Goal: Task Accomplishment & Management: Complete application form

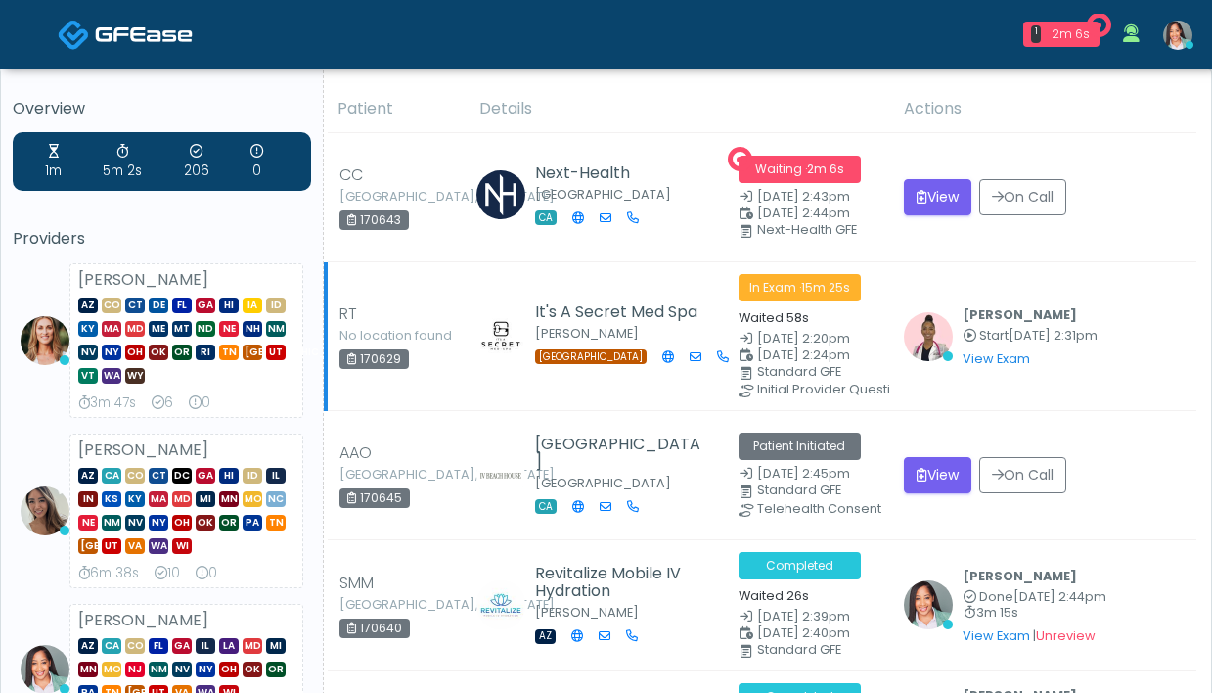
click at [776, 295] on span "In Exam · 15m 25s" at bounding box center [800, 287] width 122 height 27
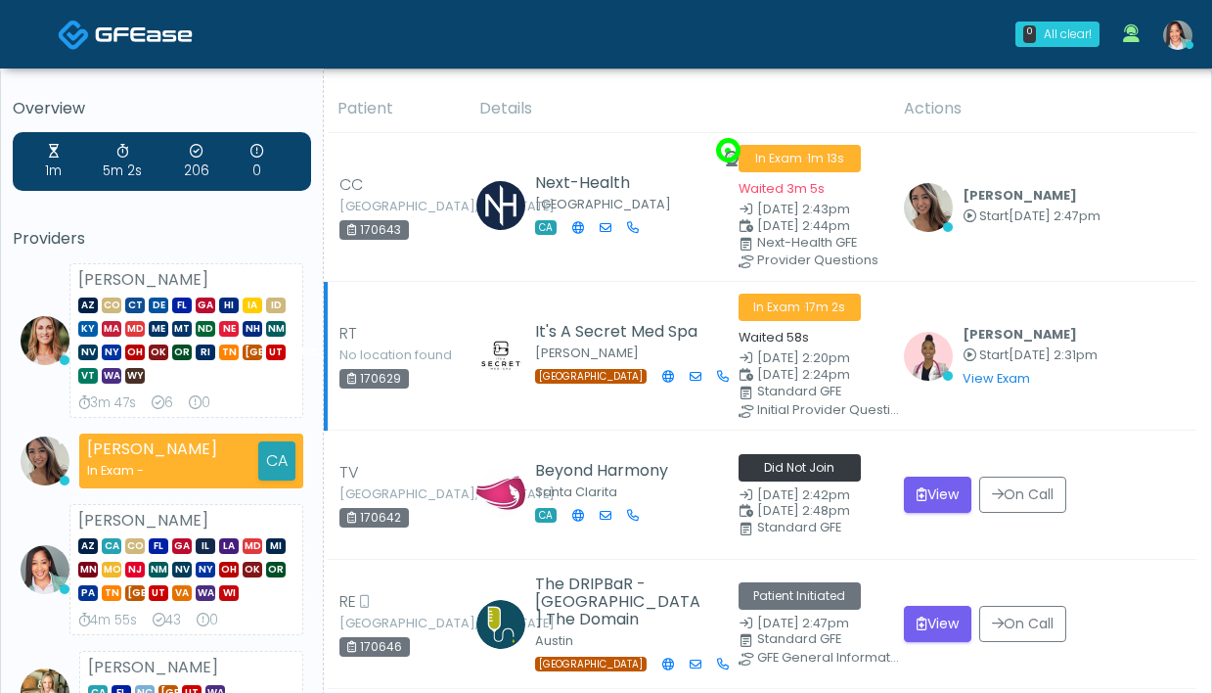
scroll to position [27, 0]
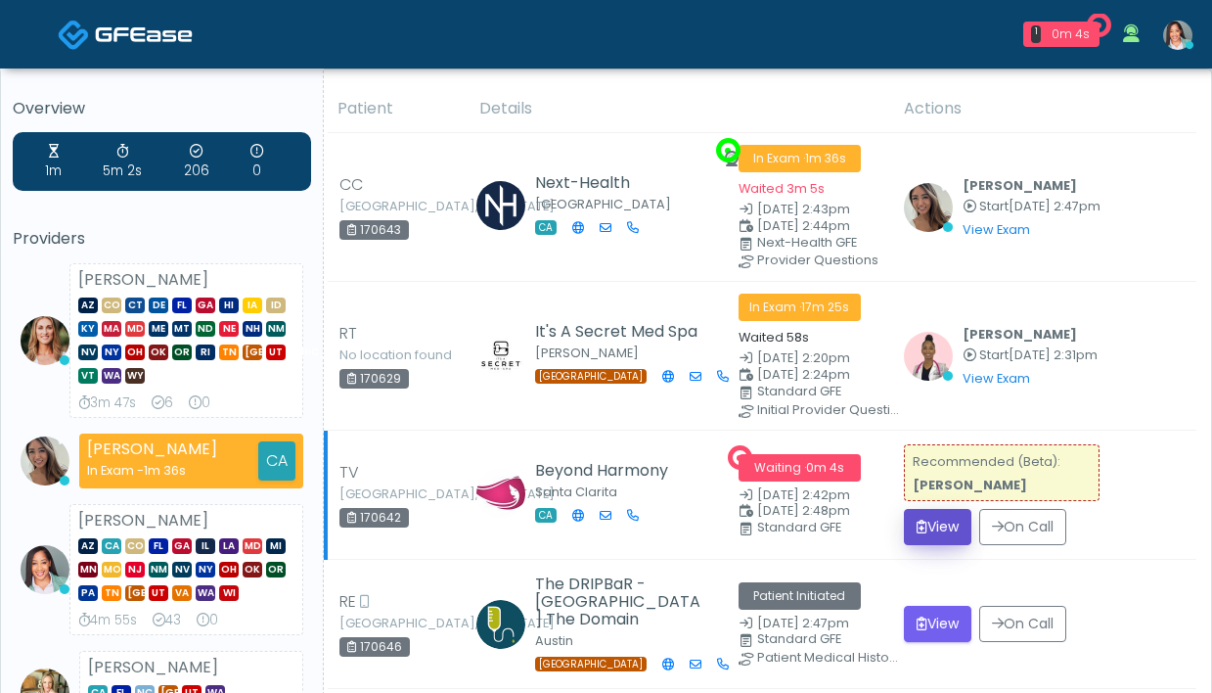
click at [935, 520] on button "View" at bounding box center [938, 527] width 68 height 36
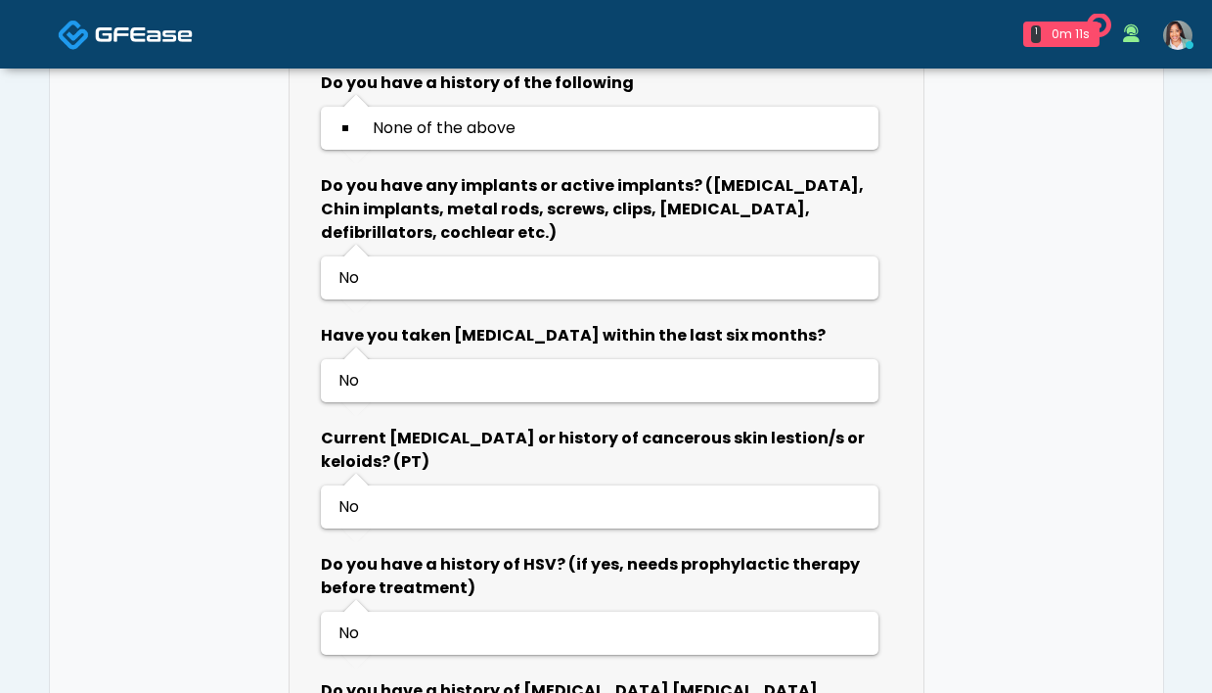
scroll to position [2084, 0]
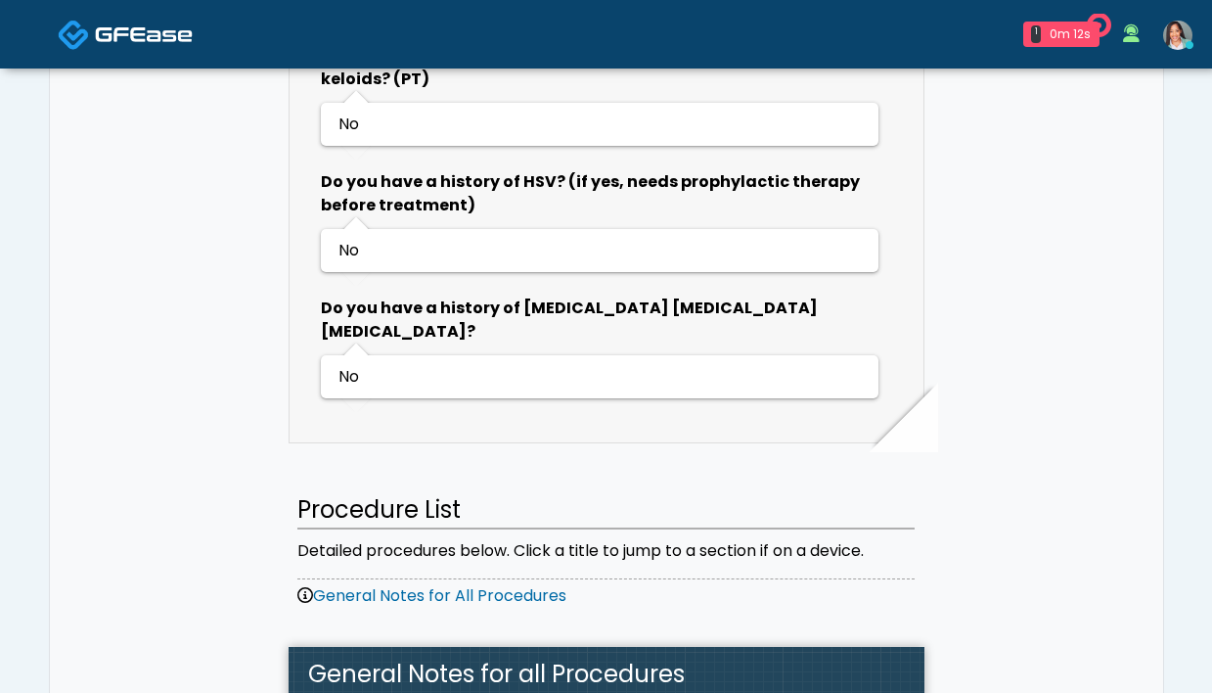
click at [1184, 38] on img at bounding box center [1177, 35] width 29 height 29
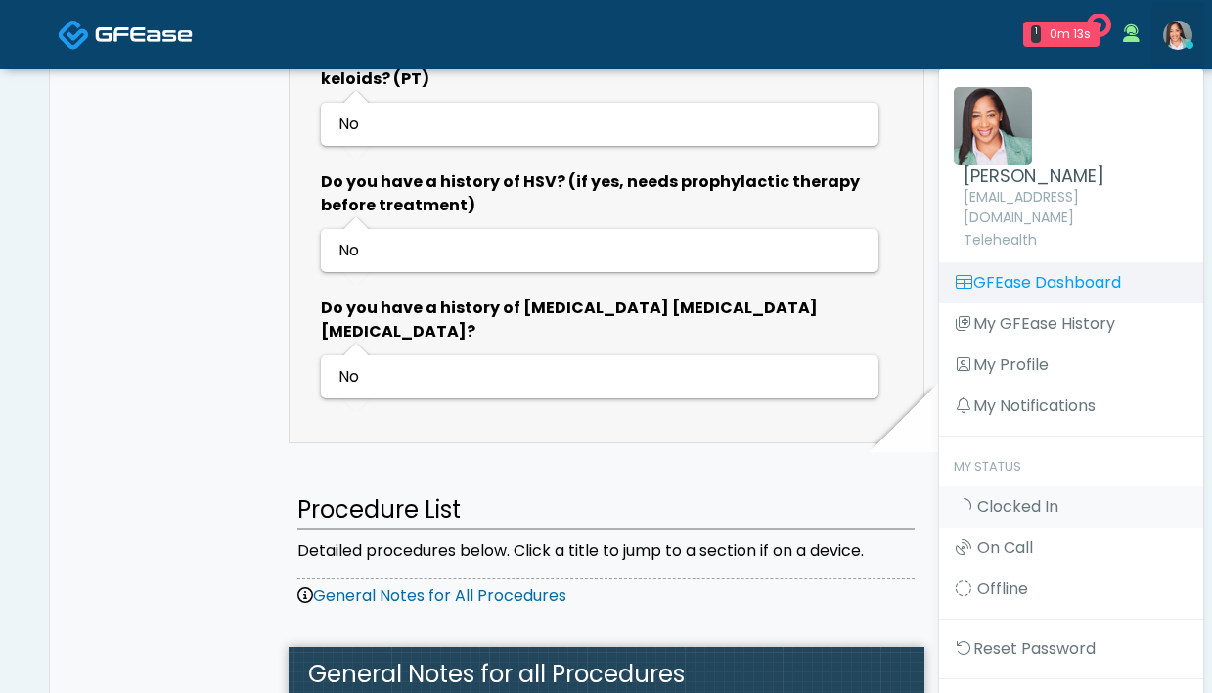
click at [1067, 273] on link "GFEase Dashboard" at bounding box center [1071, 282] width 264 height 41
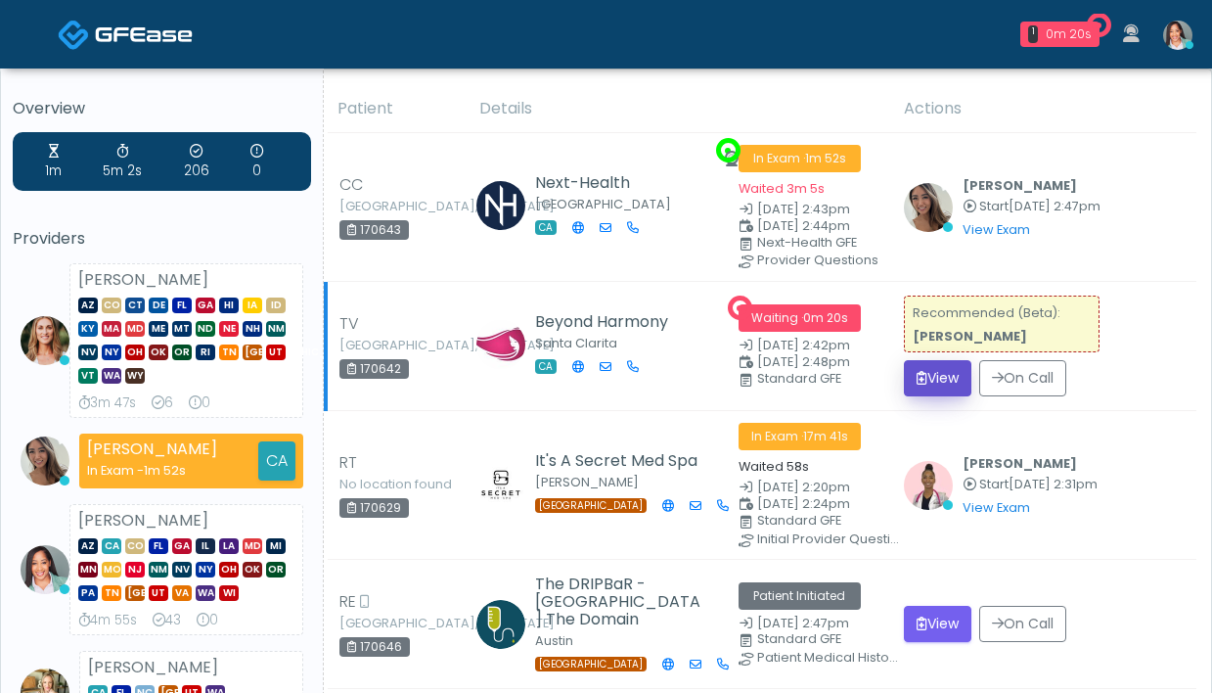
click at [949, 375] on button "View" at bounding box center [938, 378] width 68 height 36
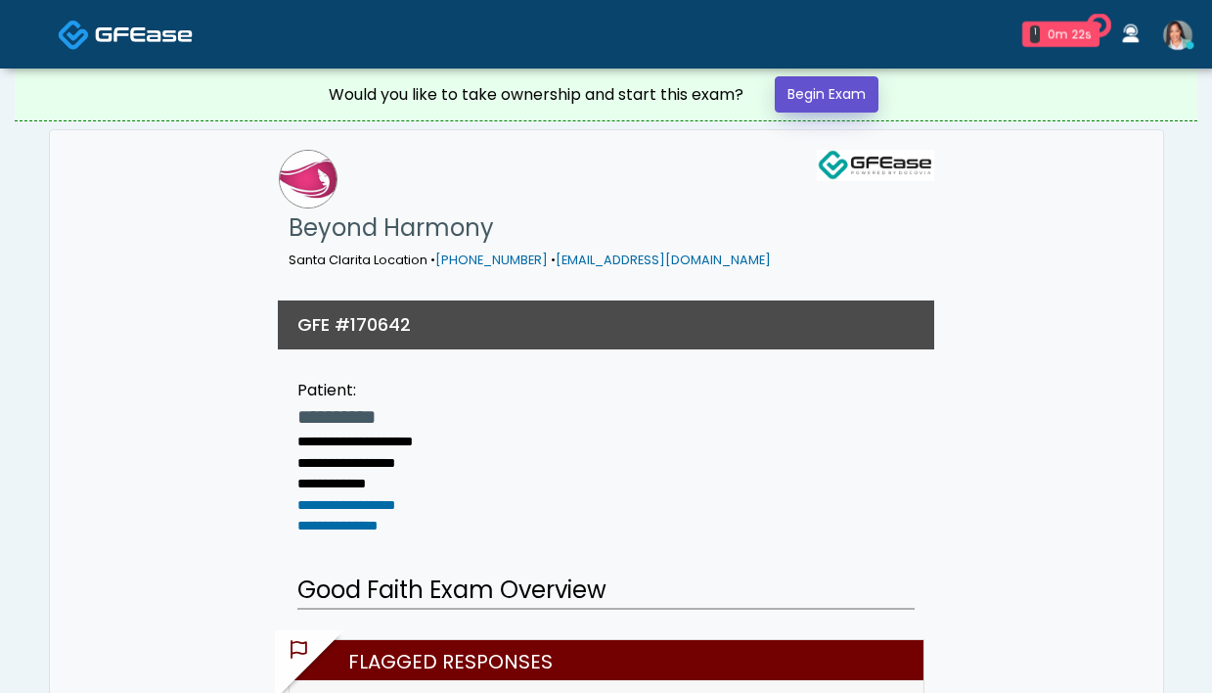
click at [797, 93] on link "Begin Exam" at bounding box center [827, 94] width 104 height 36
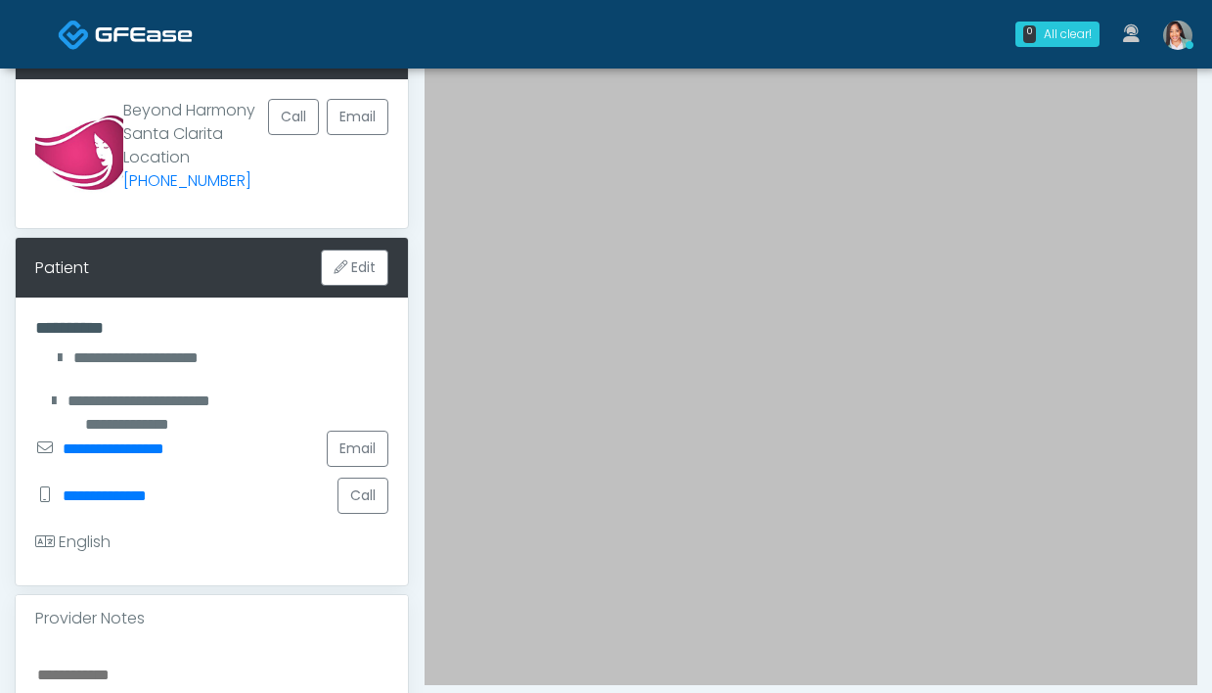
scroll to position [483, 0]
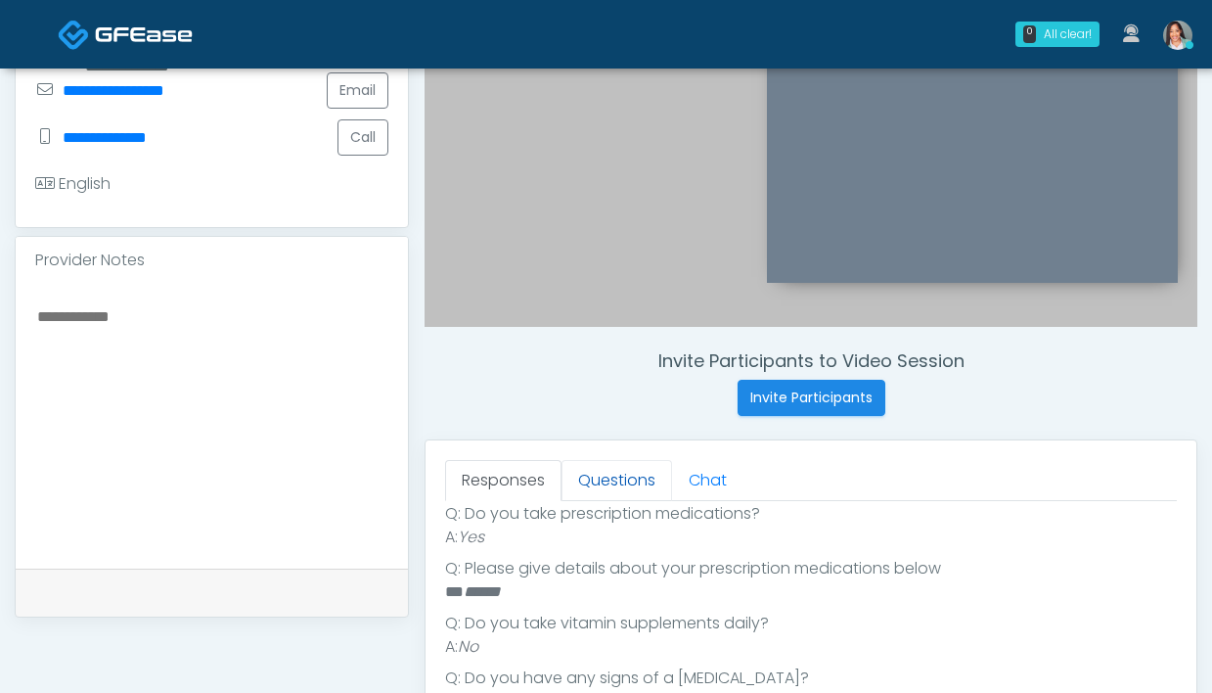
click at [628, 476] on link "Questions" at bounding box center [617, 480] width 111 height 41
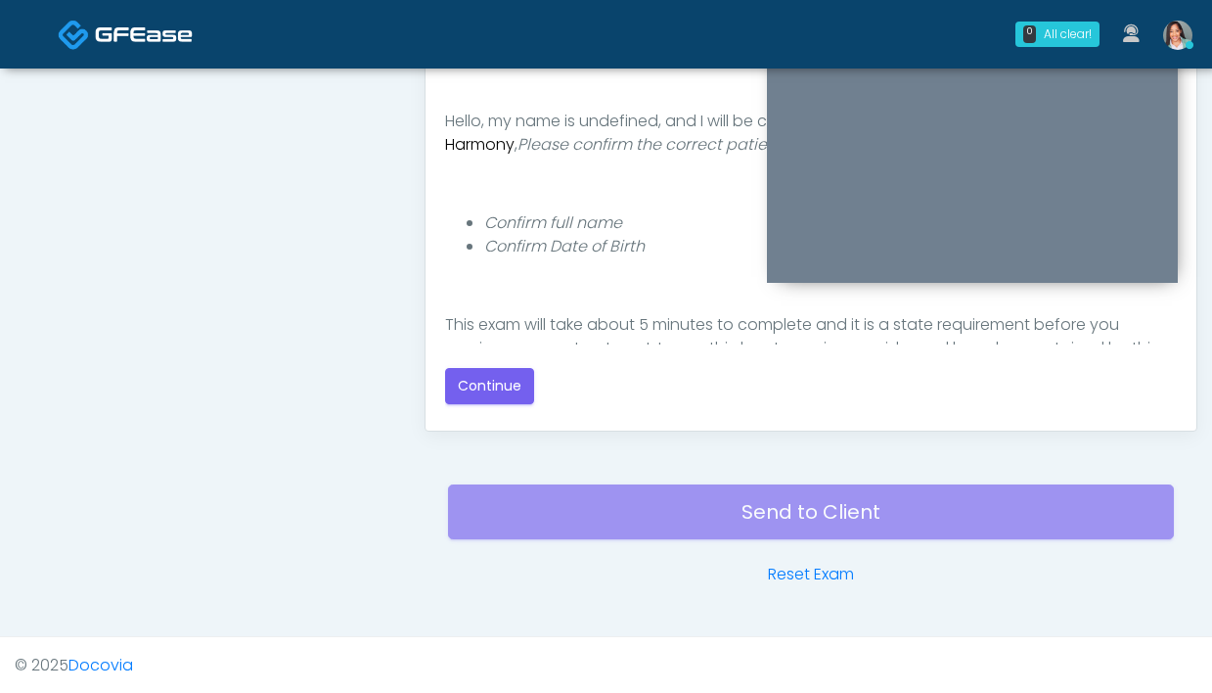
scroll to position [1064, 0]
click at [483, 389] on button "Continue" at bounding box center [489, 385] width 89 height 36
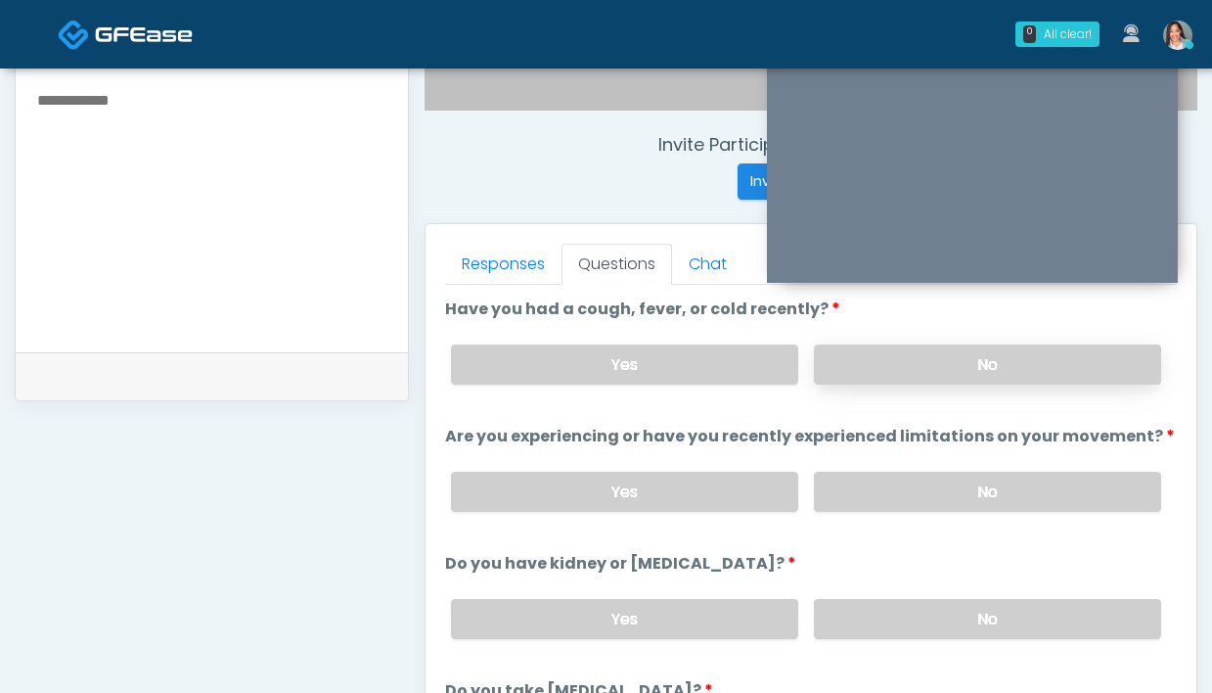
scroll to position [700, 0]
click at [886, 347] on label "No" at bounding box center [987, 364] width 347 height 40
click at [857, 500] on label "No" at bounding box center [987, 492] width 347 height 40
click at [884, 620] on label "No" at bounding box center [987, 619] width 347 height 40
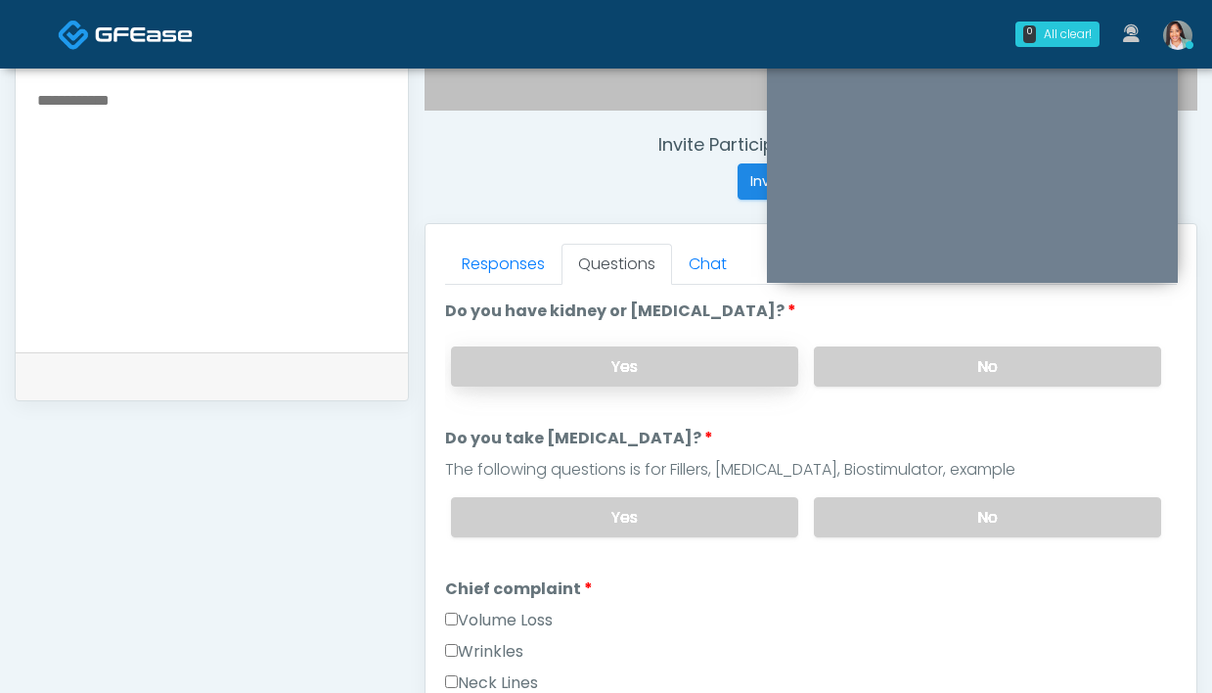
scroll to position [284, 0]
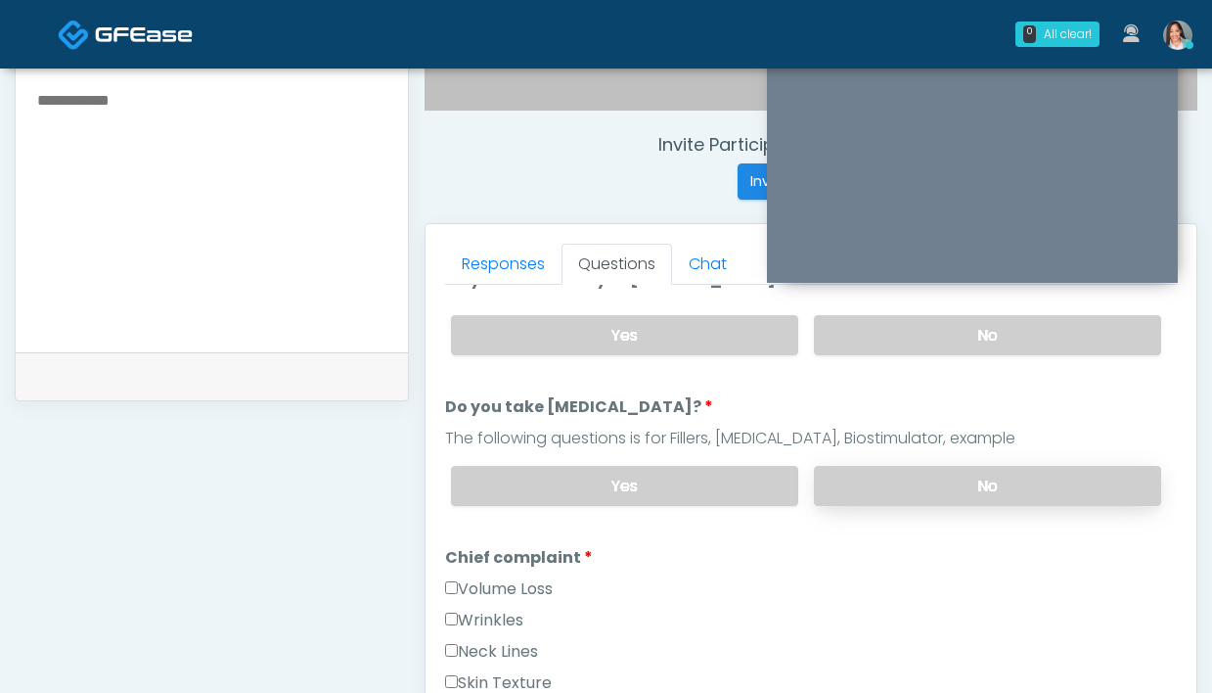
click at [864, 495] on label "No" at bounding box center [987, 486] width 347 height 40
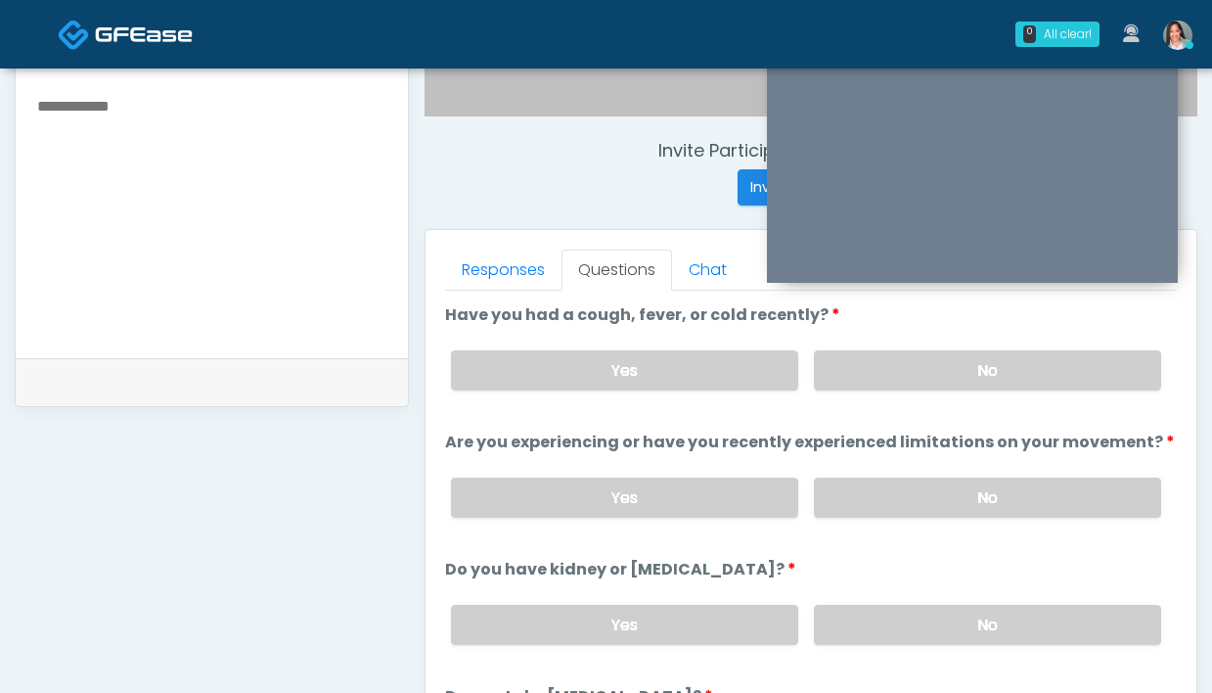
scroll to position [693, 0]
click at [843, 399] on div "Yes No" at bounding box center [806, 371] width 742 height 71
click at [909, 521] on div "Yes No" at bounding box center [806, 498] width 742 height 71
click at [909, 502] on label "No" at bounding box center [987, 498] width 347 height 40
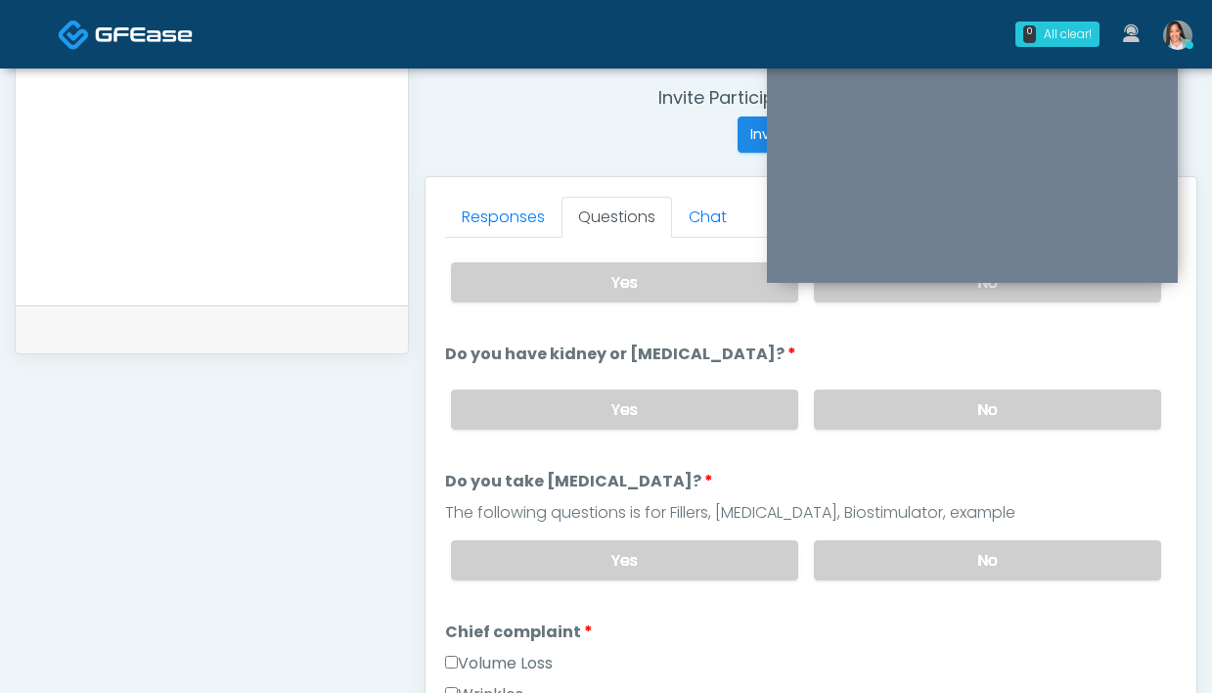
scroll to position [163, 0]
drag, startPoint x: 859, startPoint y: 545, endPoint x: 846, endPoint y: 538, distance: 14.4
click at [858, 546] on label "No" at bounding box center [987, 559] width 347 height 40
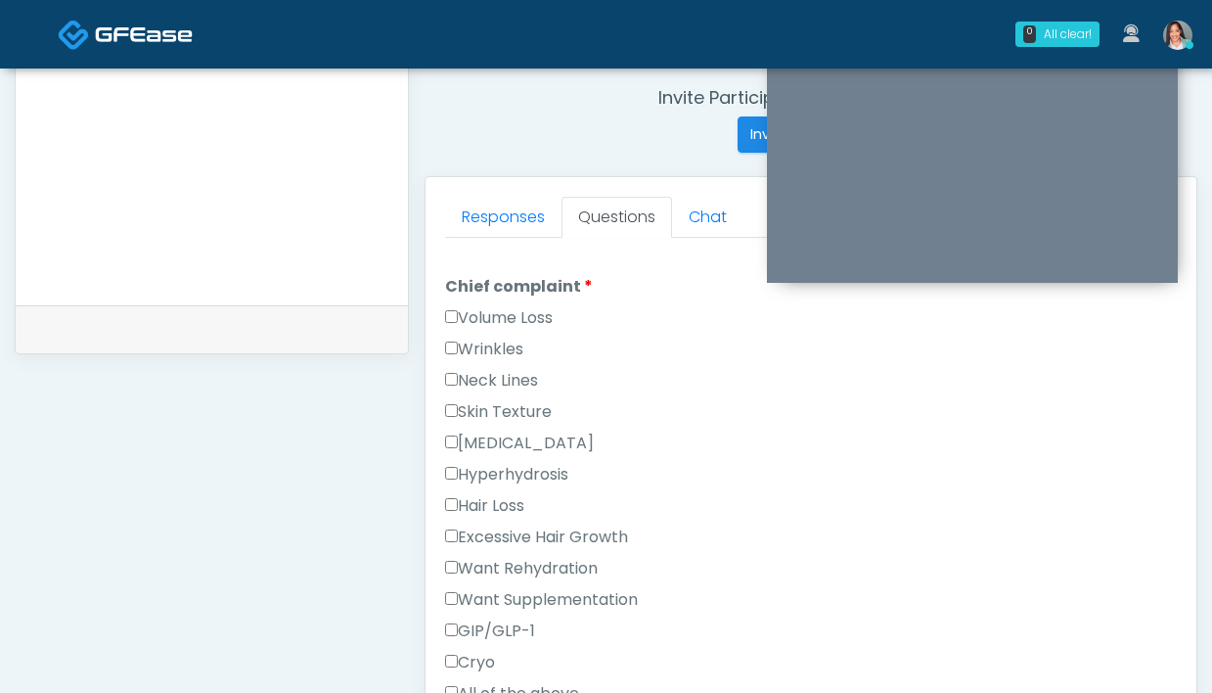
scroll to position [512, 0]
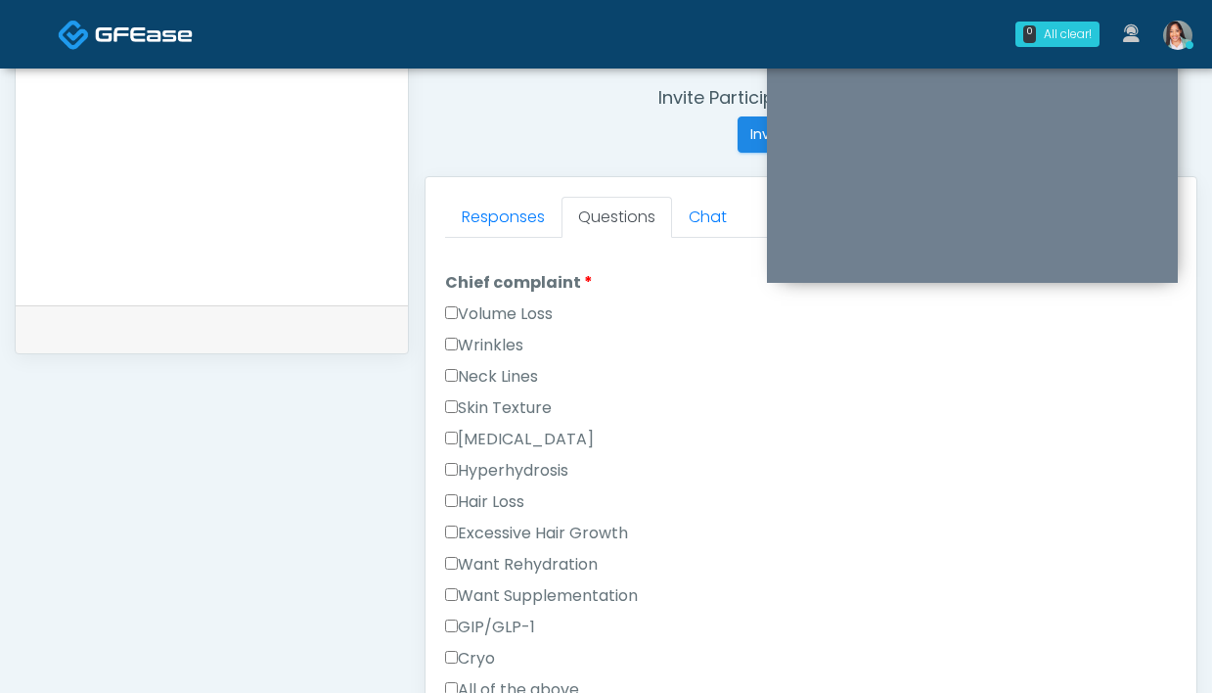
click at [476, 341] on label "Wrinkles" at bounding box center [484, 345] width 78 height 23
click at [517, 206] on link "Responses" at bounding box center [503, 217] width 116 height 41
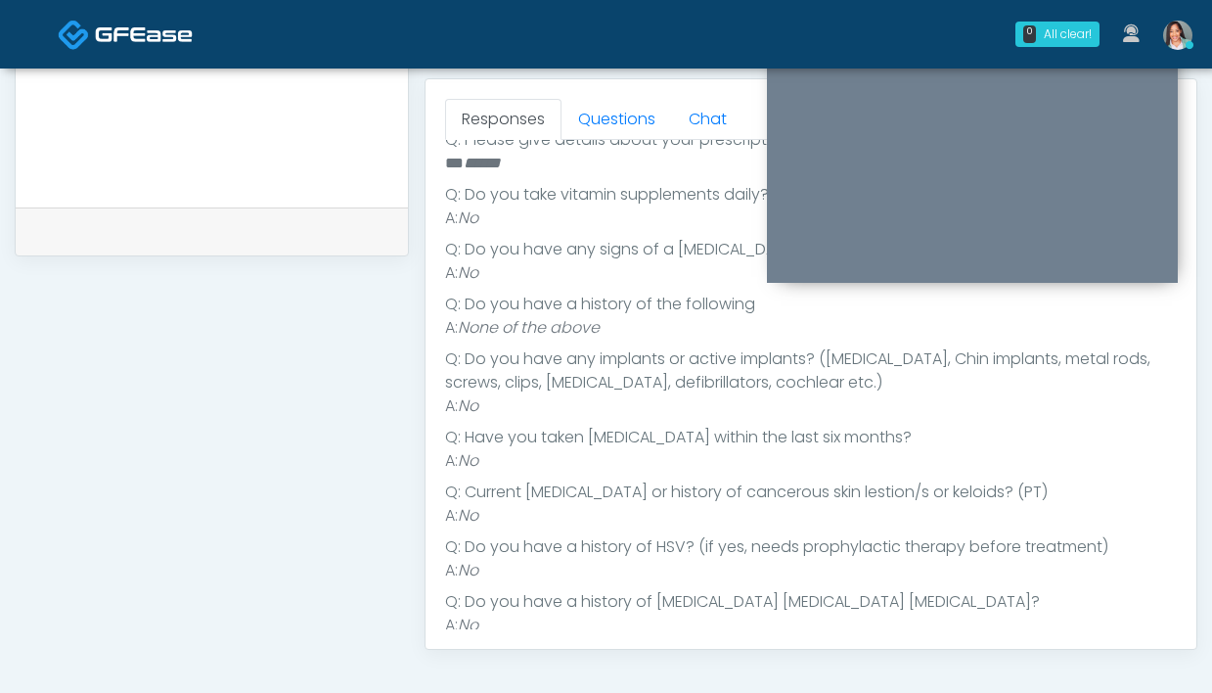
scroll to position [823, 0]
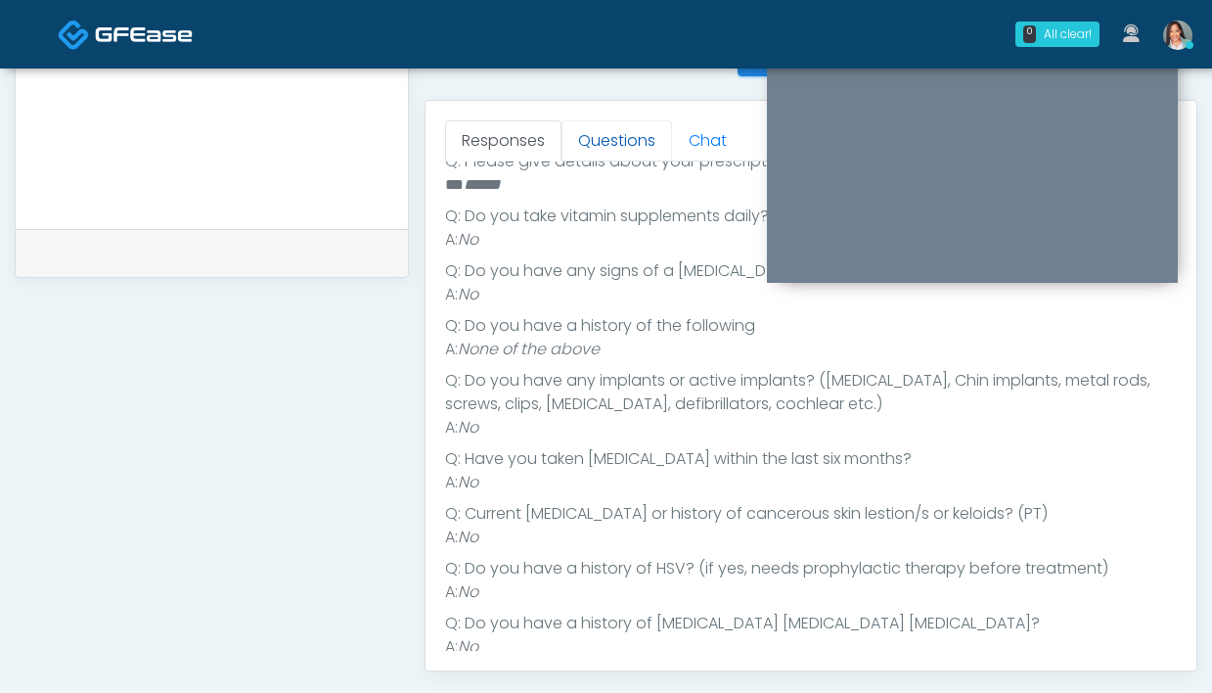
click at [594, 148] on link "Questions" at bounding box center [617, 140] width 111 height 41
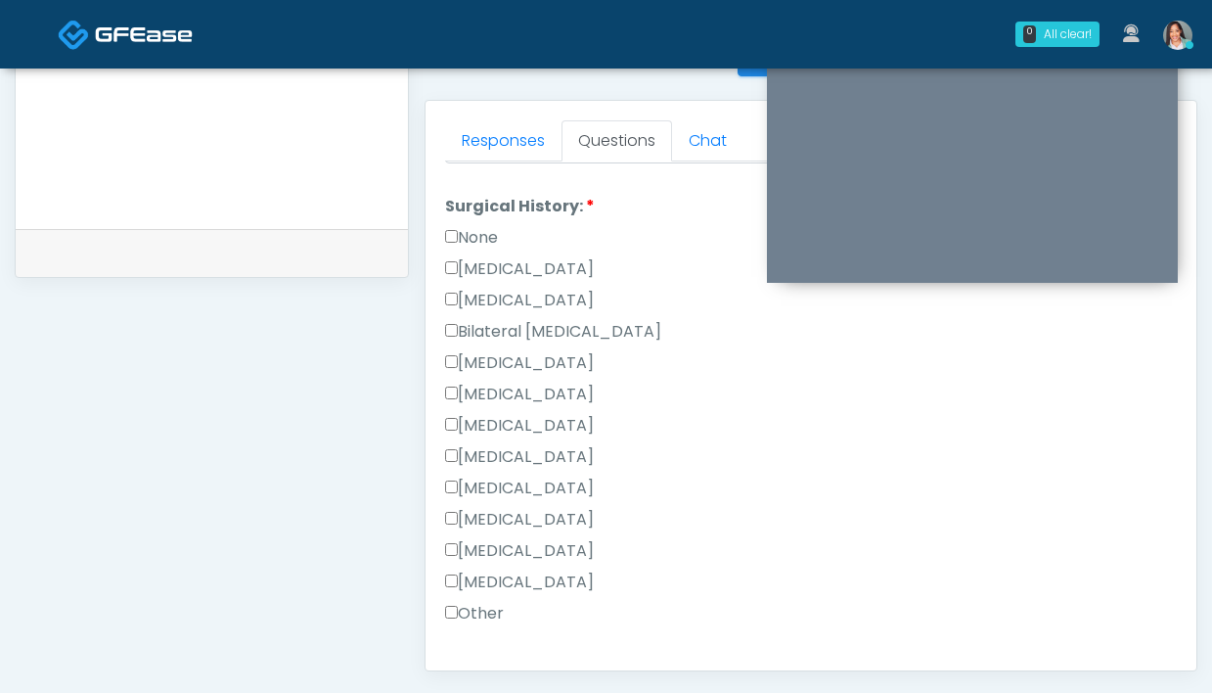
scroll to position [1268, 0]
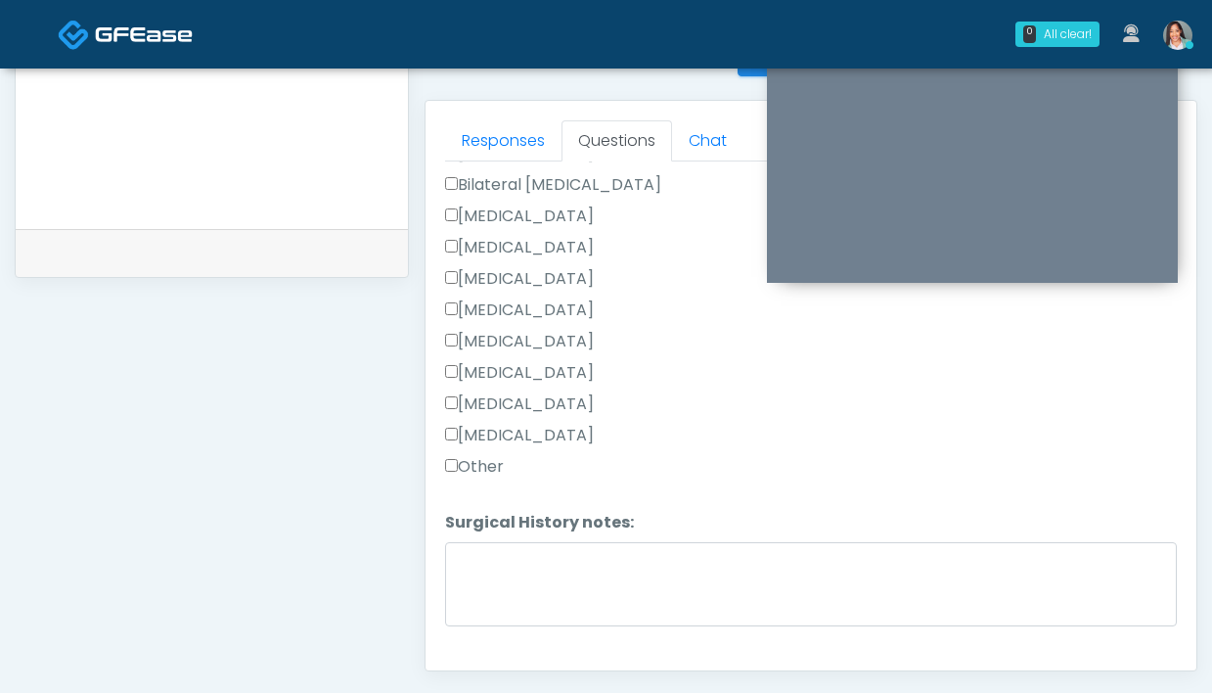
click at [459, 474] on label "Other" at bounding box center [474, 466] width 59 height 23
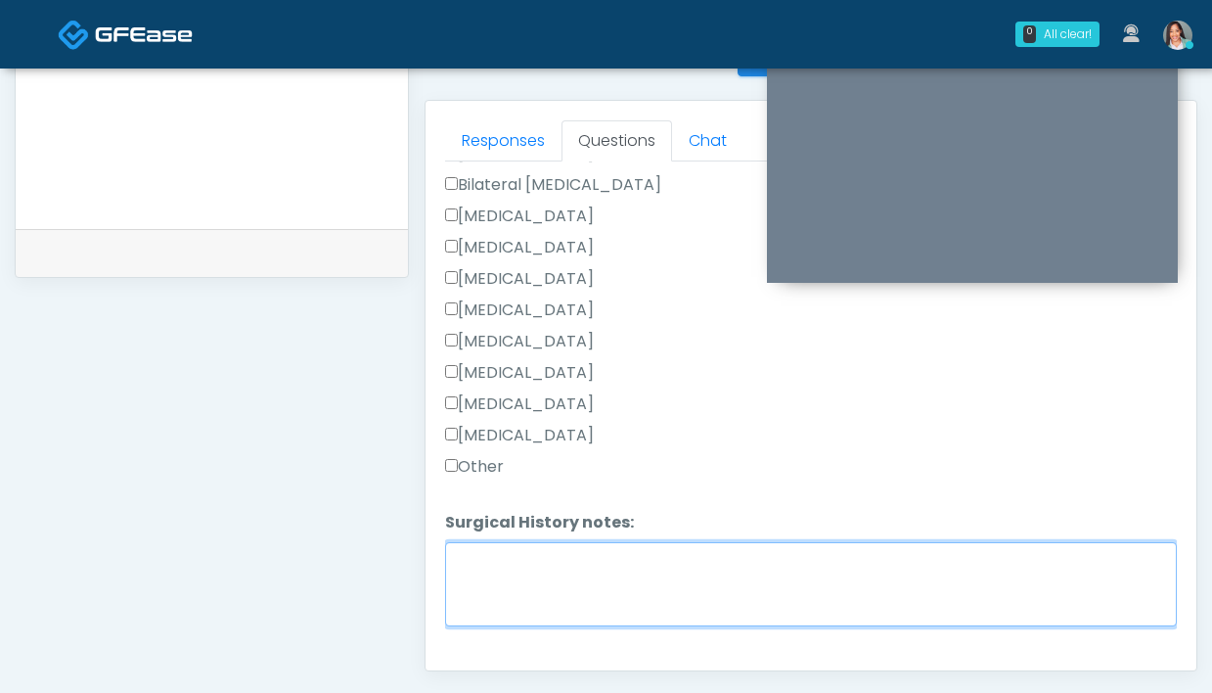
click at [476, 545] on textarea "Surgical History notes:" at bounding box center [811, 584] width 732 height 84
type textarea "*"
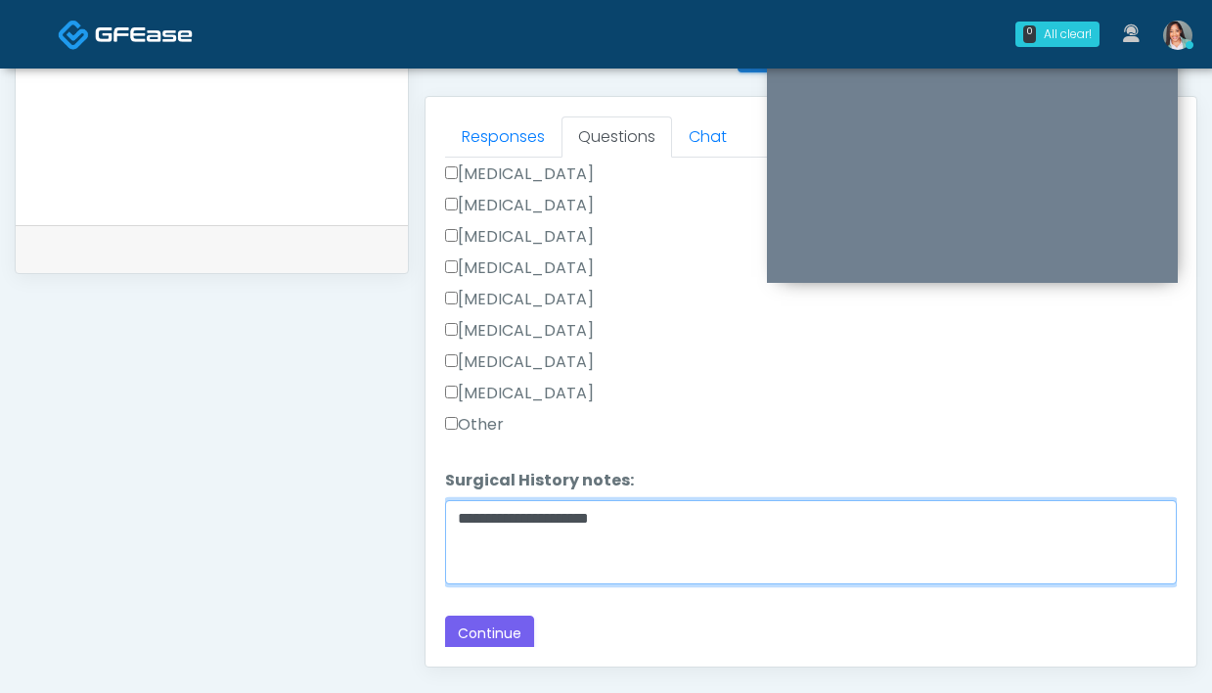
scroll to position [850, 0]
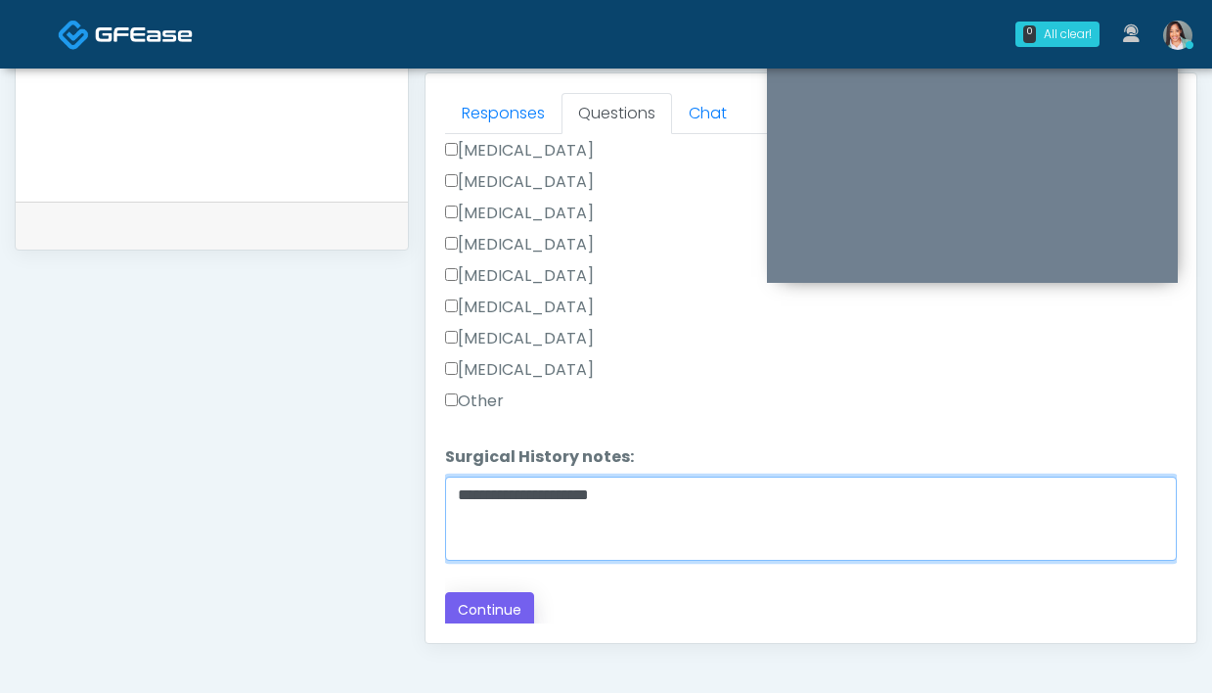
type textarea "**********"
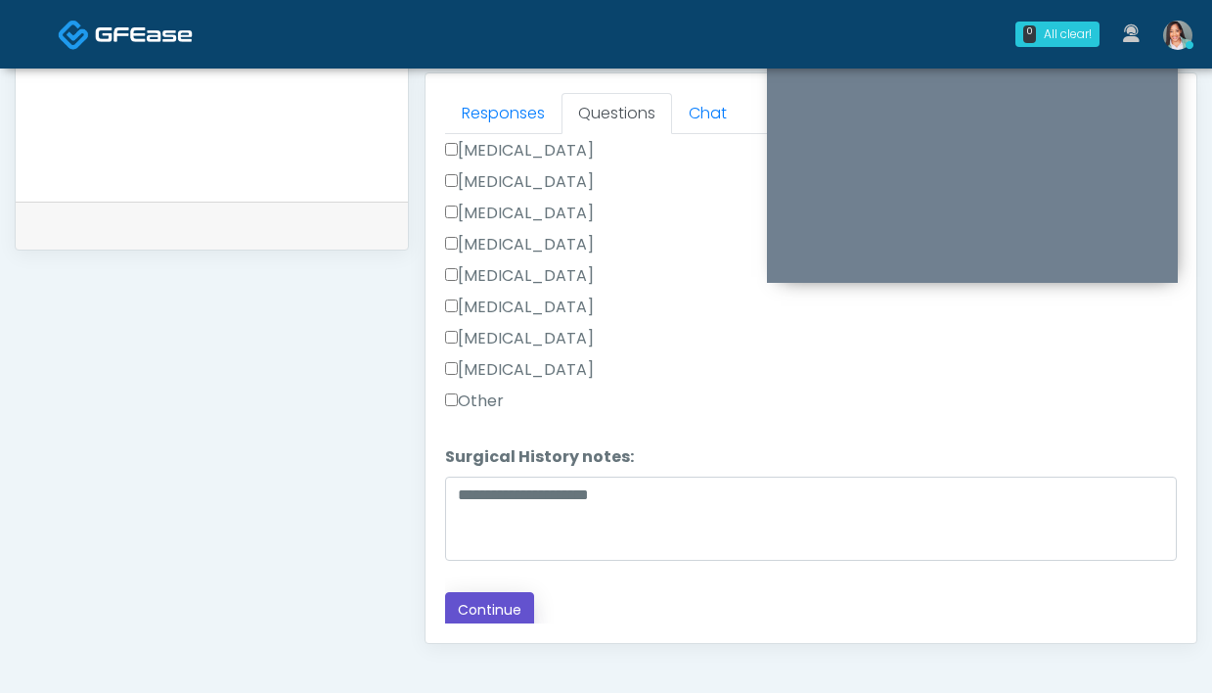
click at [501, 594] on button "Continue" at bounding box center [489, 610] width 89 height 36
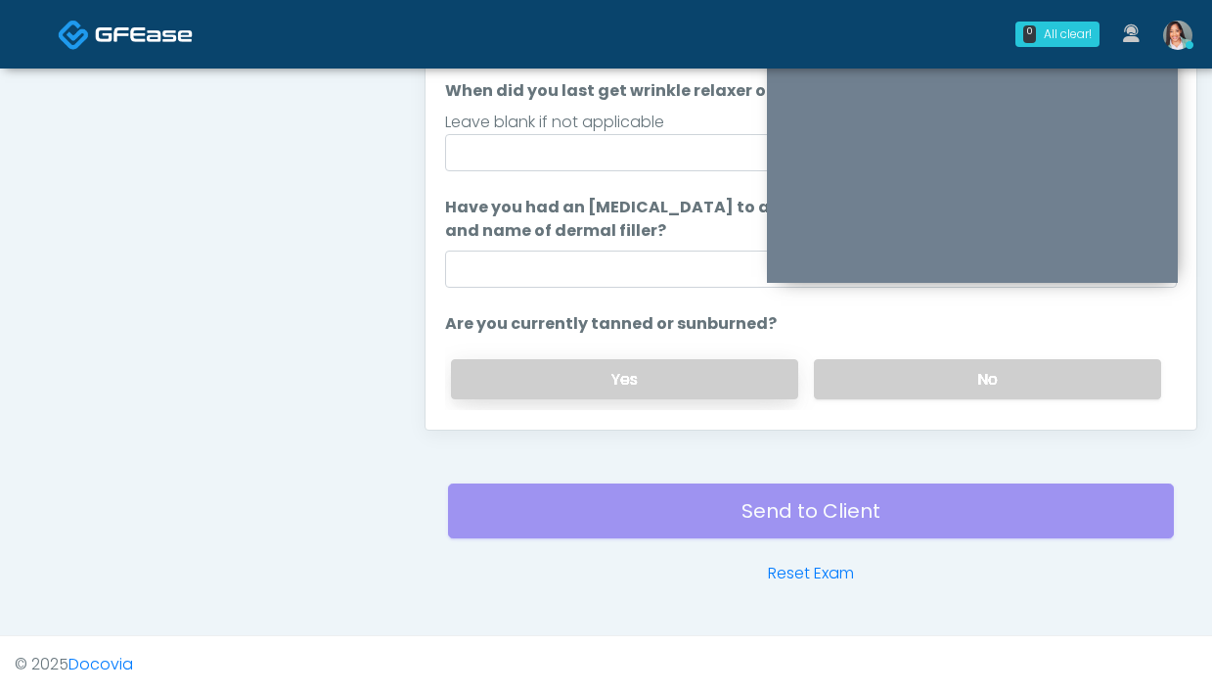
scroll to position [0, 0]
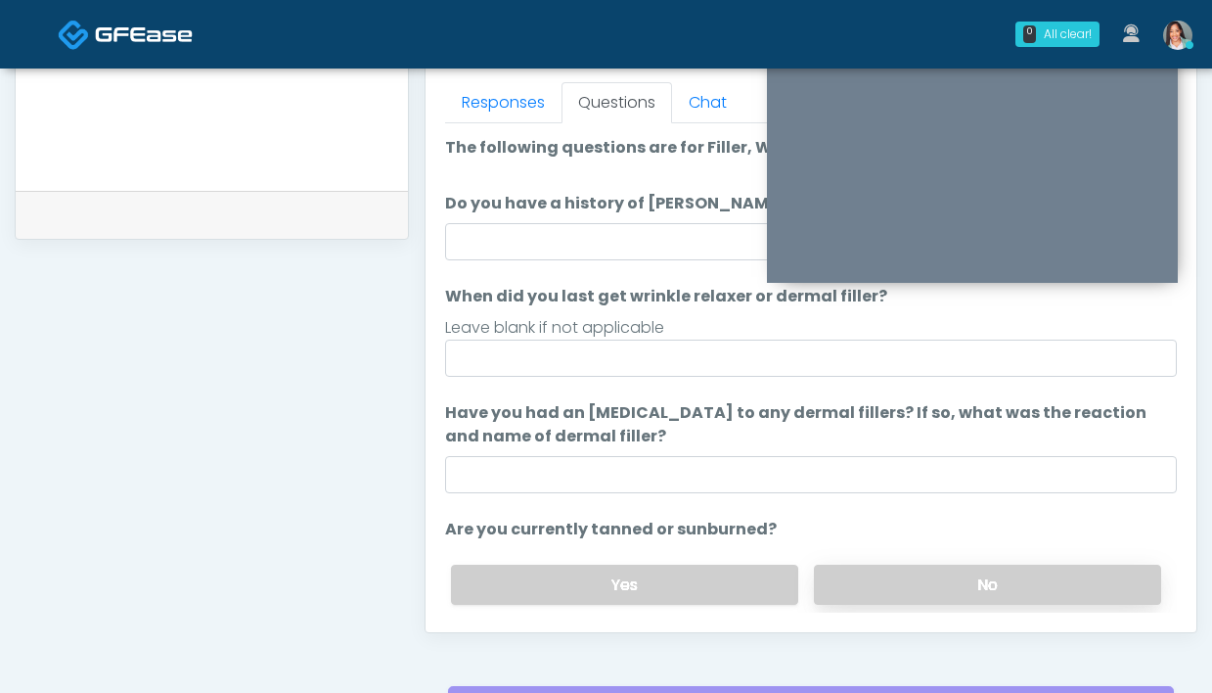
click at [866, 583] on label "No" at bounding box center [987, 585] width 347 height 40
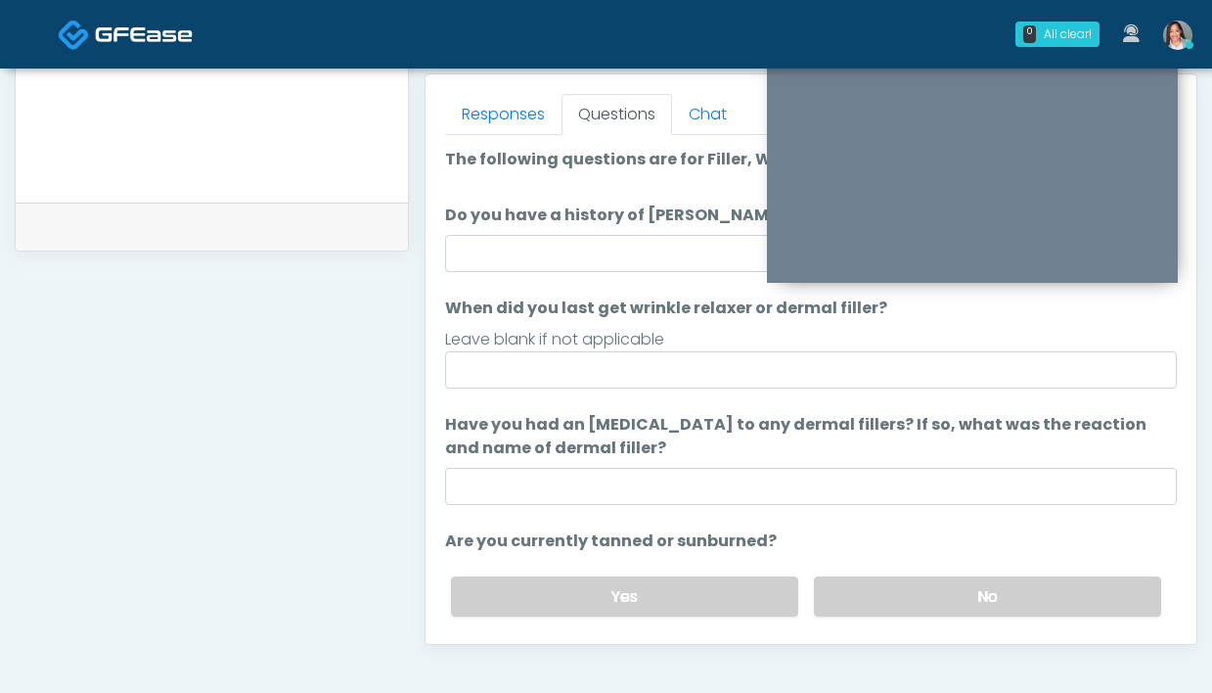
scroll to position [830, 0]
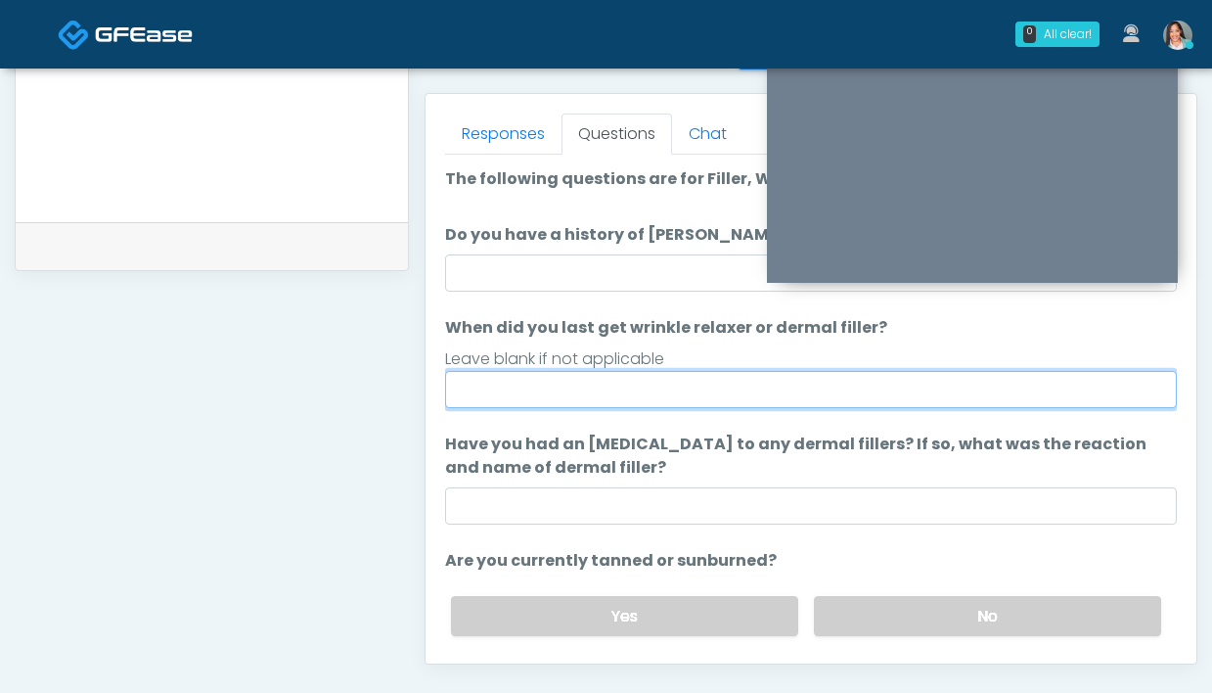
click at [530, 384] on input "When did you last get wrinkle relaxer or dermal filler?" at bounding box center [811, 389] width 732 height 37
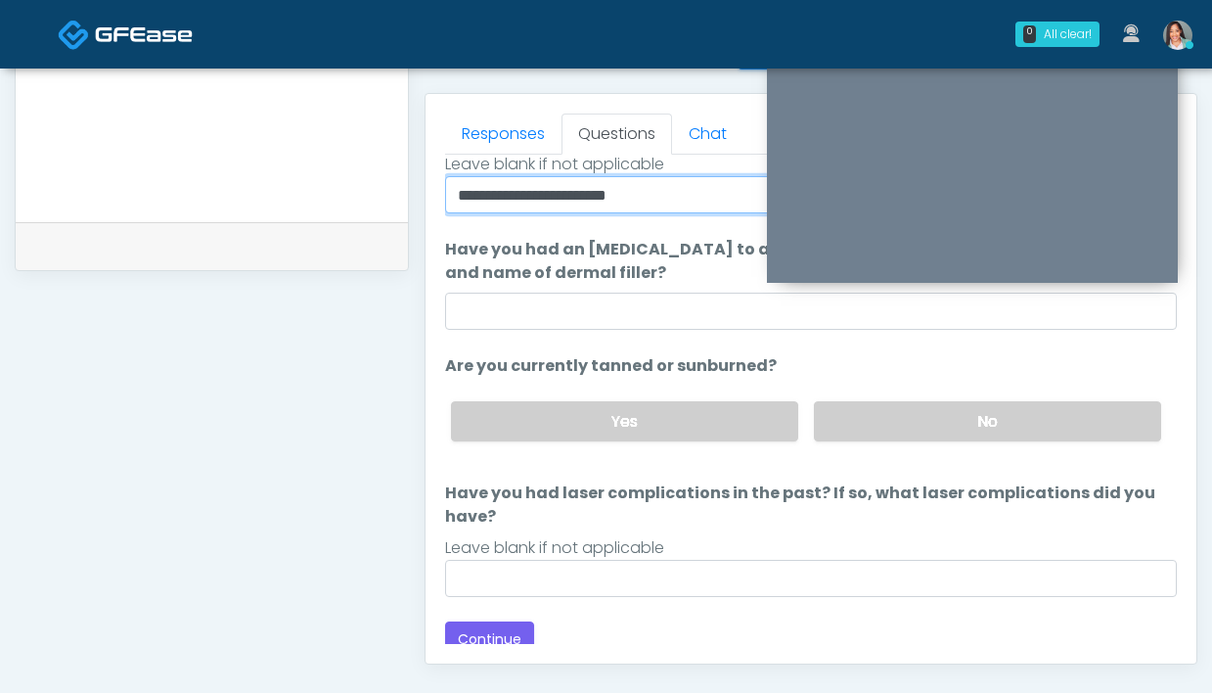
scroll to position [207, 0]
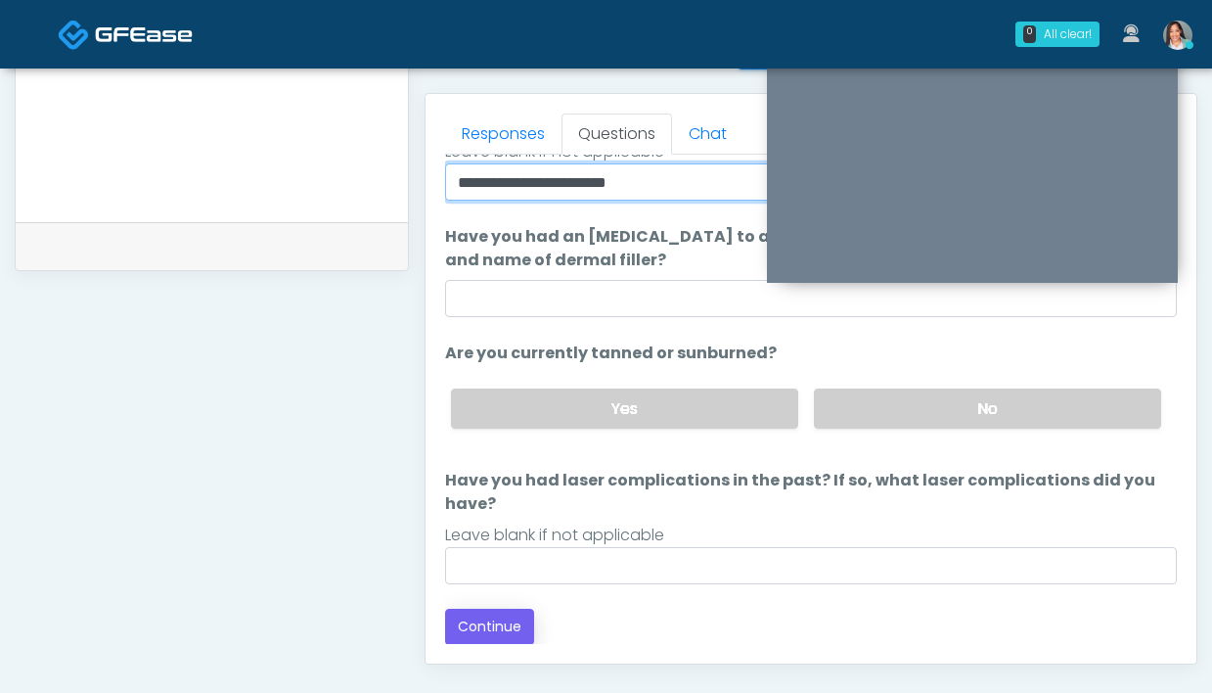
type input "**********"
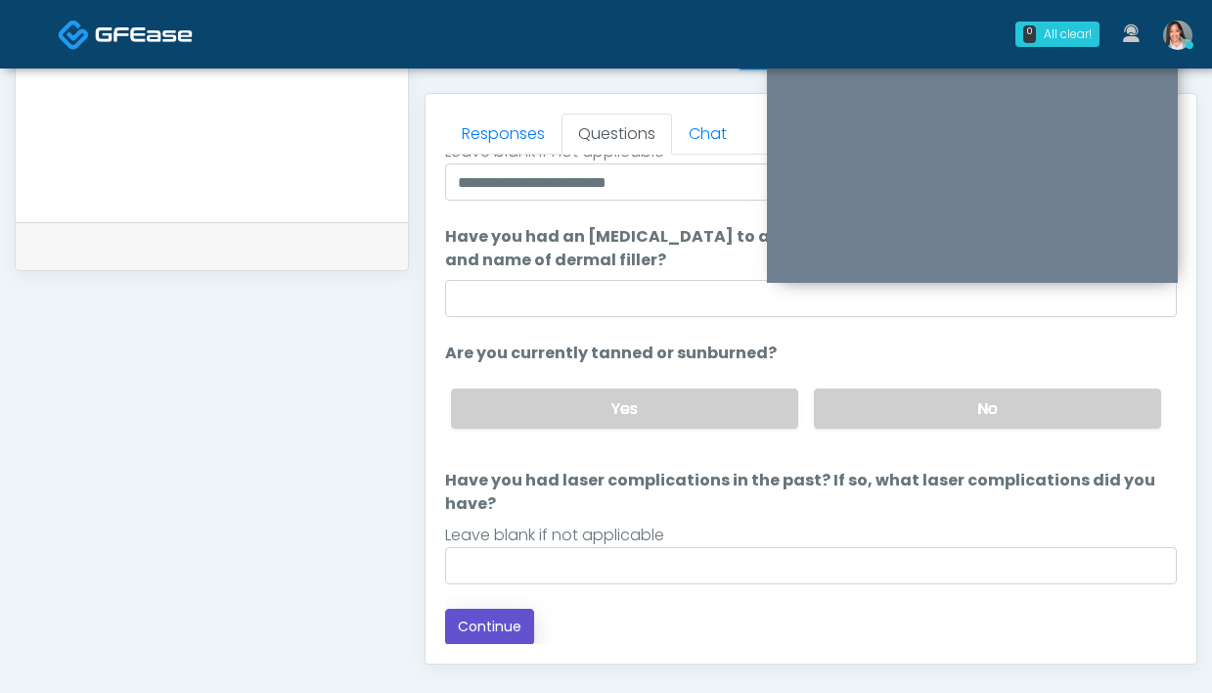
click at [508, 612] on button "Continue" at bounding box center [489, 627] width 89 height 36
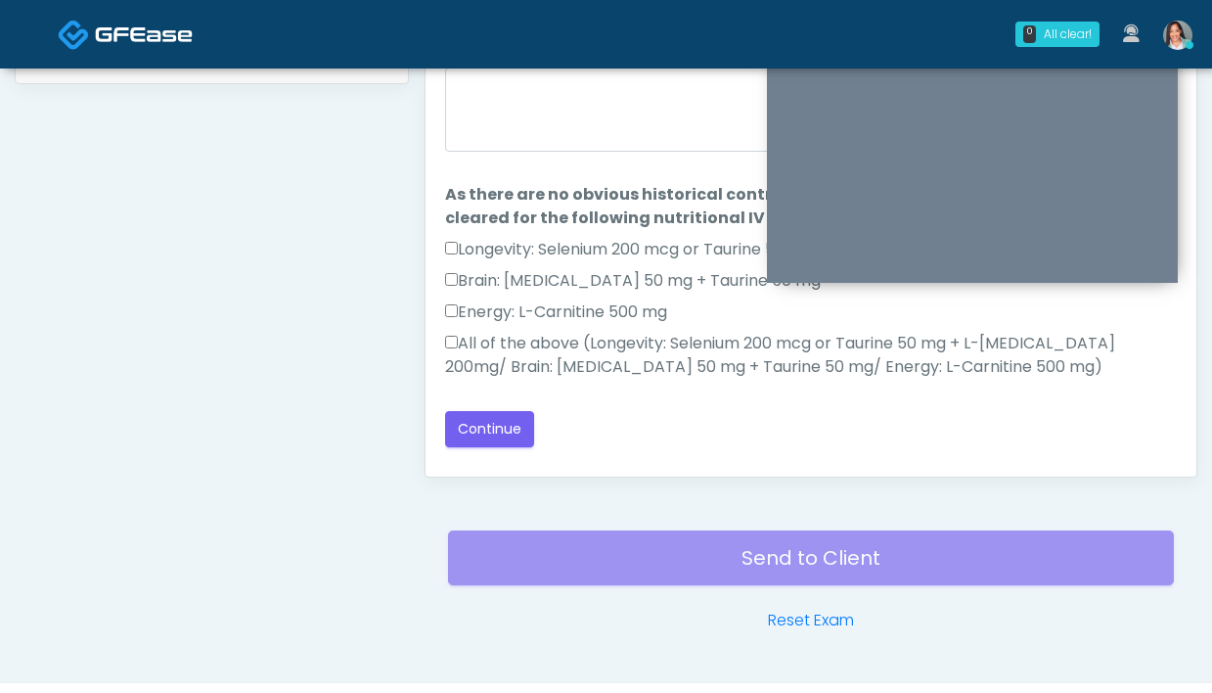
click at [480, 340] on label "All of the above (Longevity: Selenium 200 mcg or Taurine 50 mg + L-Arginine 200…" at bounding box center [811, 355] width 732 height 47
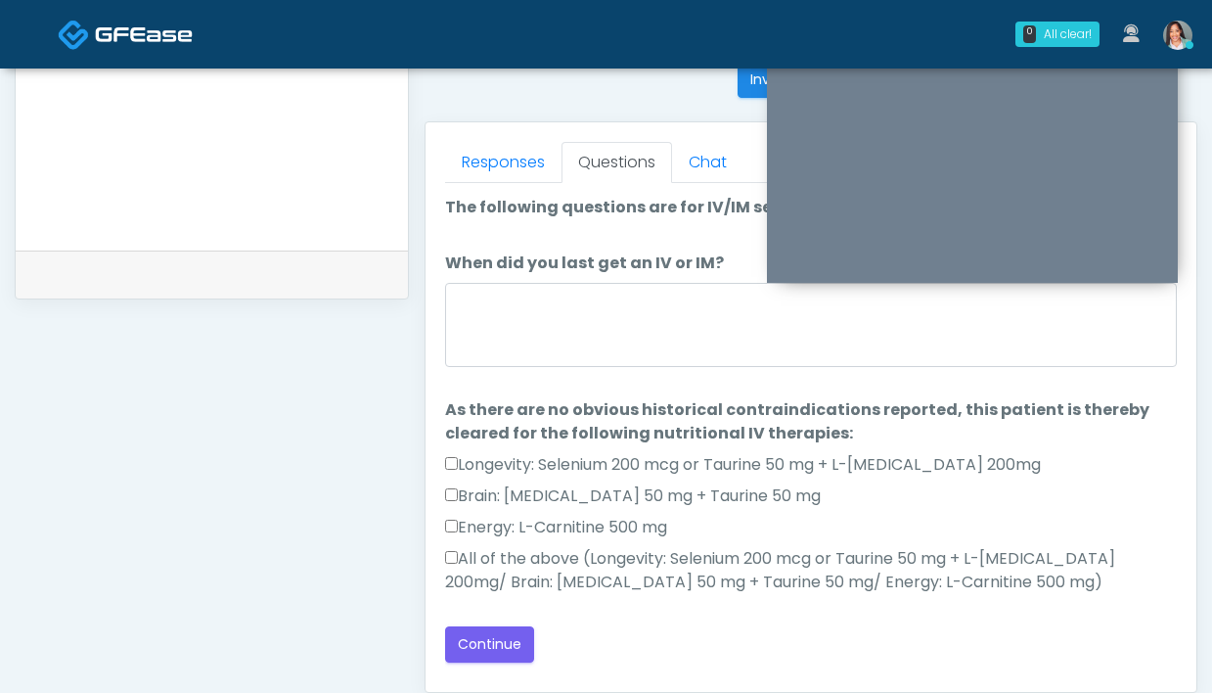
scroll to position [794, 0]
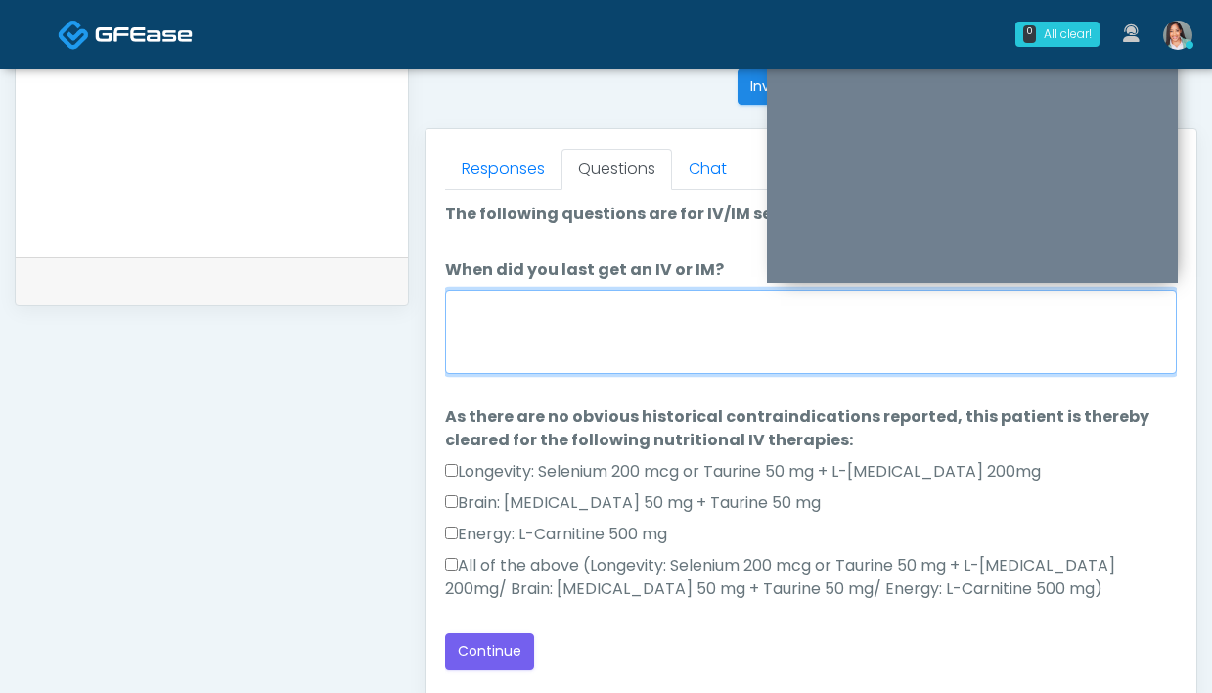
click at [521, 348] on textarea "When did you last get an IV or IM?" at bounding box center [811, 332] width 732 height 84
type textarea "**********"
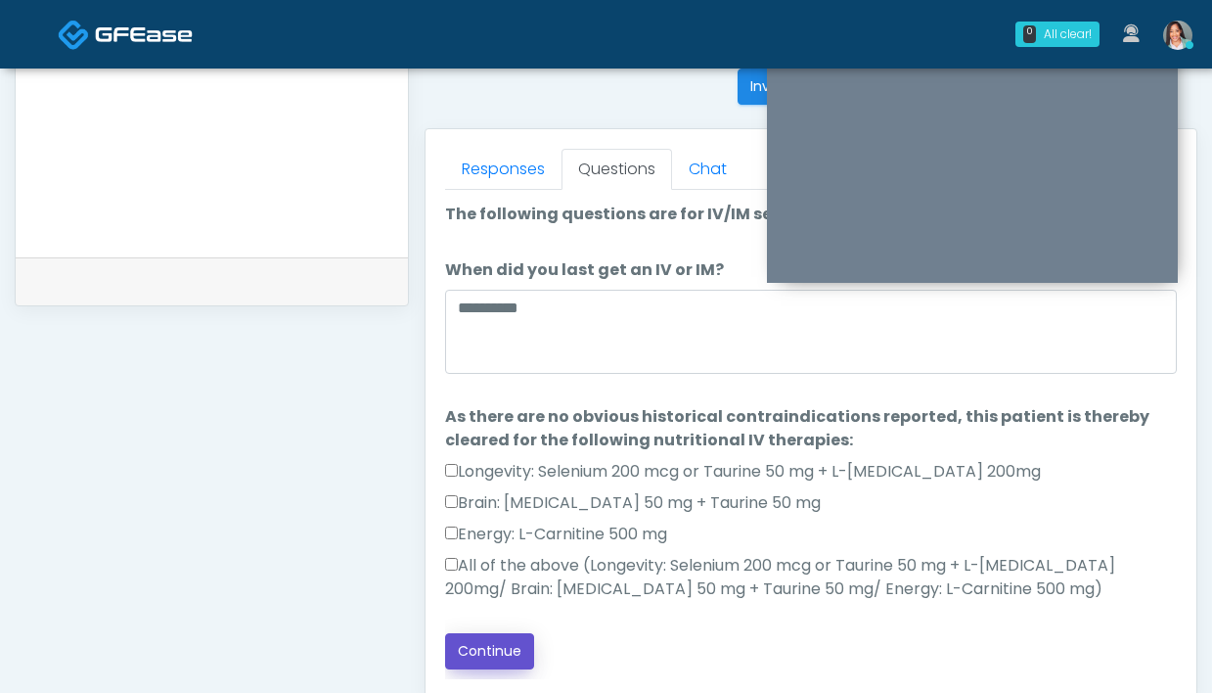
click at [508, 641] on button "Continue" at bounding box center [489, 651] width 89 height 36
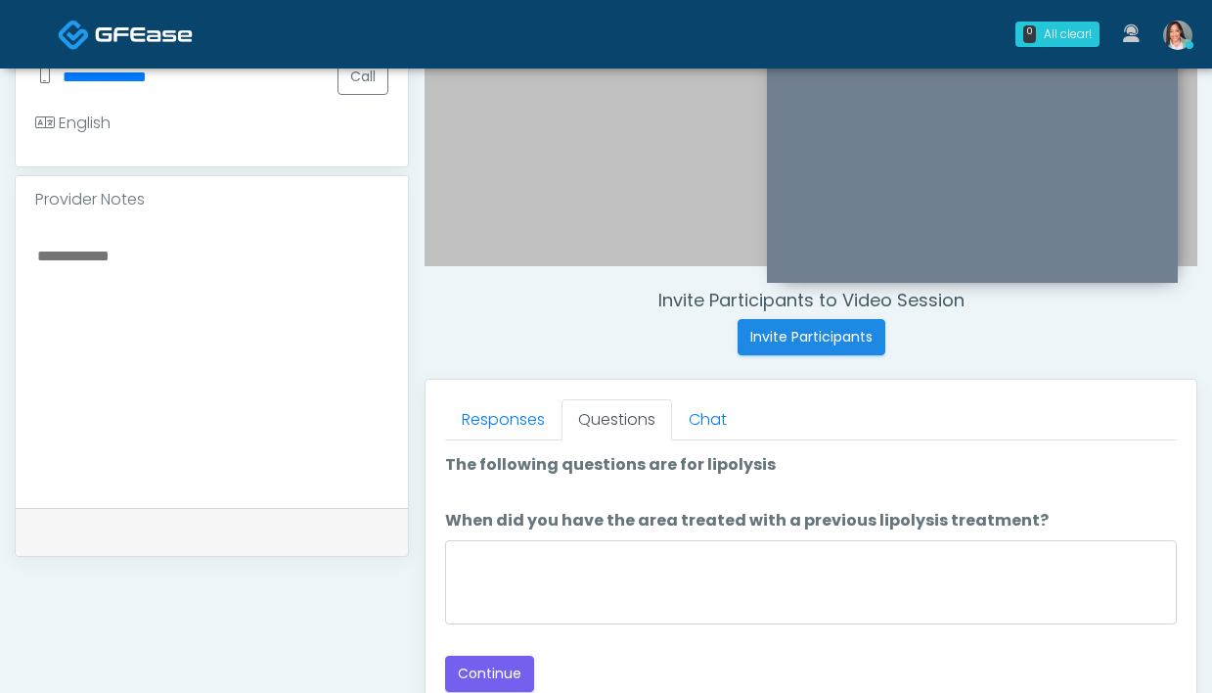
scroll to position [548, 0]
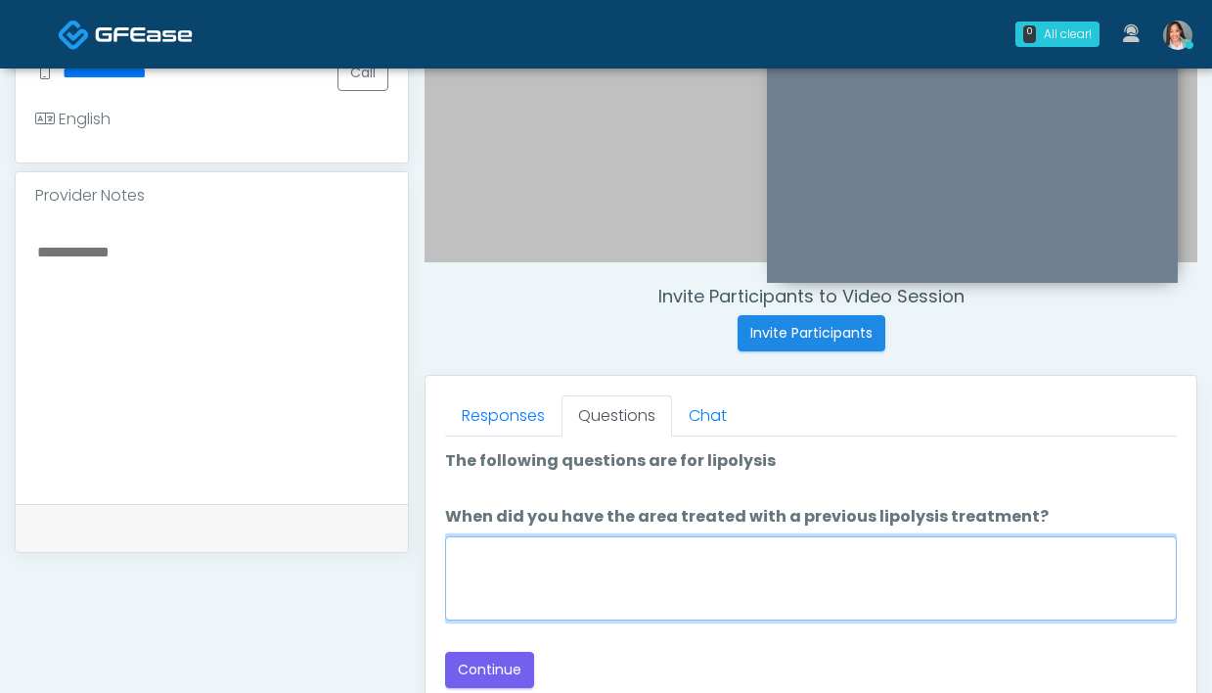
click at [565, 588] on textarea "When did you have the area treated with a previous lipolysis treatment?" at bounding box center [811, 578] width 732 height 84
type textarea "*"
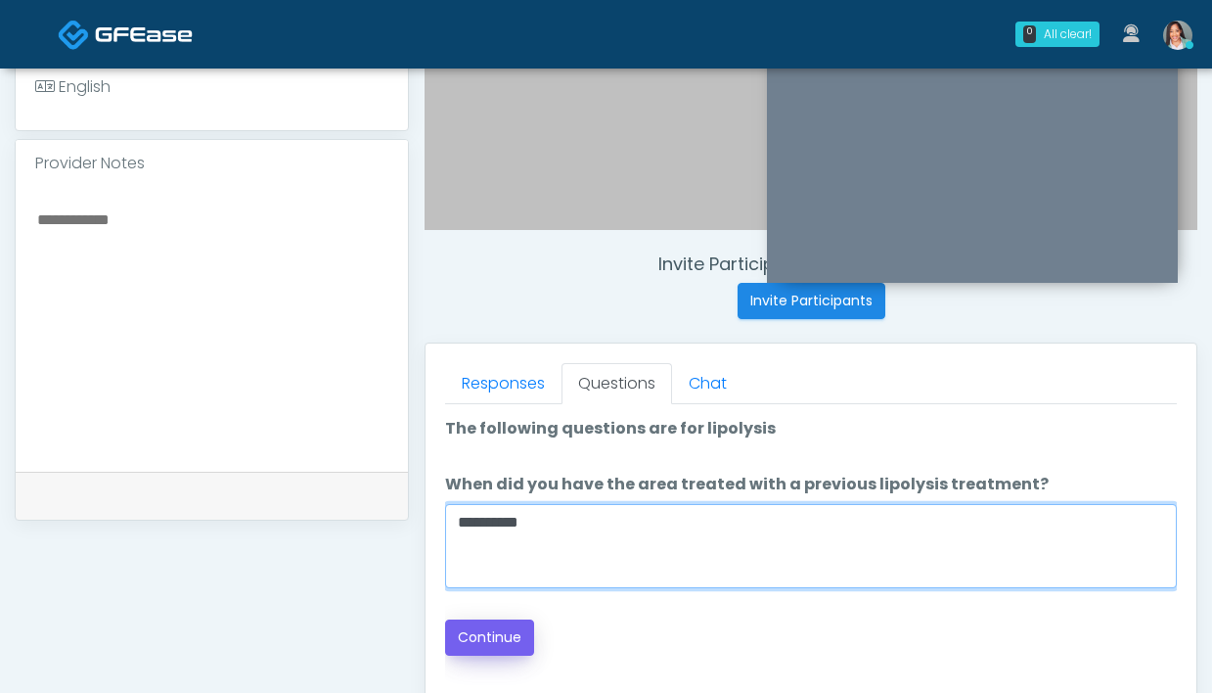
scroll to position [580, 0]
type textarea "**********"
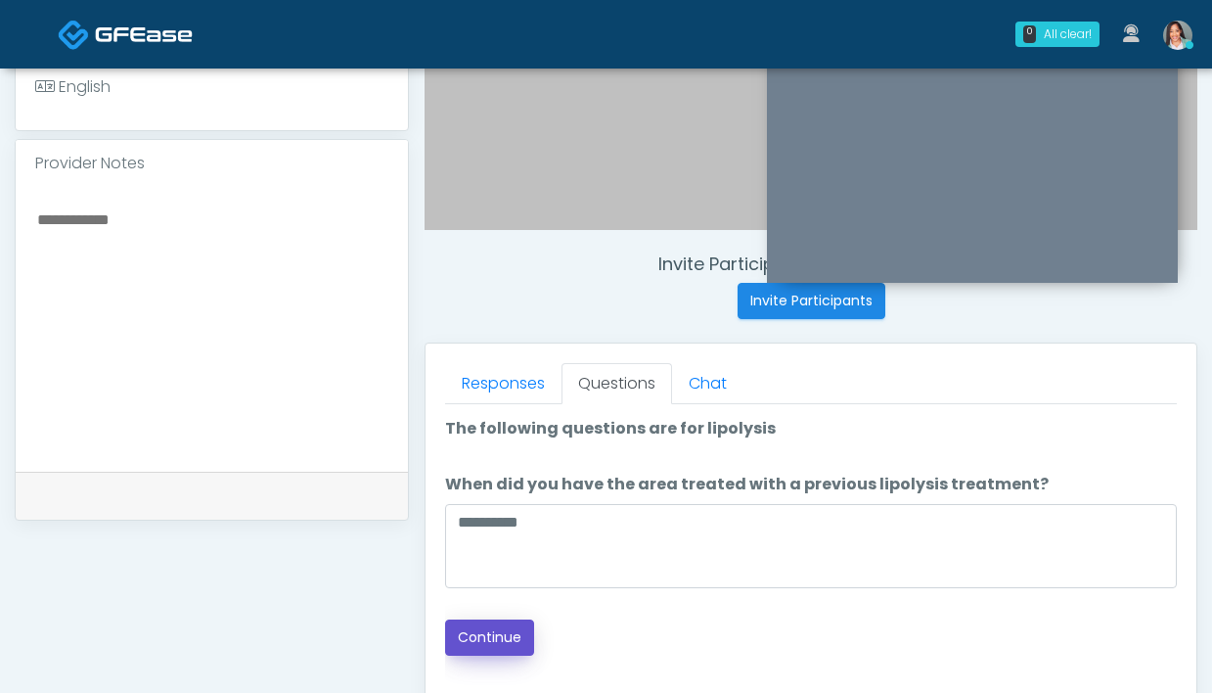
click at [448, 627] on button "Continue" at bounding box center [489, 637] width 89 height 36
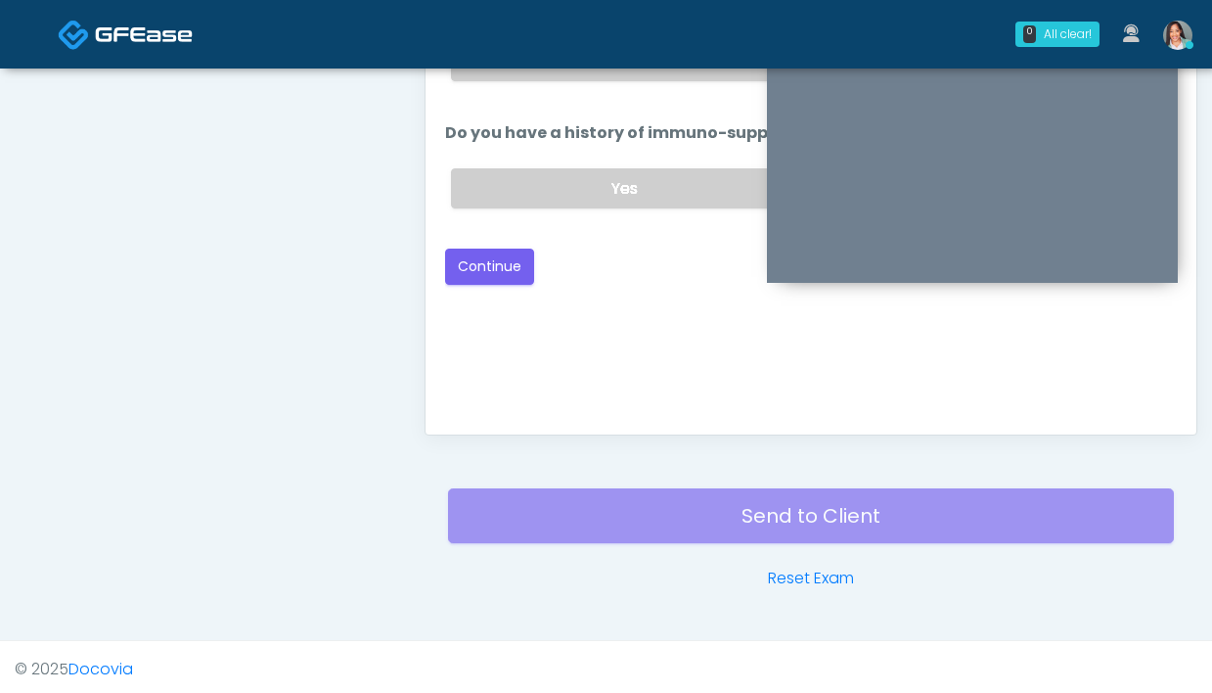
scroll to position [767, 0]
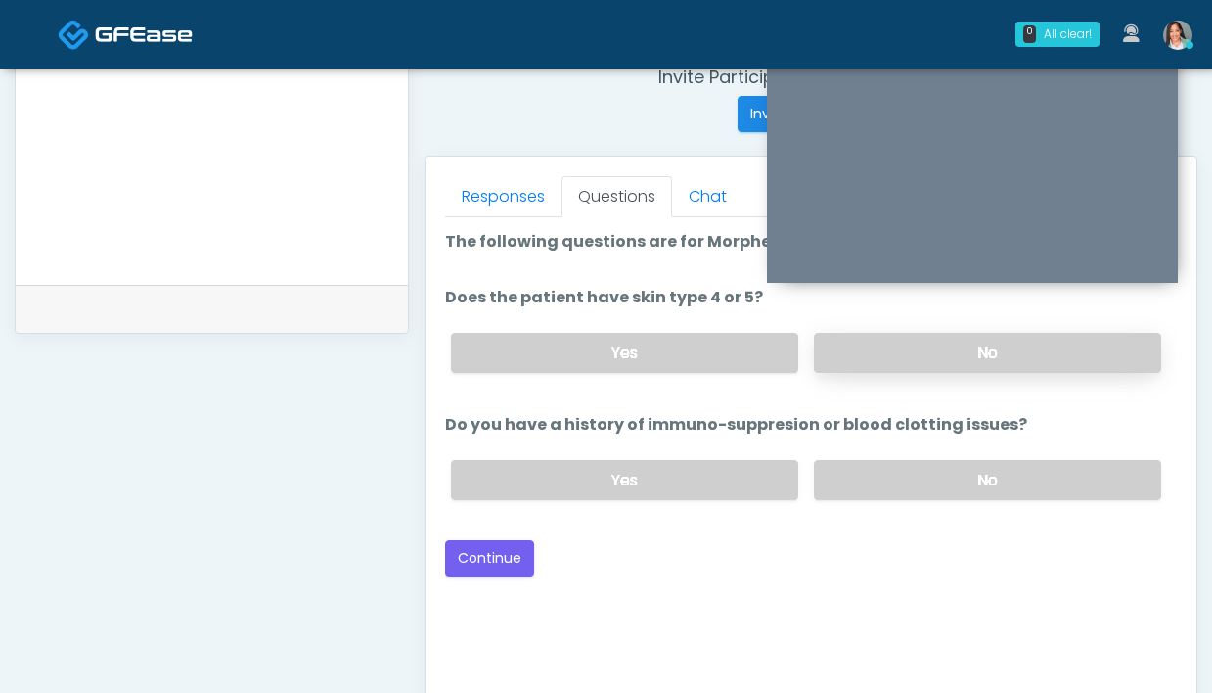
click at [899, 353] on label "No" at bounding box center [987, 353] width 347 height 40
click at [889, 487] on label "No" at bounding box center [987, 480] width 347 height 40
click at [504, 565] on button "Continue" at bounding box center [489, 558] width 89 height 36
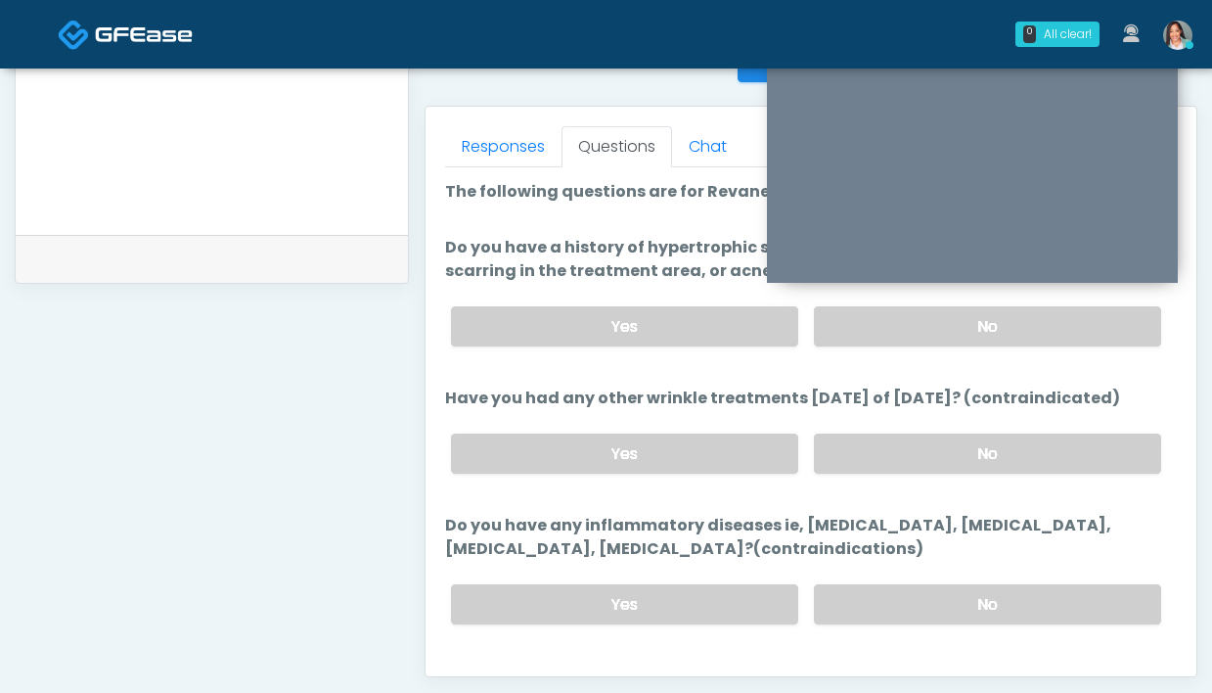
scroll to position [608, 0]
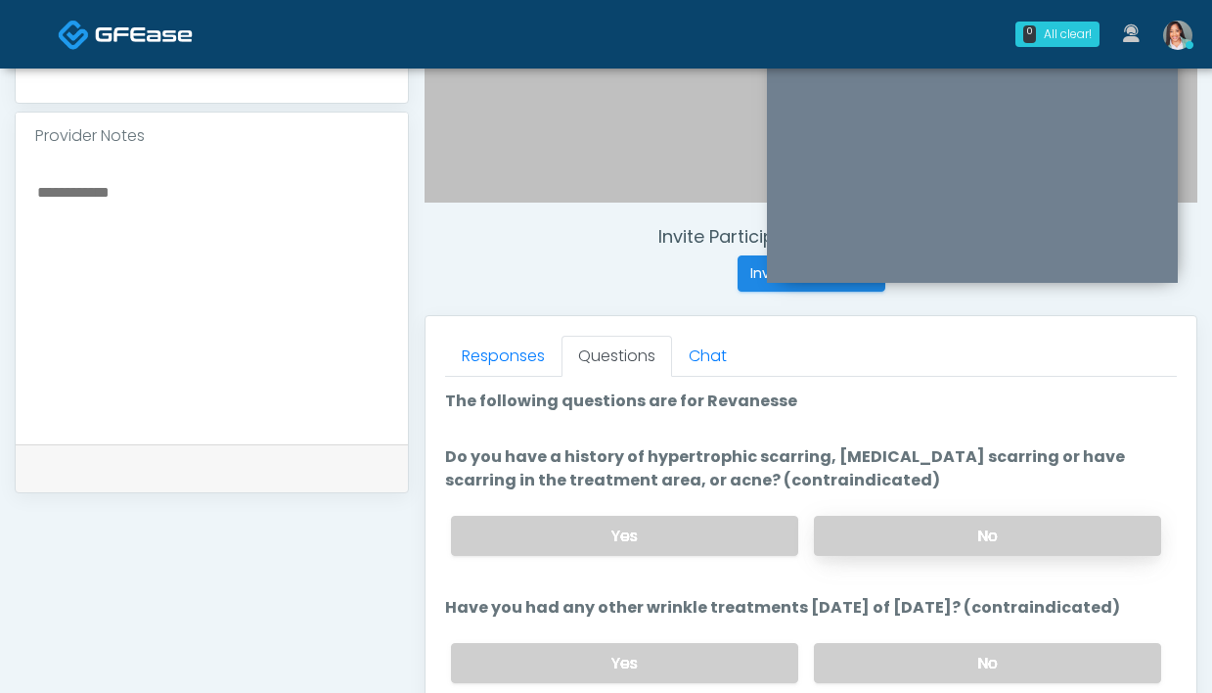
click at [867, 517] on label "No" at bounding box center [987, 536] width 347 height 40
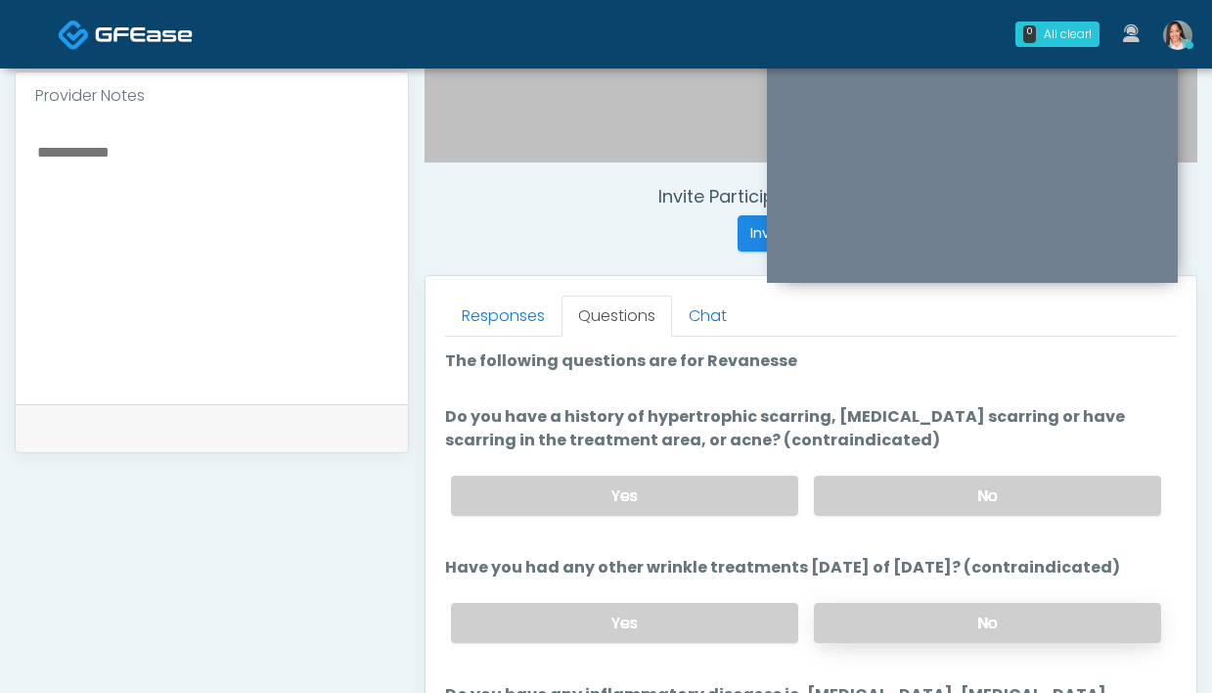
scroll to position [652, 0]
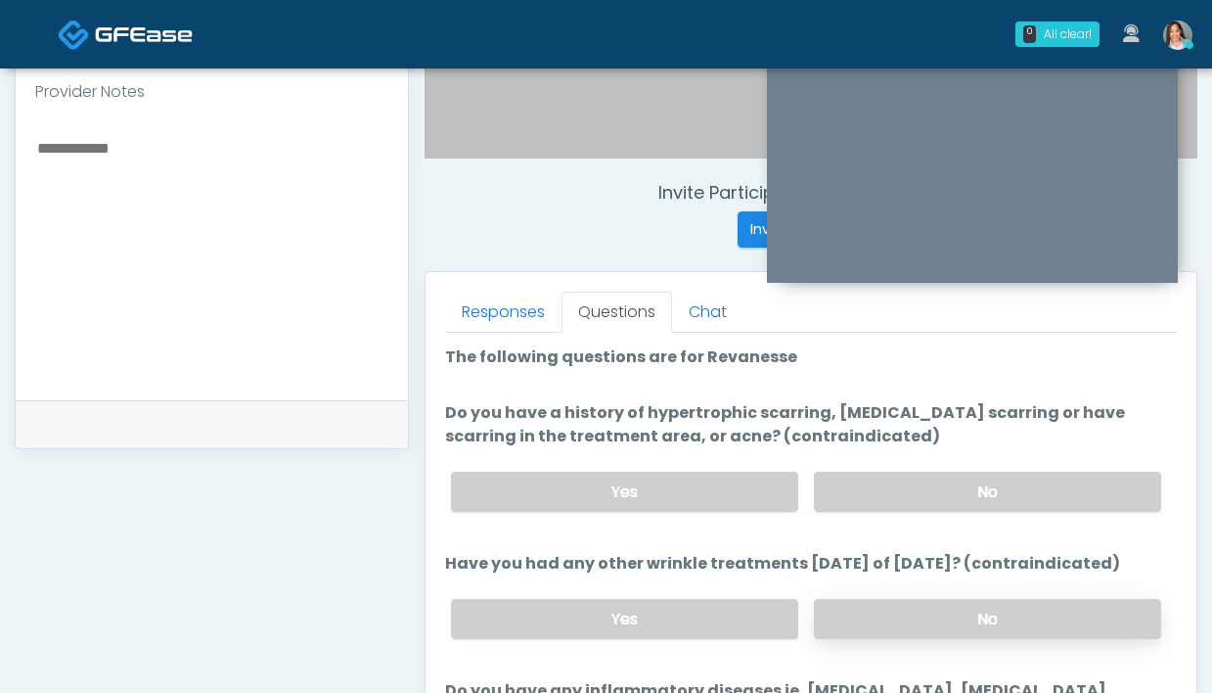
click at [911, 611] on label "No" at bounding box center [987, 619] width 347 height 40
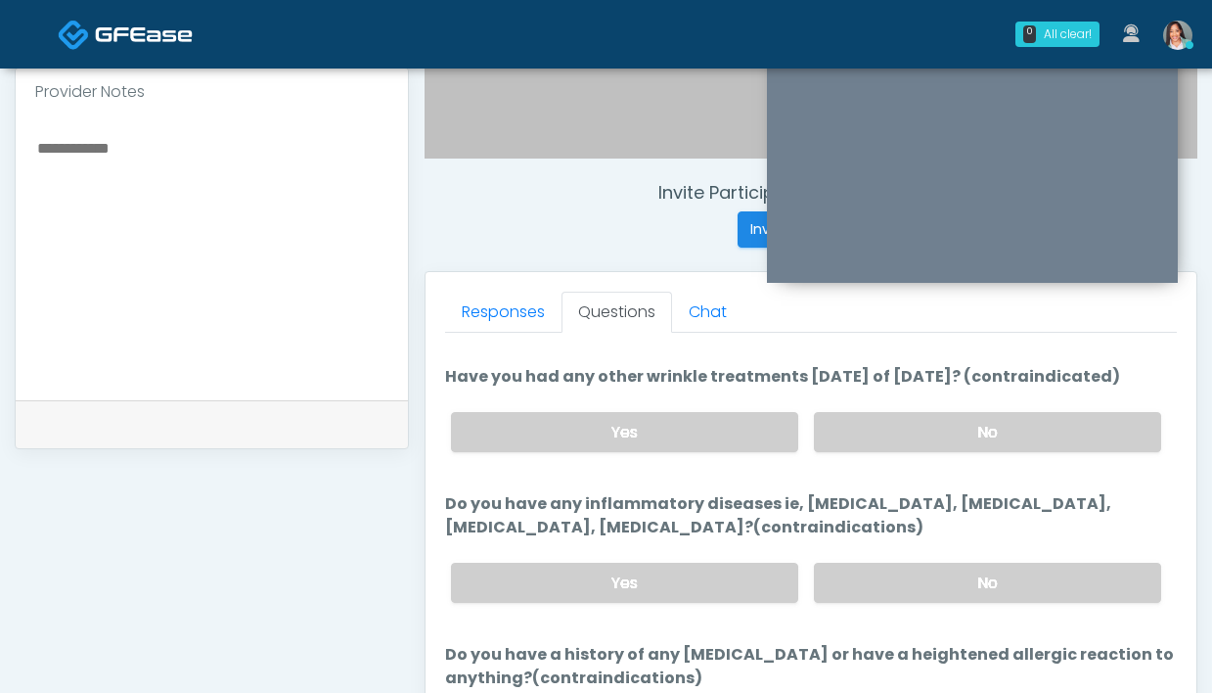
scroll to position [191, 0]
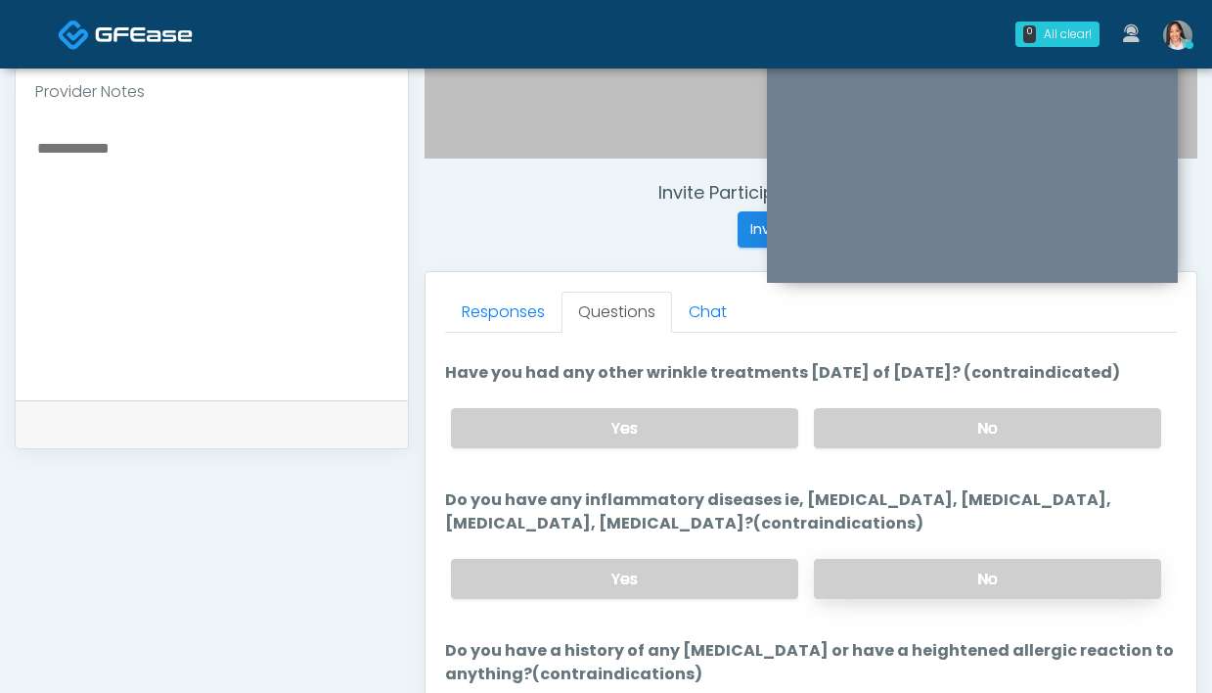
click at [885, 574] on label "No" at bounding box center [987, 579] width 347 height 40
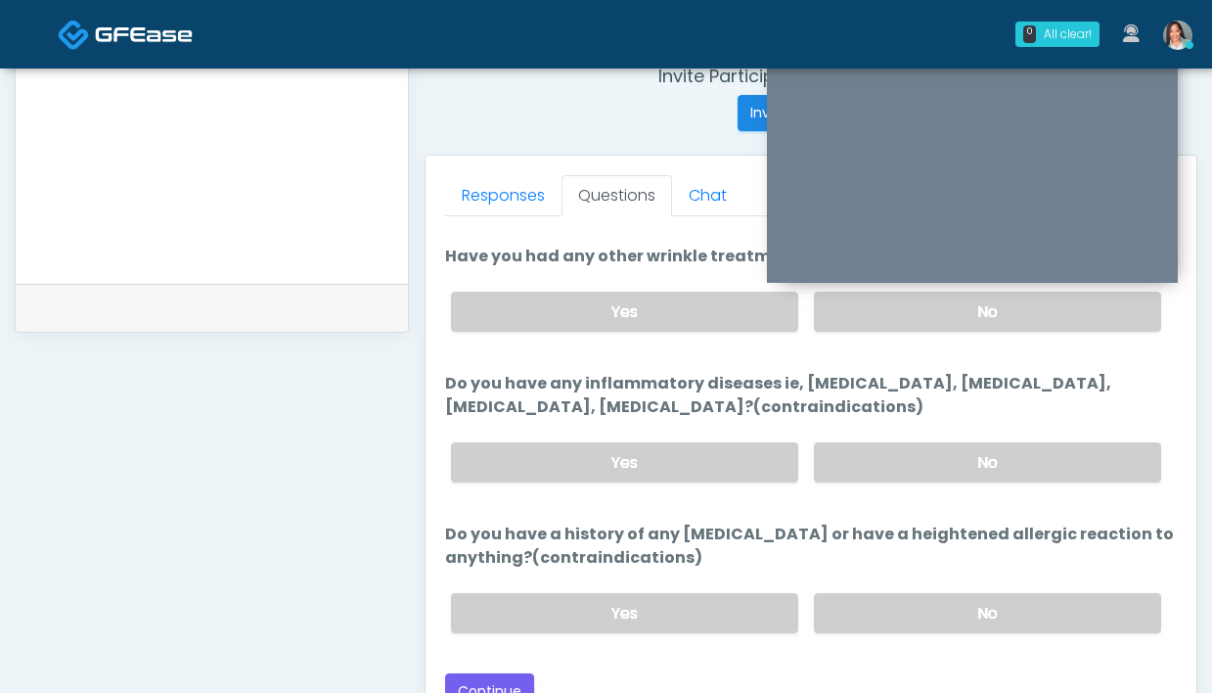
scroll to position [797, 0]
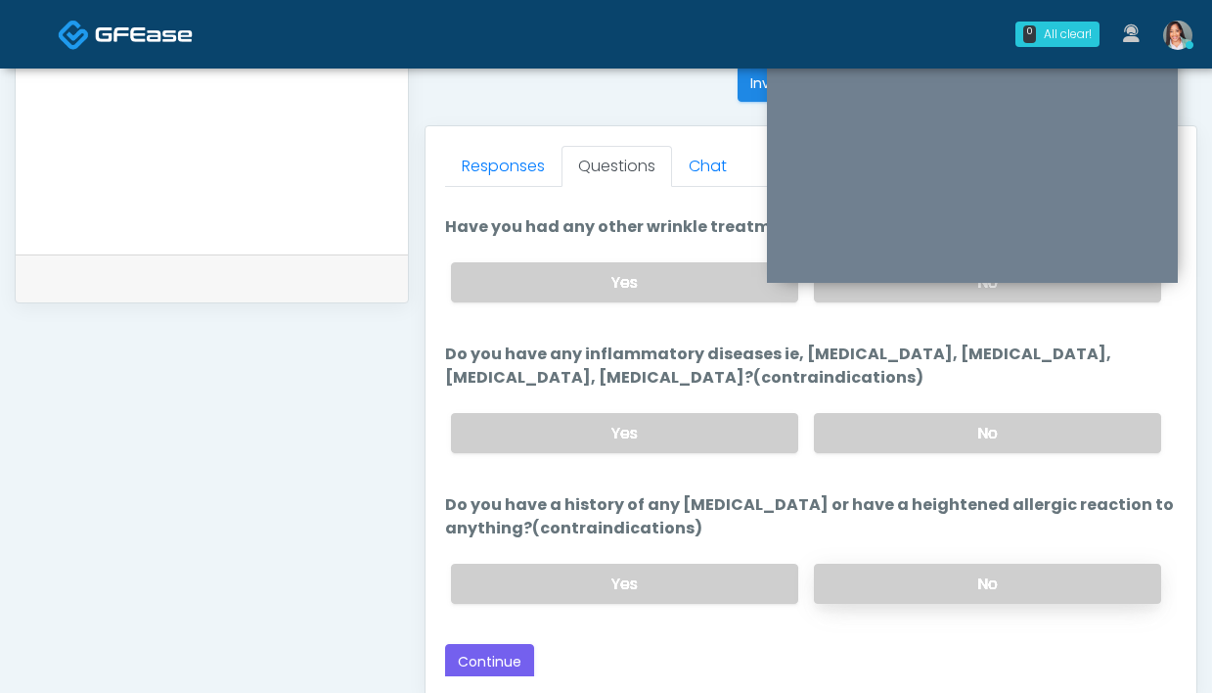
click at [924, 595] on label "No" at bounding box center [987, 584] width 347 height 40
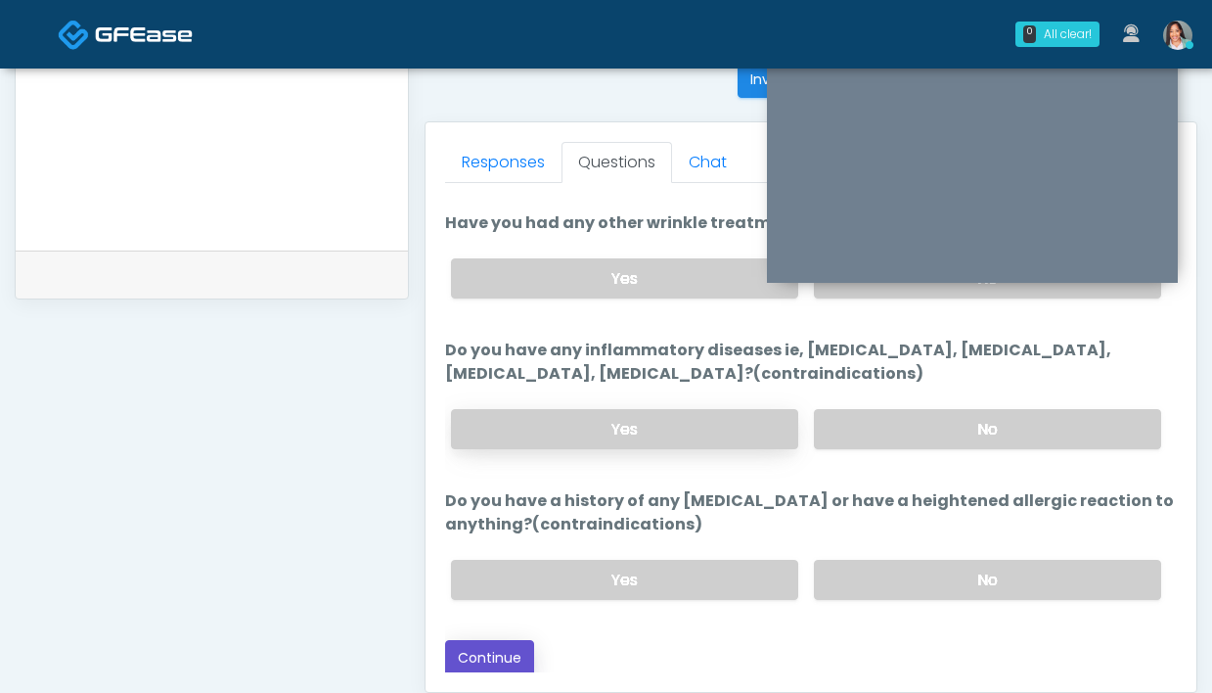
drag, startPoint x: 510, startPoint y: 666, endPoint x: 632, endPoint y: 443, distance: 254.4
click at [510, 666] on button "Continue" at bounding box center [489, 658] width 89 height 36
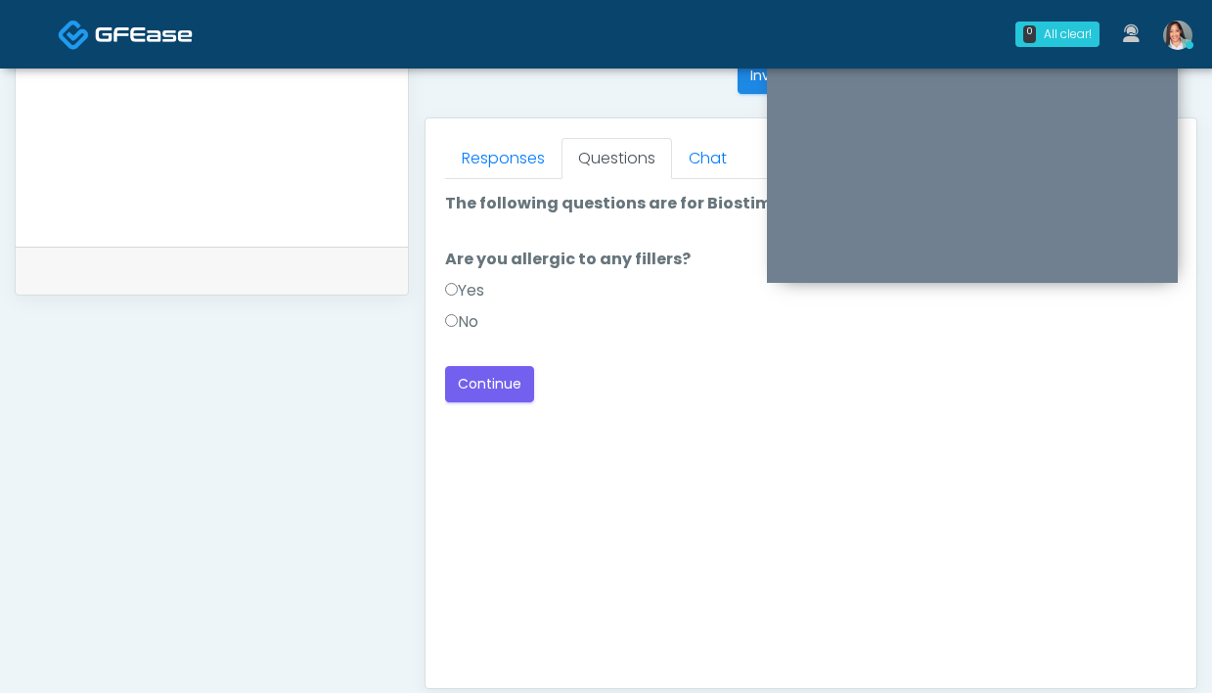
scroll to position [780, 0]
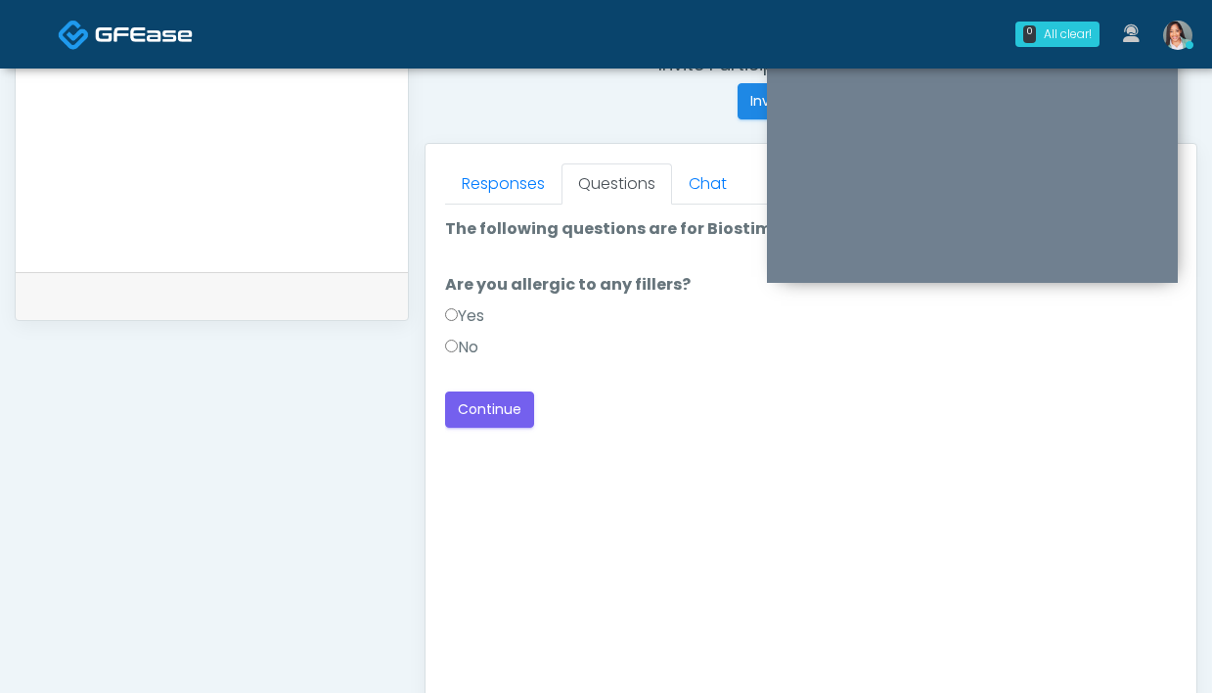
click at [462, 350] on label "No" at bounding box center [461, 347] width 33 height 23
click at [472, 405] on button "Continue" at bounding box center [489, 409] width 89 height 36
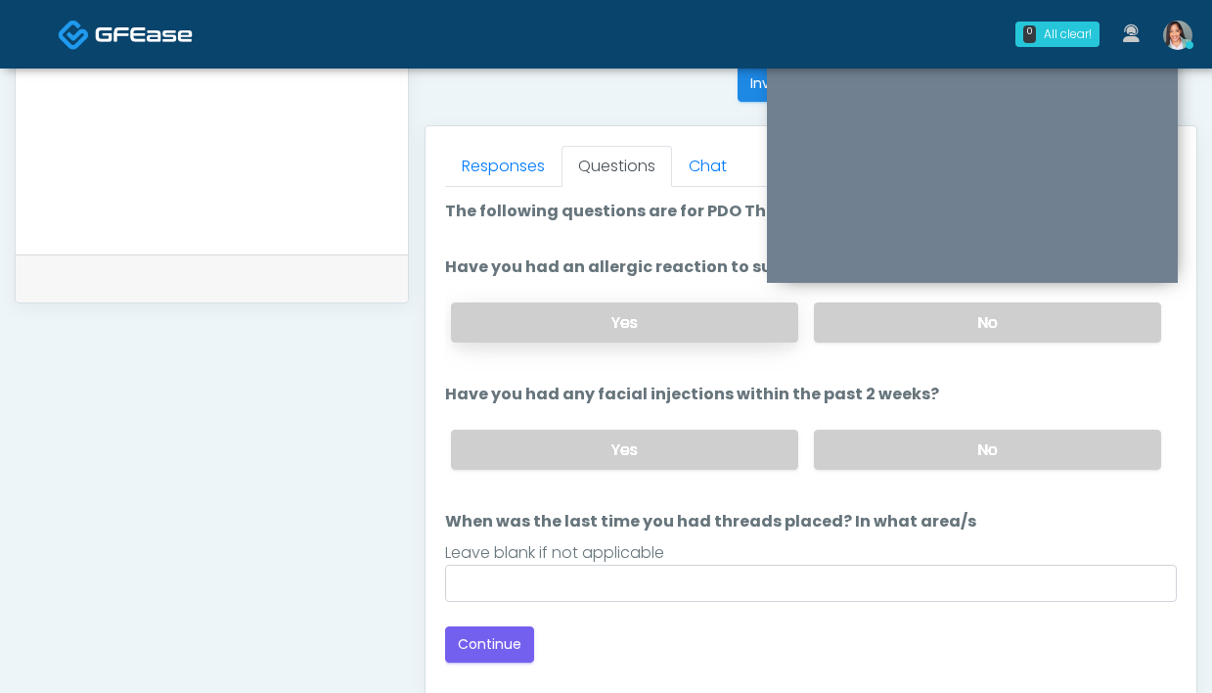
scroll to position [758, 0]
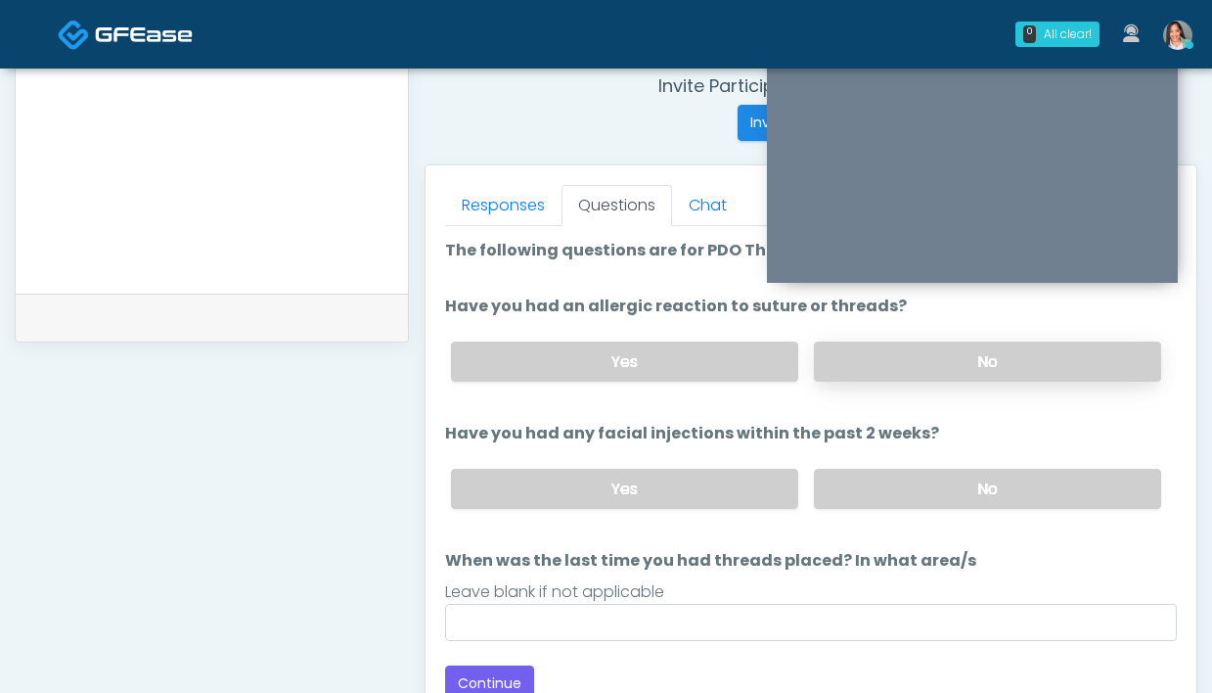
click at [853, 368] on label "No" at bounding box center [987, 361] width 347 height 40
click at [912, 465] on div "Yes No" at bounding box center [806, 488] width 742 height 71
click at [880, 490] on label "No" at bounding box center [987, 489] width 347 height 40
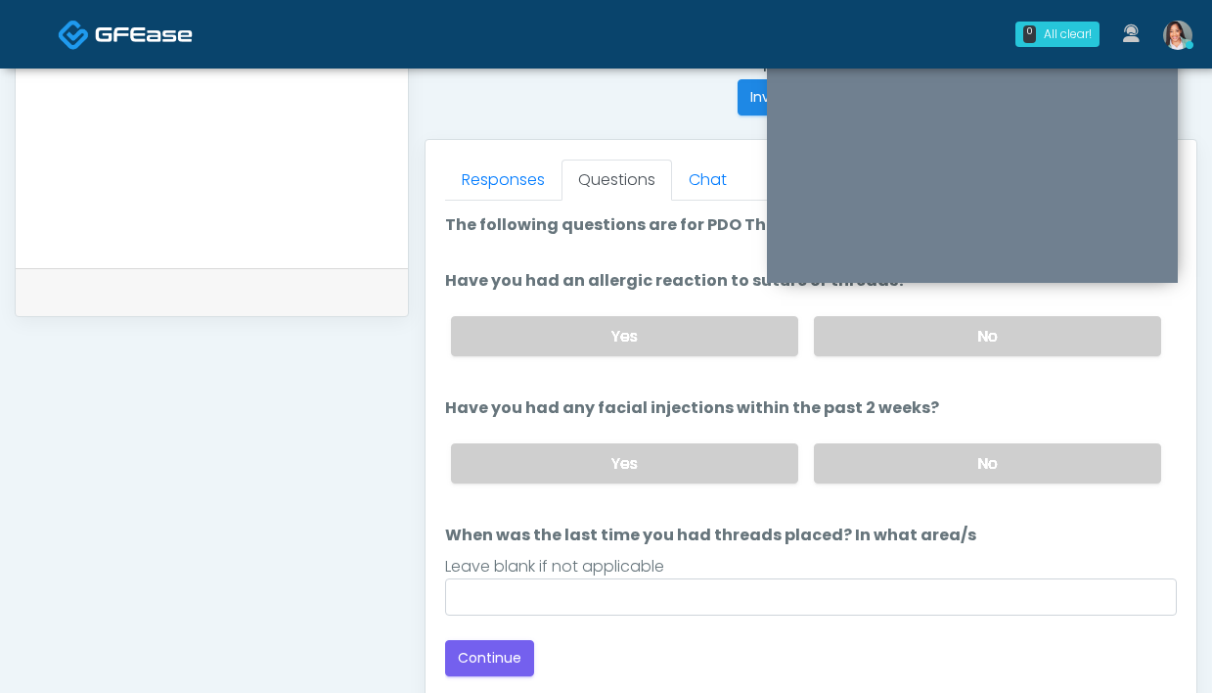
scroll to position [790, 0]
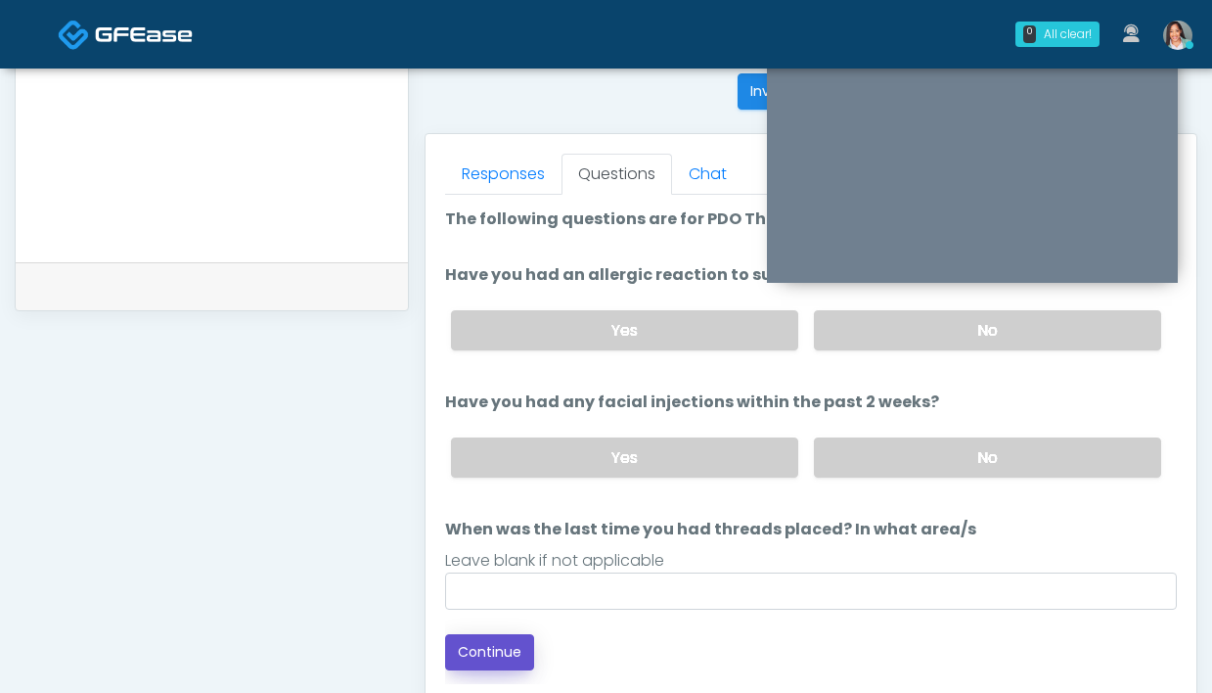
click at [491, 640] on button "Continue" at bounding box center [489, 652] width 89 height 36
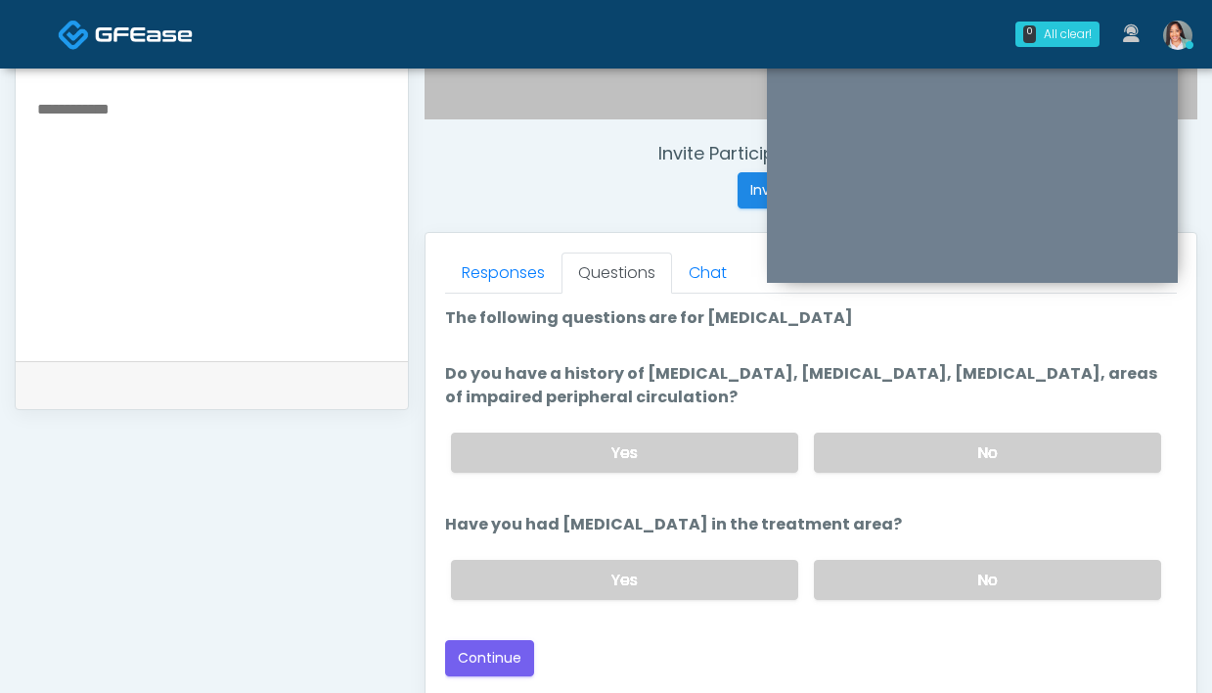
scroll to position [689, 0]
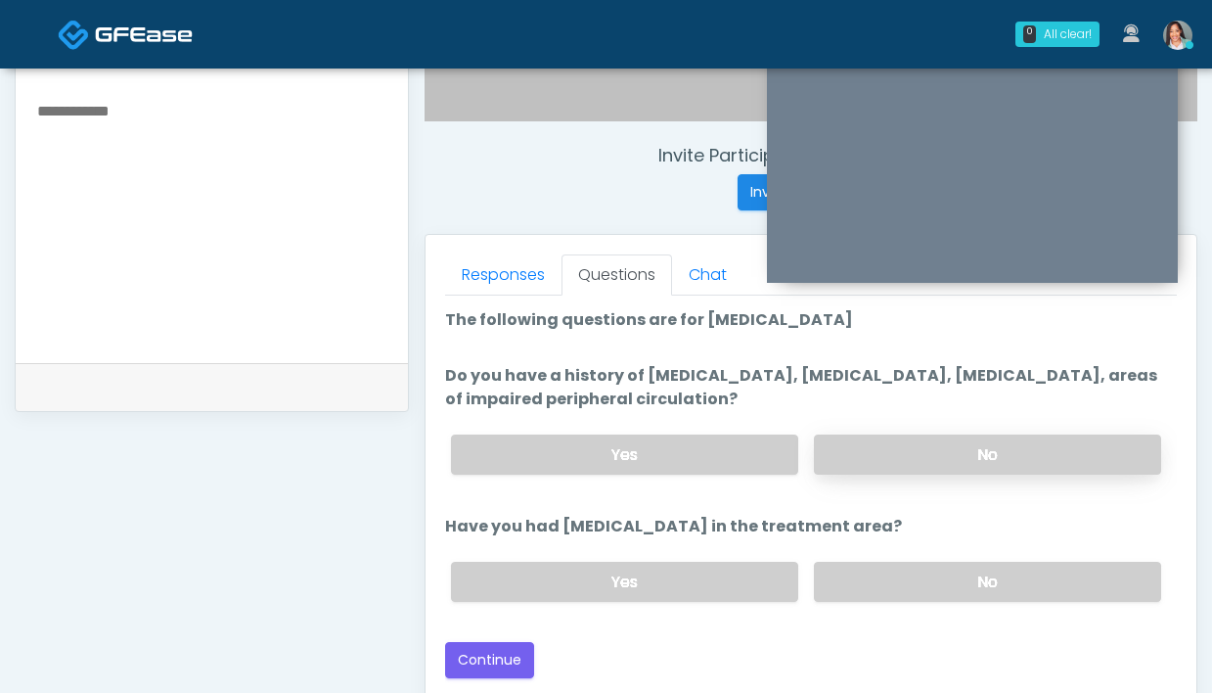
click at [852, 450] on label "No" at bounding box center [987, 454] width 347 height 40
click at [882, 587] on label "No" at bounding box center [987, 582] width 347 height 40
drag, startPoint x: 486, startPoint y: 656, endPoint x: 506, endPoint y: 642, distance: 23.9
click at [486, 656] on button "Continue" at bounding box center [489, 660] width 89 height 36
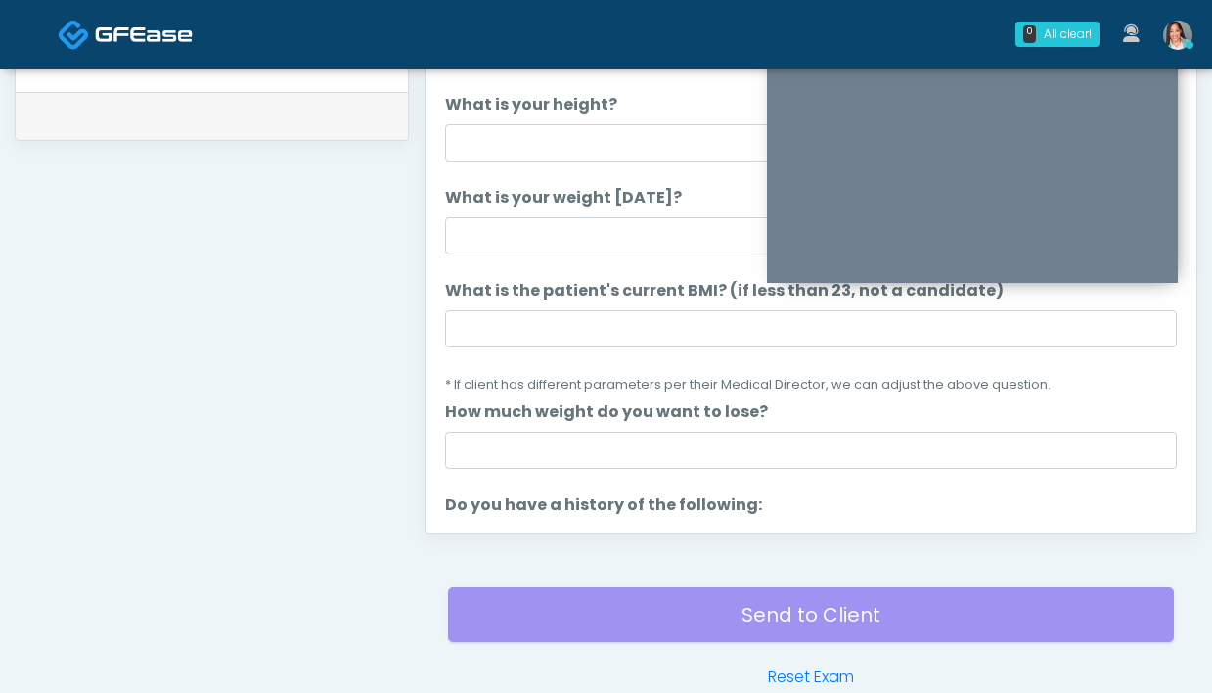
scroll to position [844, 0]
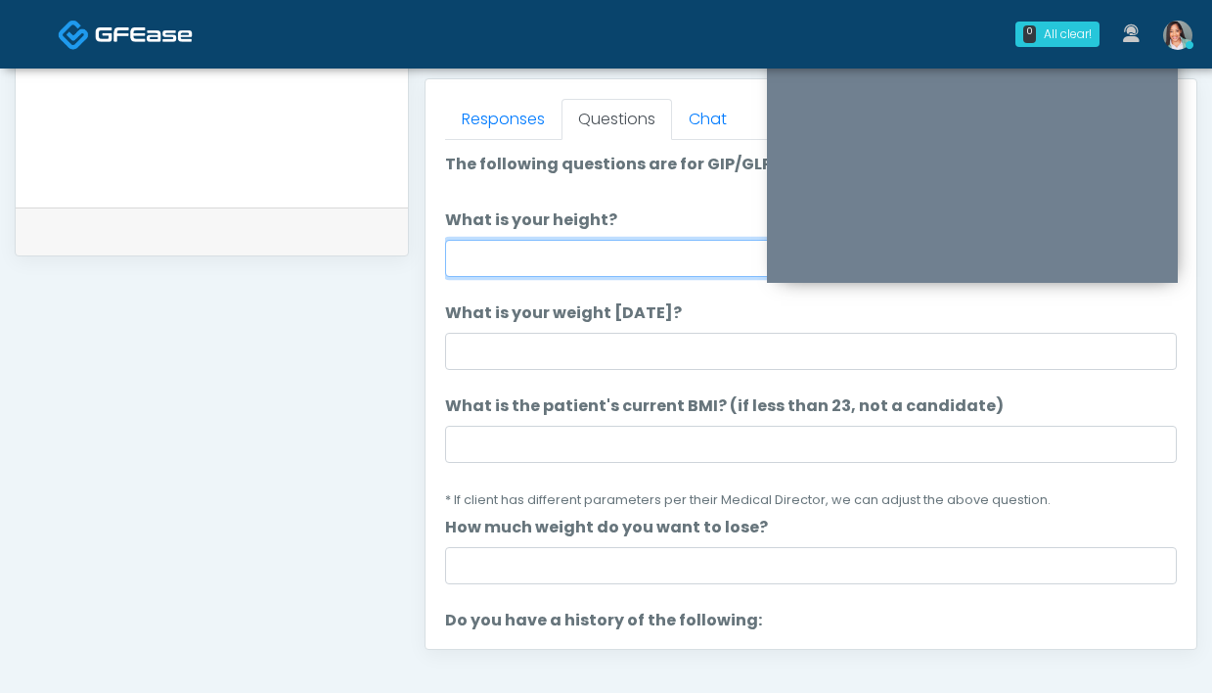
click at [550, 264] on input "What is your height?" at bounding box center [811, 258] width 732 height 37
type input "*****"
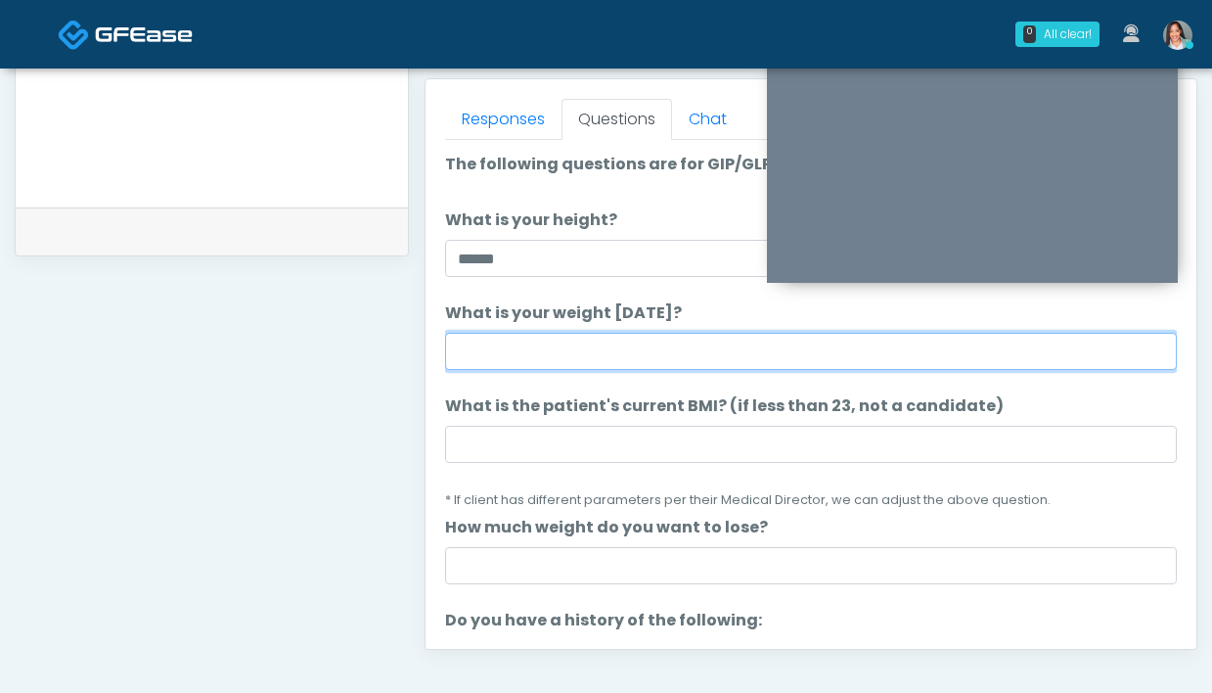
click at [590, 350] on input "What is your weight today?" at bounding box center [811, 351] width 732 height 37
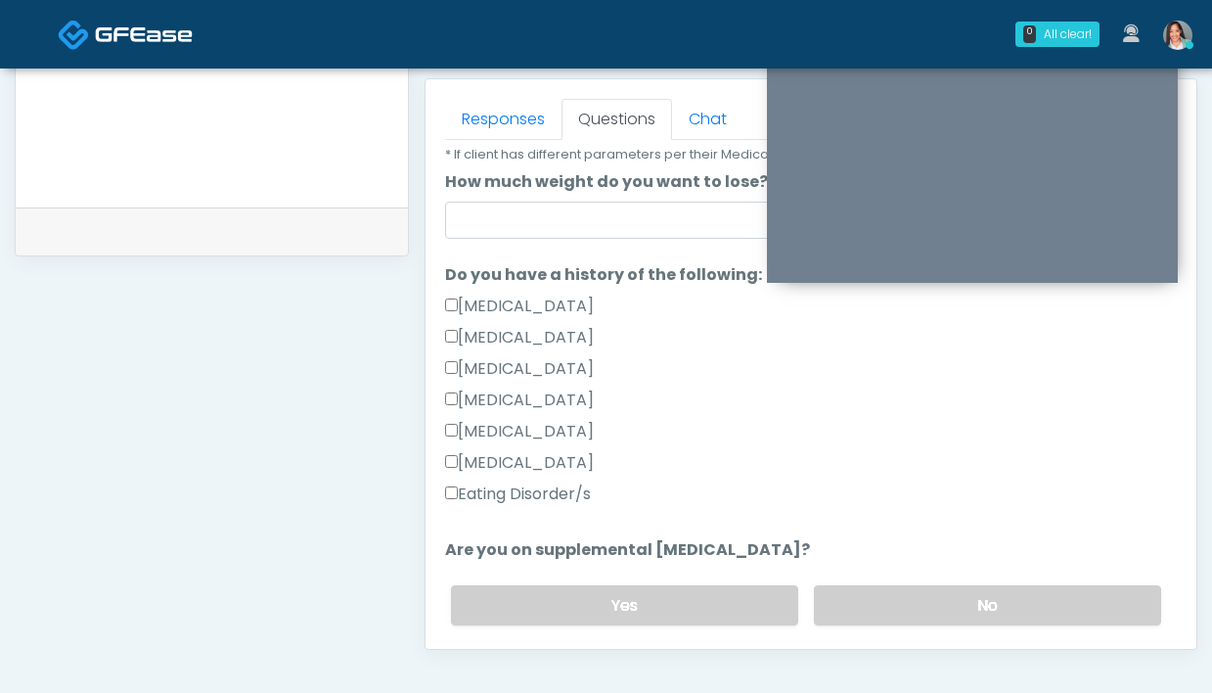
scroll to position [366, 0]
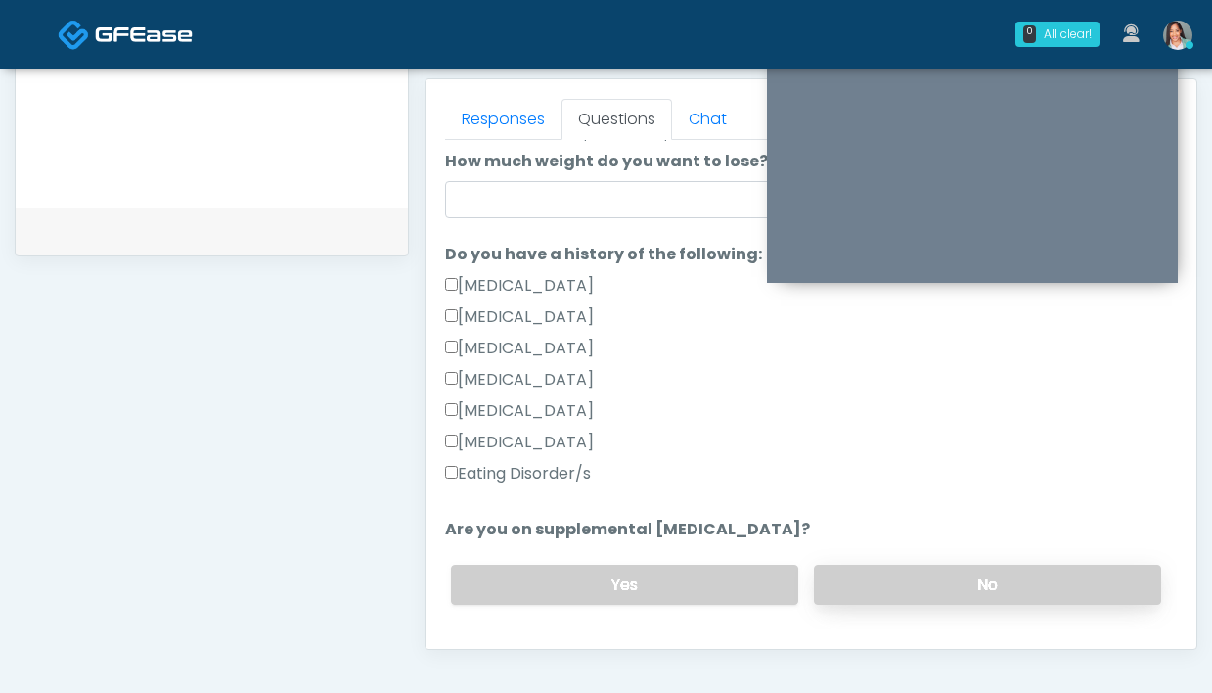
type input "*********"
click at [833, 582] on label "No" at bounding box center [987, 585] width 347 height 40
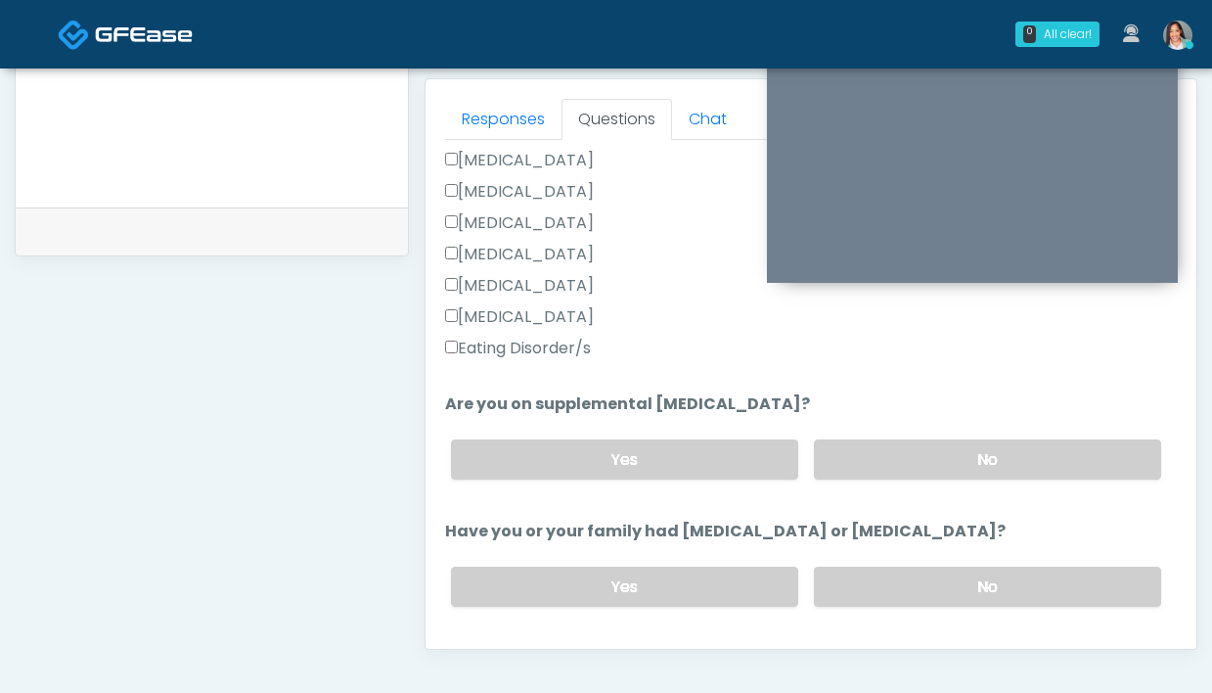
scroll to position [512, 0]
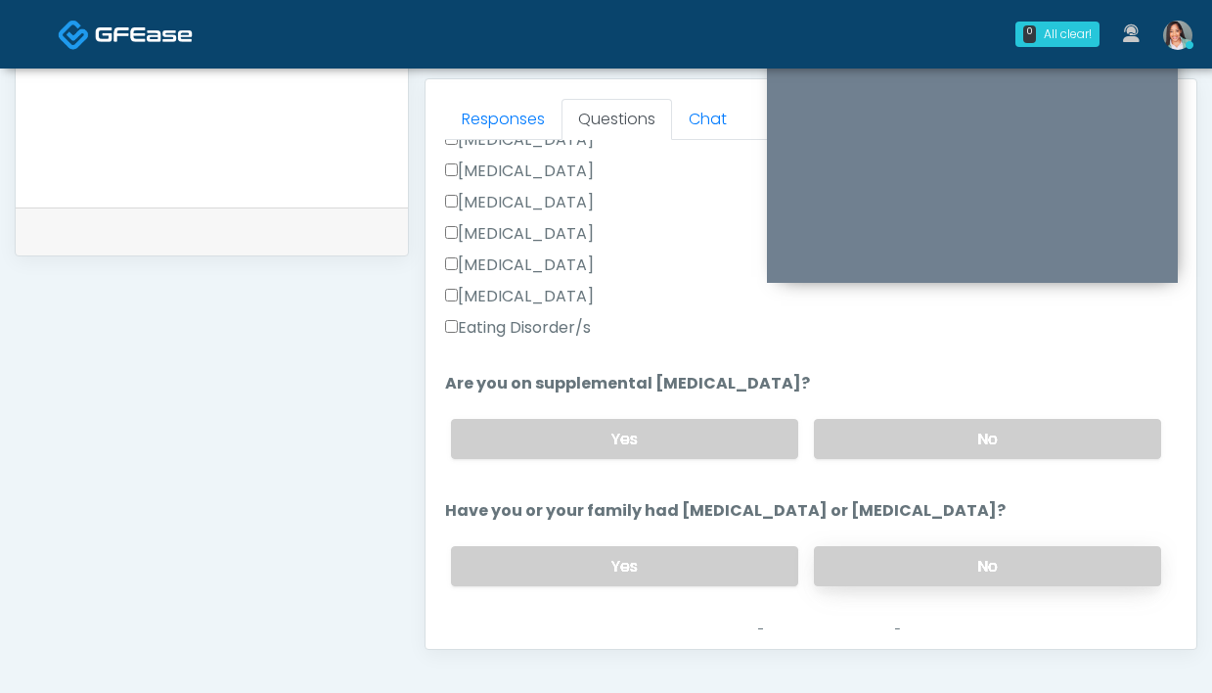
click at [856, 556] on label "No" at bounding box center [987, 566] width 347 height 40
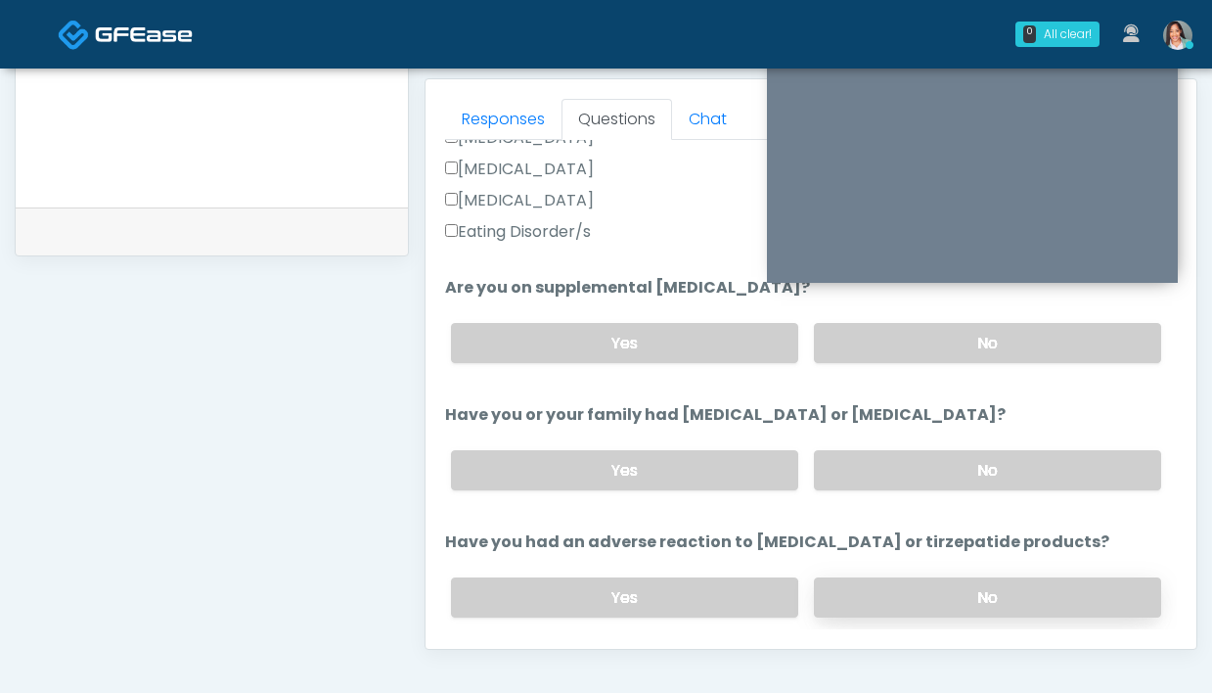
click at [875, 587] on label "No" at bounding box center [987, 597] width 347 height 40
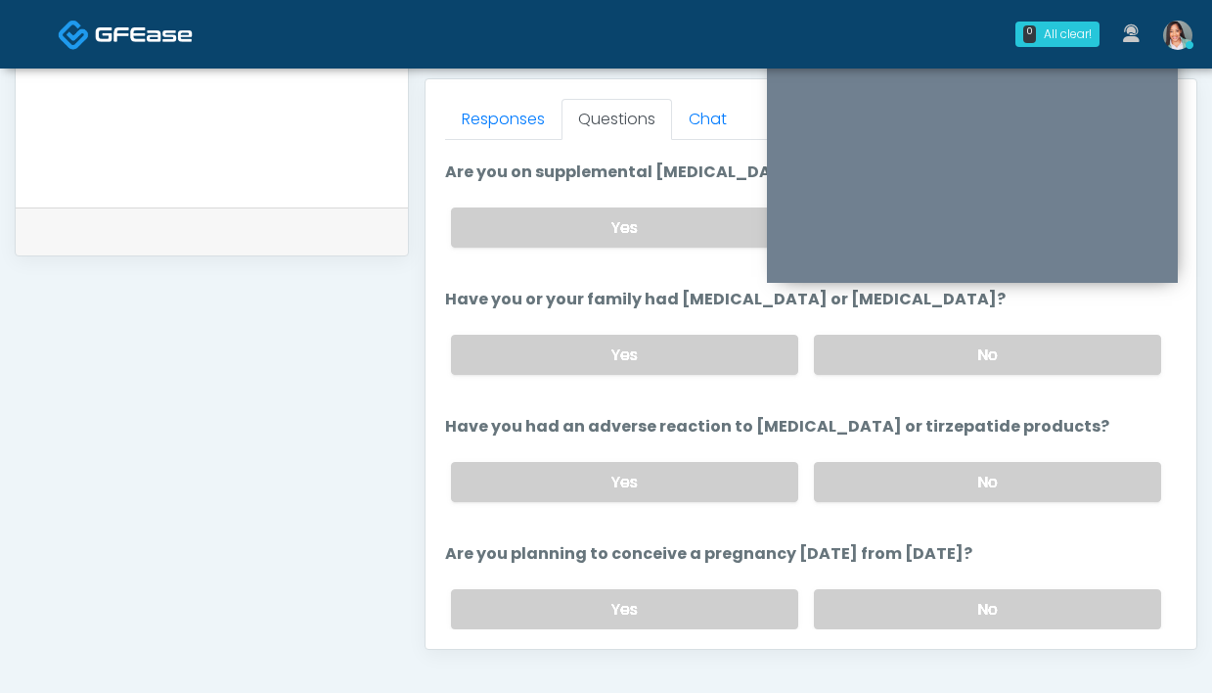
scroll to position [725, 0]
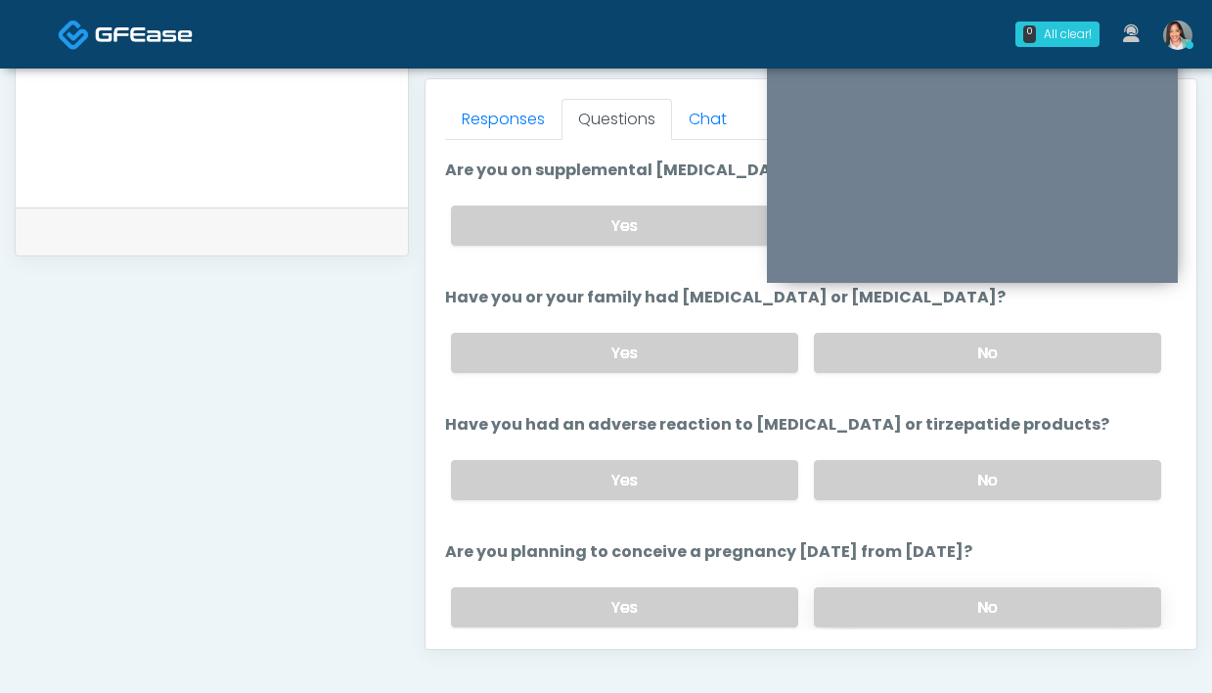
click at [928, 600] on label "No" at bounding box center [987, 607] width 347 height 40
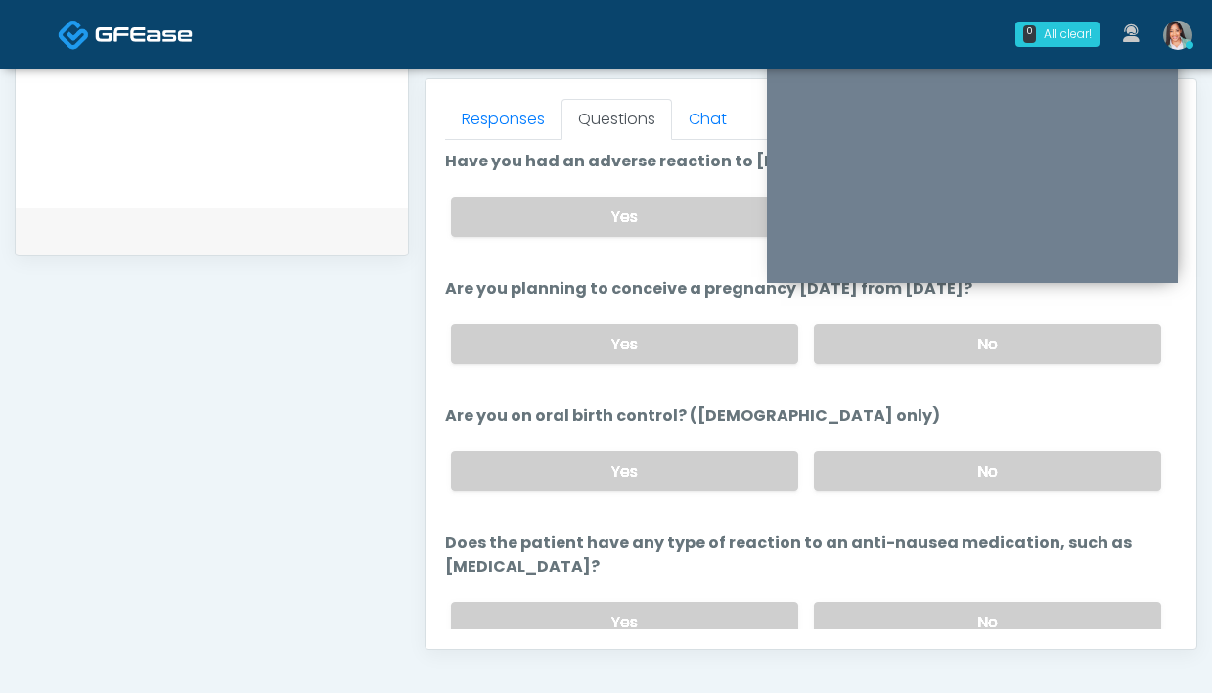
scroll to position [1071, 0]
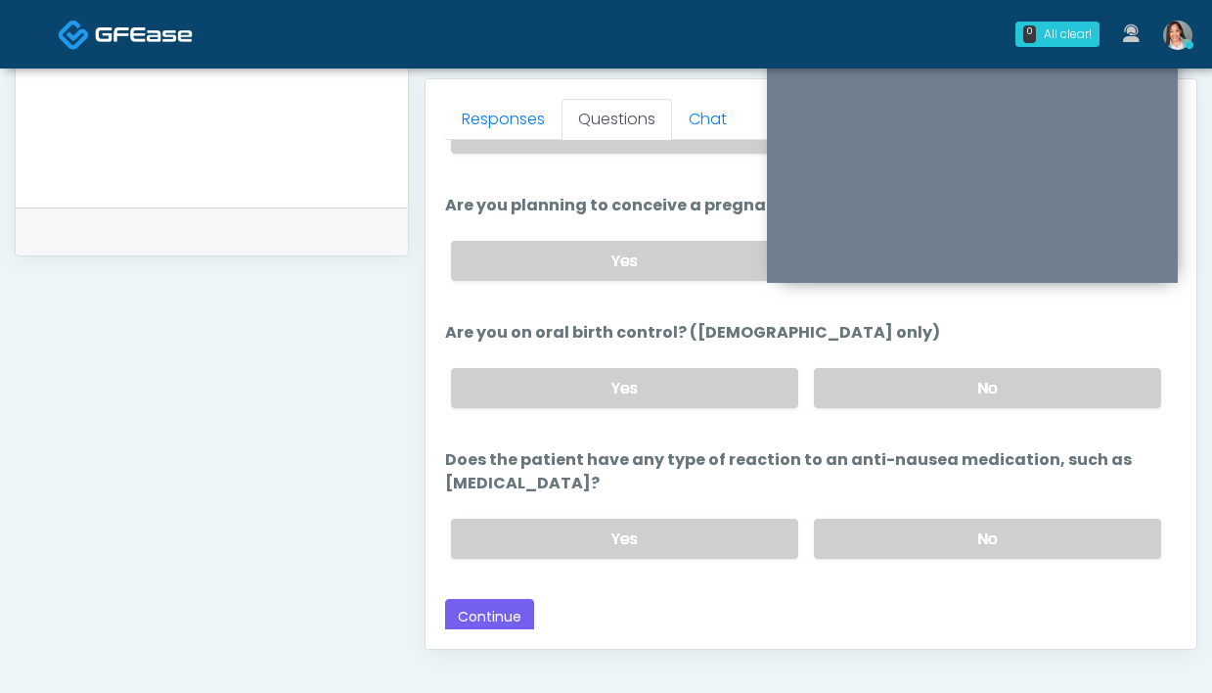
click at [929, 403] on div "Yes No" at bounding box center [806, 387] width 742 height 71
drag, startPoint x: 885, startPoint y: 513, endPoint x: 876, endPoint y: 453, distance: 60.5
click at [885, 512] on div "Yes No" at bounding box center [806, 538] width 742 height 71
drag, startPoint x: 876, startPoint y: 386, endPoint x: 870, endPoint y: 425, distance: 38.6
click at [876, 386] on label "No" at bounding box center [987, 388] width 347 height 40
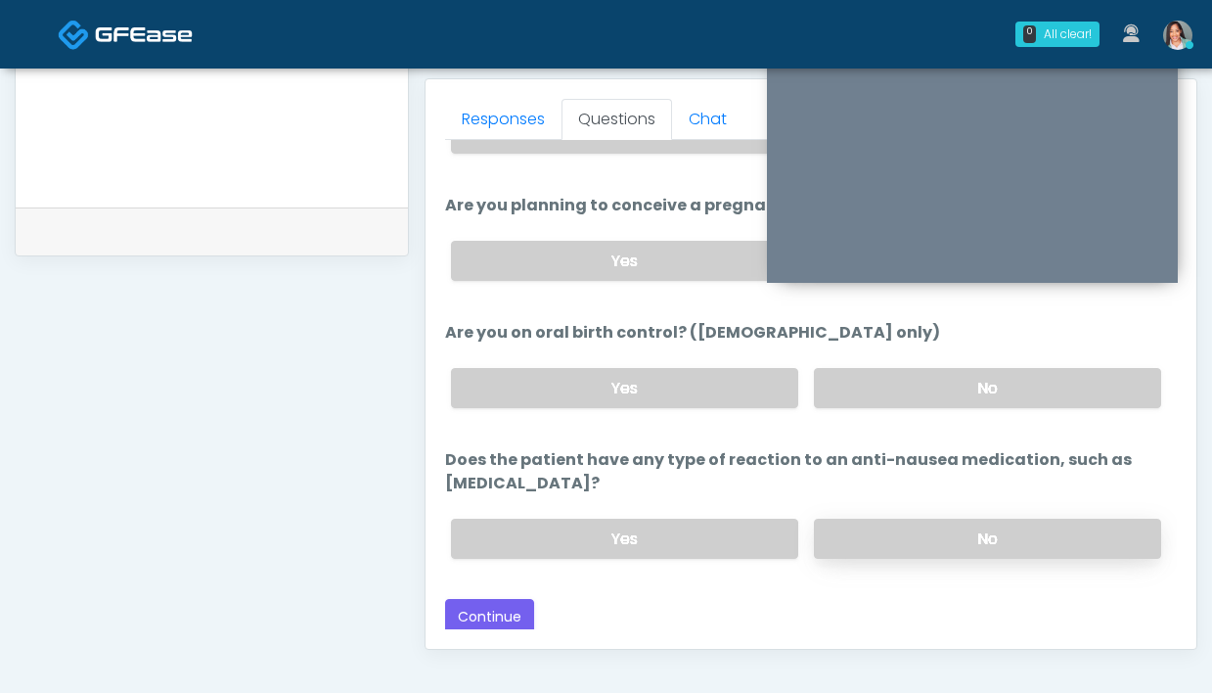
click at [847, 542] on label "No" at bounding box center [987, 539] width 347 height 40
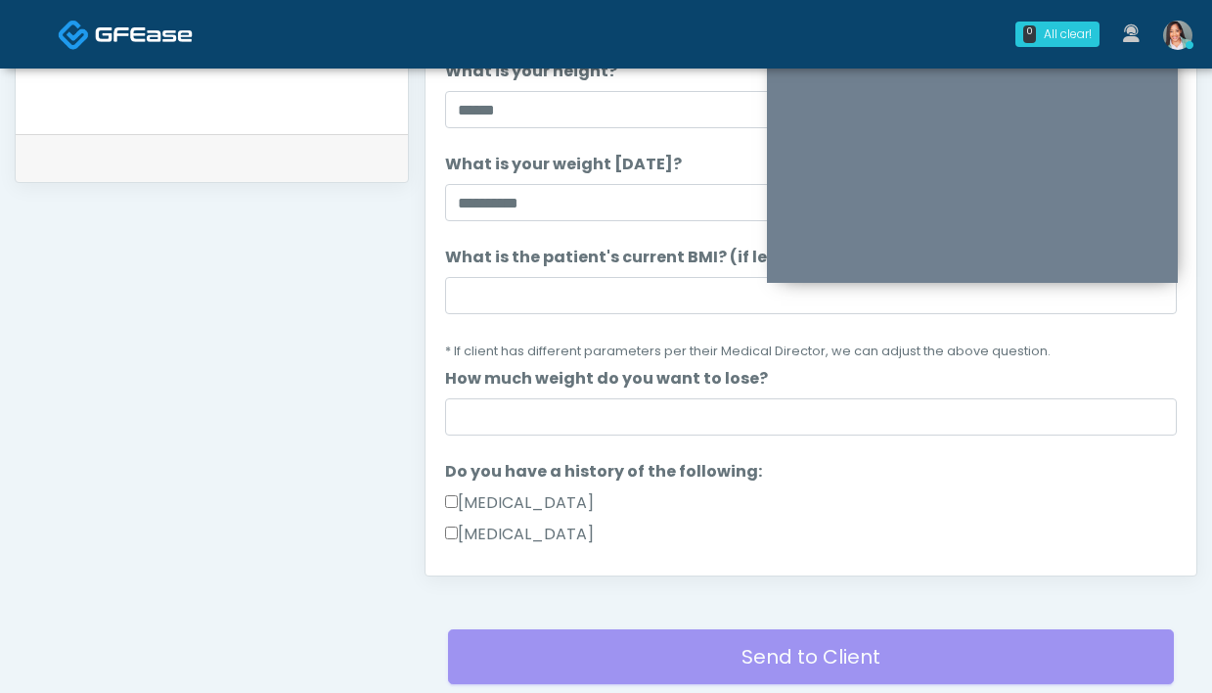
scroll to position [0, 0]
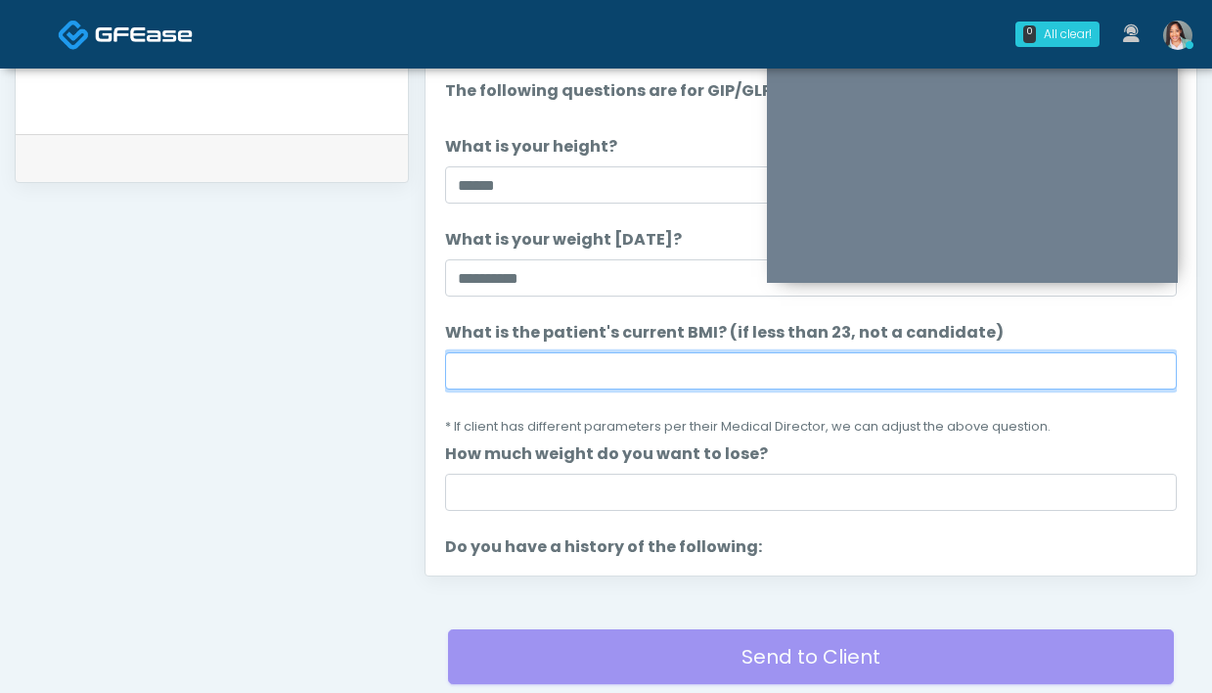
click at [539, 361] on input "What is the patient's current BMI? (if less than 23, not a candidate)" at bounding box center [811, 370] width 732 height 37
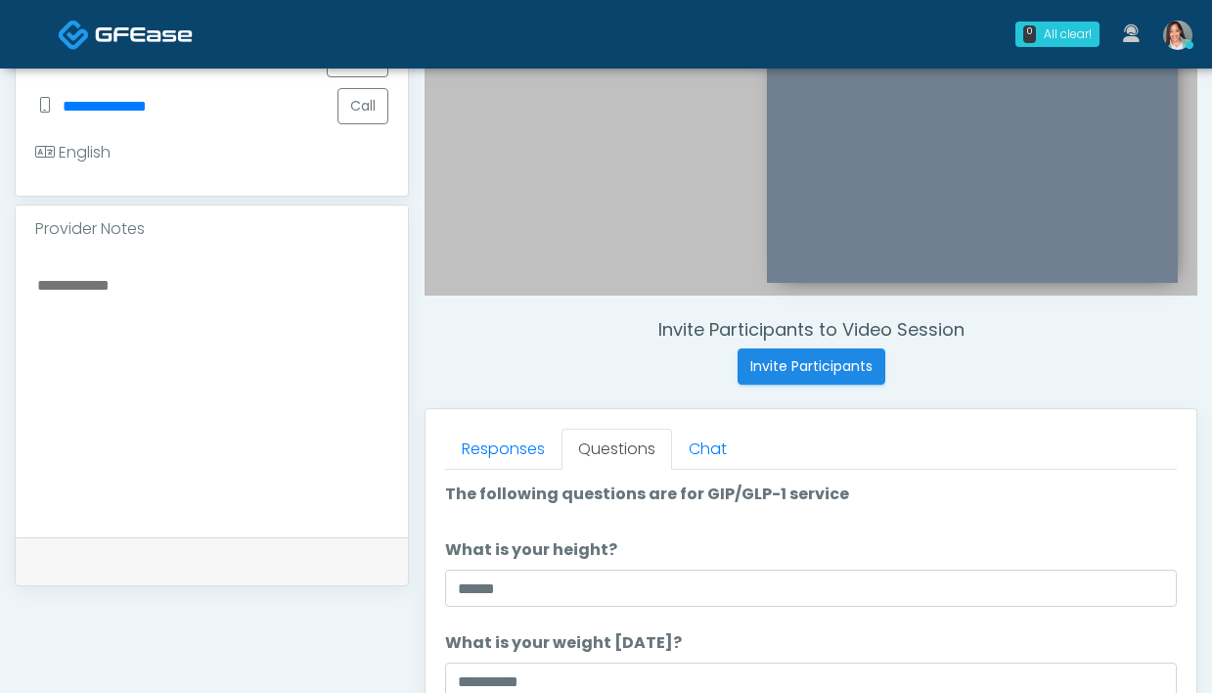
type input "**"
click at [212, 397] on textarea at bounding box center [211, 391] width 353 height 239
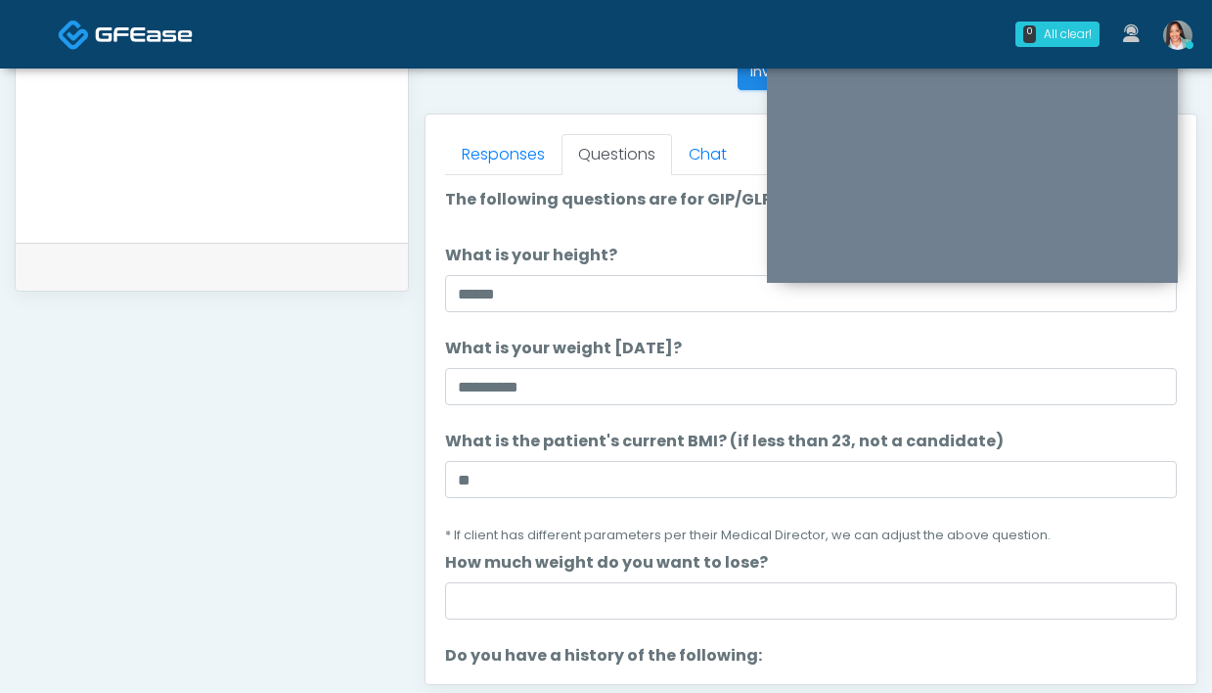
scroll to position [833, 0]
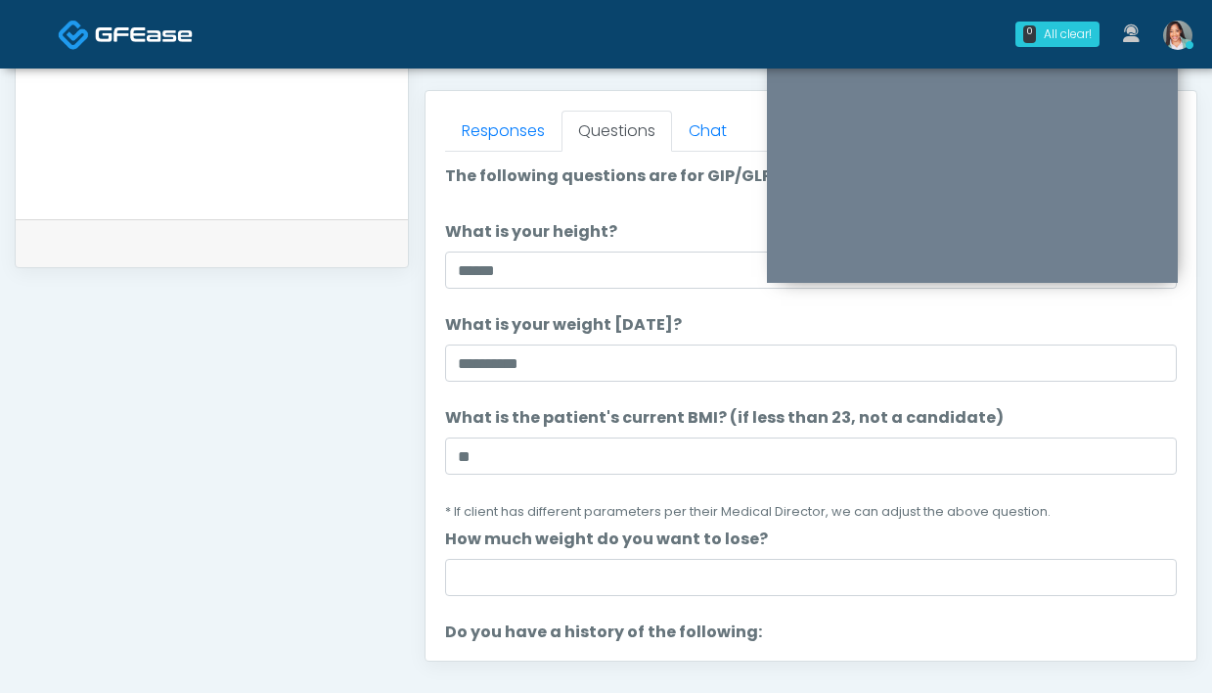
type textarea "**********"
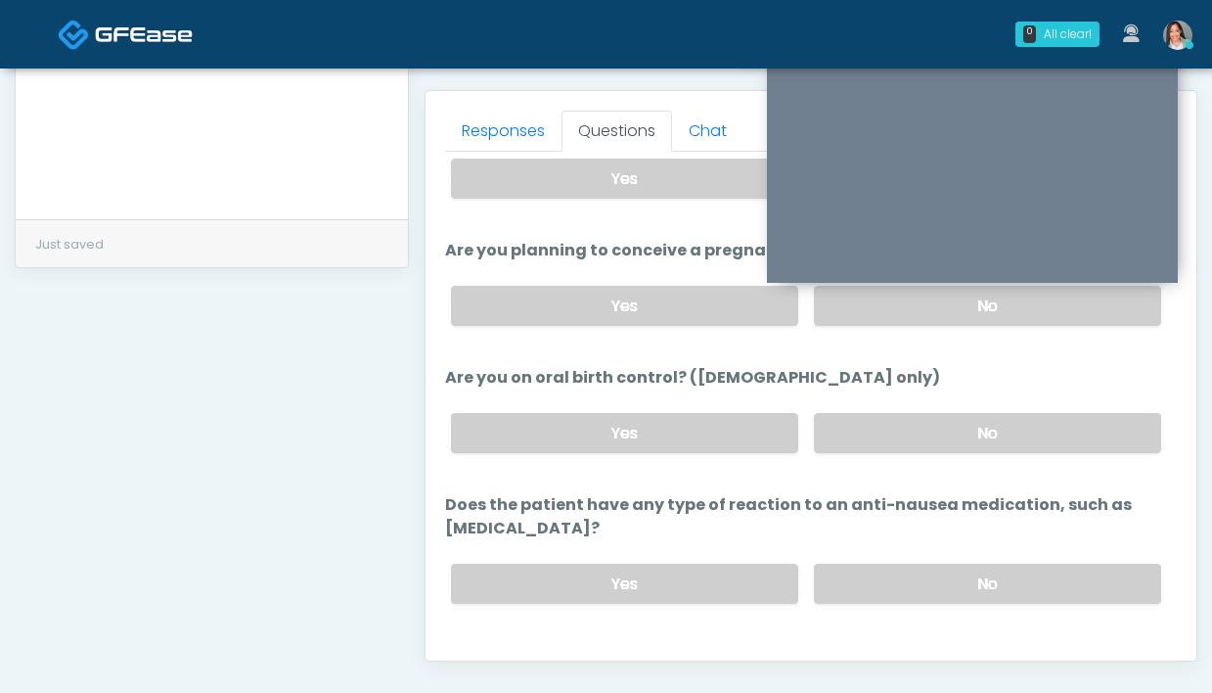
scroll to position [1071, 0]
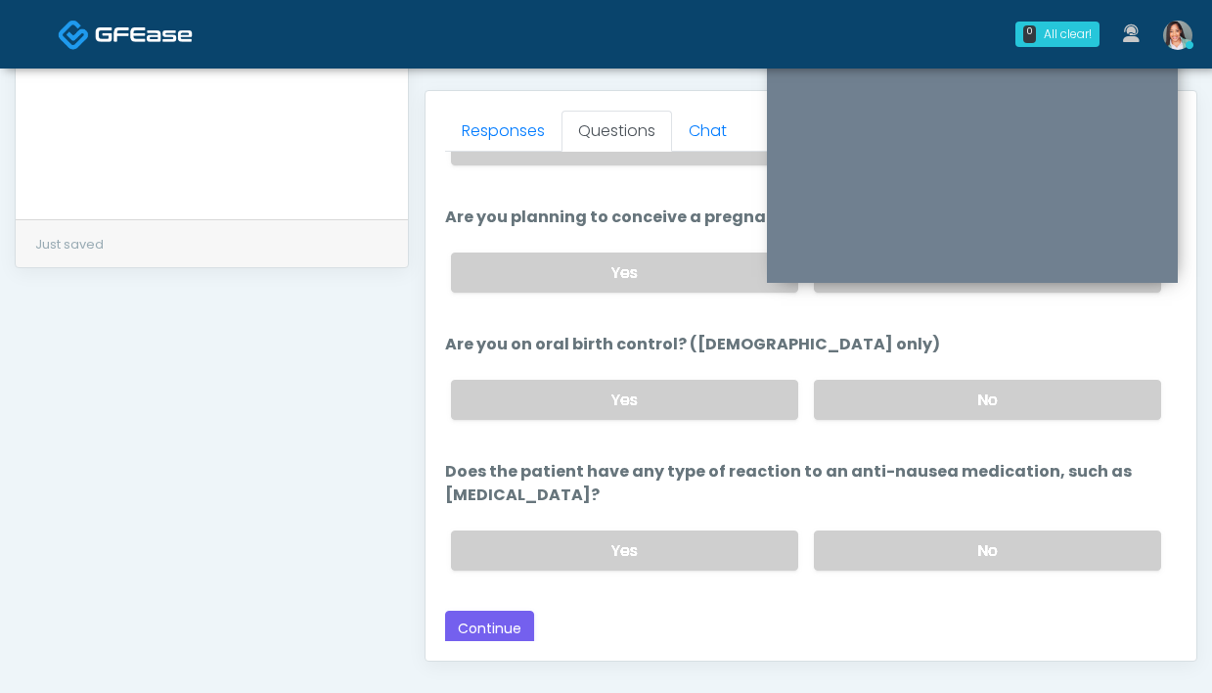
click at [499, 645] on div "Responses Questions Chat Good Faith Exam Script Good Faith Exam Script INTRODUC…" at bounding box center [811, 375] width 771 height 569
click at [502, 635] on button "Continue" at bounding box center [489, 629] width 89 height 36
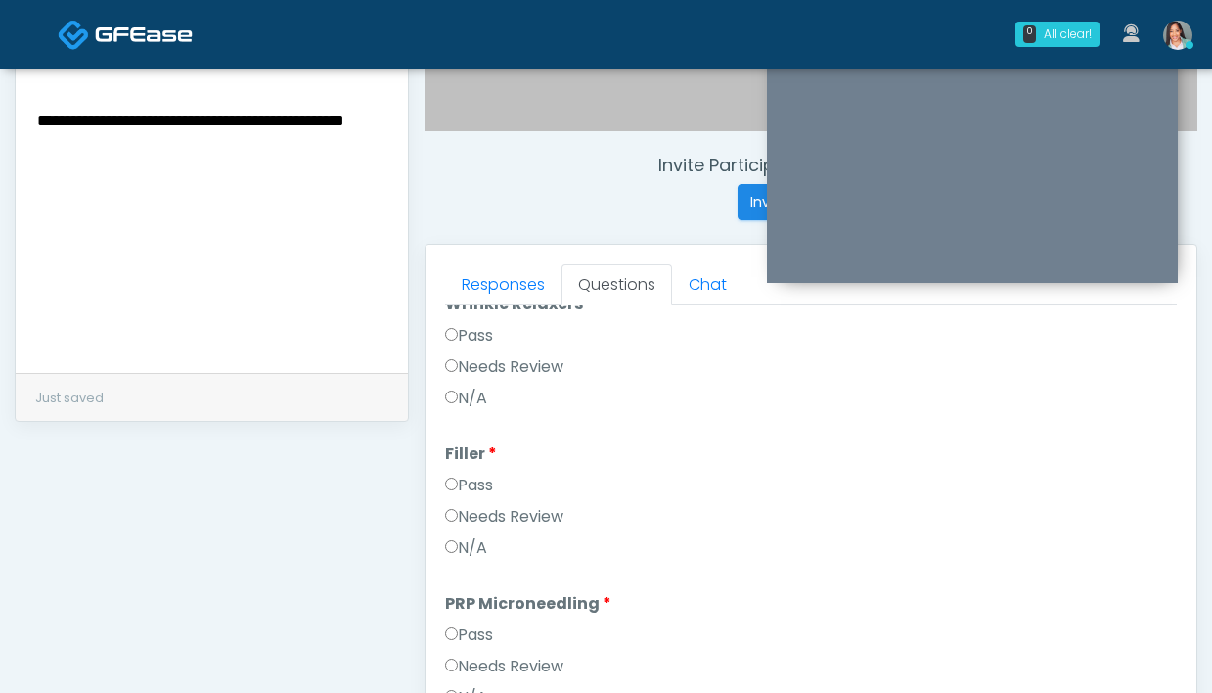
scroll to position [0, 0]
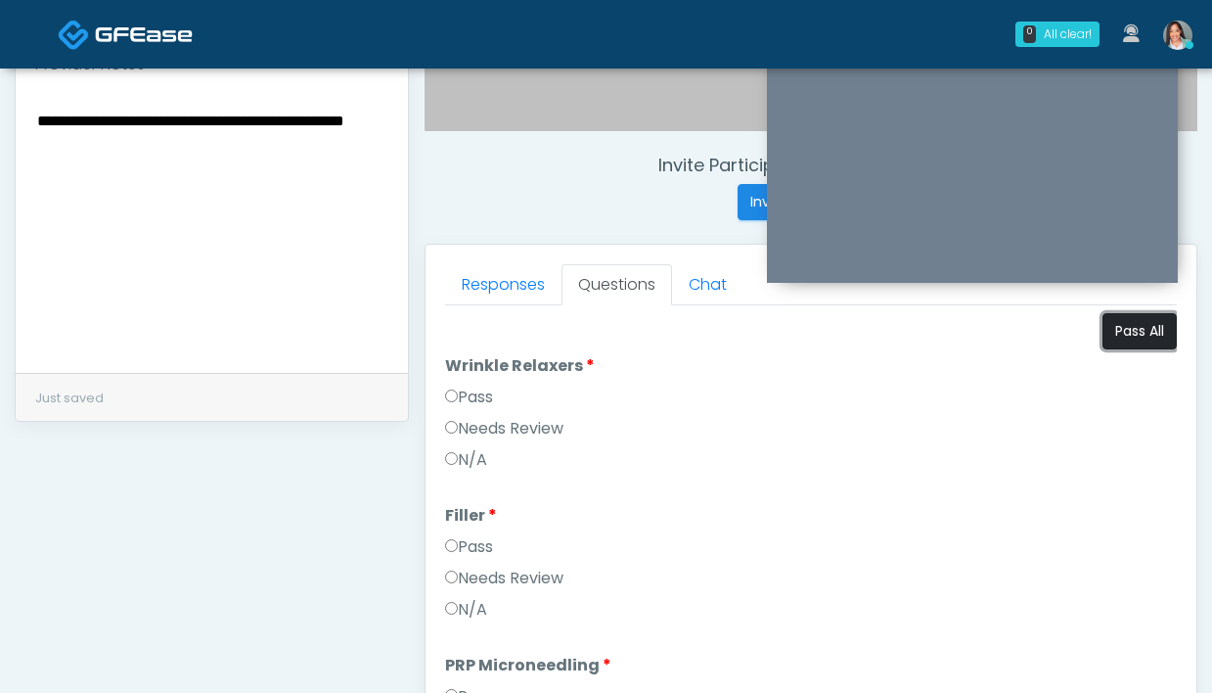
click at [1119, 340] on button "Pass All" at bounding box center [1140, 331] width 74 height 36
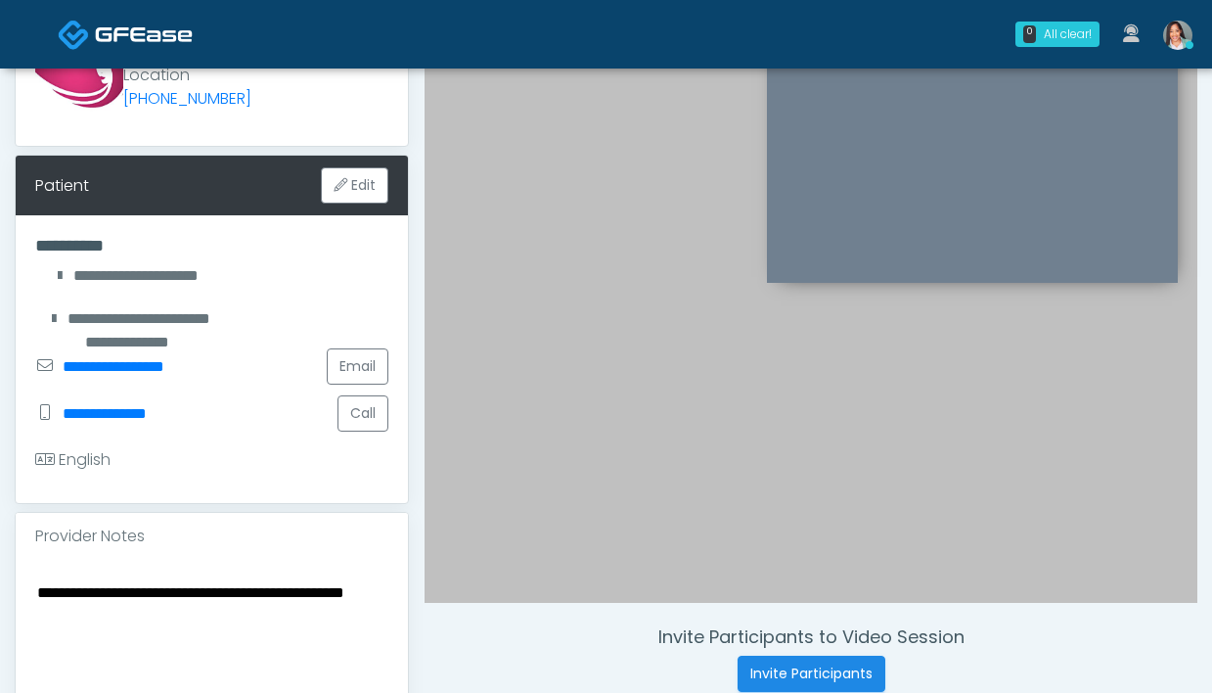
scroll to position [80, 0]
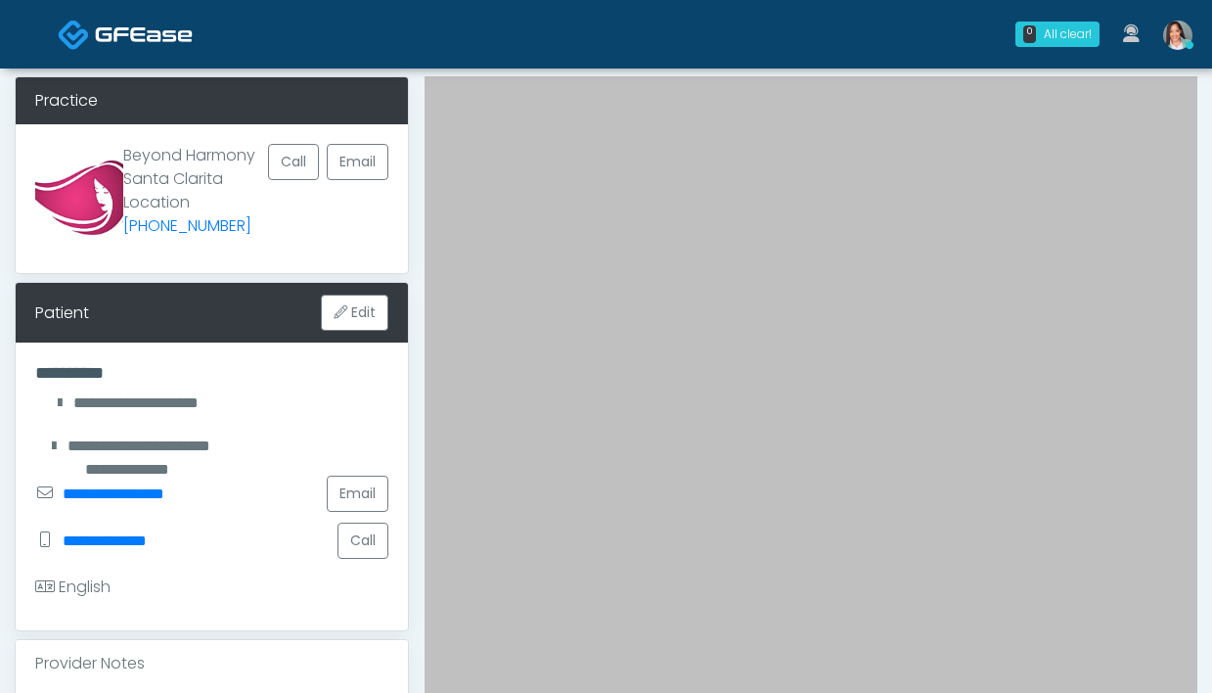
drag, startPoint x: 228, startPoint y: 185, endPoint x: 123, endPoint y: 150, distance: 110.5
click at [123, 150] on p "Beyond Harmony Santa Clarita Location (661) 542-7001" at bounding box center [195, 191] width 145 height 94
copy p "Beyond Harmony Santa Clarita"
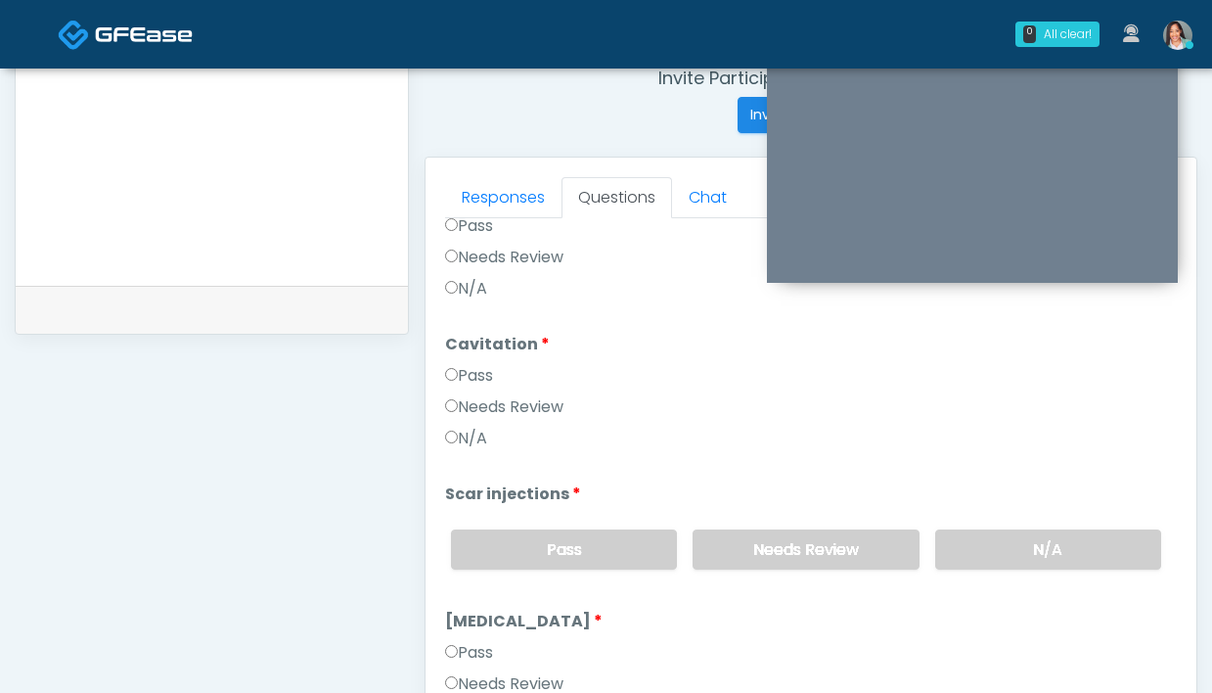
scroll to position [2200, 0]
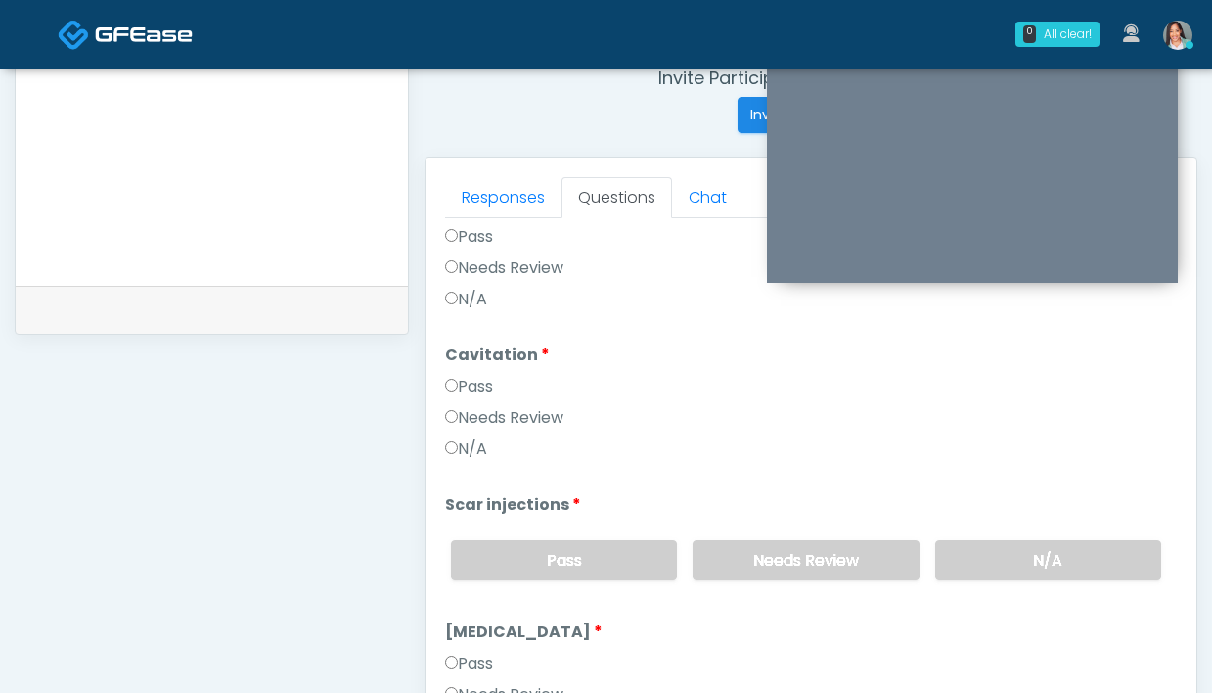
drag, startPoint x: 596, startPoint y: 557, endPoint x: 601, endPoint y: 531, distance: 25.9
click at [596, 557] on label "Pass" at bounding box center [564, 560] width 226 height 40
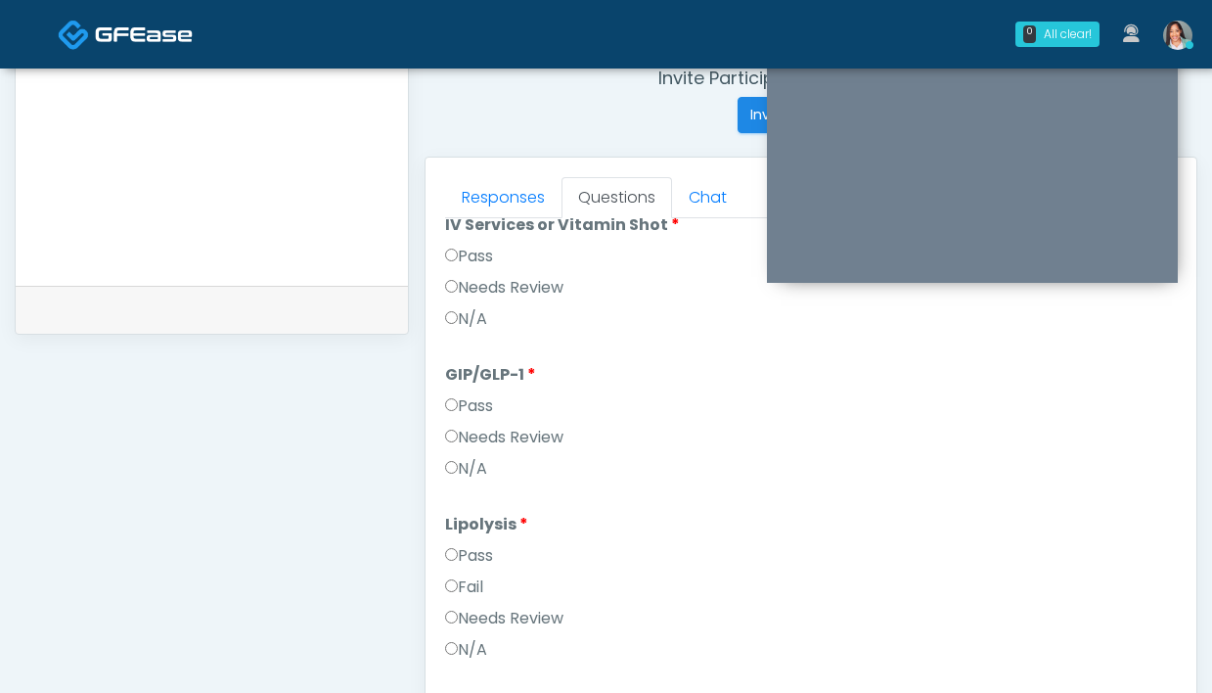
scroll to position [674, 0]
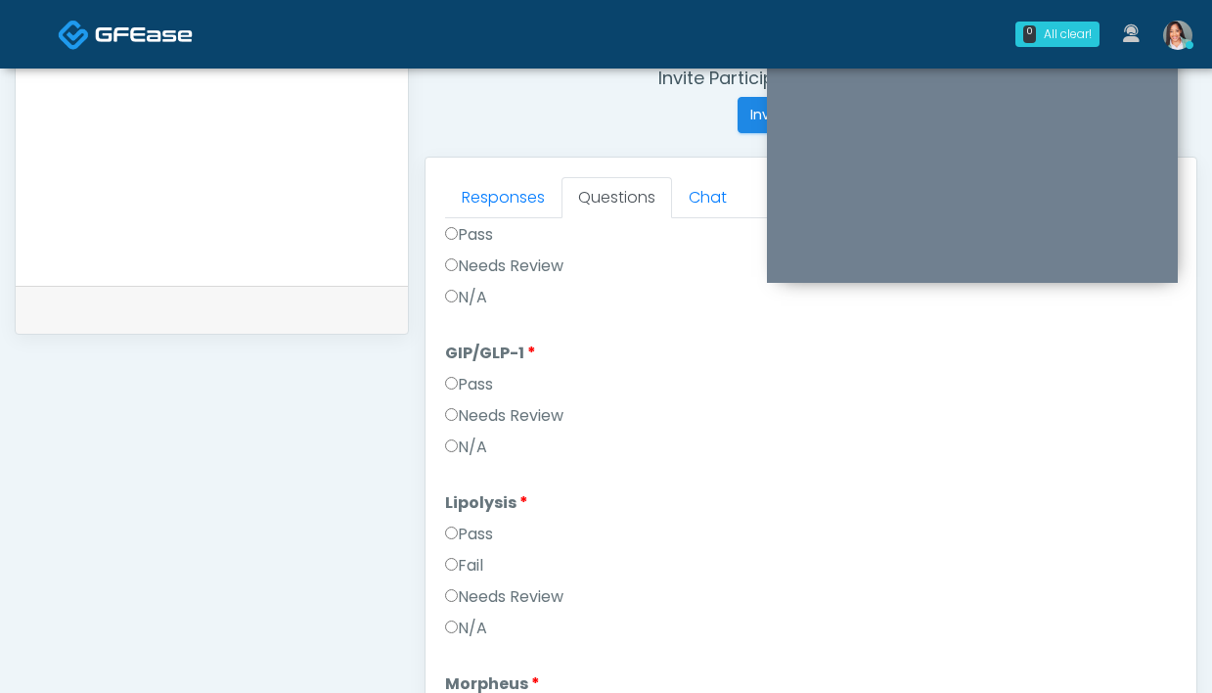
click at [497, 415] on label "Needs Review" at bounding box center [504, 415] width 118 height 23
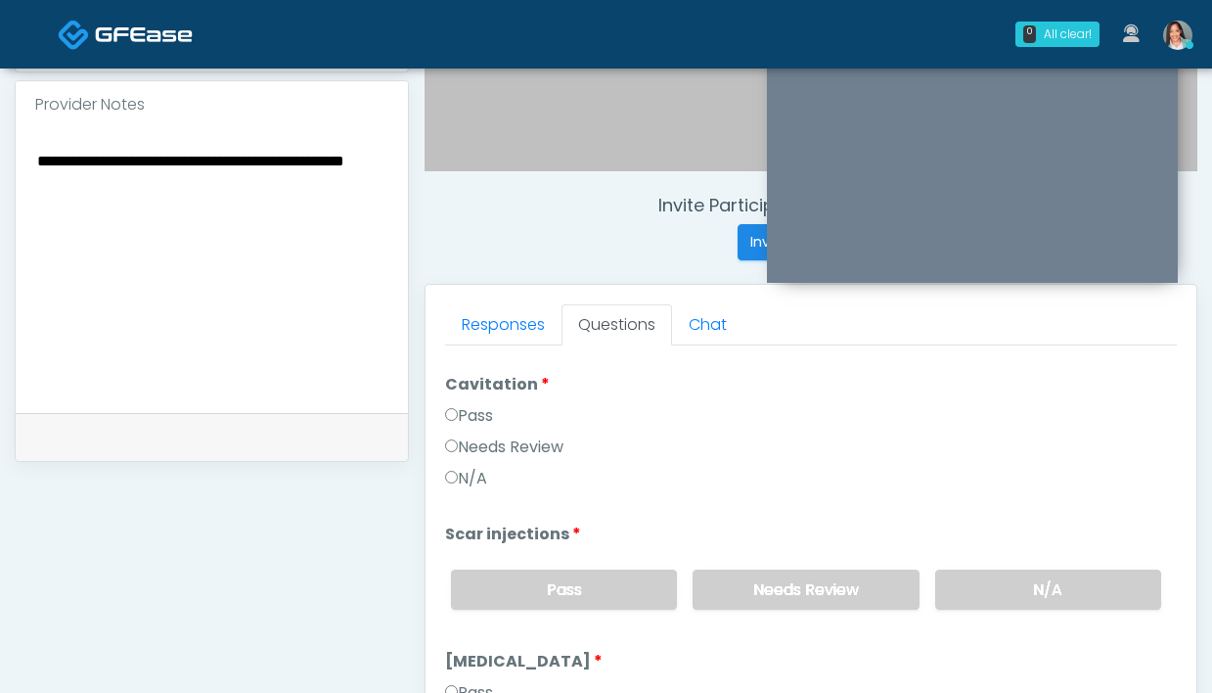
scroll to position [638, 0]
click at [152, 185] on textarea "**********" at bounding box center [211, 268] width 353 height 239
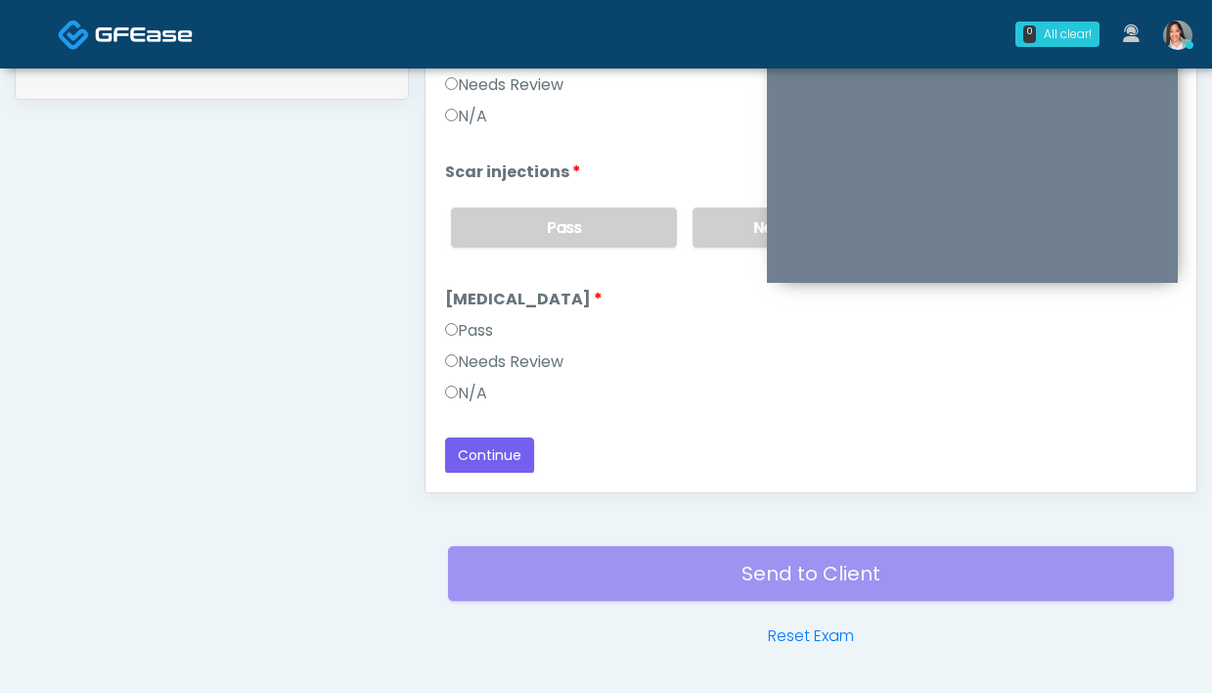
scroll to position [1064, 0]
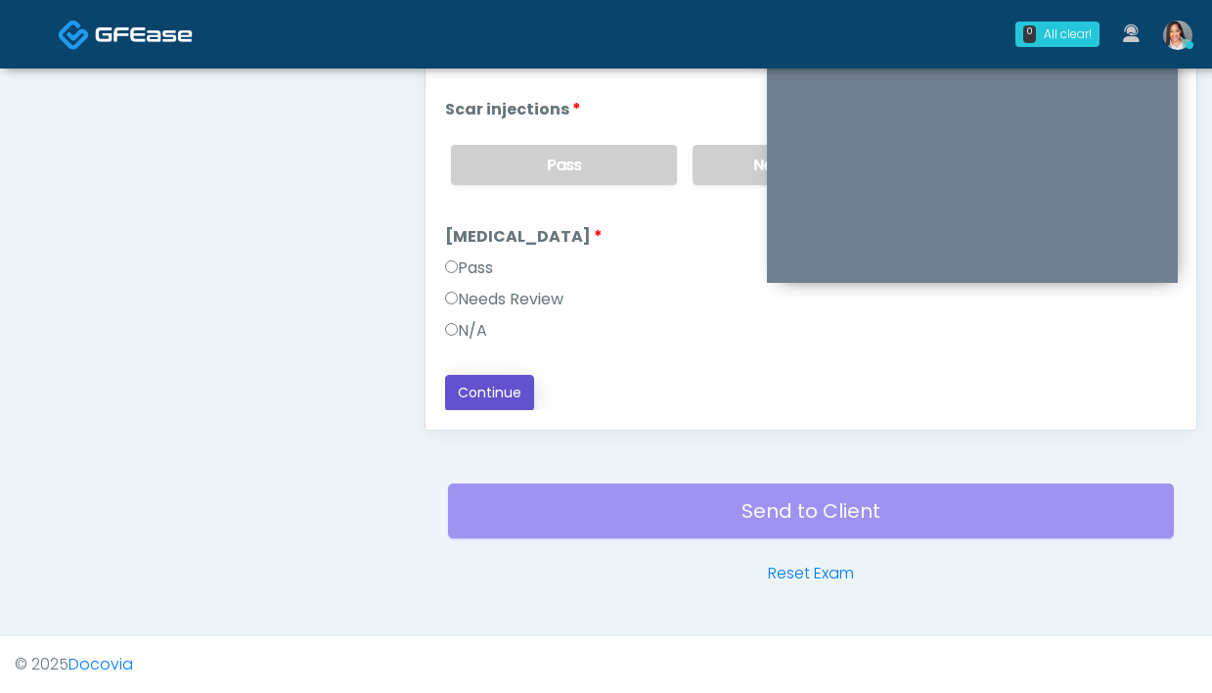
click at [486, 386] on button "Continue" at bounding box center [489, 393] width 89 height 36
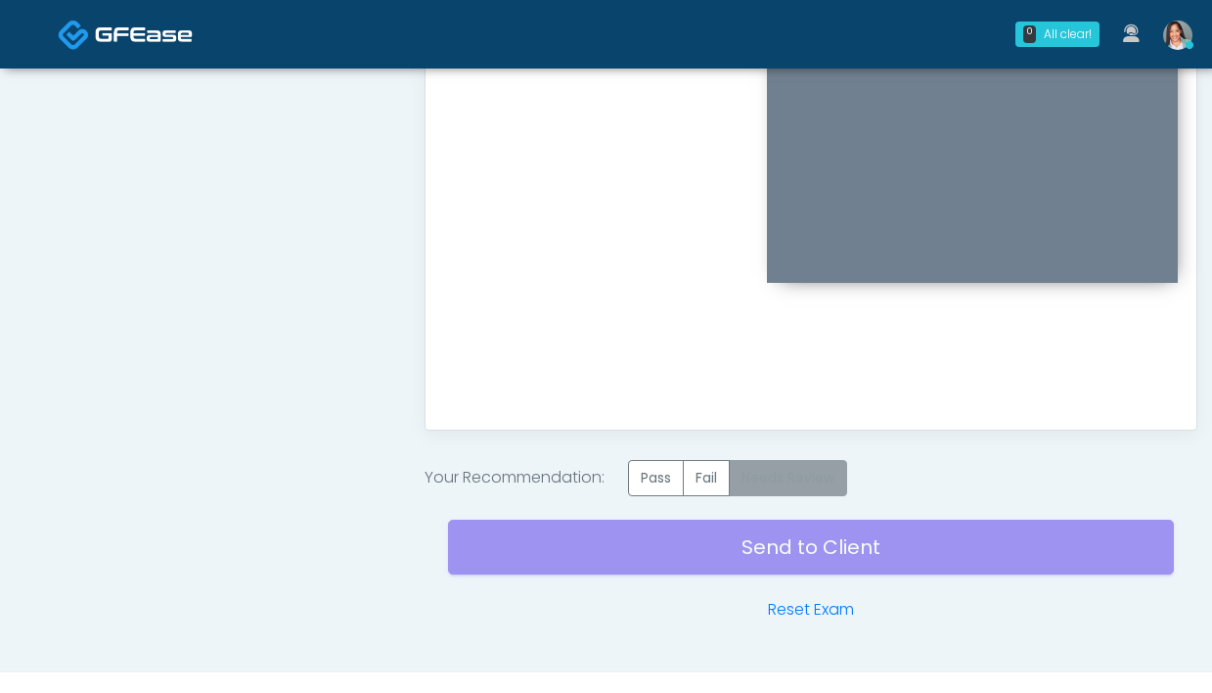
click at [769, 472] on label "Needs Review" at bounding box center [788, 478] width 118 height 36
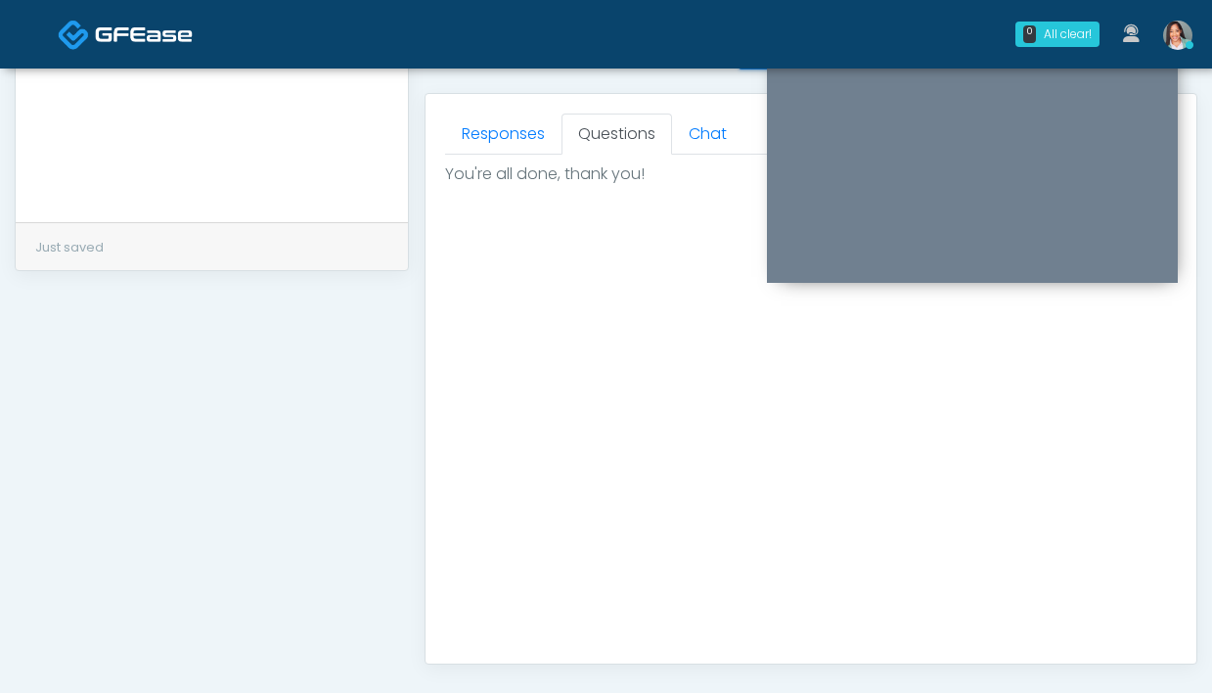
scroll to position [1100, 0]
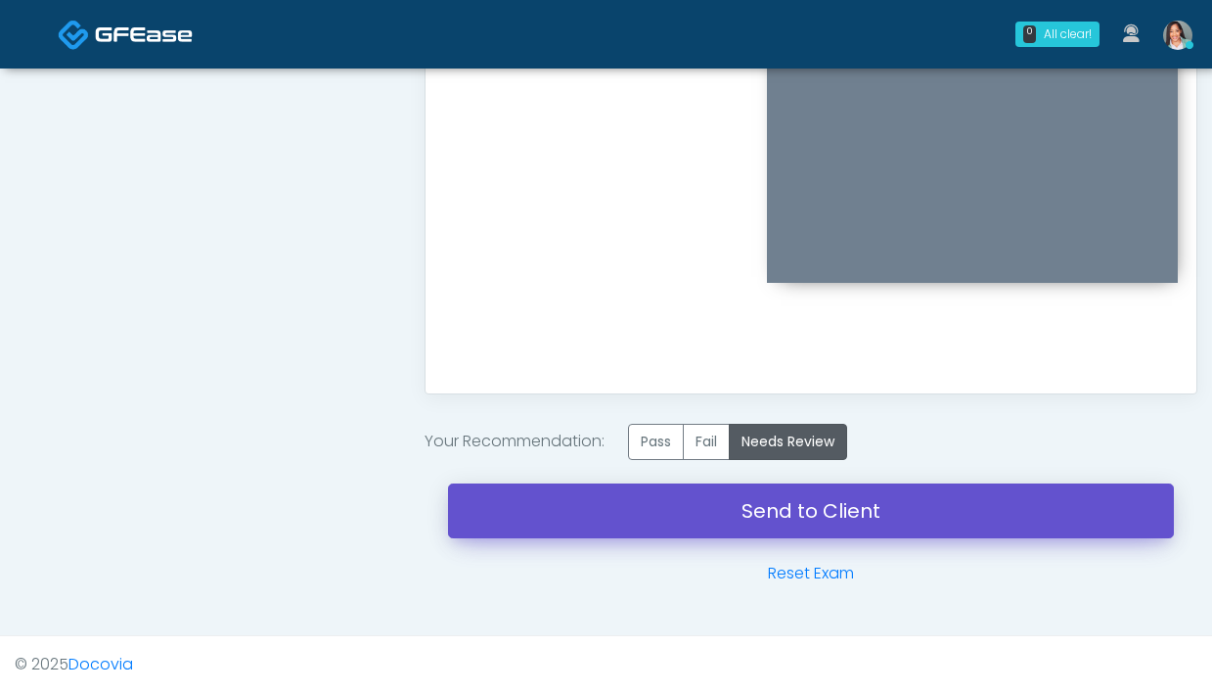
click at [614, 509] on link "Send to Client" at bounding box center [811, 510] width 726 height 55
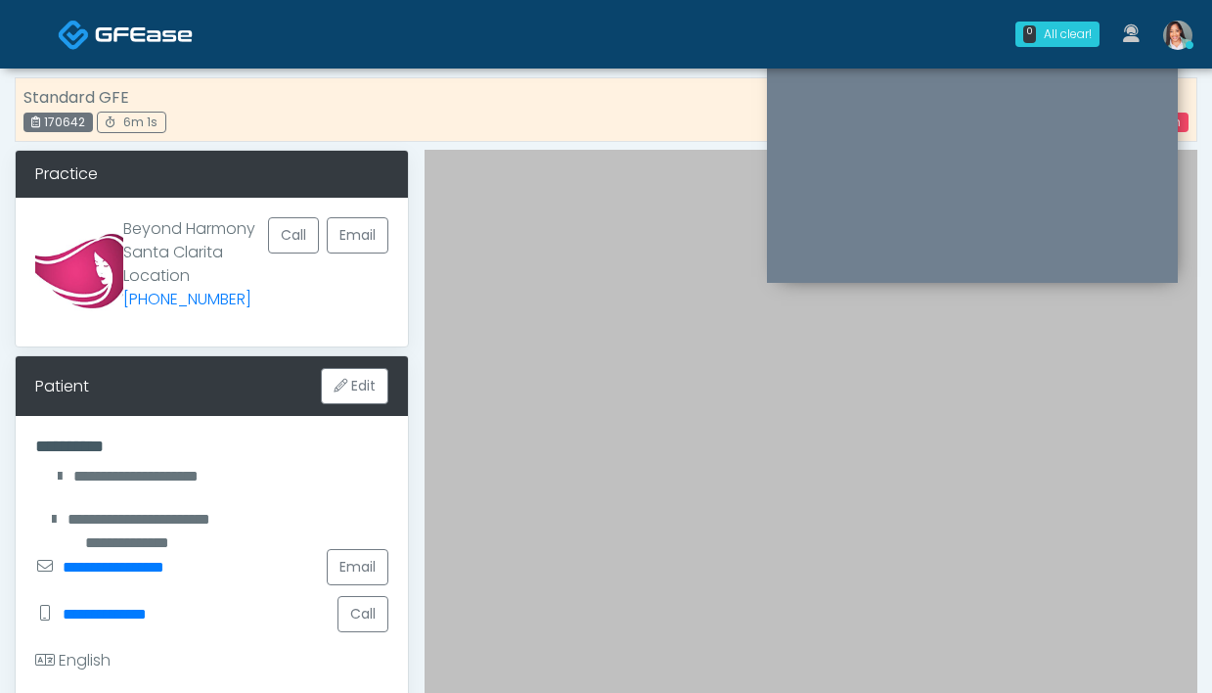
scroll to position [0, 0]
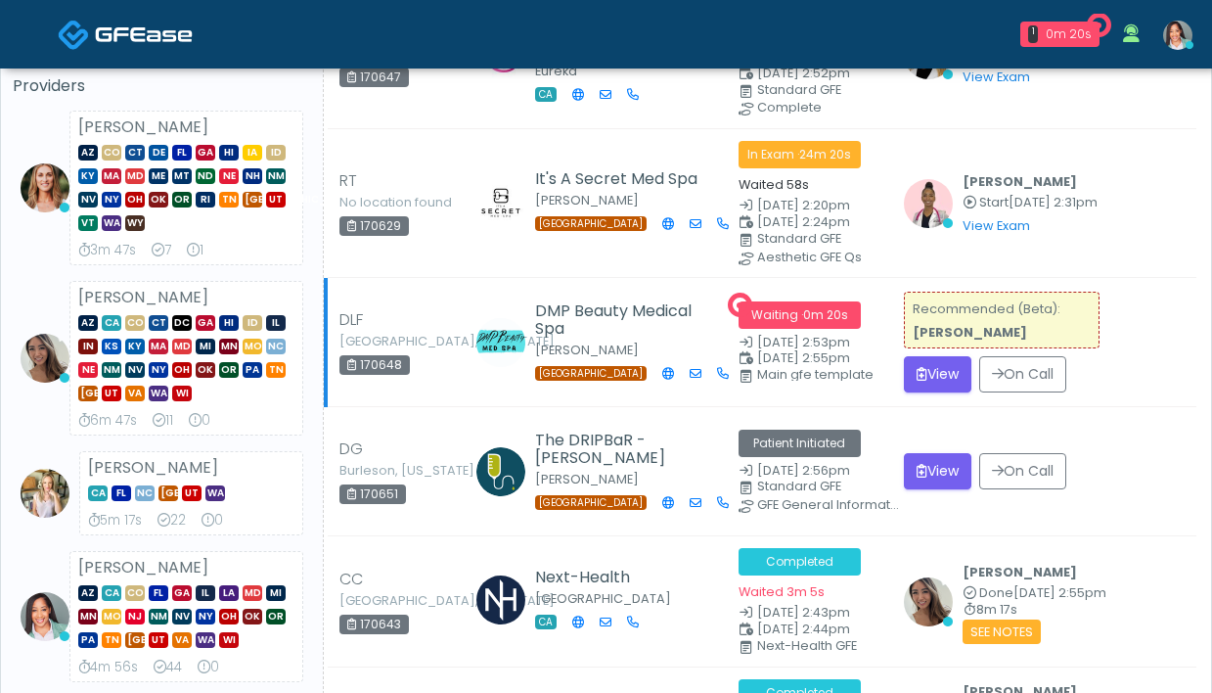
scroll to position [179, 0]
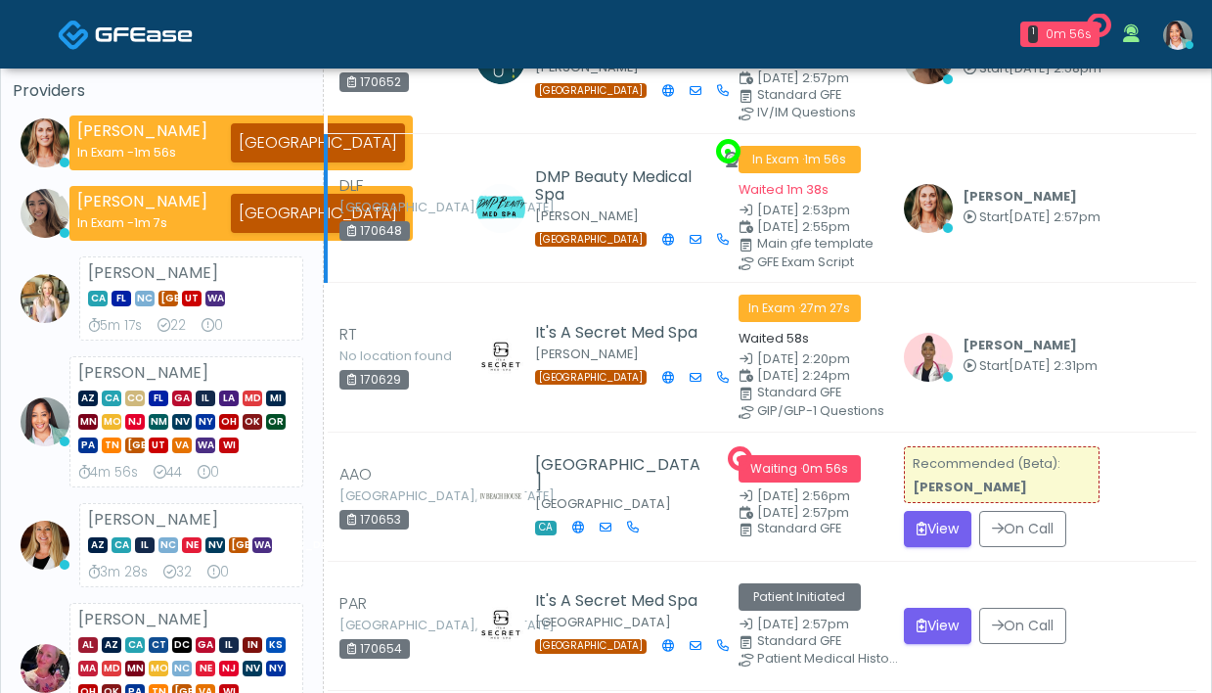
scroll to position [194, 0]
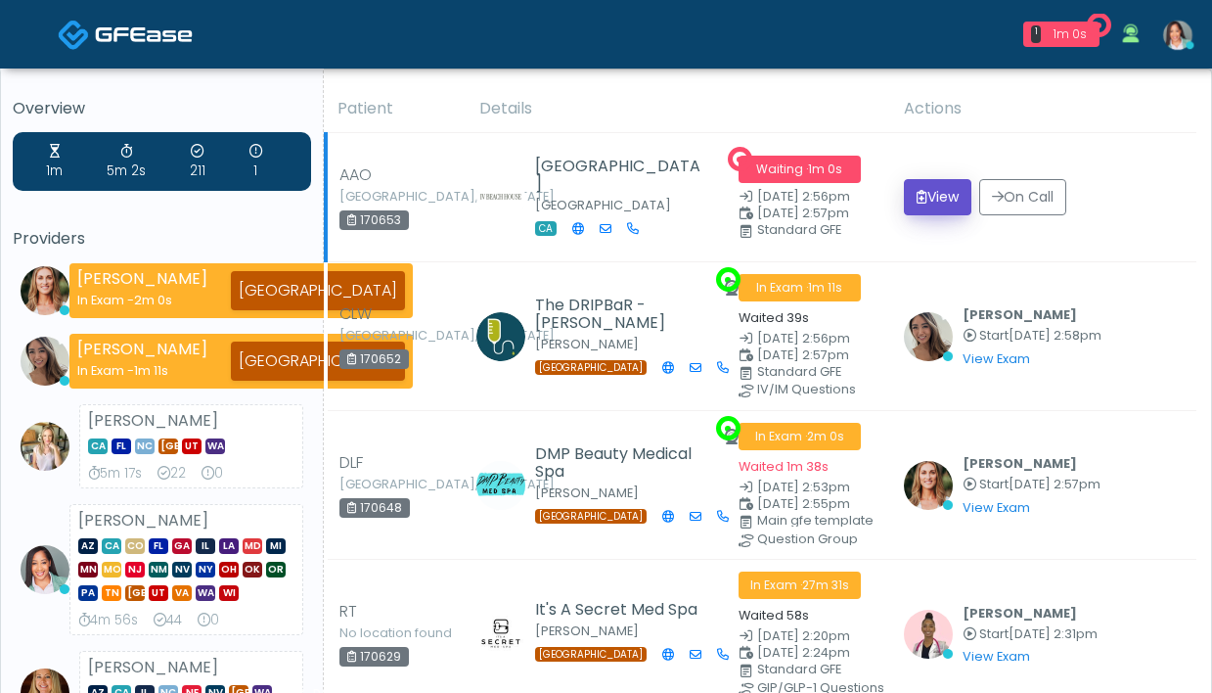
click at [951, 199] on button "View" at bounding box center [938, 197] width 68 height 36
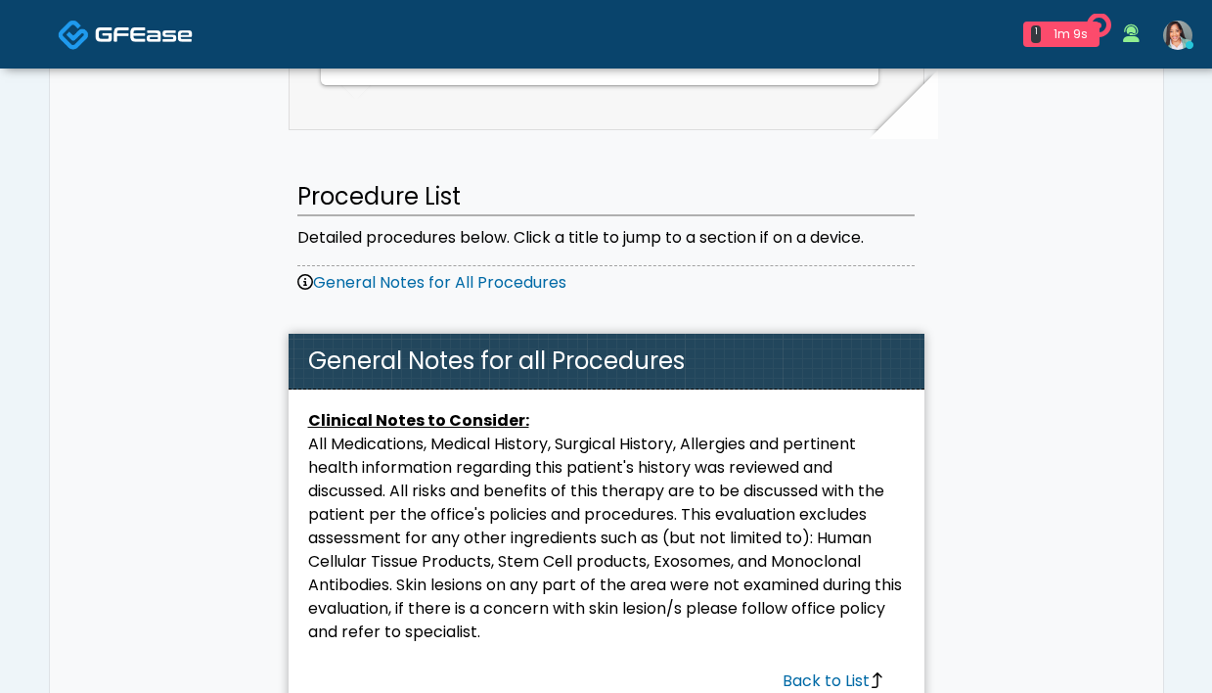
scroll to position [2286, 0]
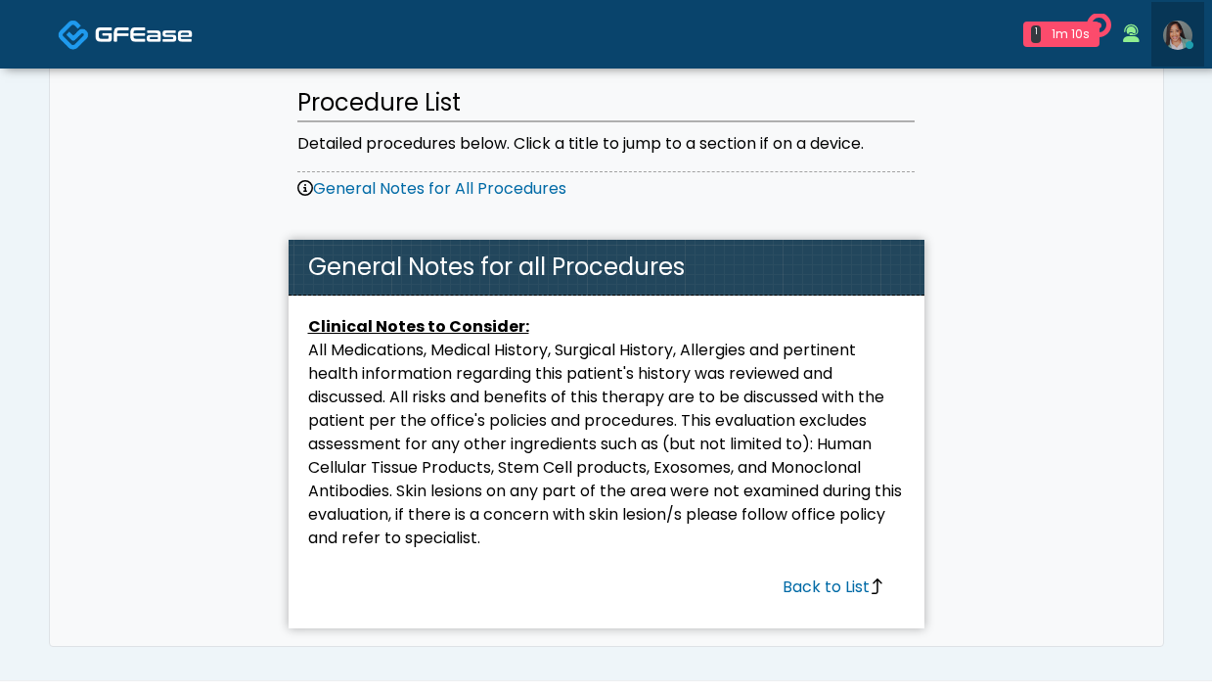
click at [1192, 31] on img at bounding box center [1177, 35] width 29 height 29
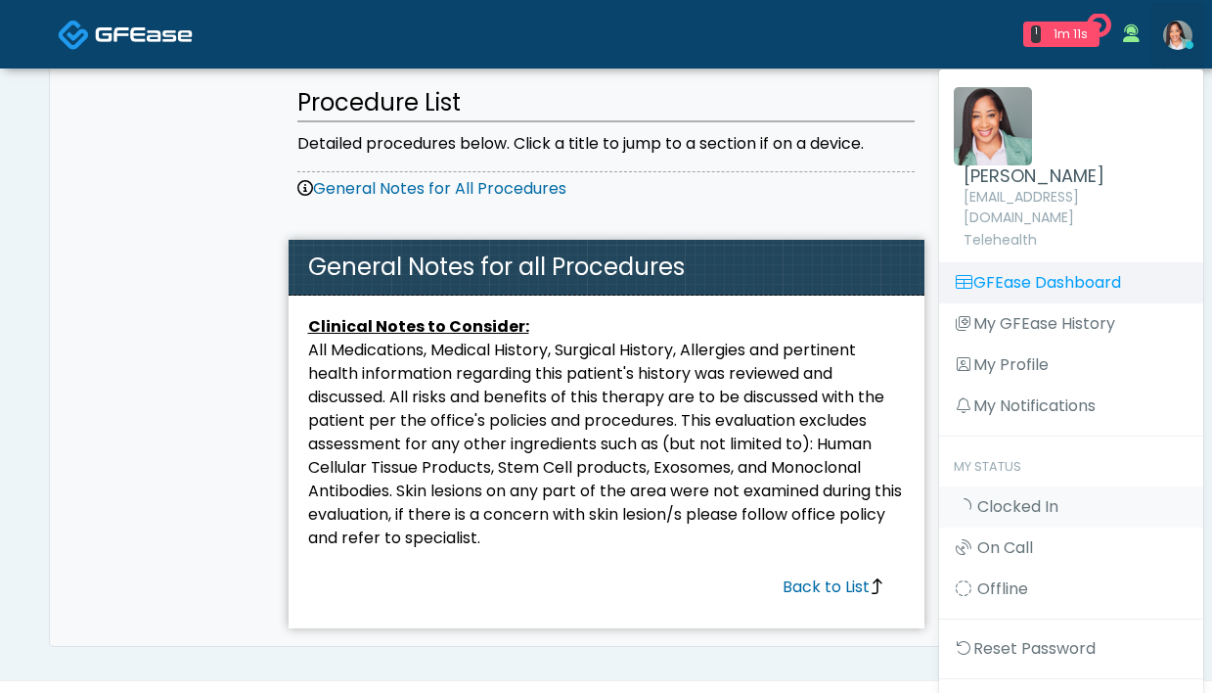
click at [1096, 262] on link "GFEase Dashboard" at bounding box center [1071, 282] width 264 height 41
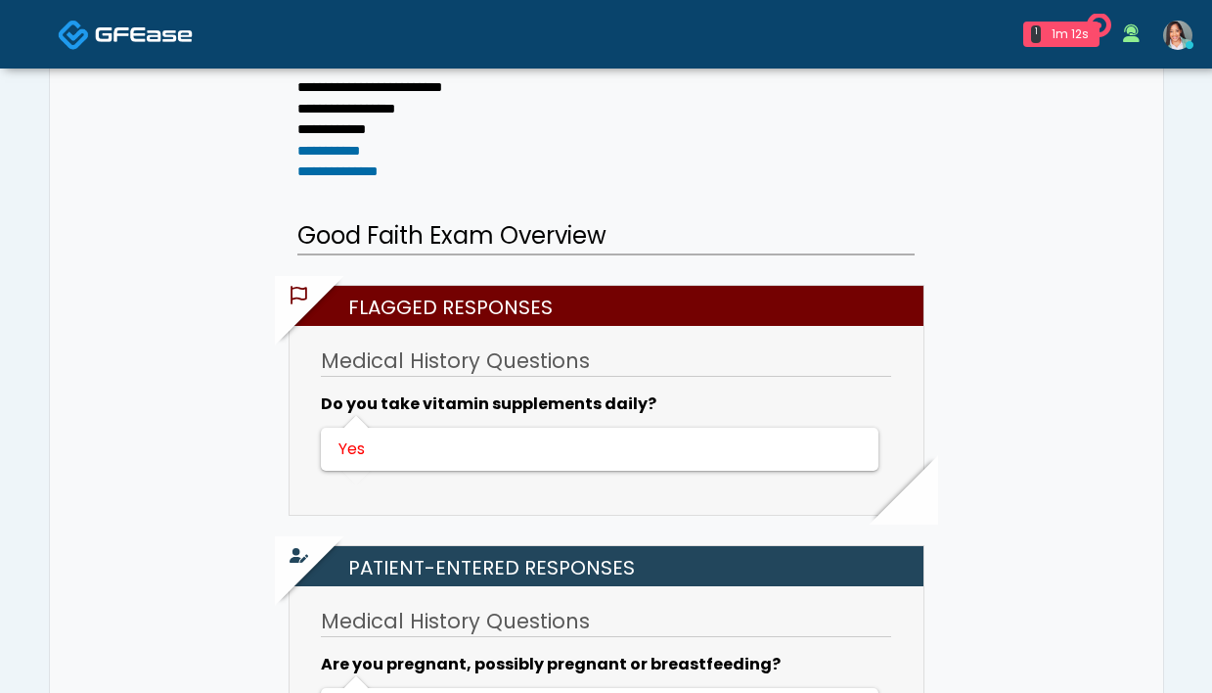
scroll to position [0, 0]
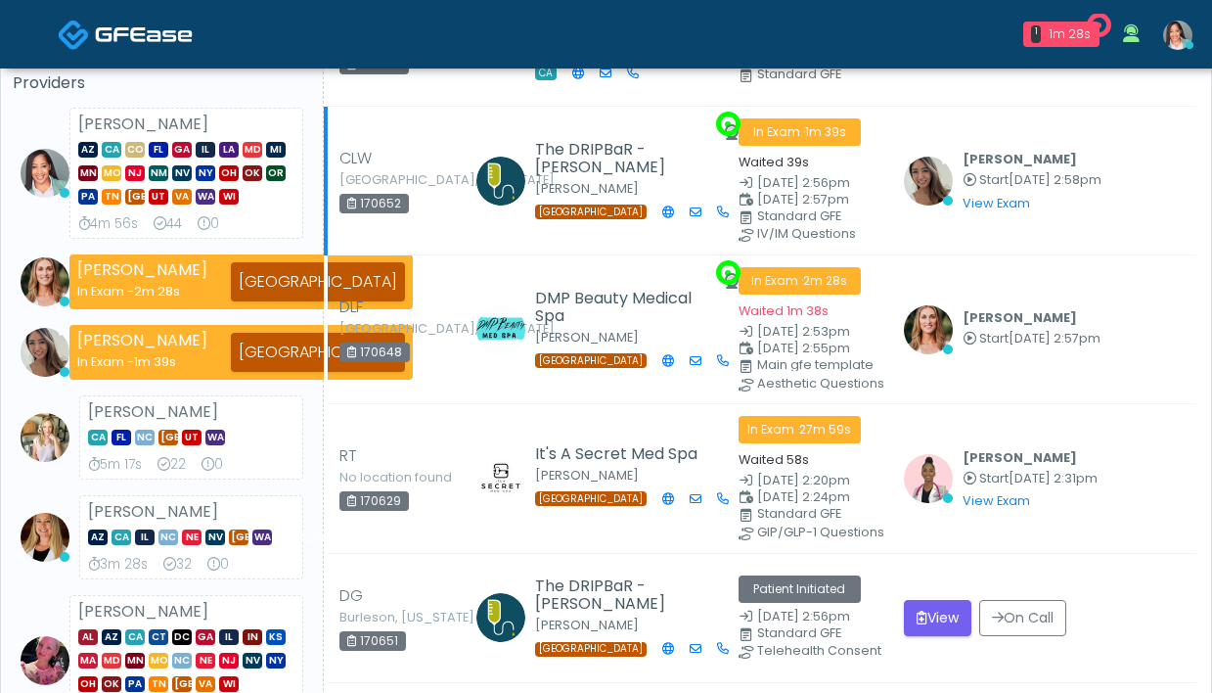
scroll to position [214, 0]
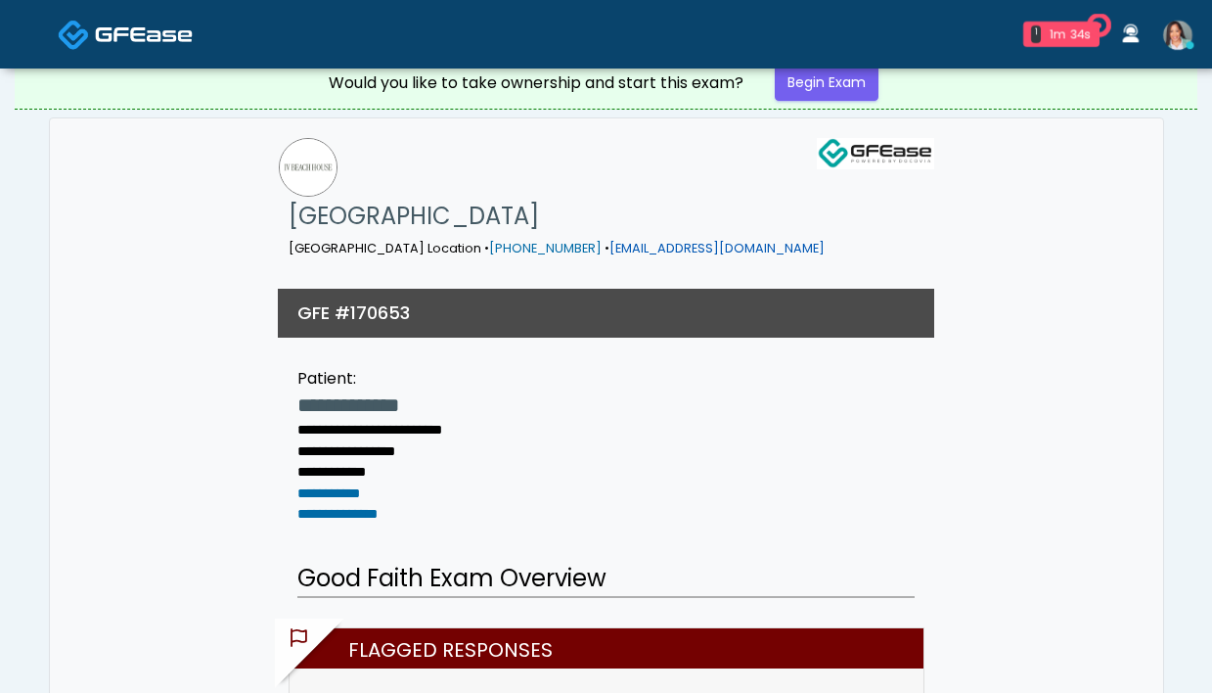
scroll to position [26, 0]
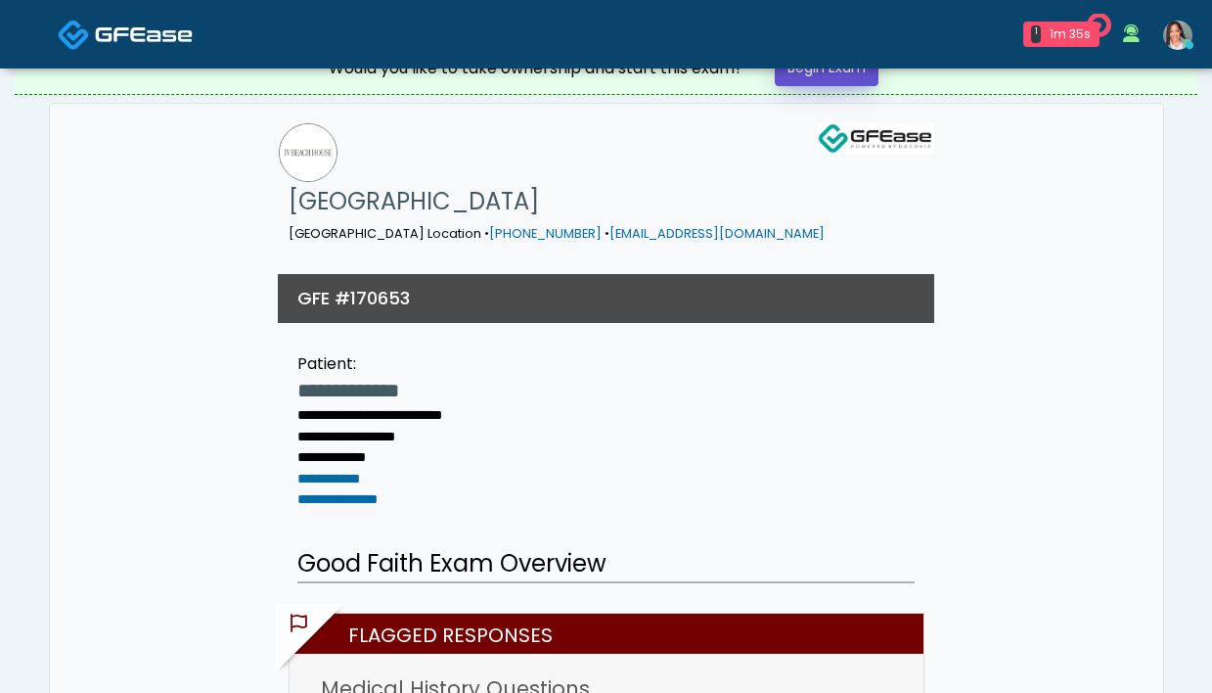
click at [841, 80] on link "Begin Exam" at bounding box center [827, 68] width 104 height 36
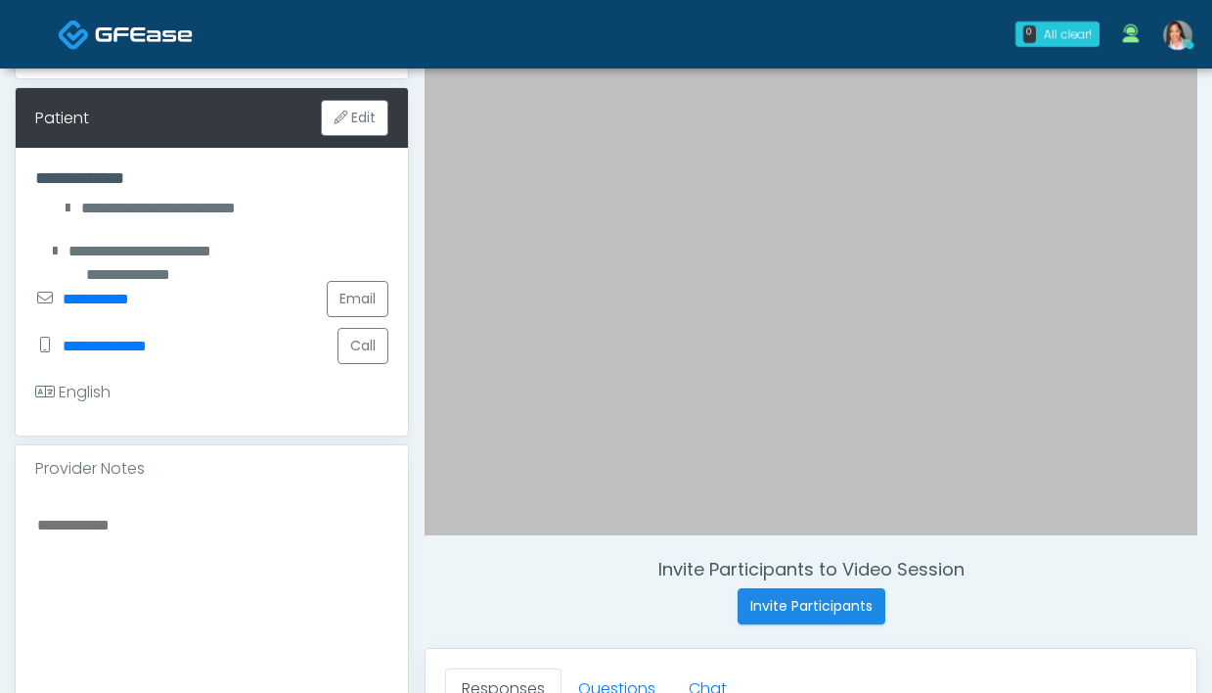
scroll to position [566, 0]
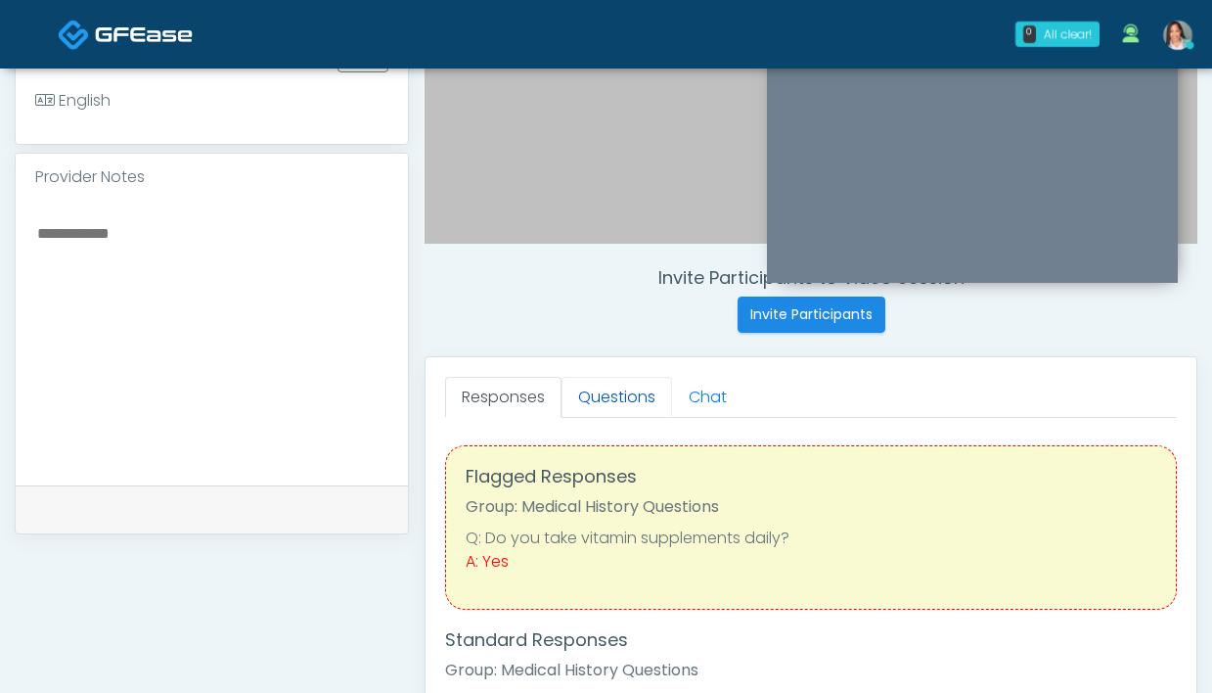
click at [618, 396] on link "Questions" at bounding box center [617, 397] width 111 height 41
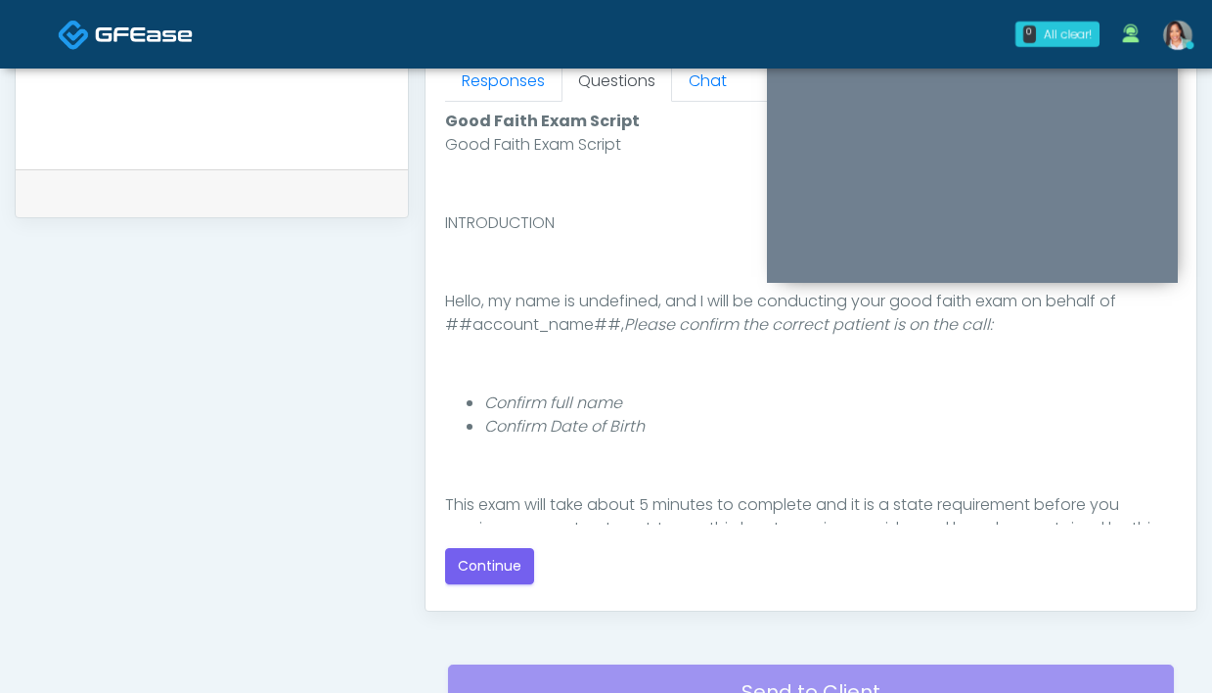
scroll to position [884, 0]
click at [476, 556] on button "Continue" at bounding box center [489, 565] width 89 height 36
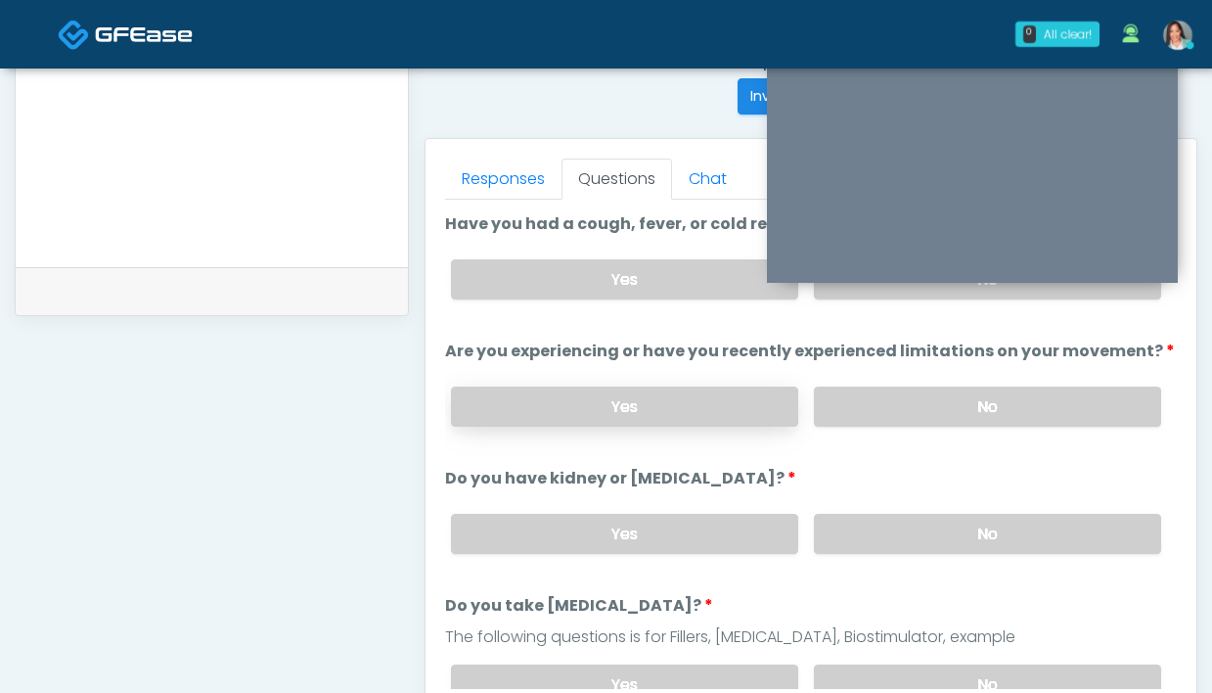
scroll to position [752, 0]
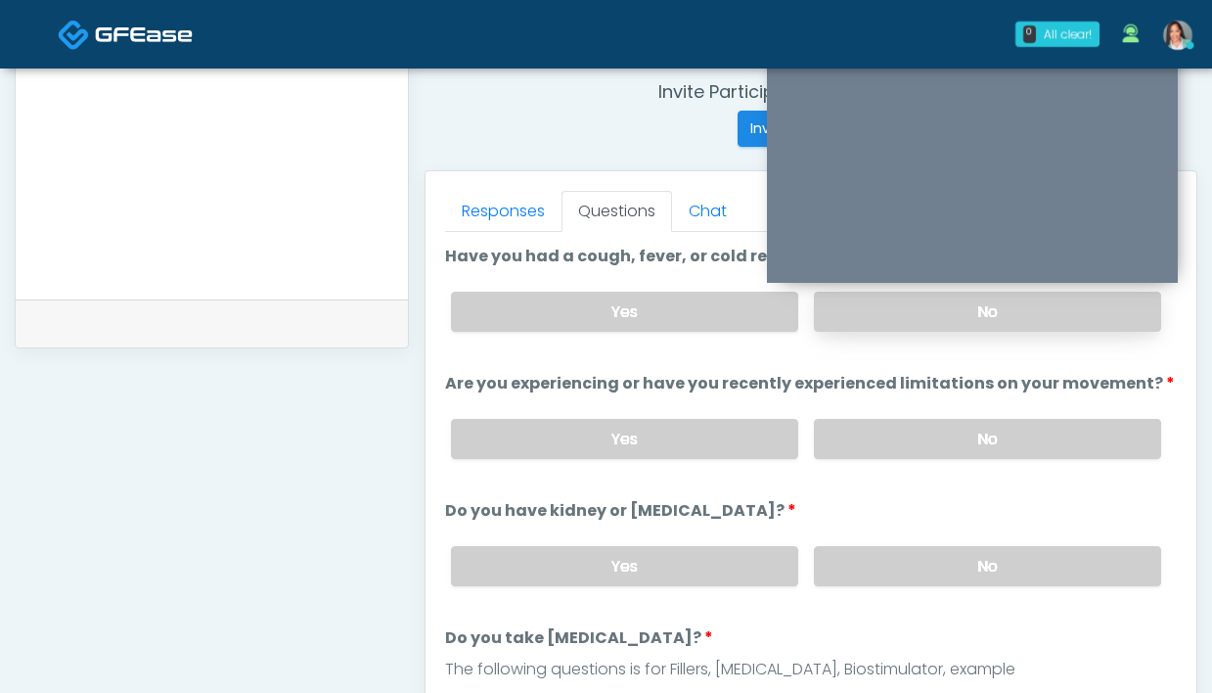
click at [915, 325] on label "No" at bounding box center [987, 312] width 347 height 40
click at [905, 440] on label "No" at bounding box center [987, 439] width 347 height 40
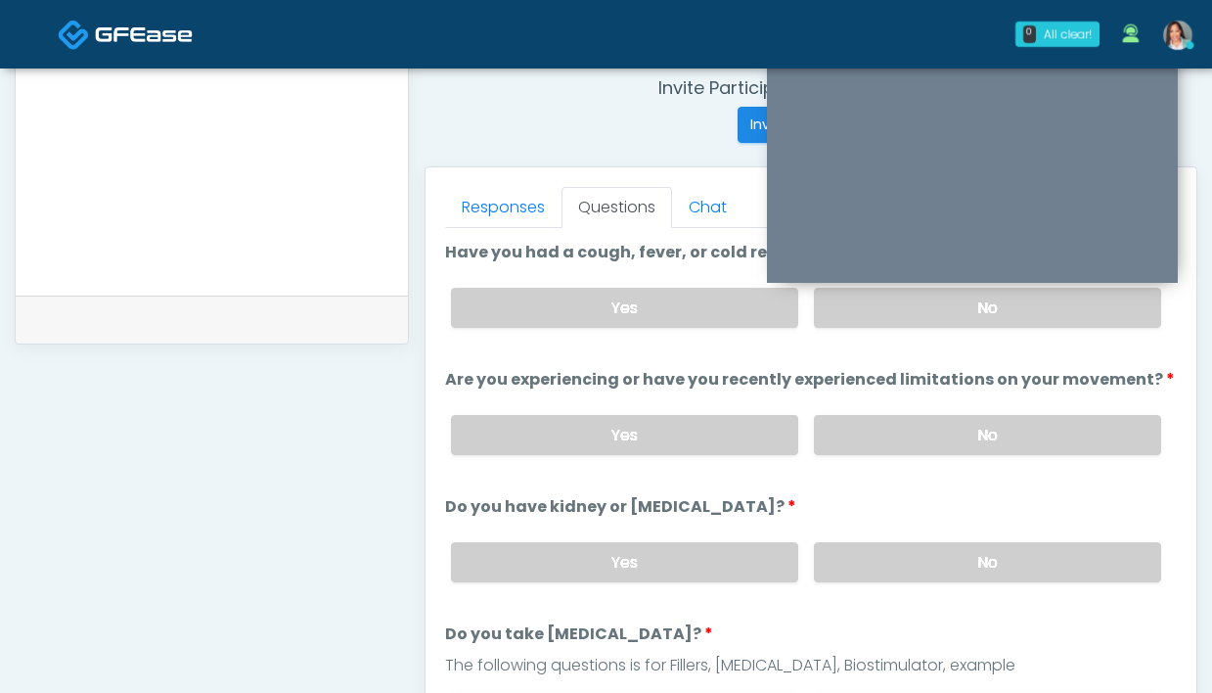
scroll to position [756, 0]
click at [904, 577] on label "No" at bounding box center [987, 562] width 347 height 40
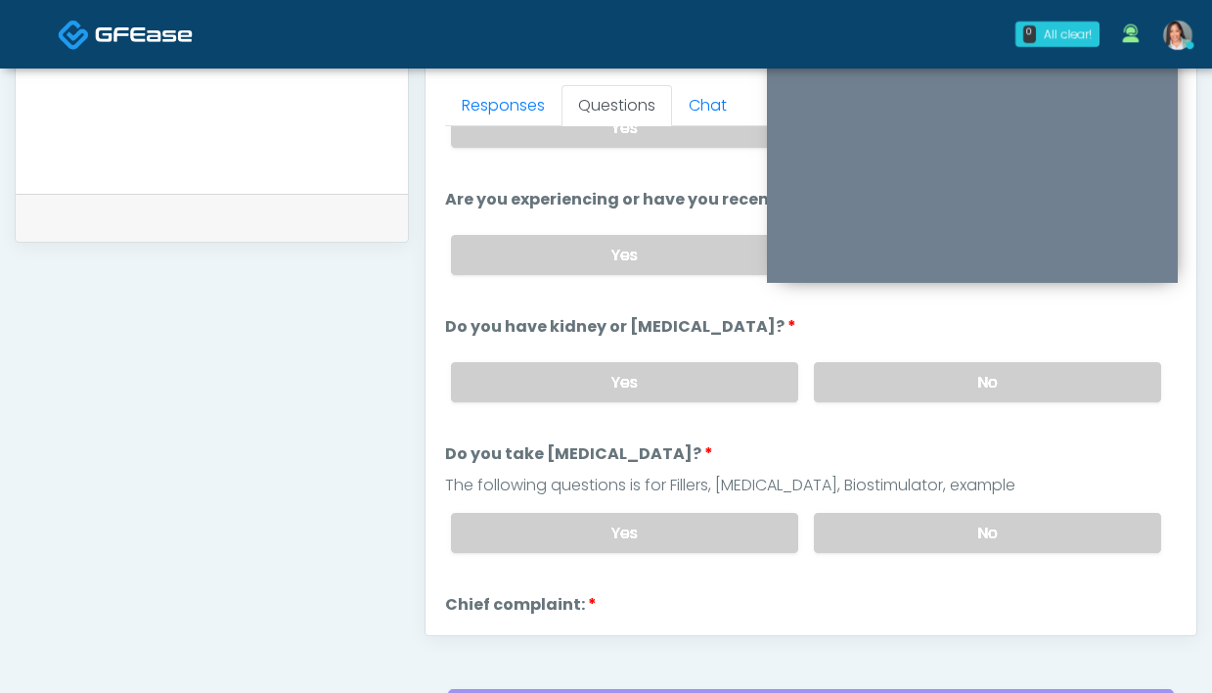
scroll to position [97, 0]
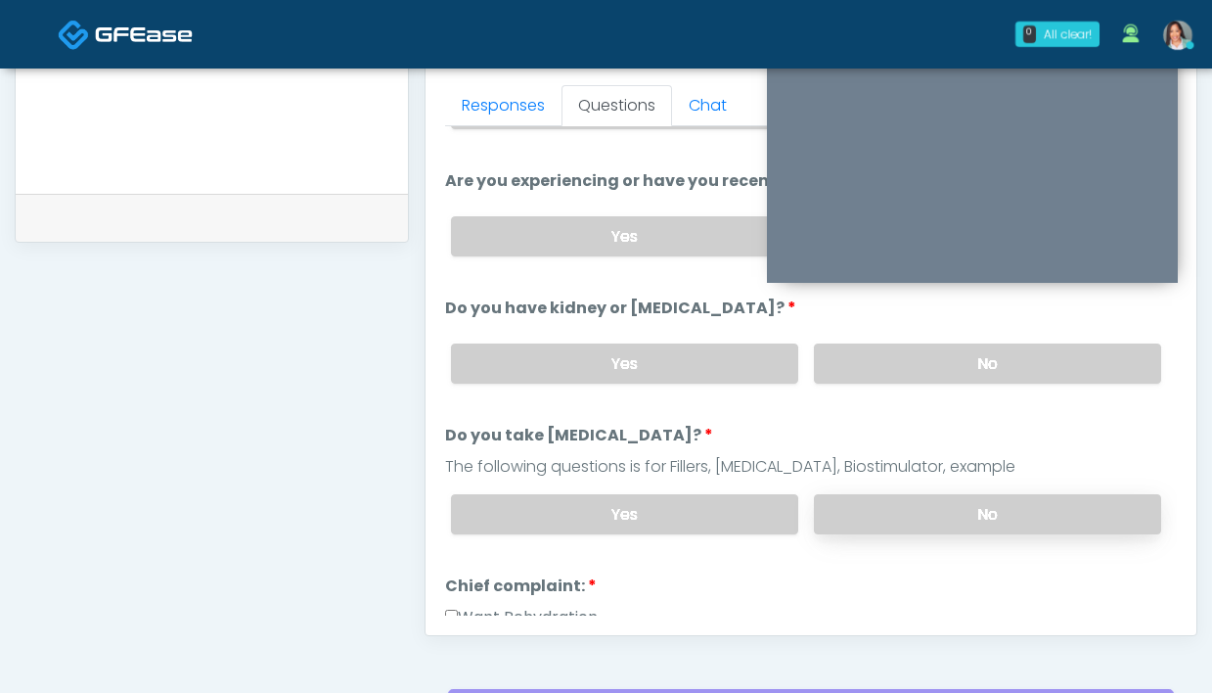
click at [869, 506] on label "No" at bounding box center [987, 514] width 347 height 40
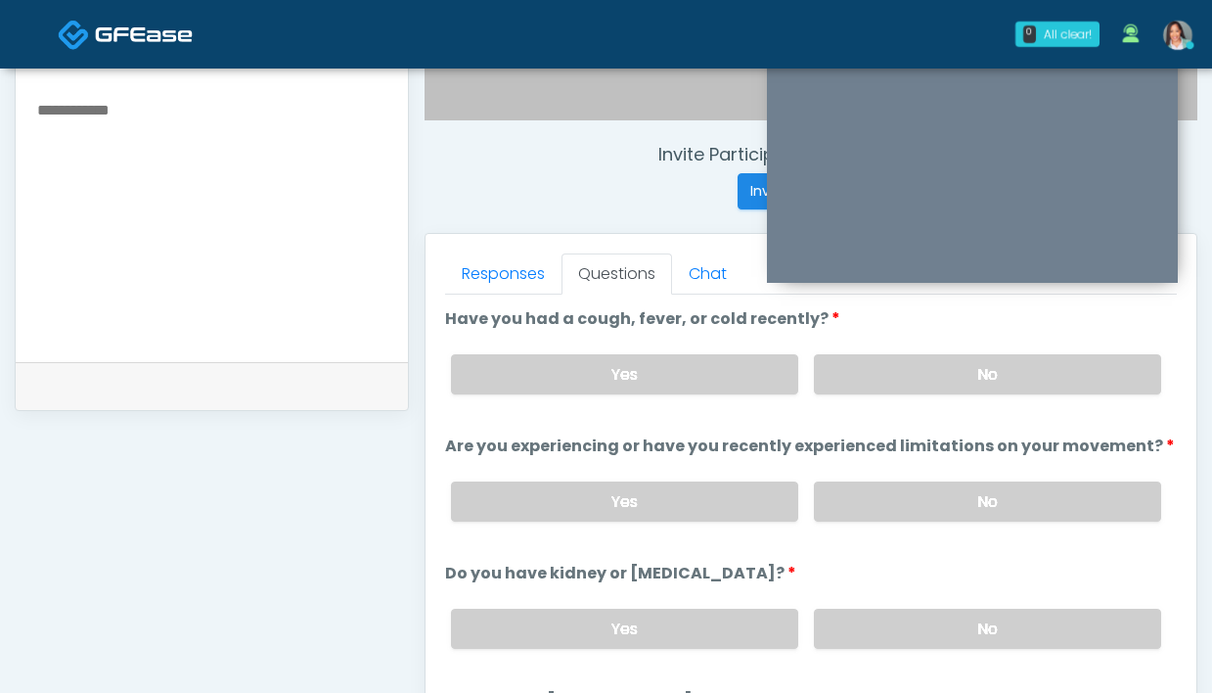
scroll to position [599, 0]
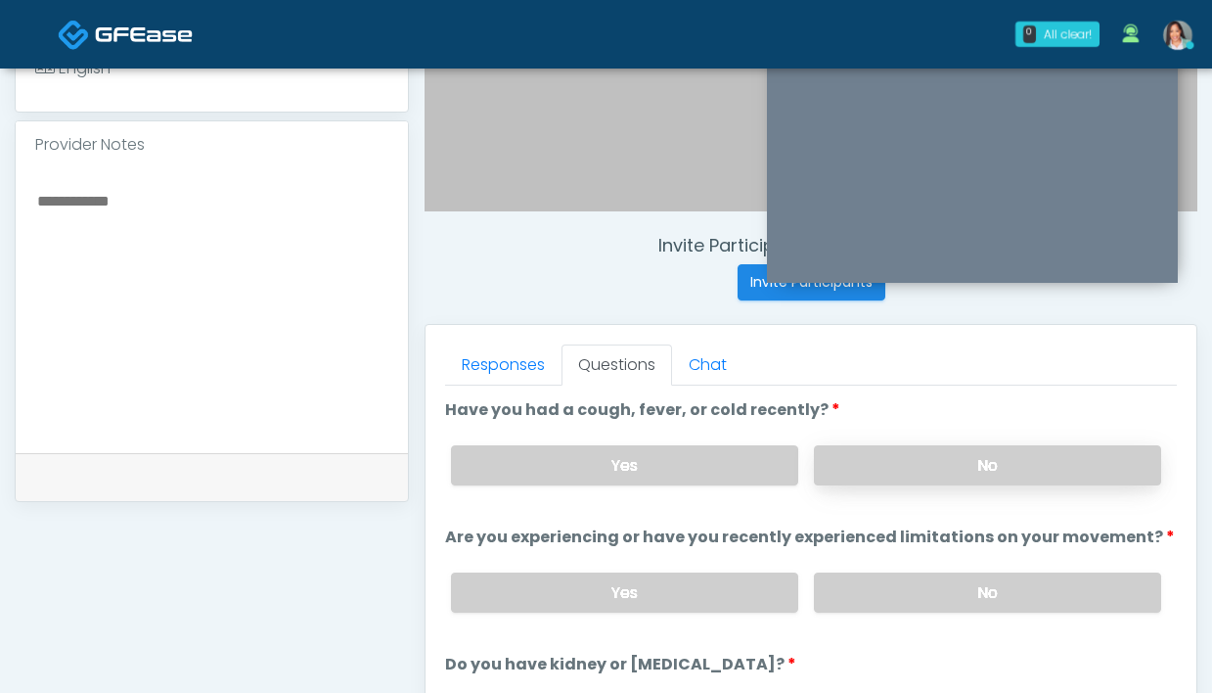
click at [920, 461] on label "No" at bounding box center [987, 465] width 347 height 40
click at [929, 575] on label "No" at bounding box center [987, 592] width 347 height 40
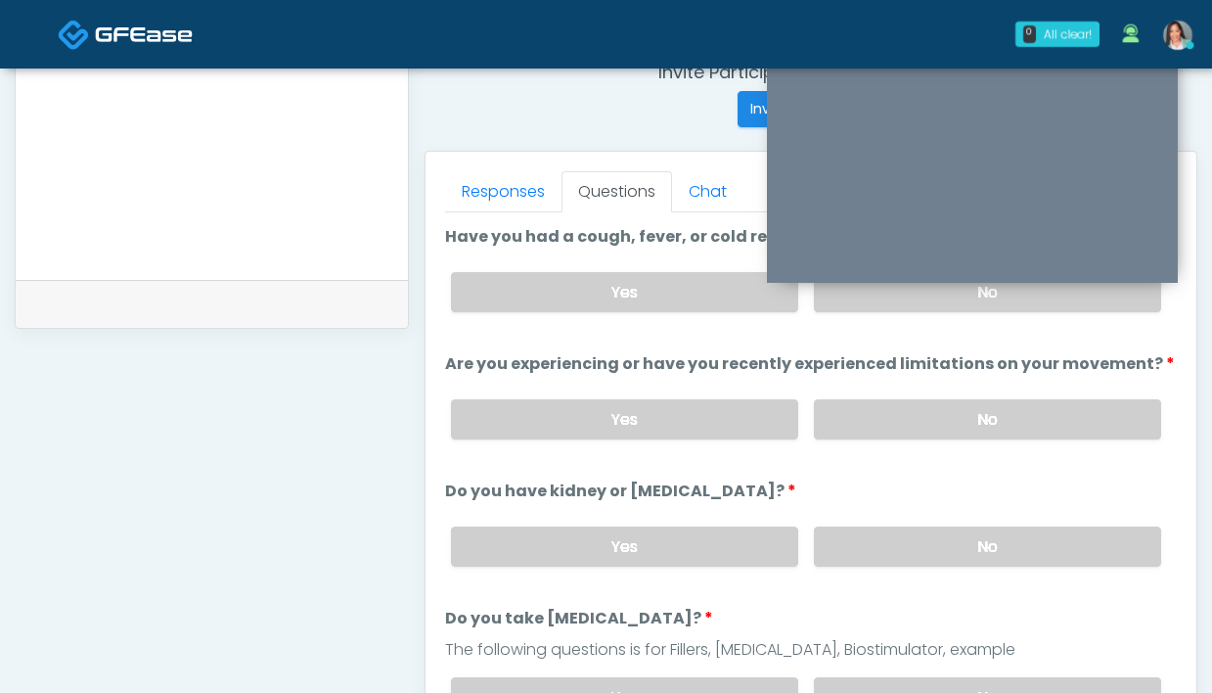
scroll to position [735, 0]
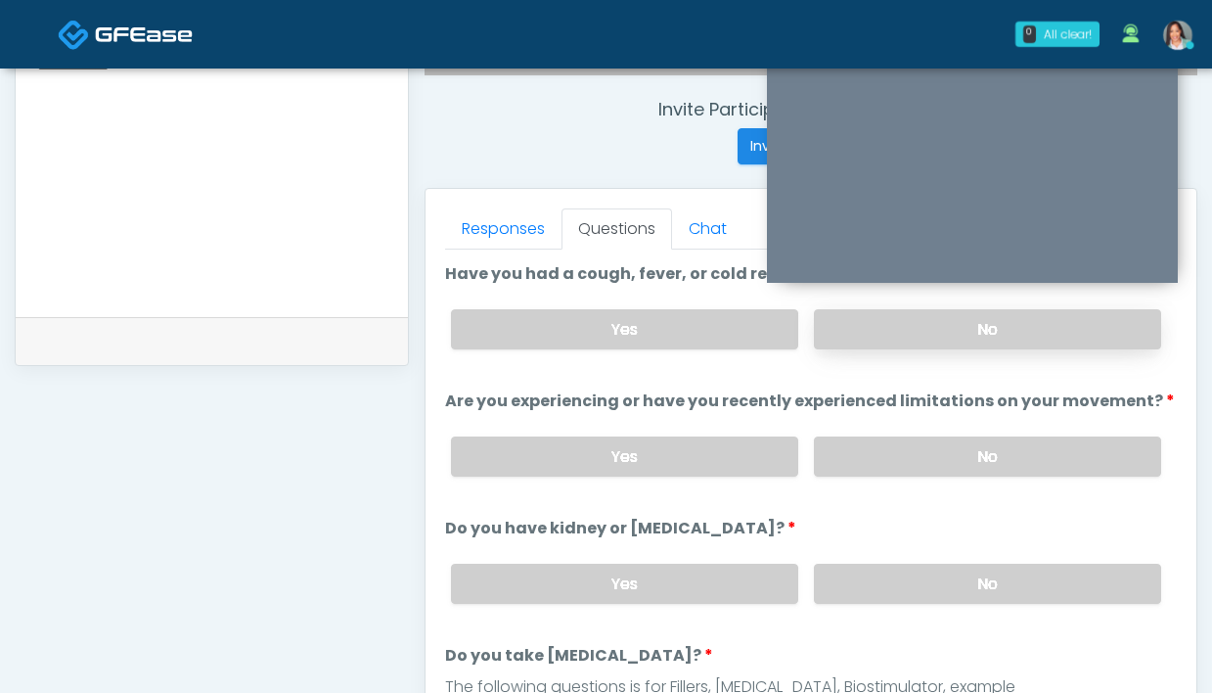
click at [906, 330] on label "No" at bounding box center [987, 329] width 347 height 40
click at [871, 450] on label "No" at bounding box center [987, 456] width 347 height 40
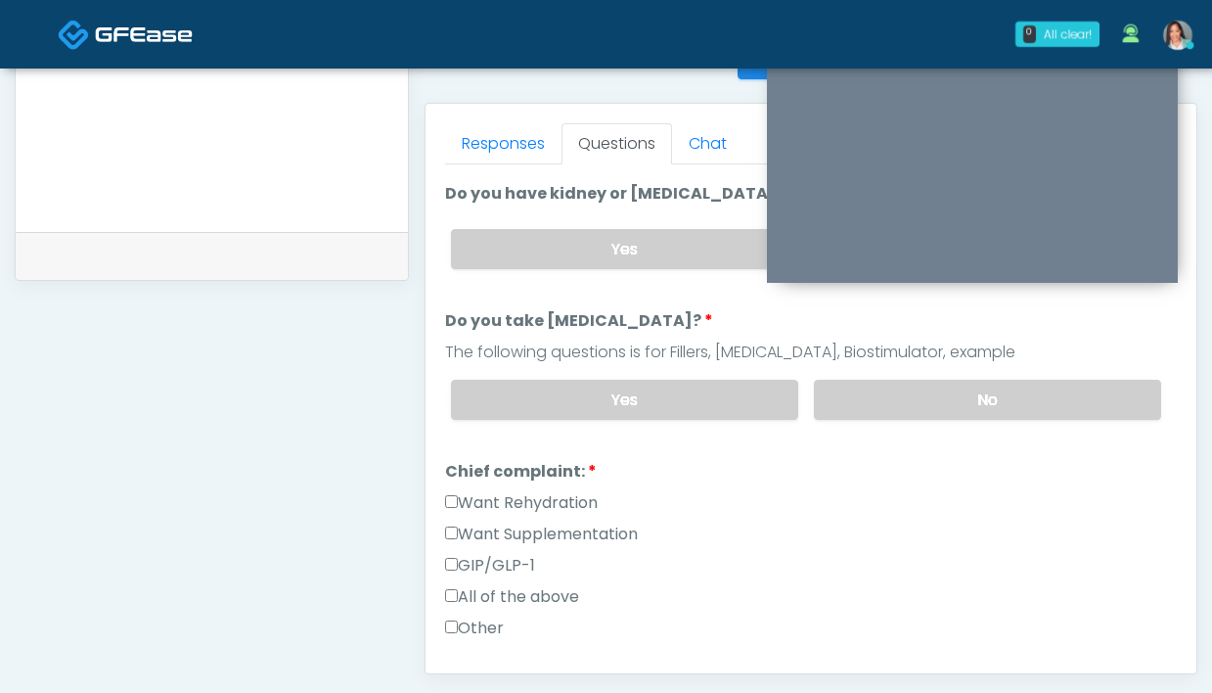
scroll to position [0, 0]
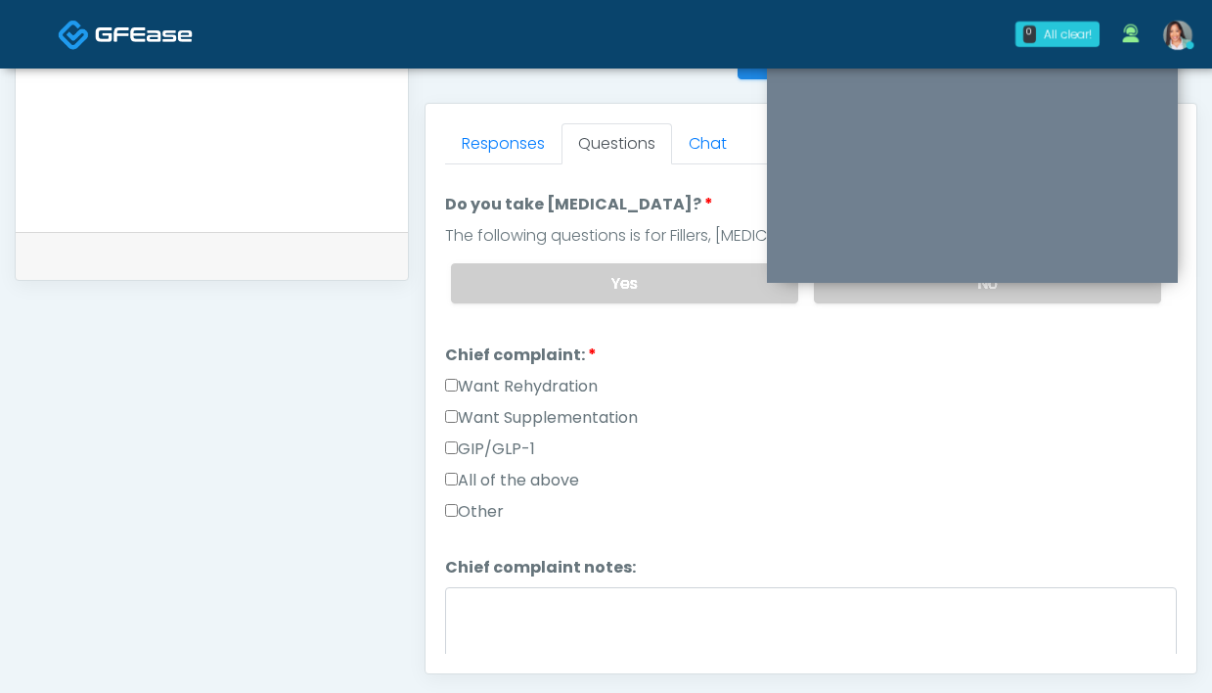
click at [568, 387] on label "Want Rehydration" at bounding box center [521, 386] width 153 height 23
click at [559, 416] on label "Want Supplementation" at bounding box center [541, 417] width 193 height 23
drag, startPoint x: 488, startPoint y: 136, endPoint x: 536, endPoint y: 245, distance: 118.7
click at [488, 137] on link "Responses" at bounding box center [503, 143] width 116 height 41
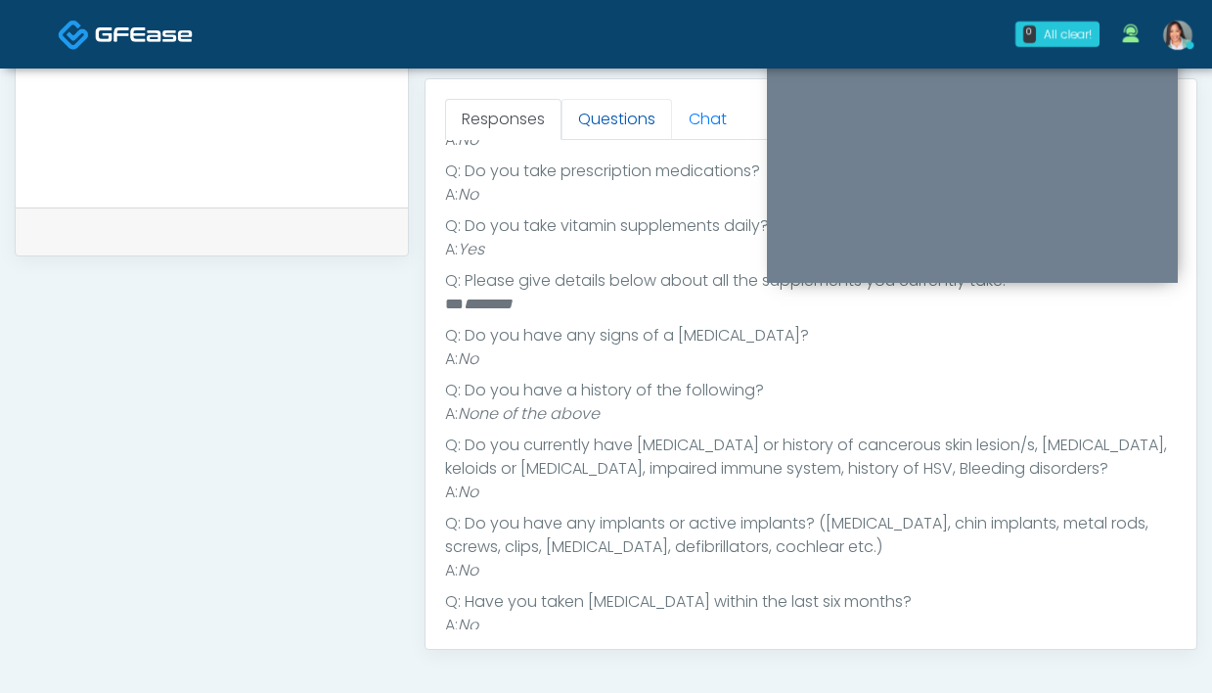
scroll to position [857, 0]
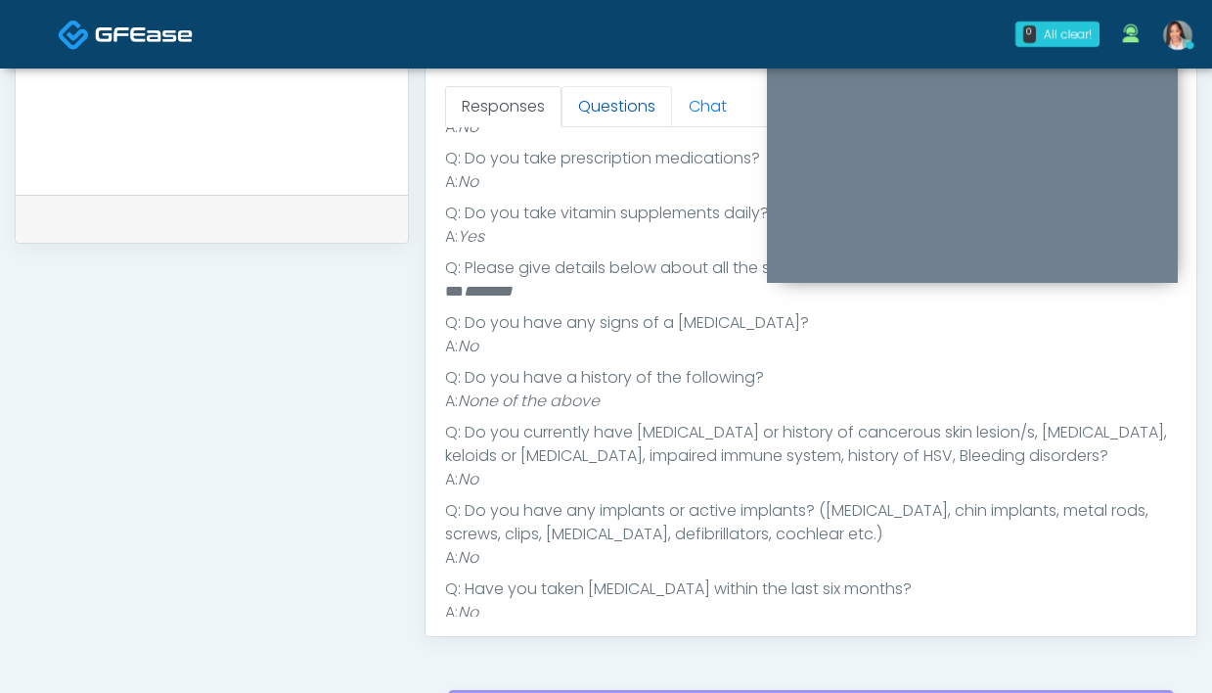
click at [596, 101] on link "Questions" at bounding box center [617, 106] width 111 height 41
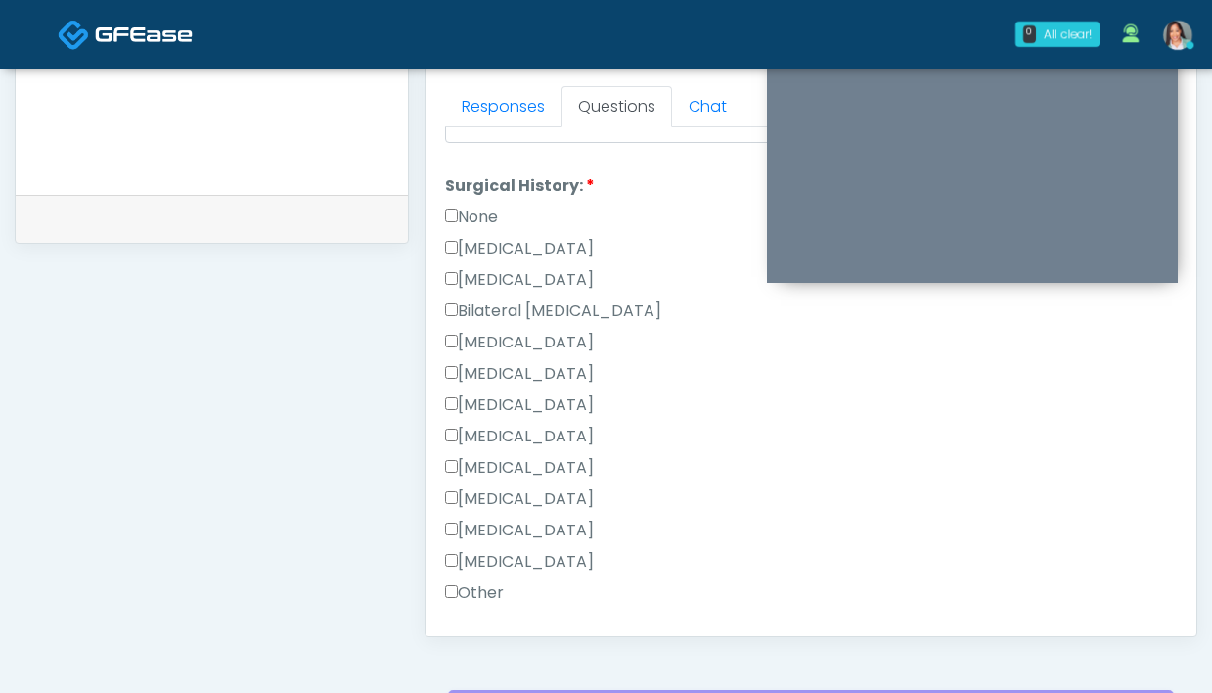
click at [538, 278] on label "[MEDICAL_DATA]" at bounding box center [519, 279] width 149 height 23
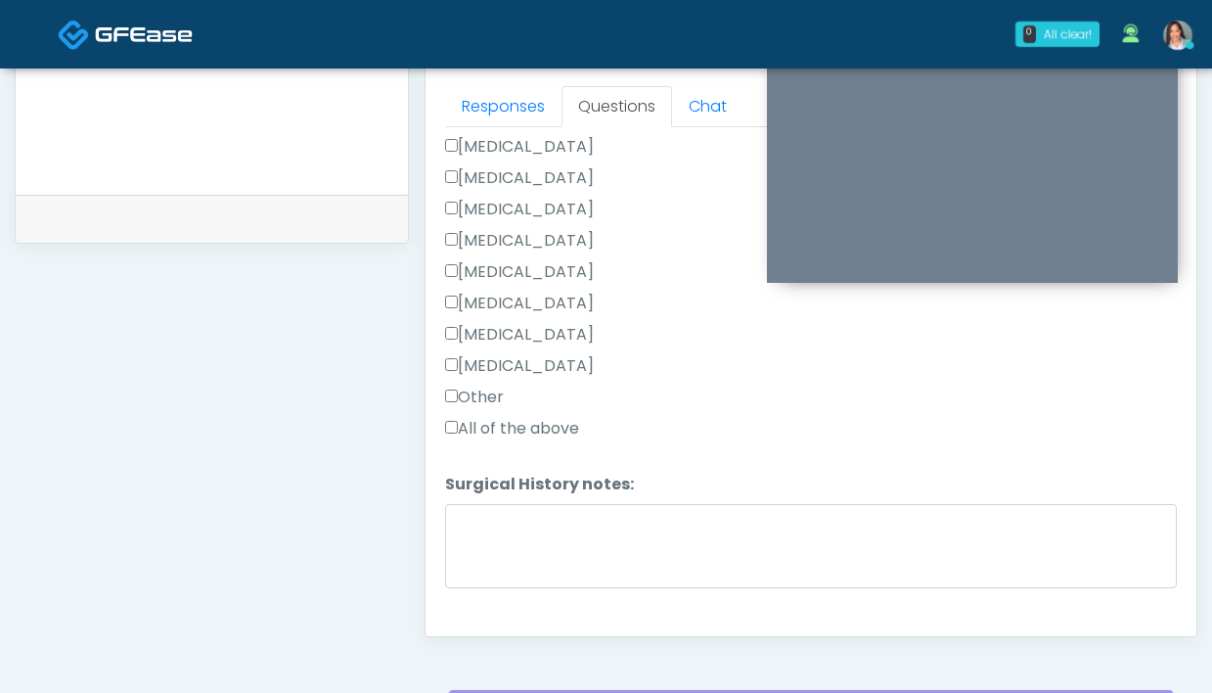
scroll to position [1087, 0]
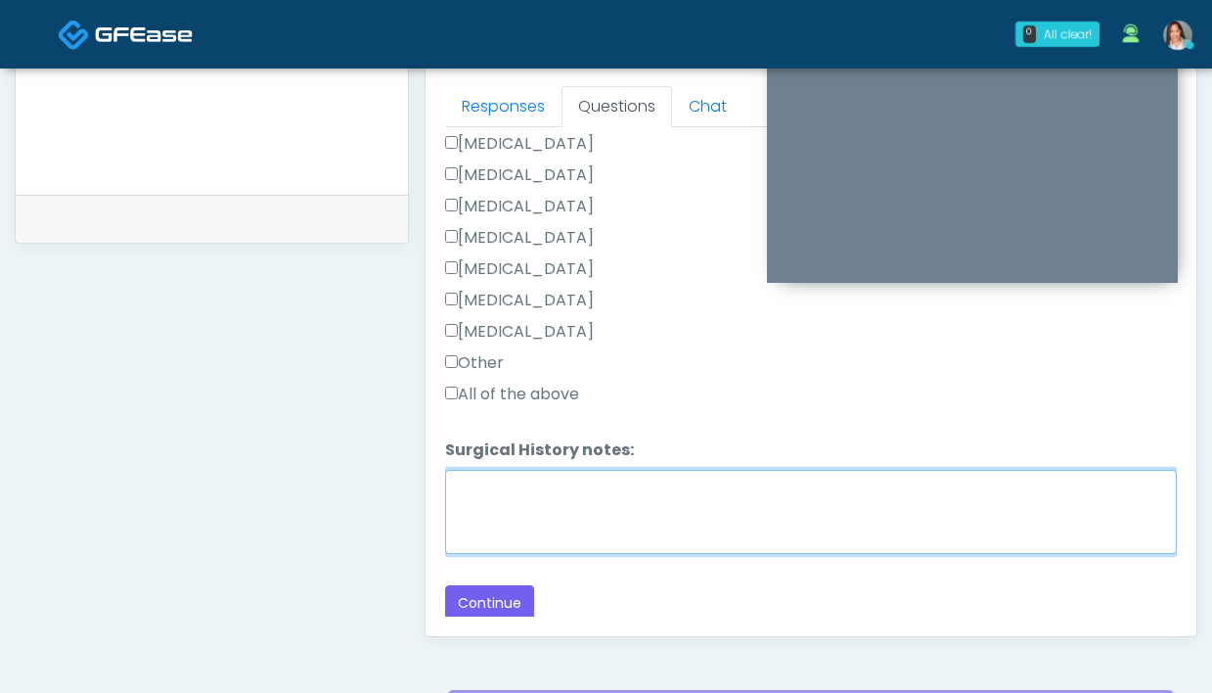
click at [557, 486] on textarea "Surgical History notes:" at bounding box center [811, 512] width 732 height 84
type textarea "**********"
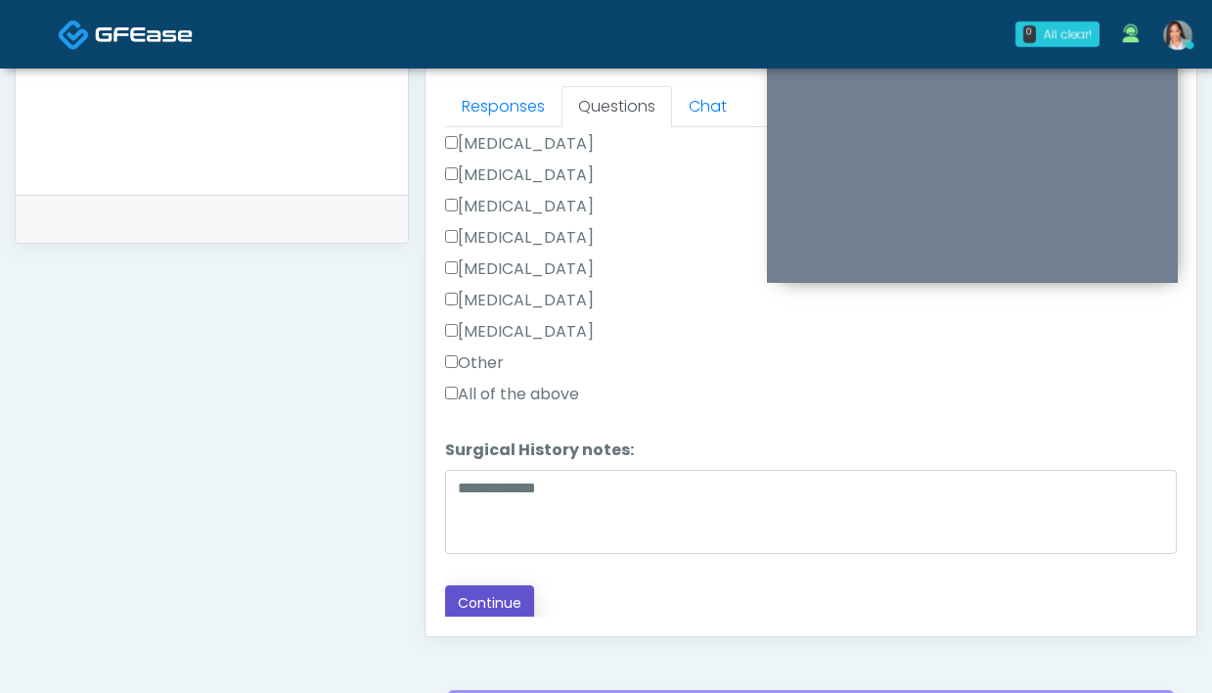
click at [490, 597] on button "Continue" at bounding box center [489, 603] width 89 height 36
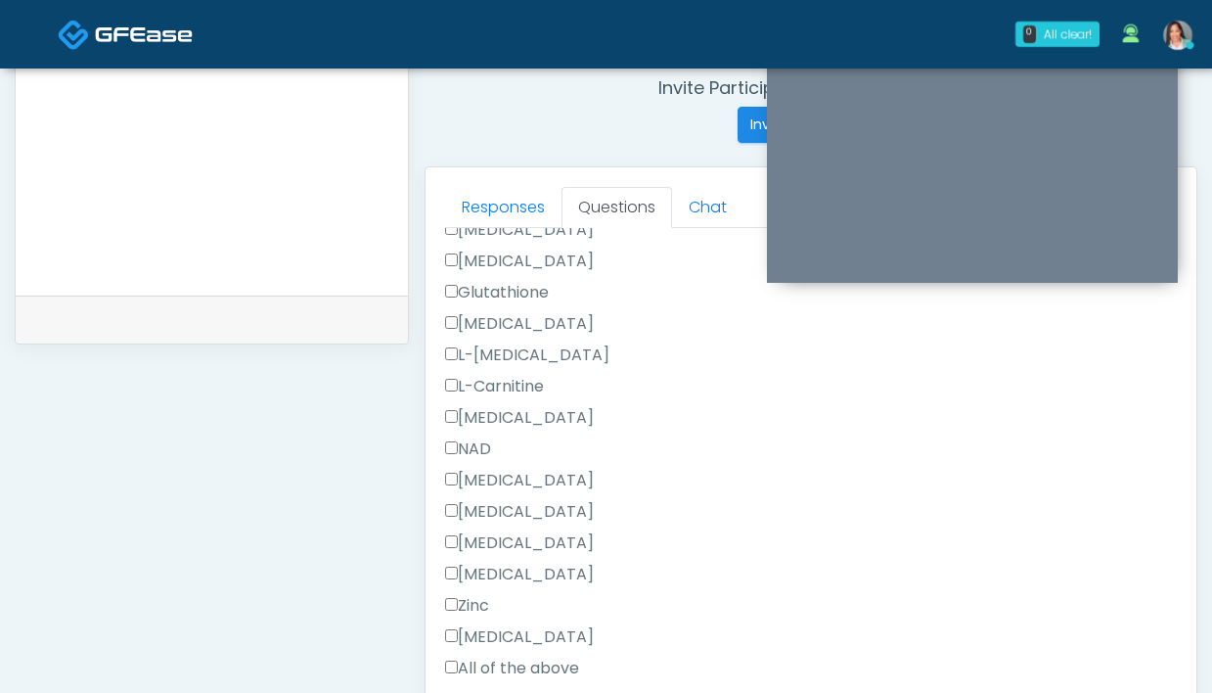
scroll to position [1038, 0]
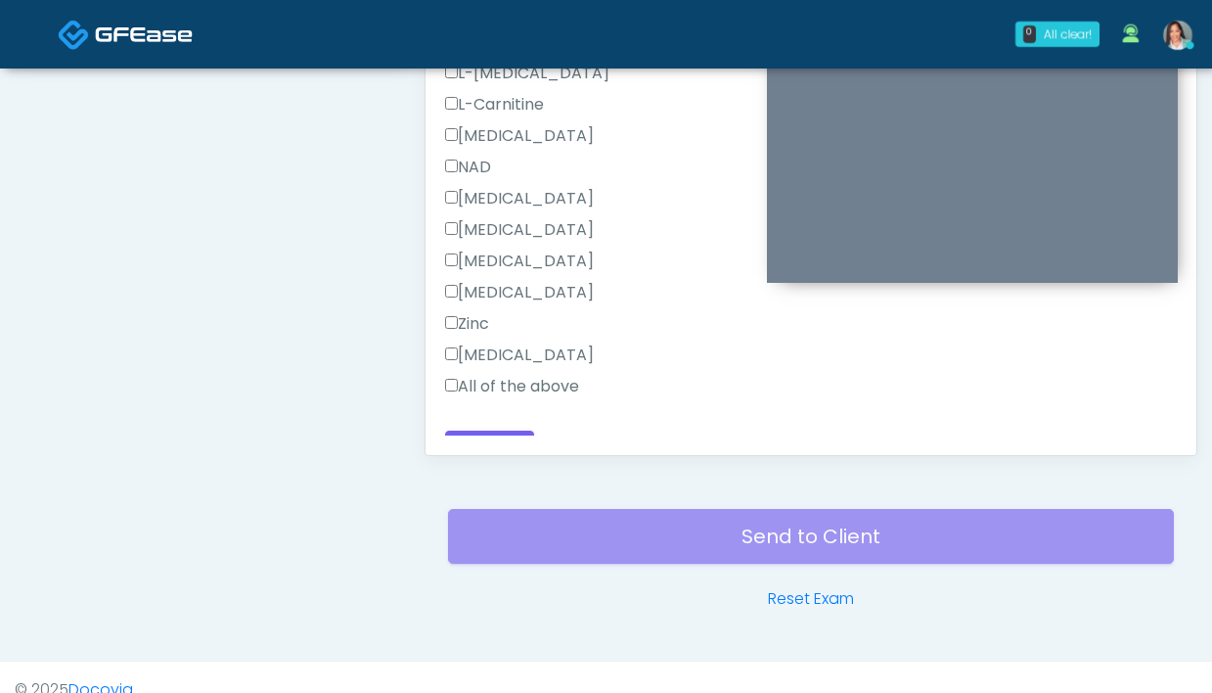
click at [559, 384] on label "All of the above" at bounding box center [512, 386] width 134 height 23
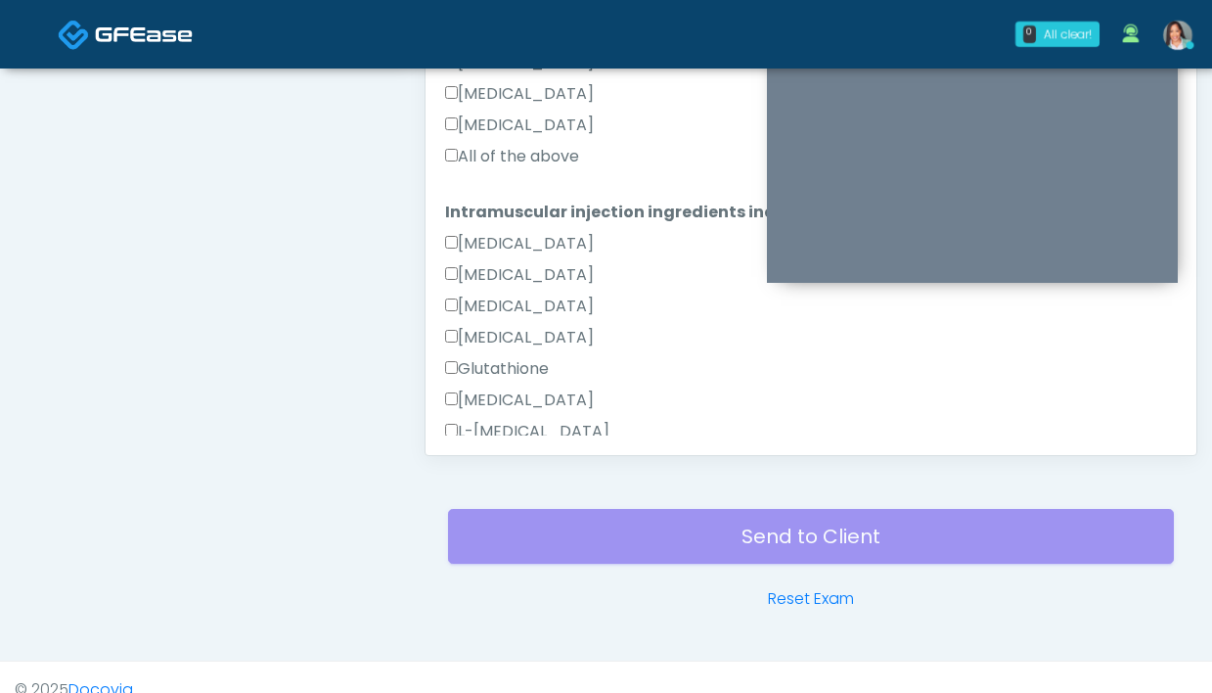
scroll to position [709, 0]
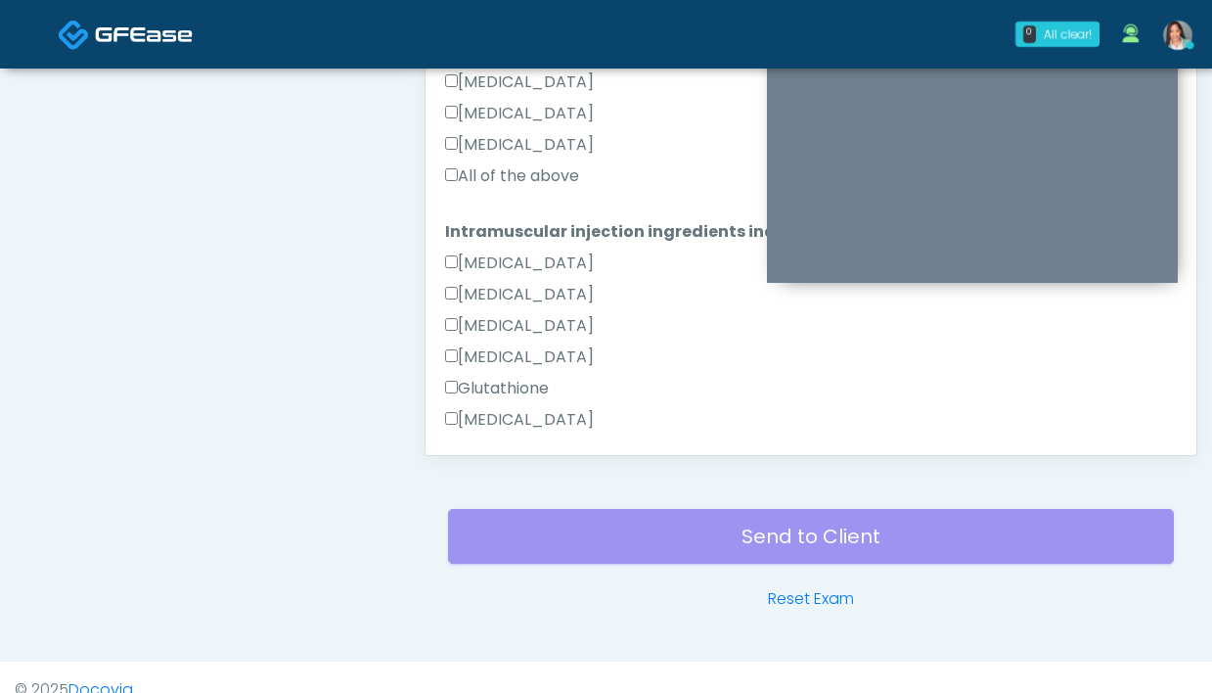
click at [509, 167] on label "All of the above" at bounding box center [512, 175] width 134 height 23
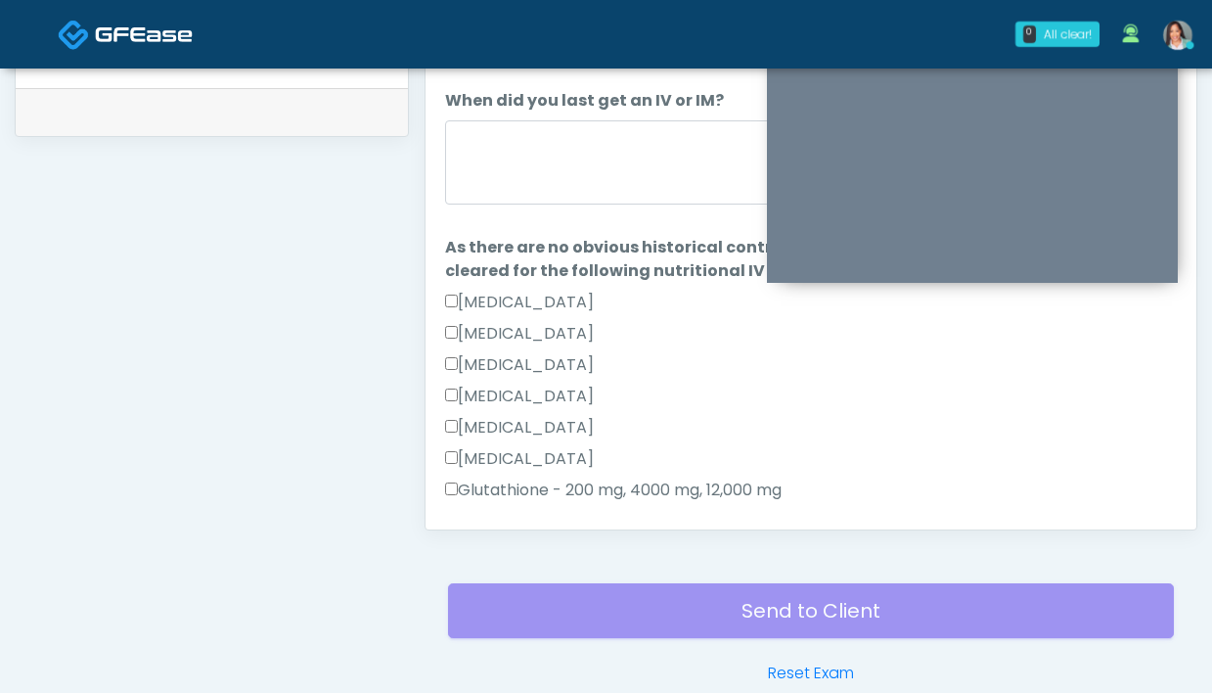
scroll to position [748, 0]
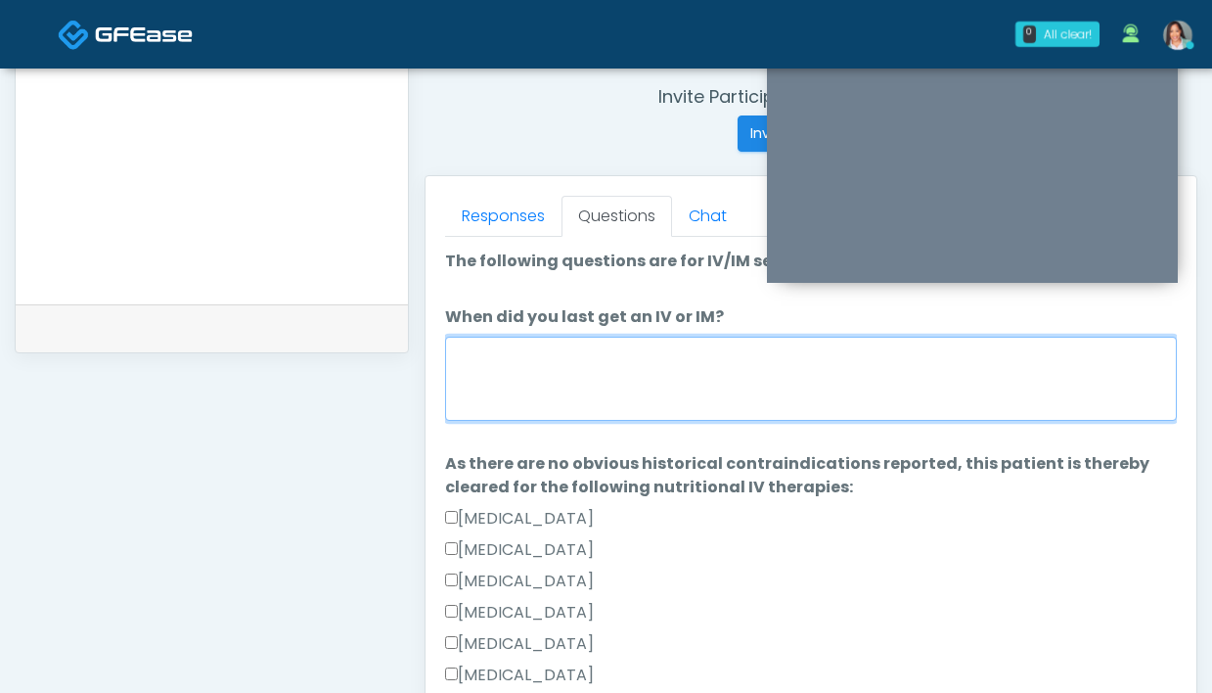
click at [566, 390] on textarea "When did you last get an IV or IM?" at bounding box center [811, 379] width 732 height 84
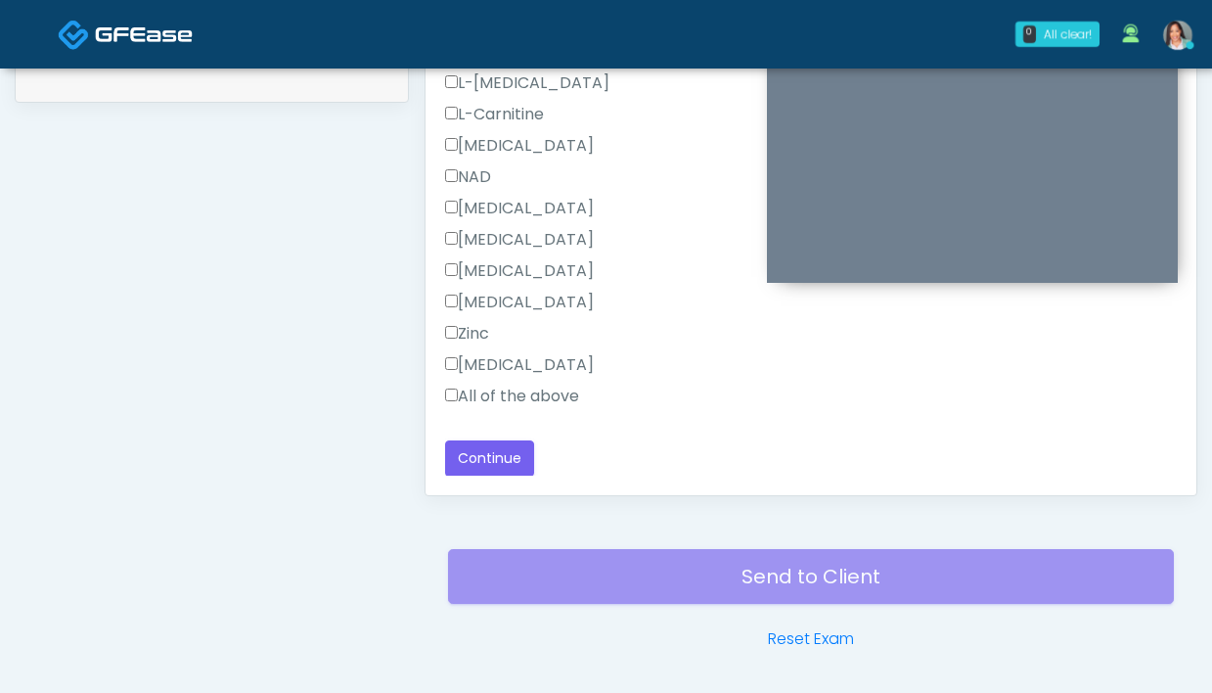
scroll to position [1064, 0]
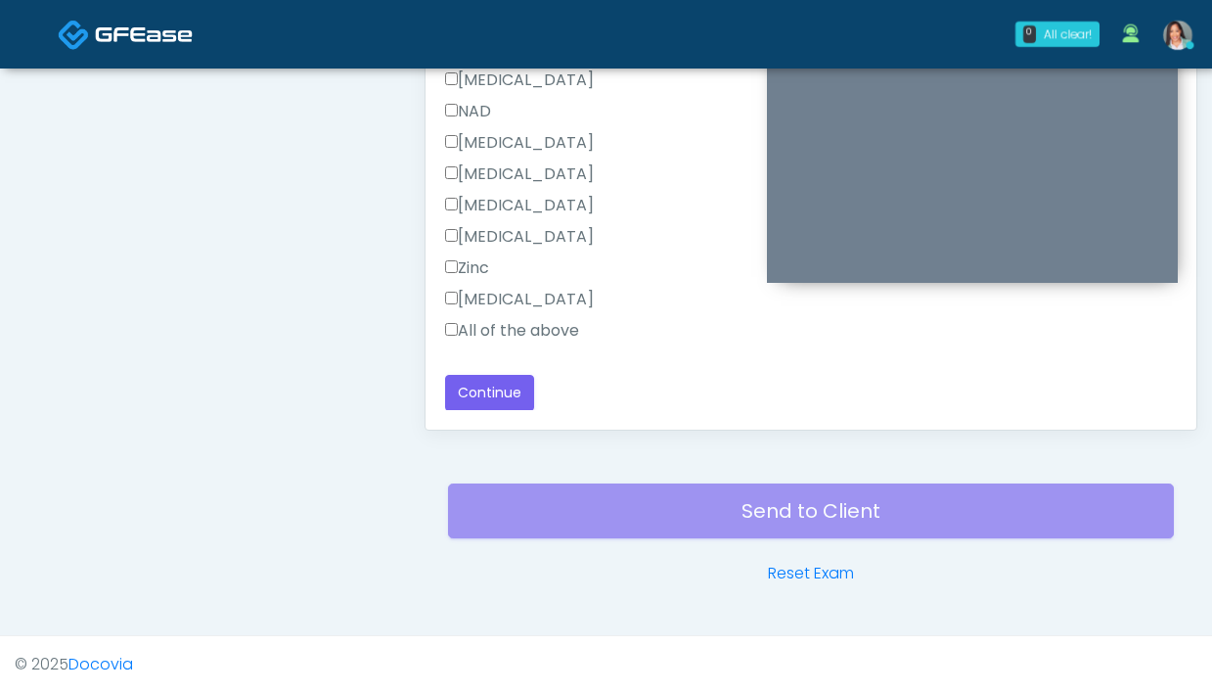
type textarea "**********"
click at [488, 397] on button "Continue" at bounding box center [489, 393] width 89 height 36
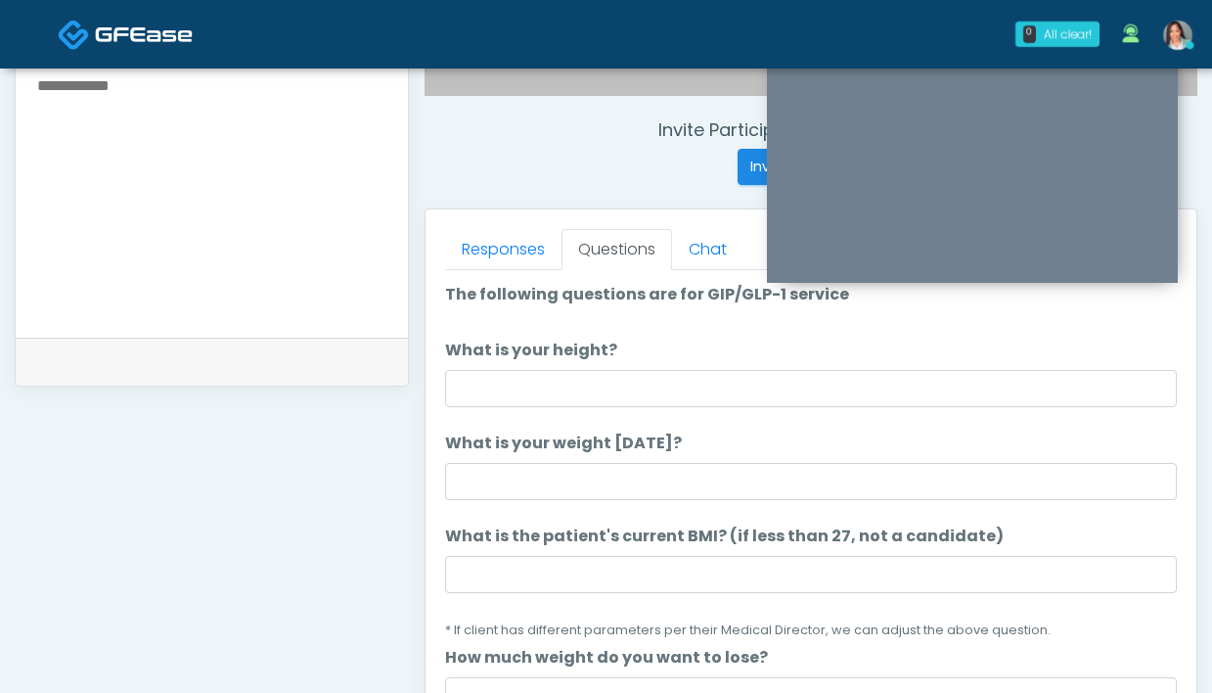
scroll to position [674, 0]
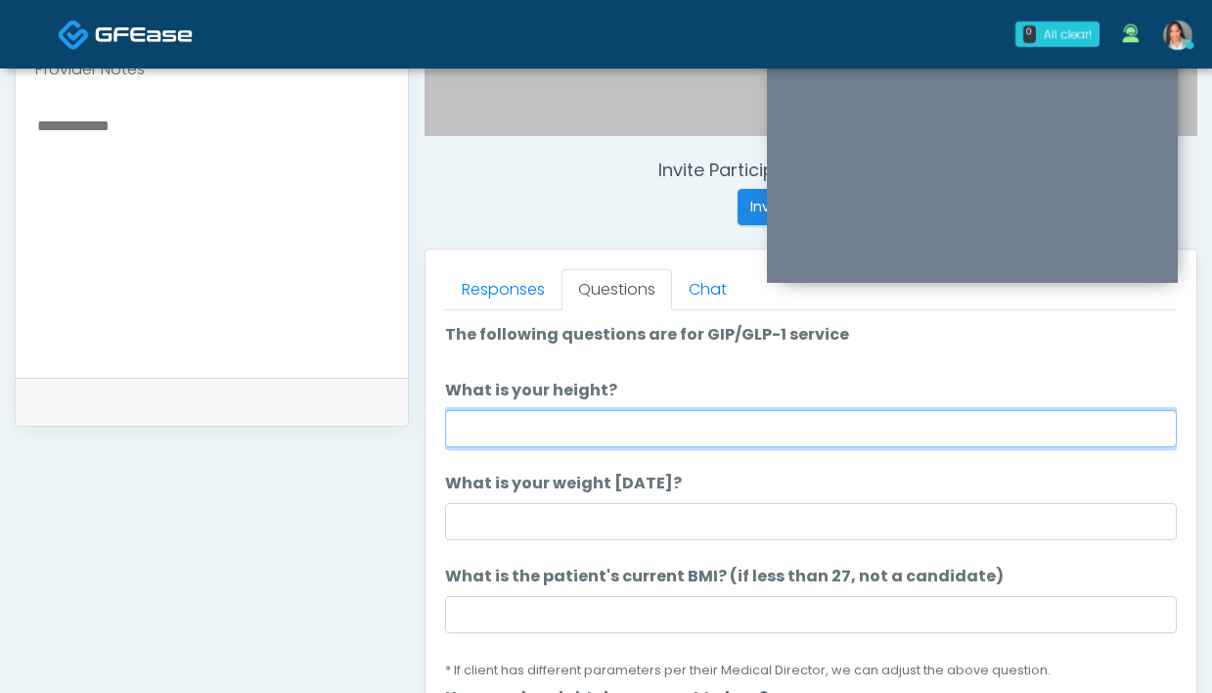
click at [535, 414] on input "What is your height?" at bounding box center [811, 428] width 732 height 37
type input "*****"
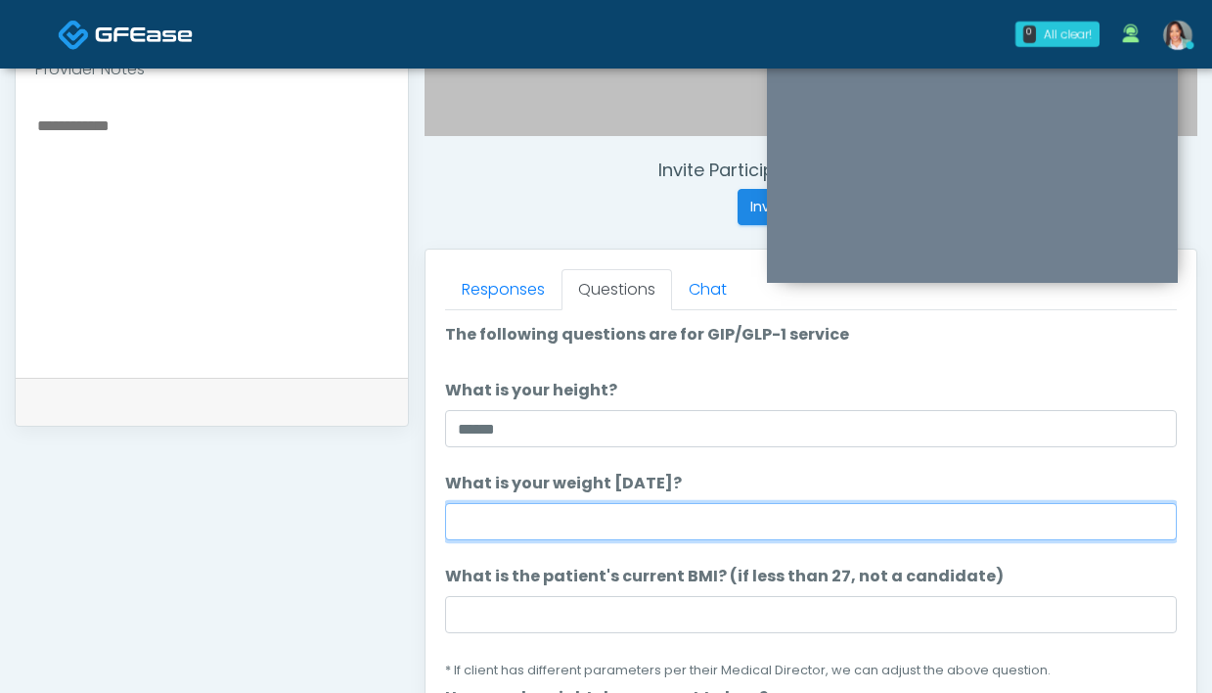
click at [539, 511] on input "What is your weight [DATE]?" at bounding box center [811, 521] width 732 height 37
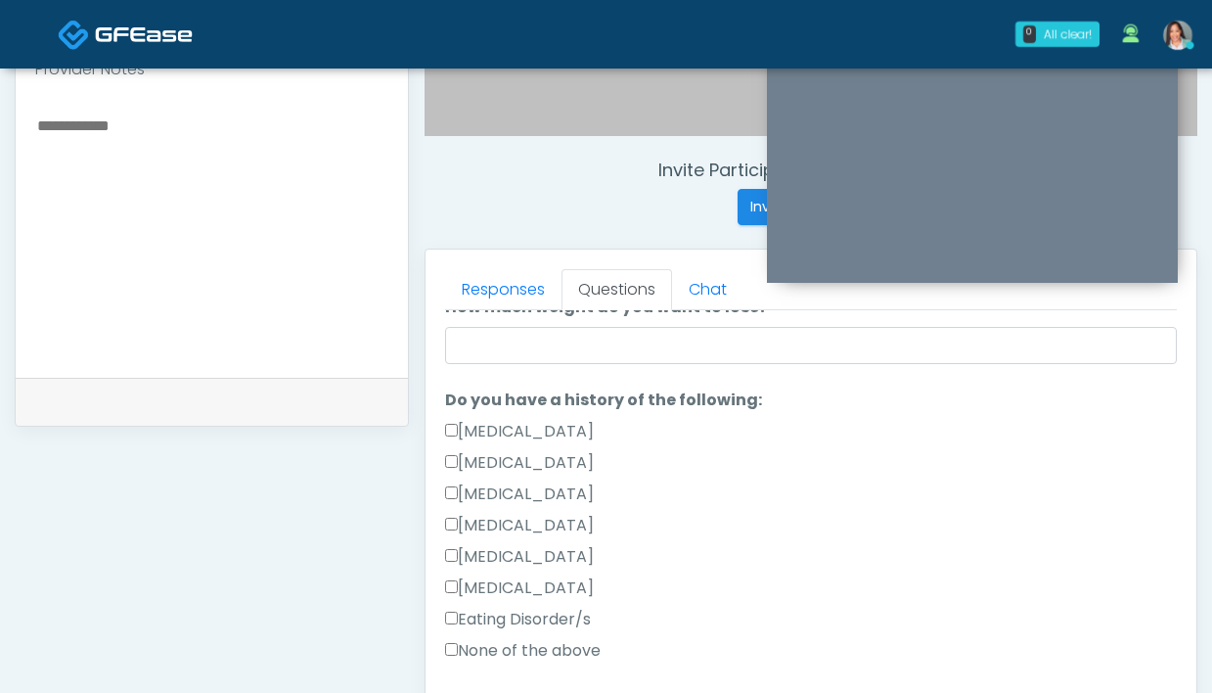
scroll to position [395, 0]
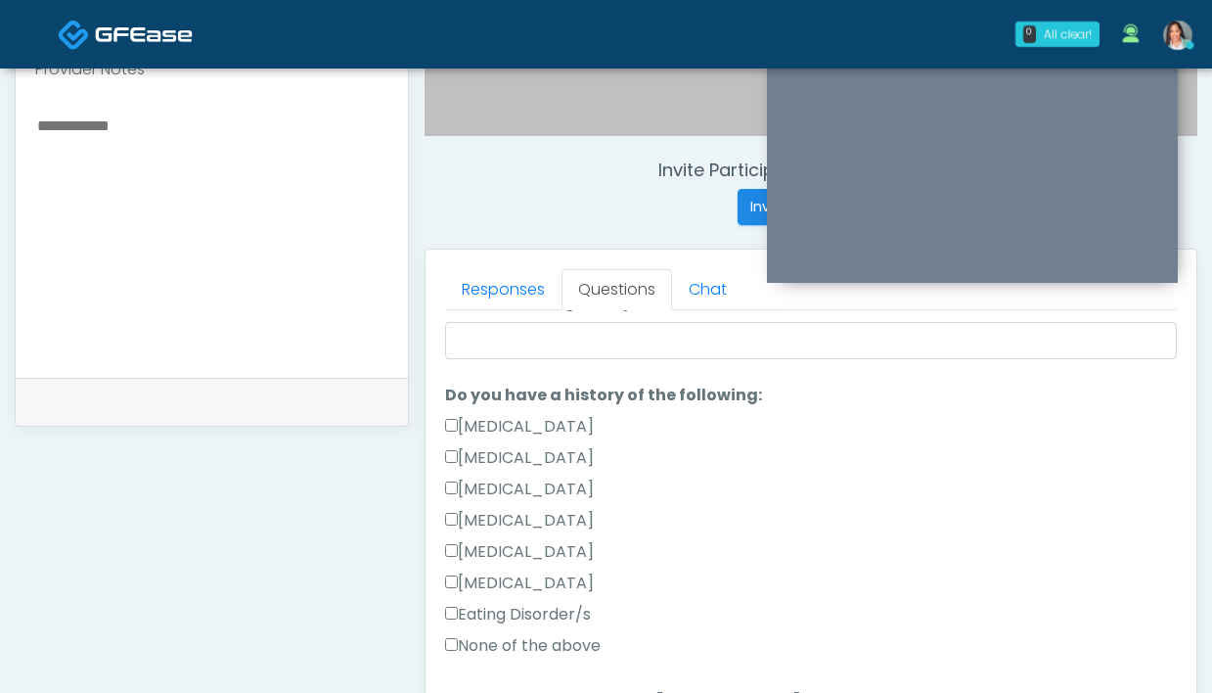
type input "**********"
click at [506, 640] on label "None of the above" at bounding box center [523, 645] width 156 height 23
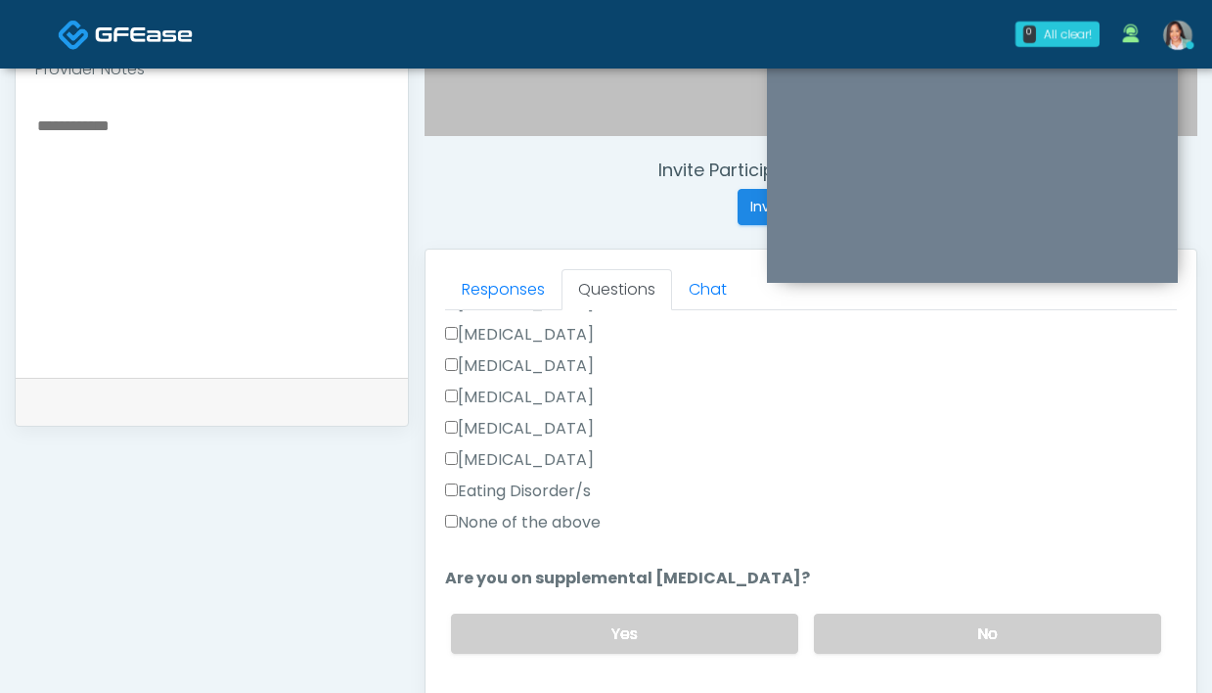
scroll to position [545, 0]
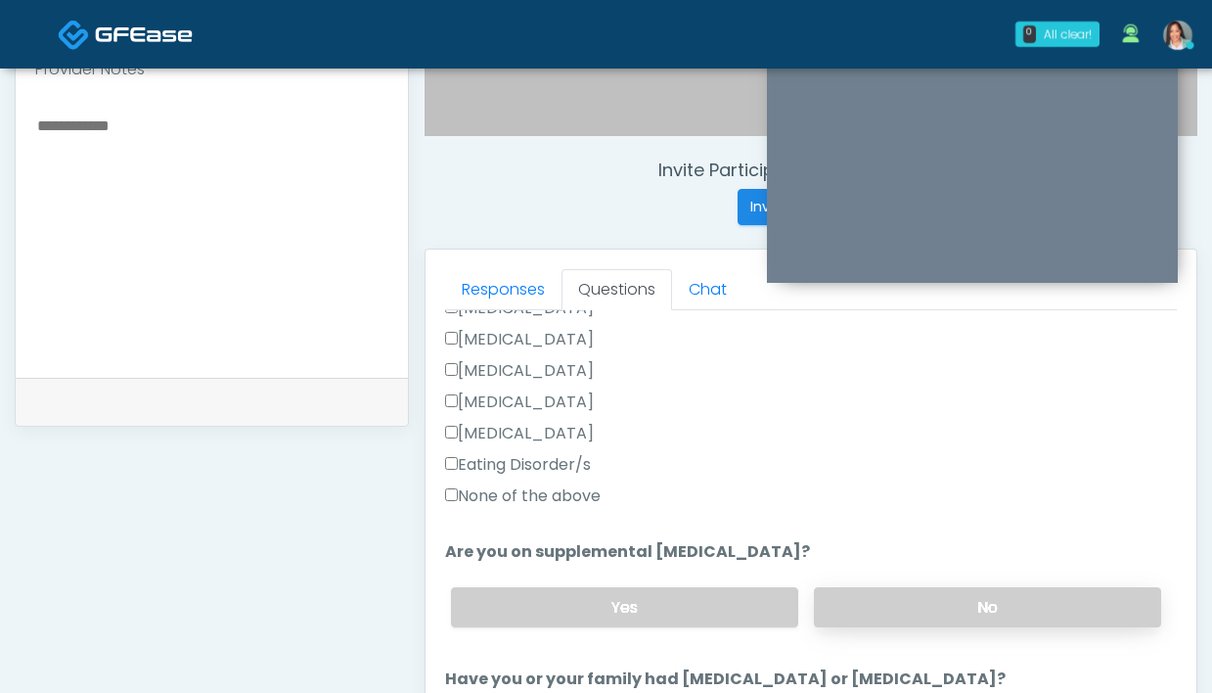
click at [877, 590] on label "No" at bounding box center [987, 607] width 347 height 40
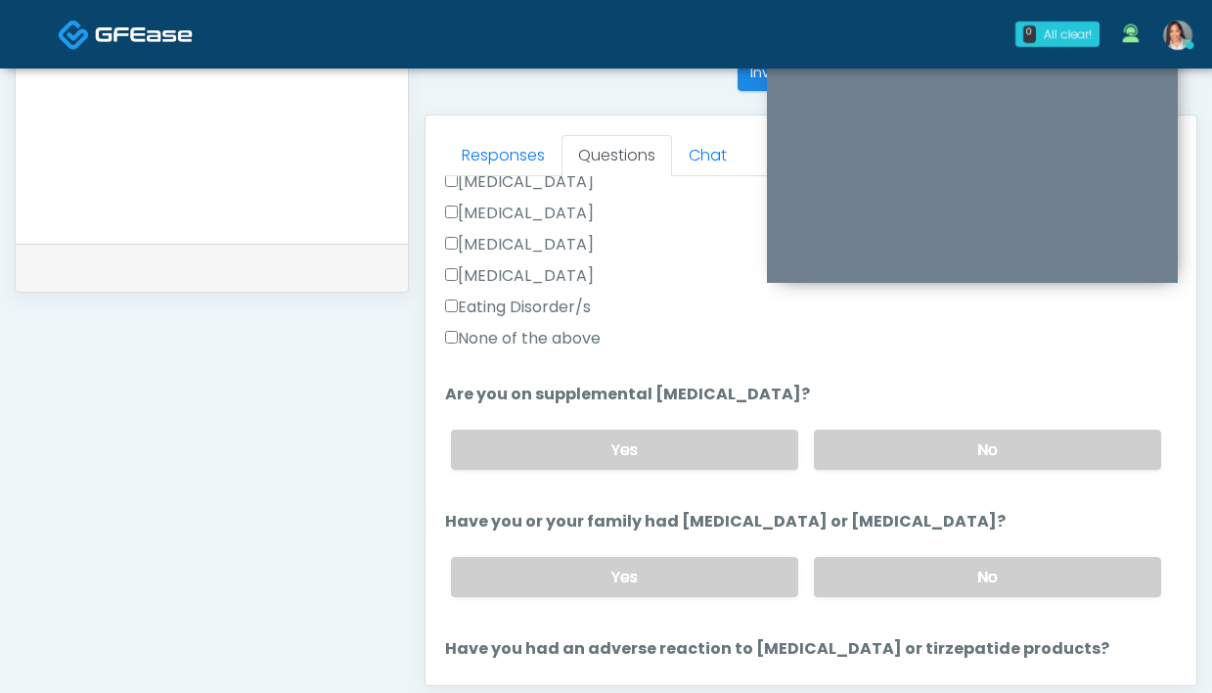
scroll to position [572, 0]
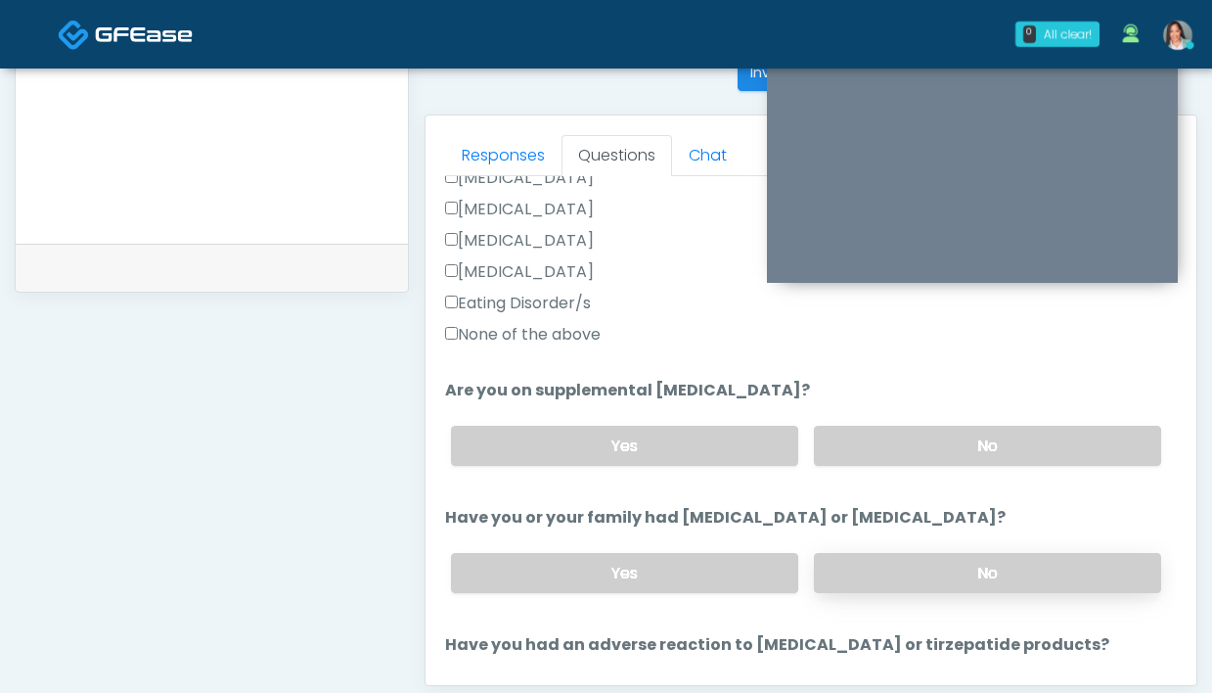
click at [888, 578] on label "No" at bounding box center [987, 573] width 347 height 40
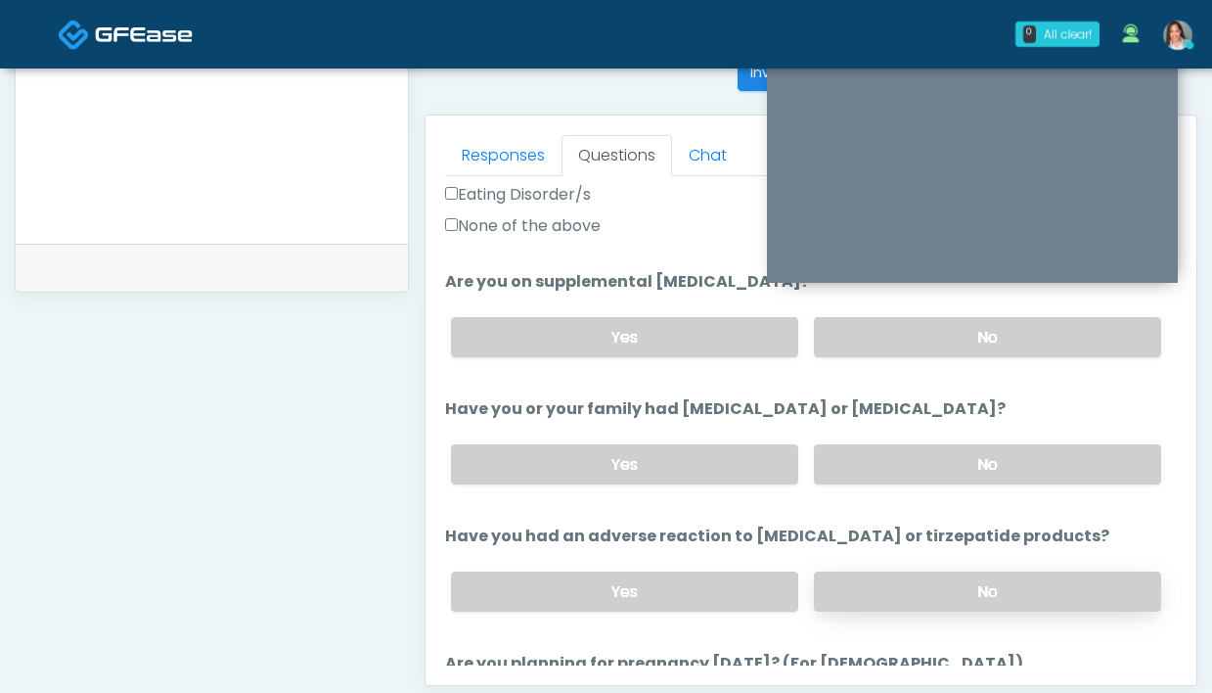
scroll to position [690, 0]
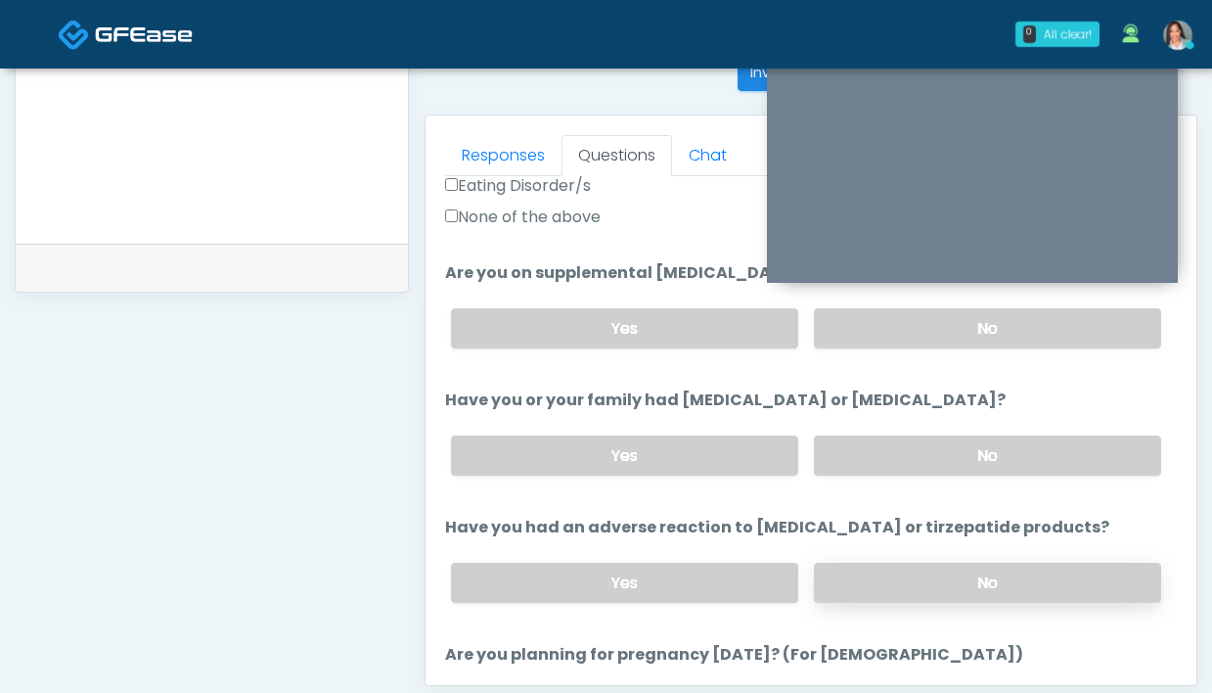
click at [858, 592] on label "No" at bounding box center [987, 583] width 347 height 40
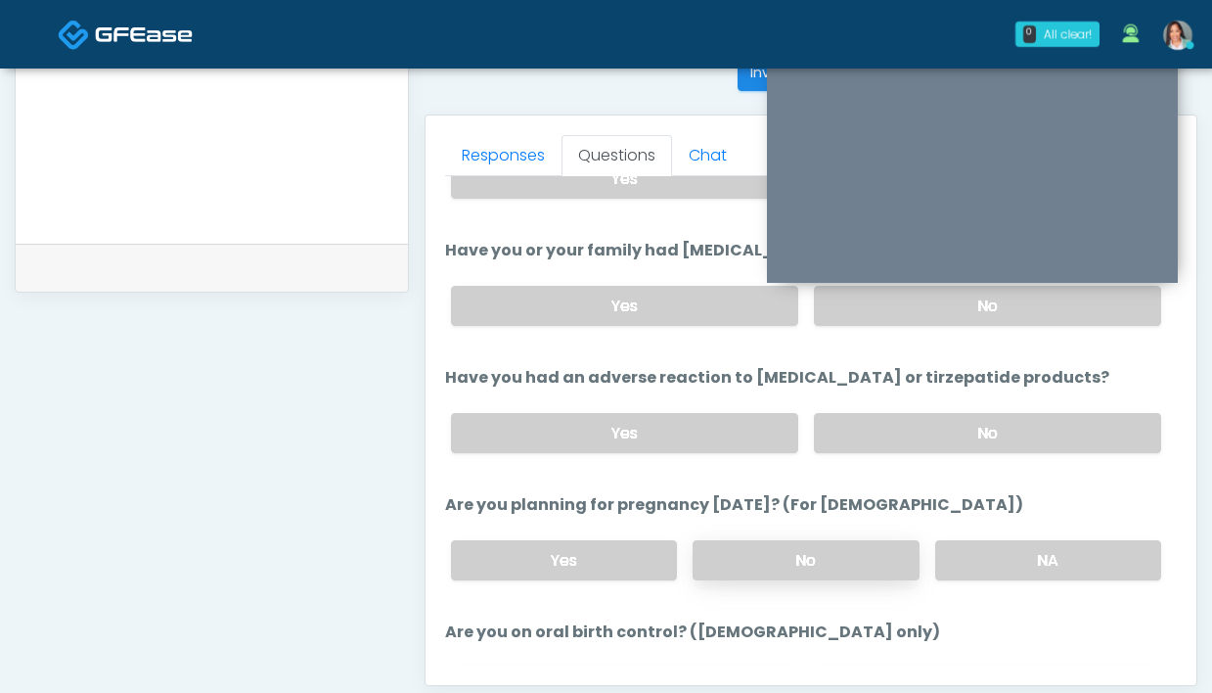
scroll to position [971, 0]
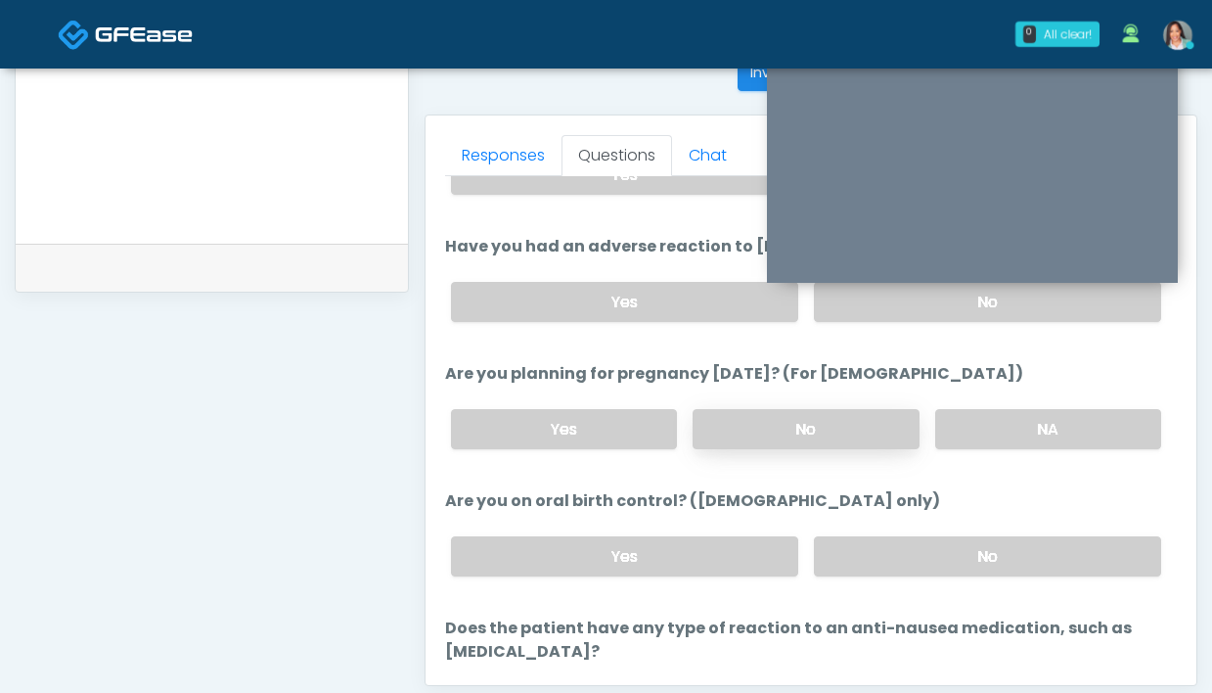
click at [747, 435] on label "No" at bounding box center [806, 429] width 226 height 40
click at [882, 561] on label "No" at bounding box center [987, 556] width 347 height 40
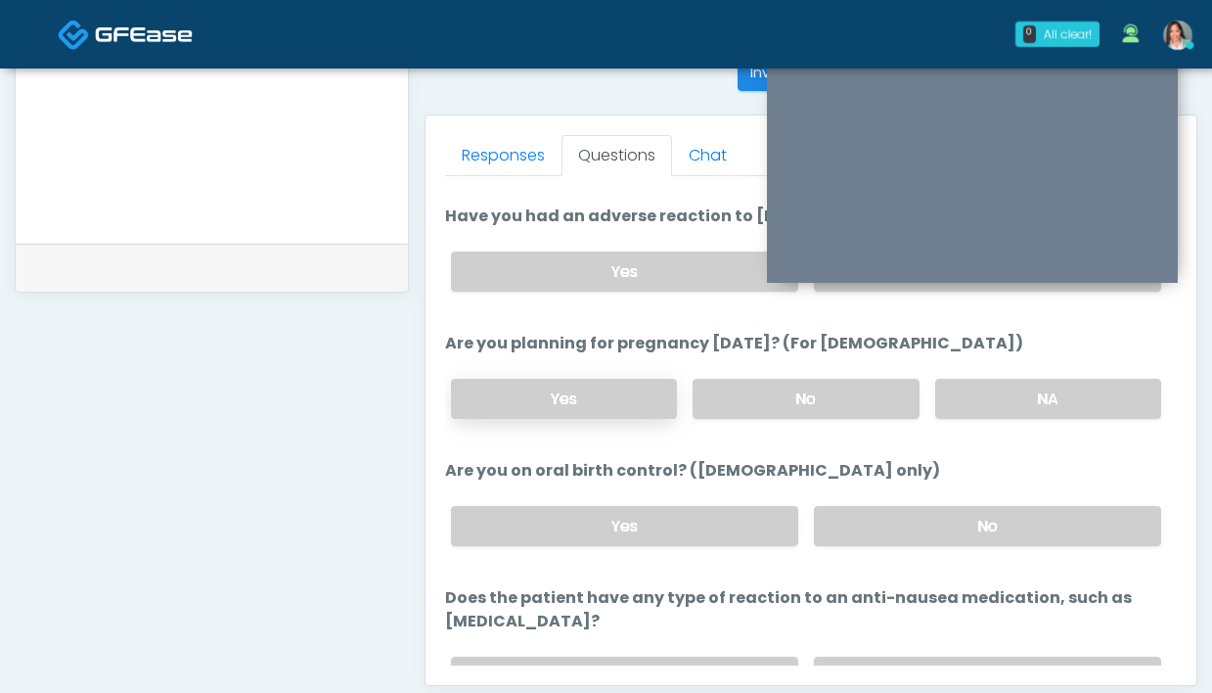
scroll to position [1007, 0]
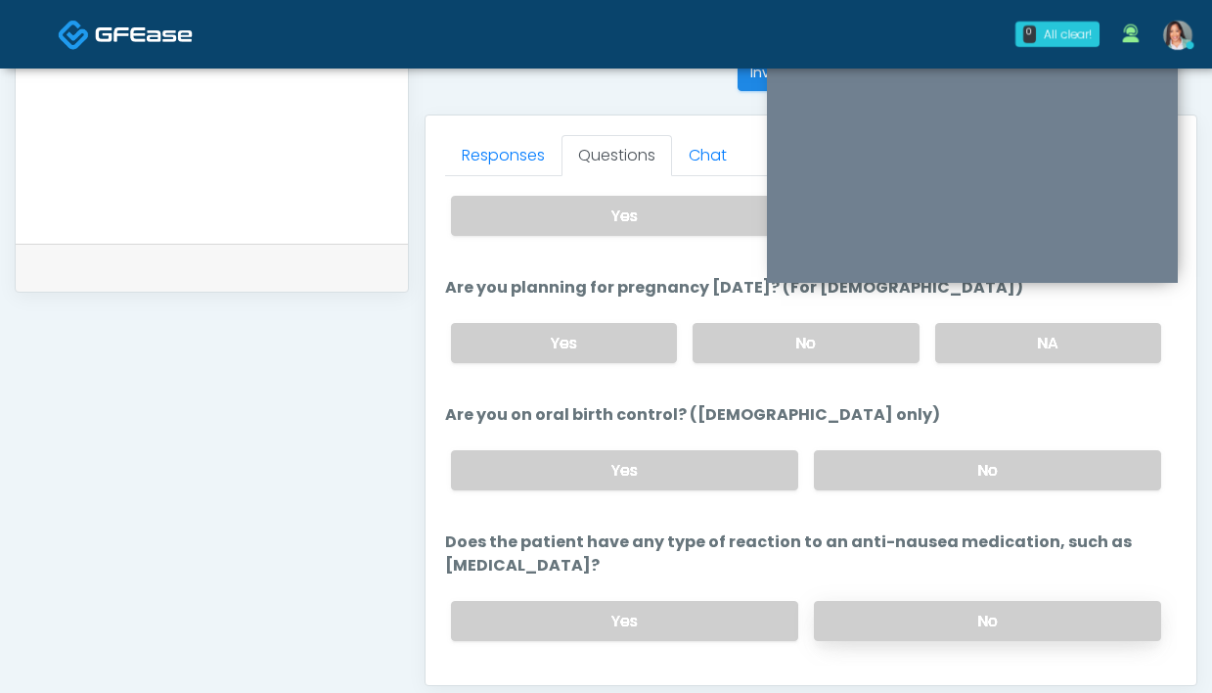
click at [915, 609] on label "No" at bounding box center [987, 621] width 347 height 40
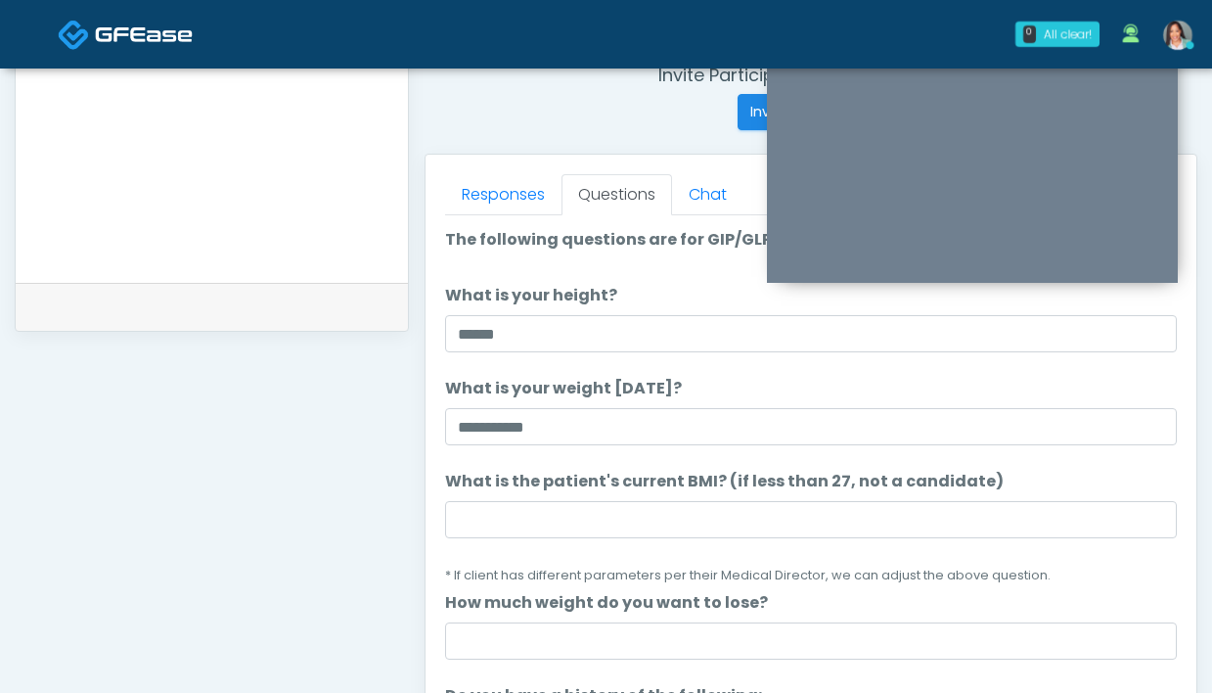
scroll to position [768, 0]
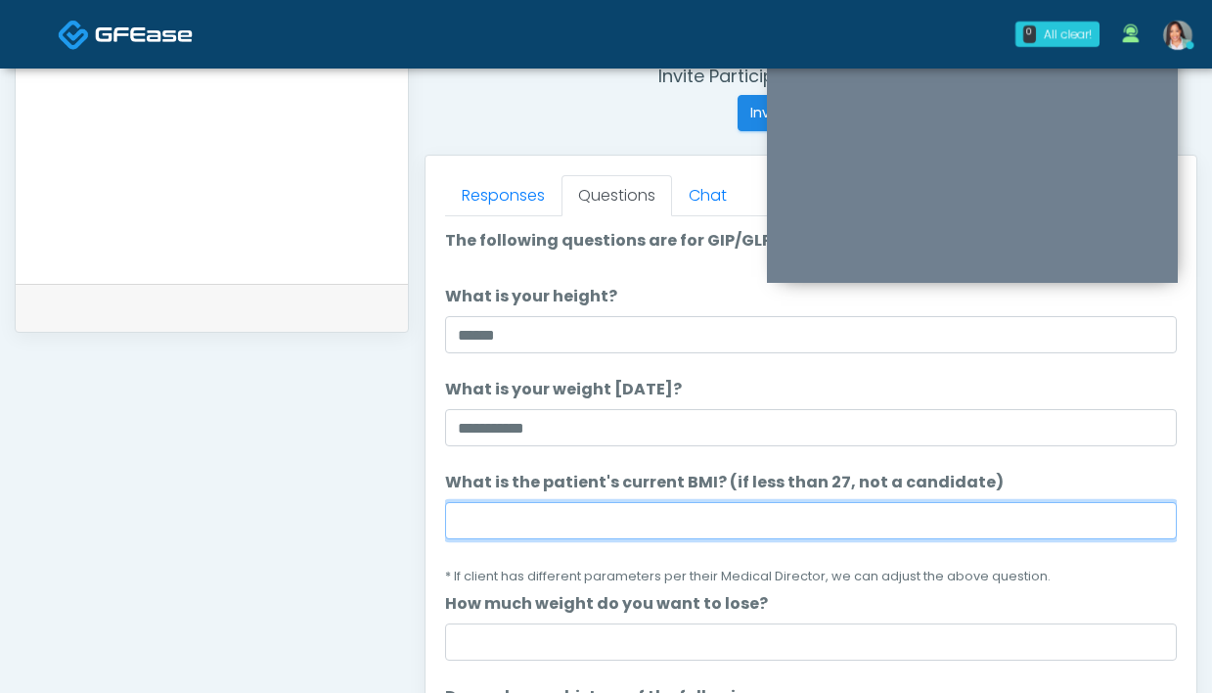
click at [707, 528] on input "What is the patient's current BMI? (if less than 27, not a candidate)" at bounding box center [811, 520] width 732 height 37
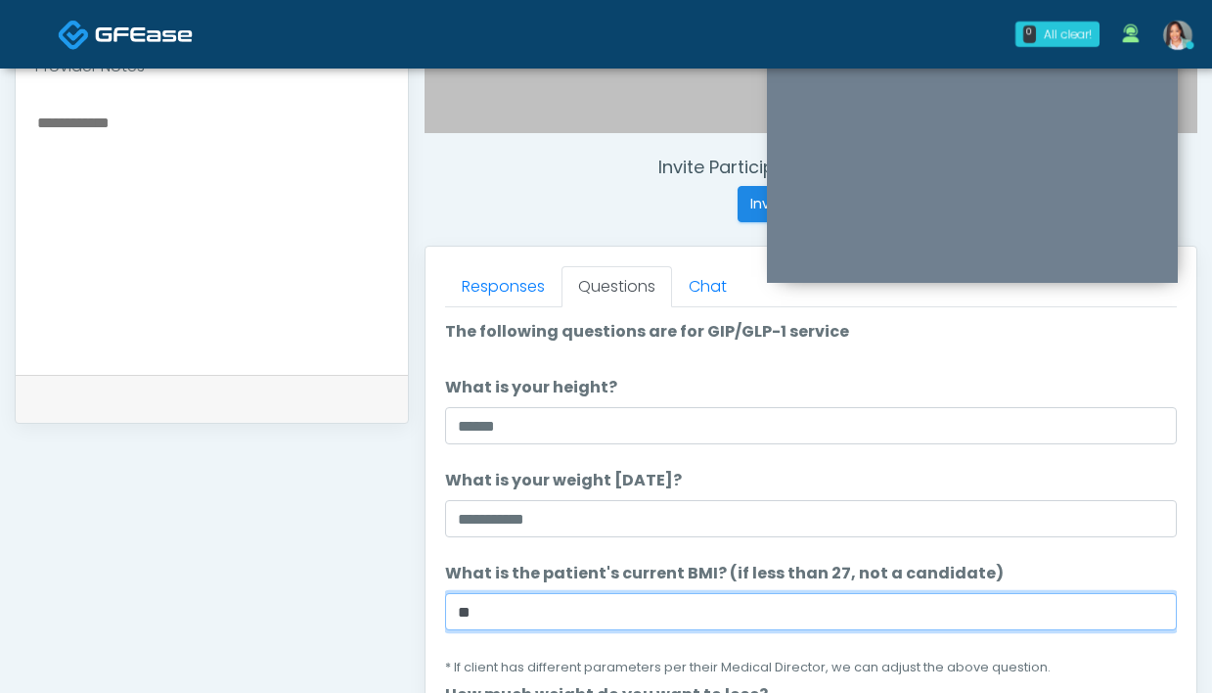
scroll to position [603, 0]
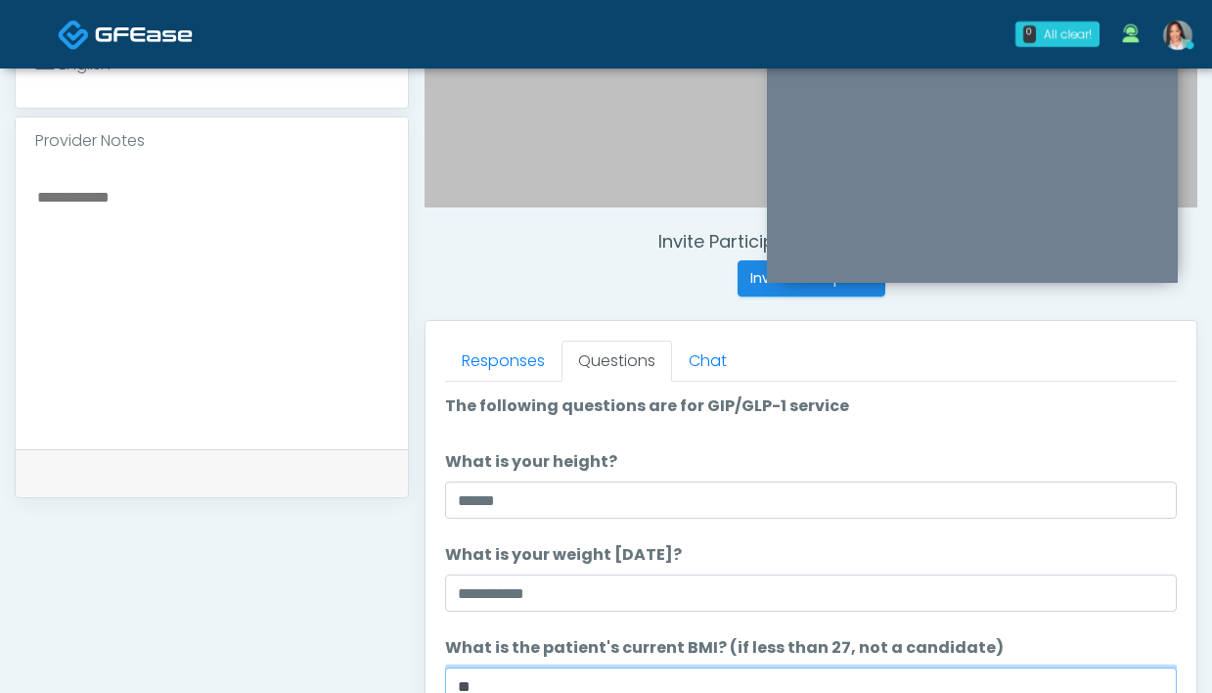
type input "**"
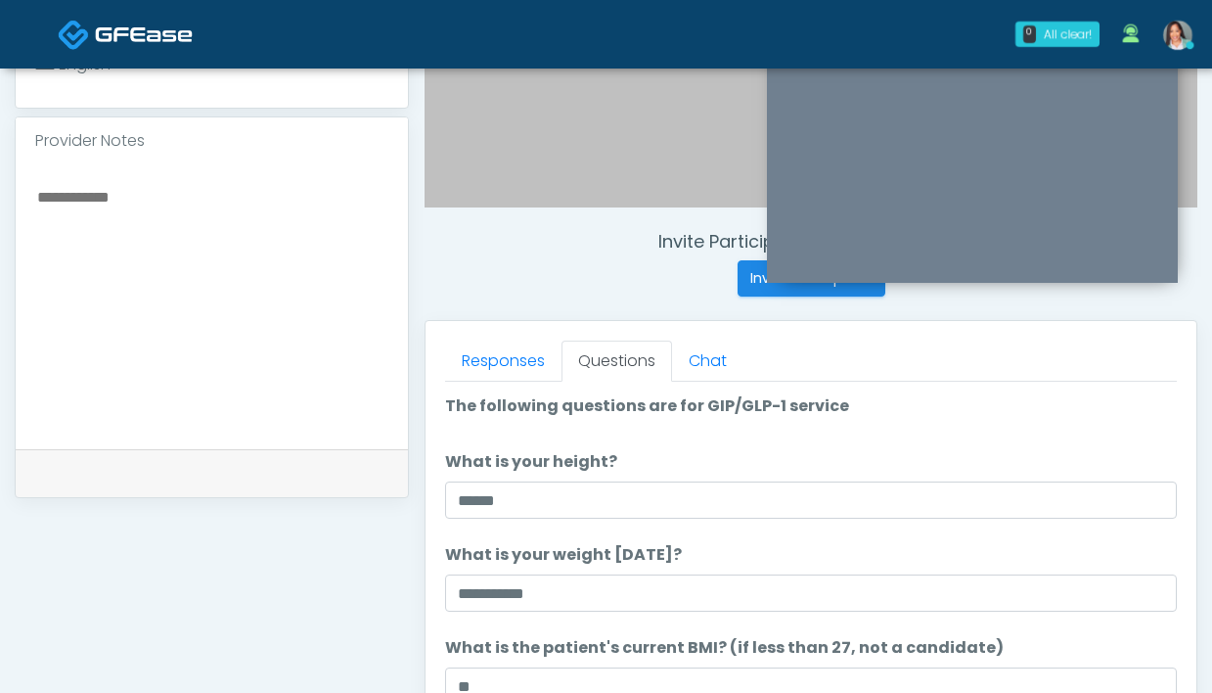
click at [159, 325] on textarea at bounding box center [211, 303] width 353 height 239
type textarea "**********"
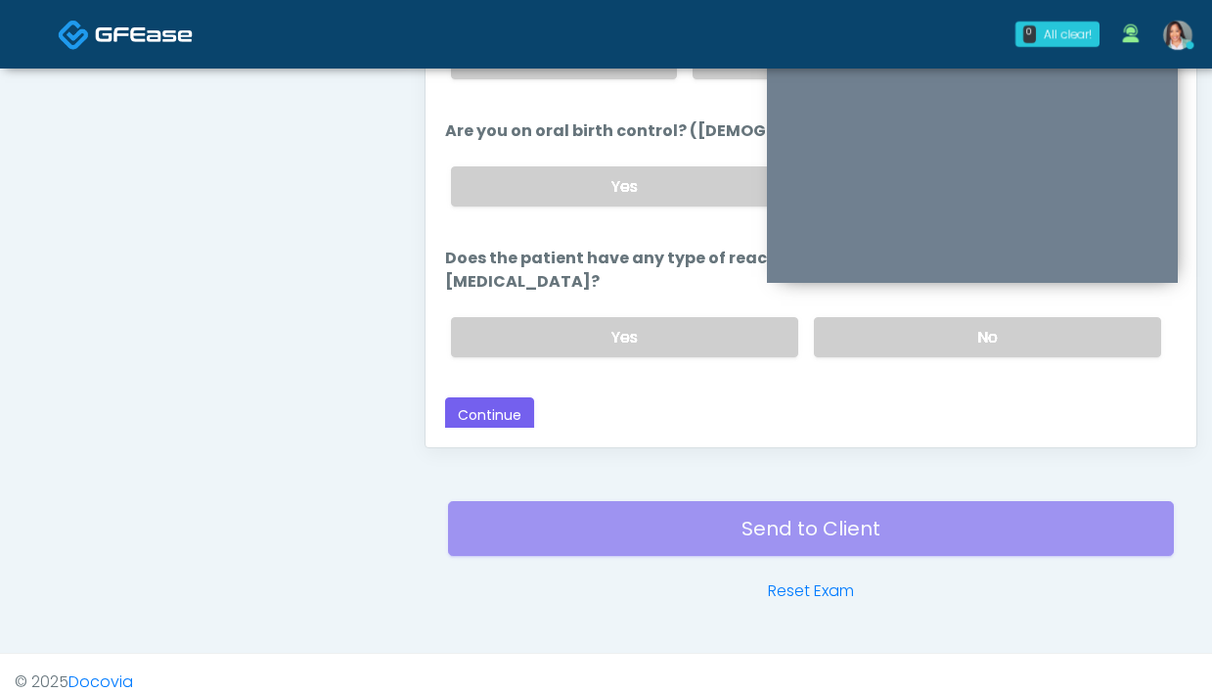
scroll to position [1064, 0]
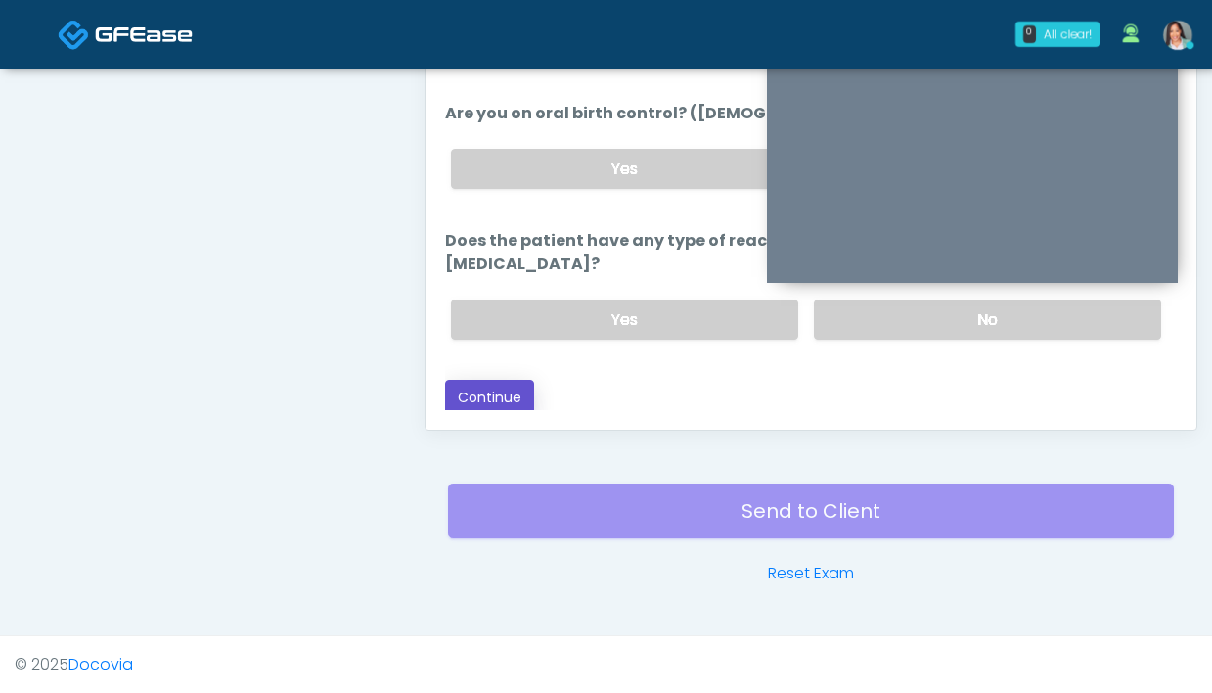
click at [465, 388] on button "Continue" at bounding box center [489, 398] width 89 height 36
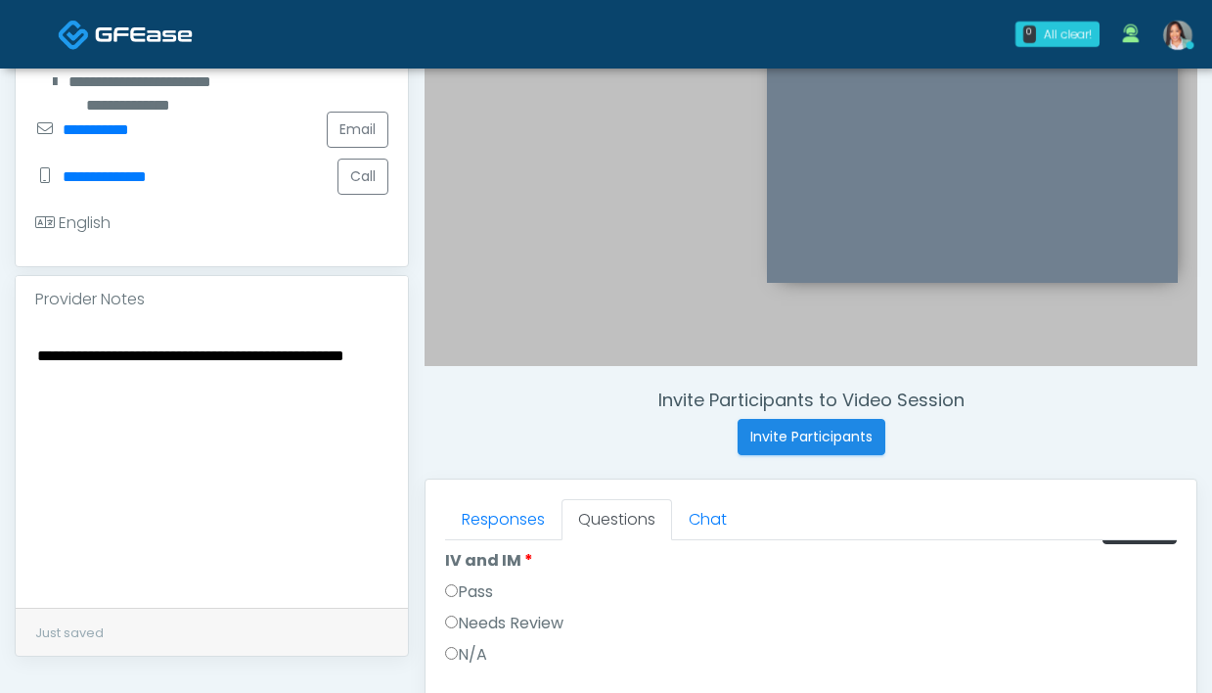
scroll to position [0, 0]
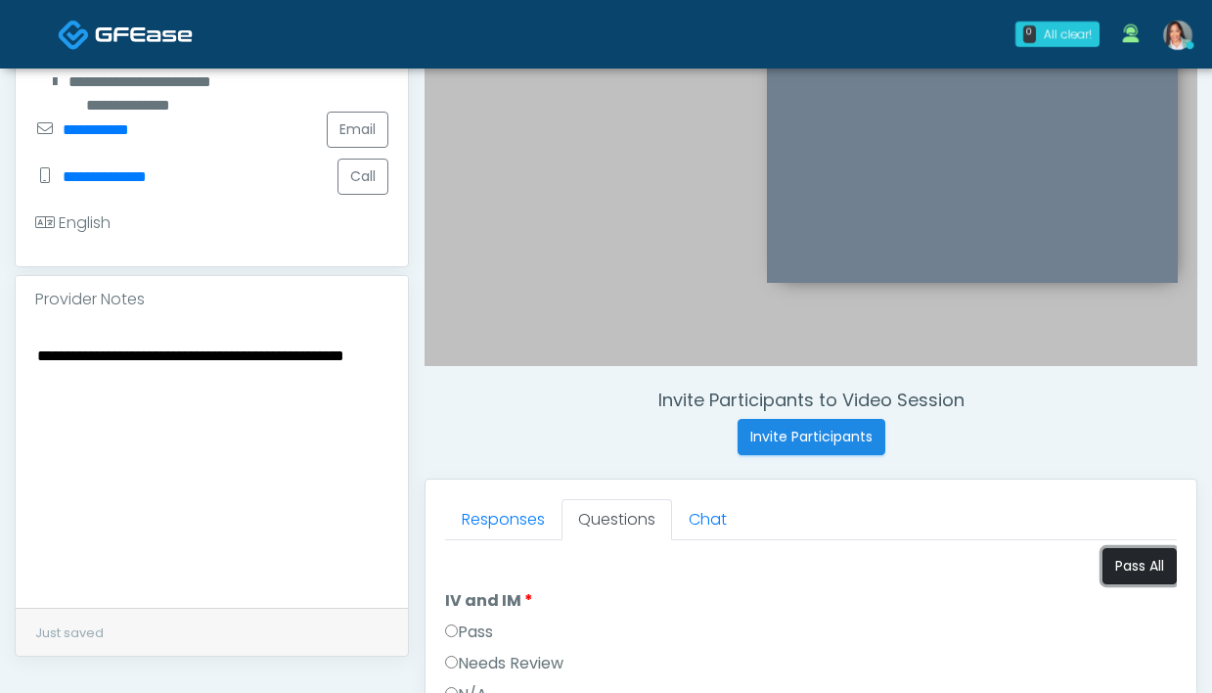
click at [1128, 563] on button "Pass All" at bounding box center [1140, 566] width 74 height 36
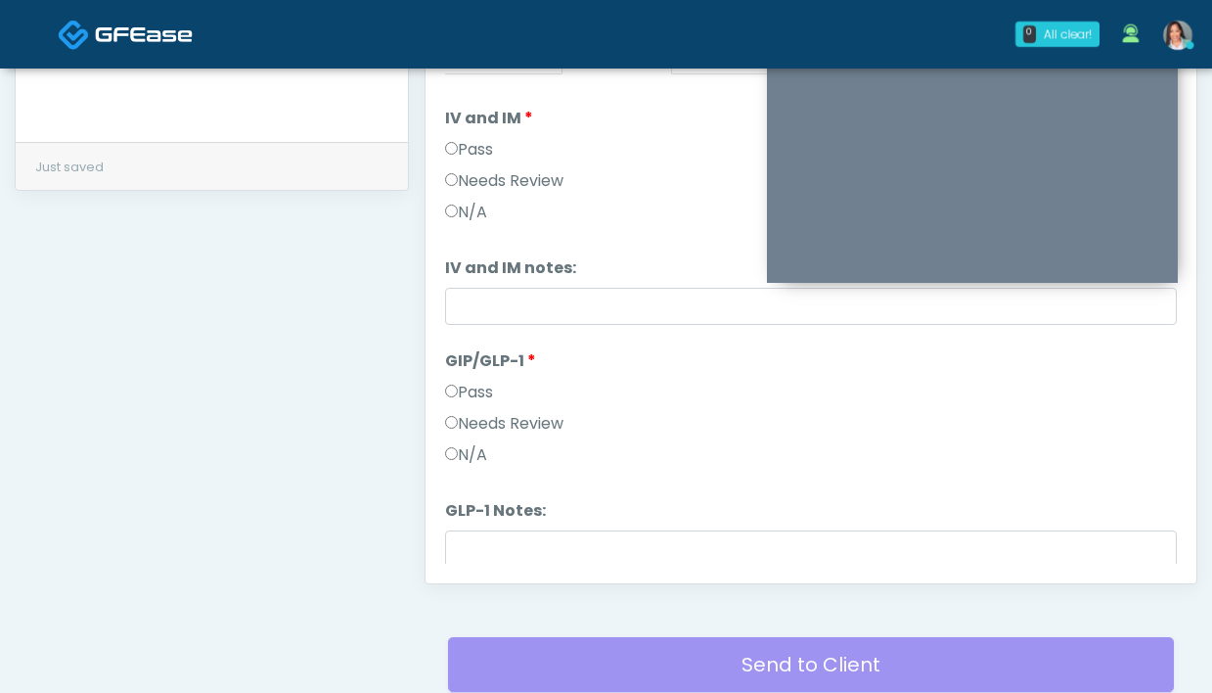
scroll to position [17, 0]
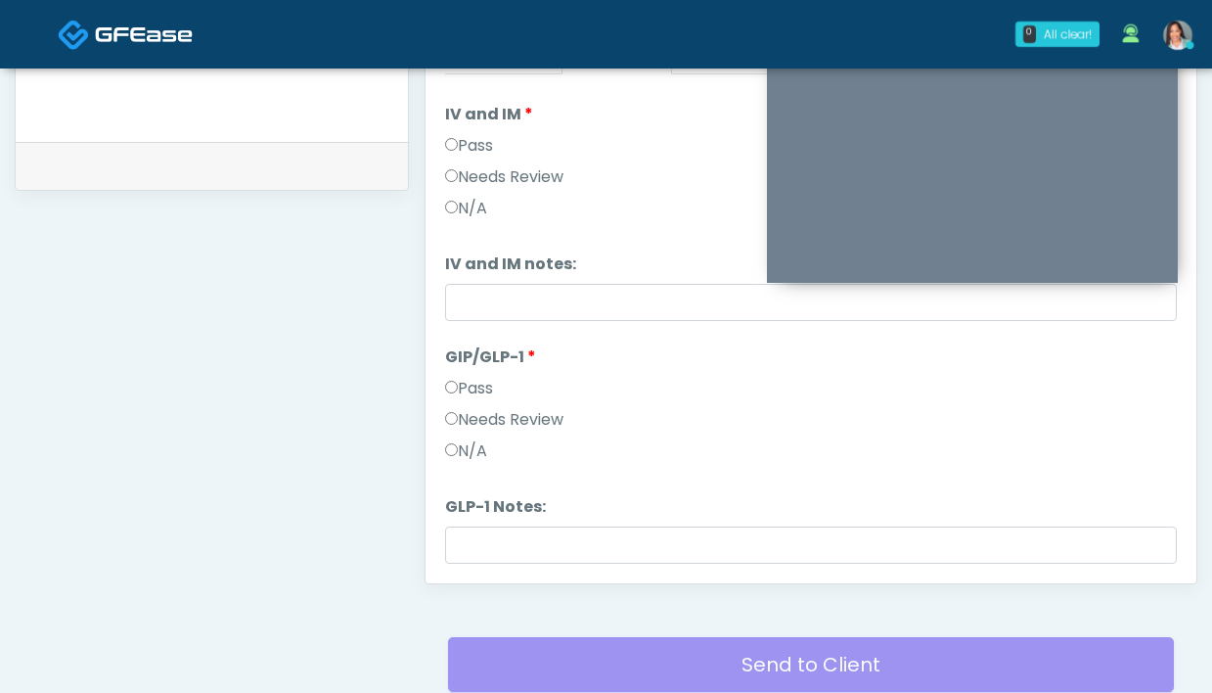
click at [498, 416] on label "Needs Review" at bounding box center [504, 419] width 118 height 23
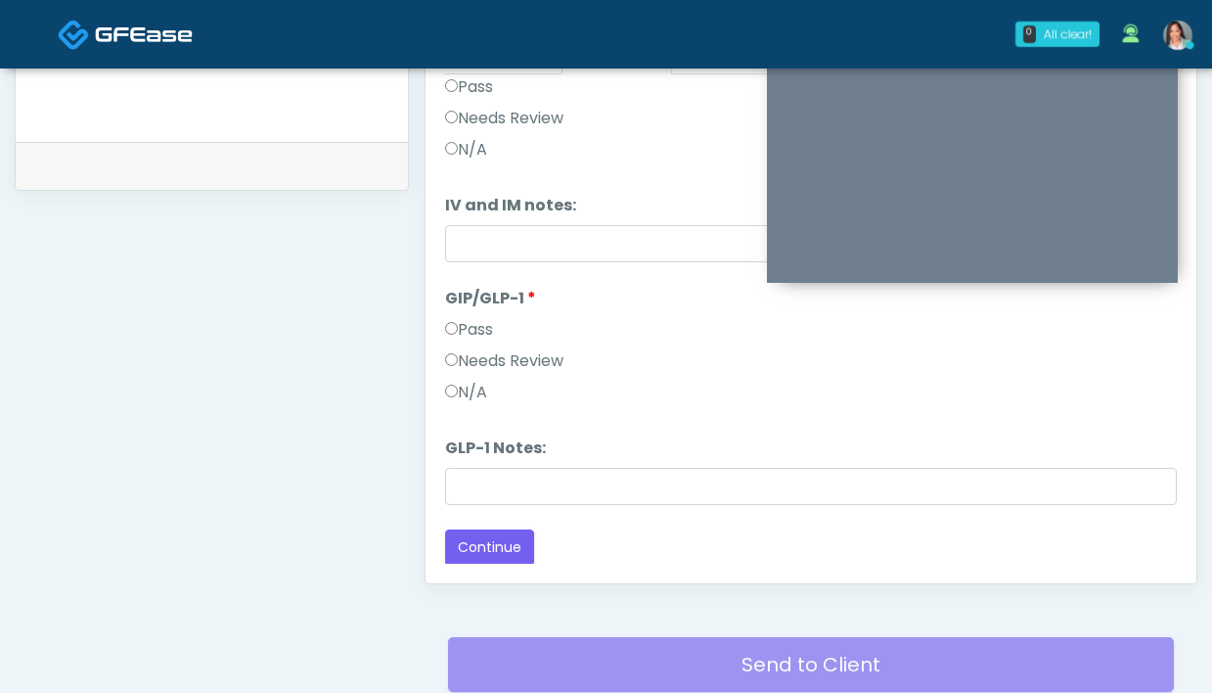
scroll to position [81, 0]
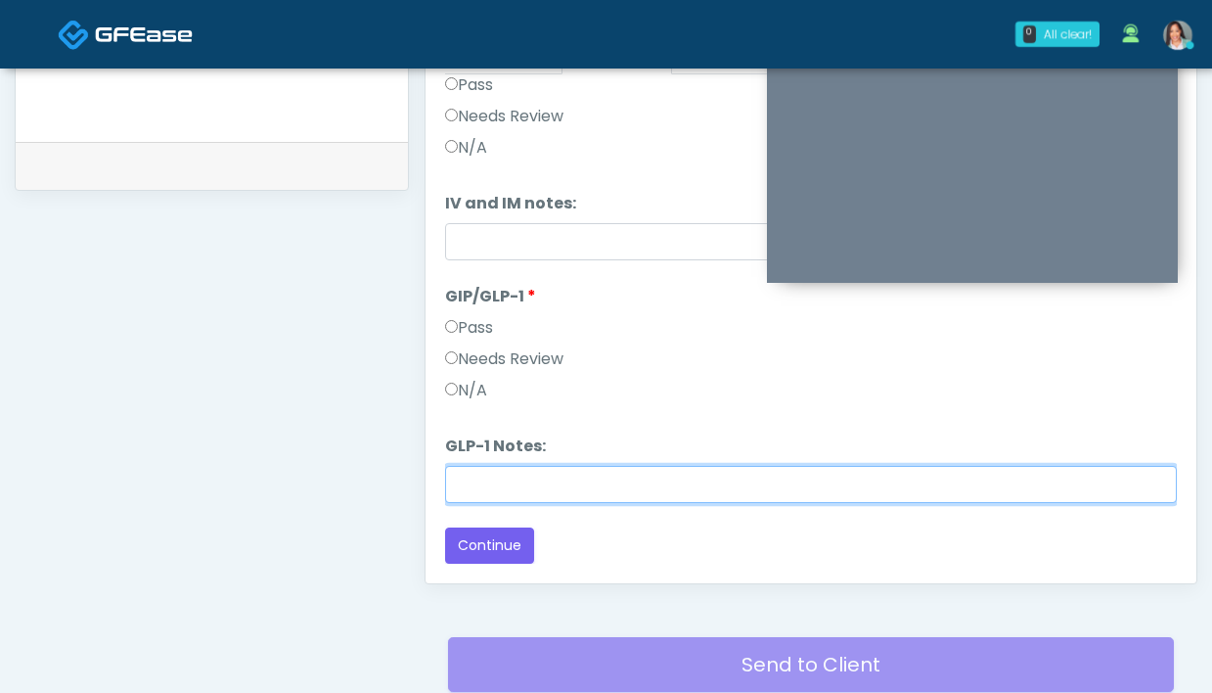
click at [550, 492] on input "GLP-1 Notes:" at bounding box center [811, 484] width 732 height 37
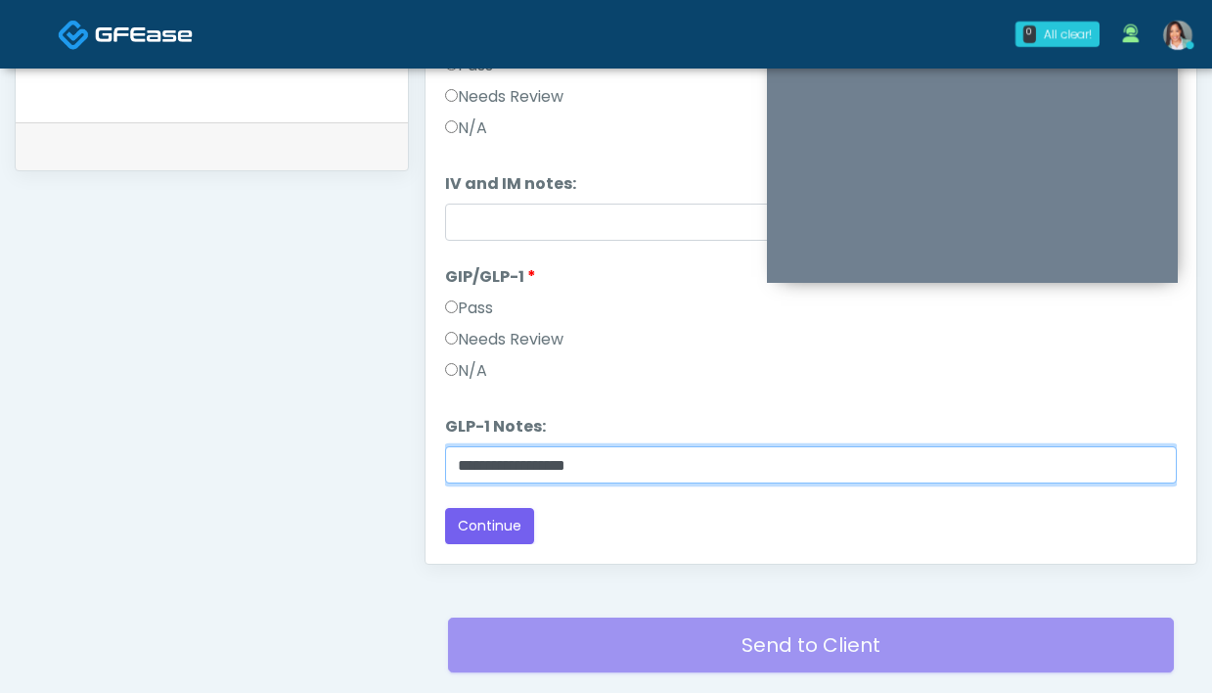
scroll to position [1064, 0]
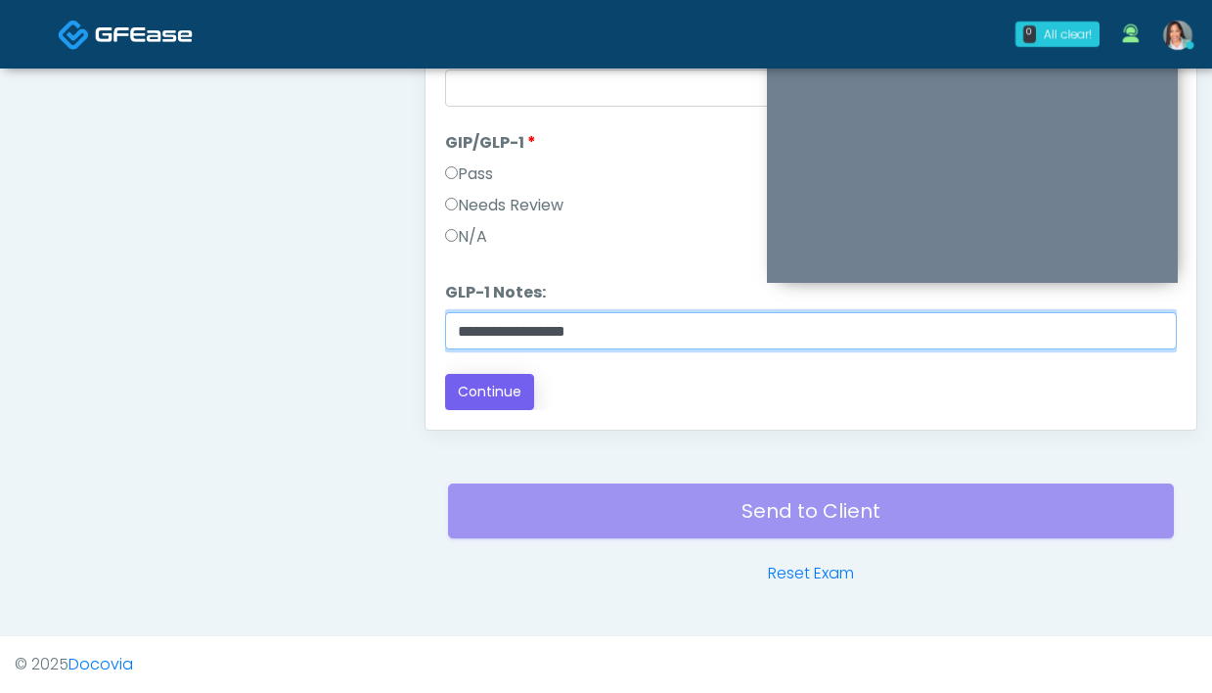
type input "**********"
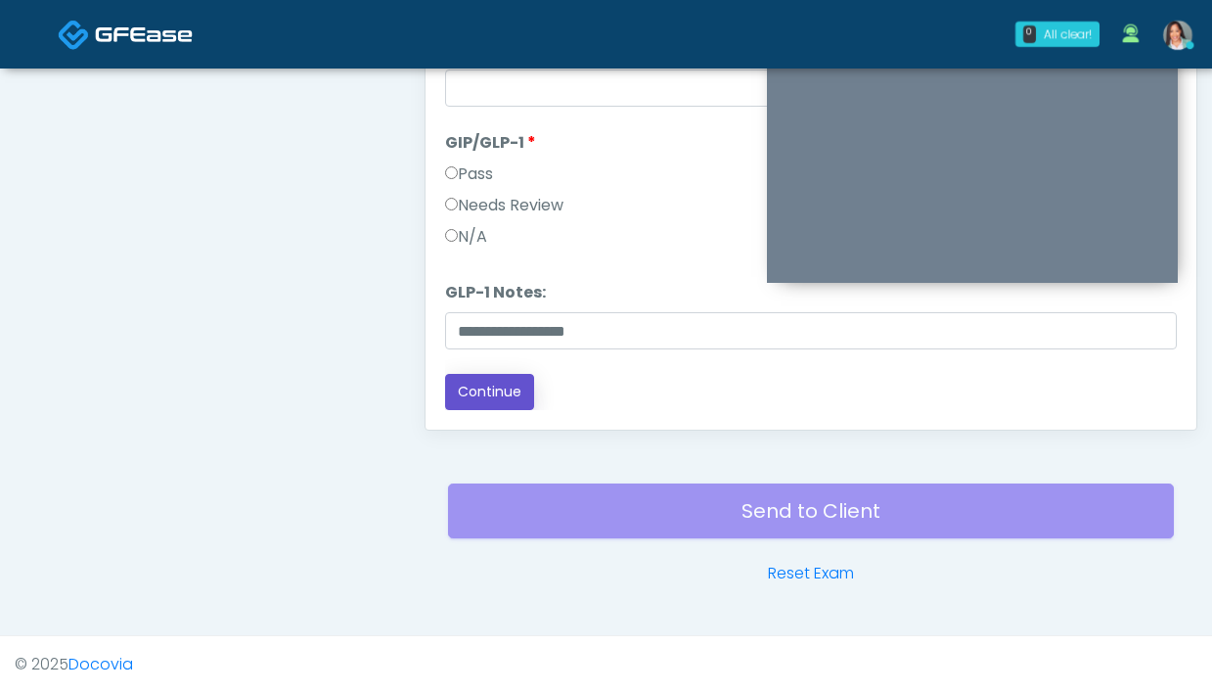
click at [495, 383] on button "Continue" at bounding box center [489, 392] width 89 height 36
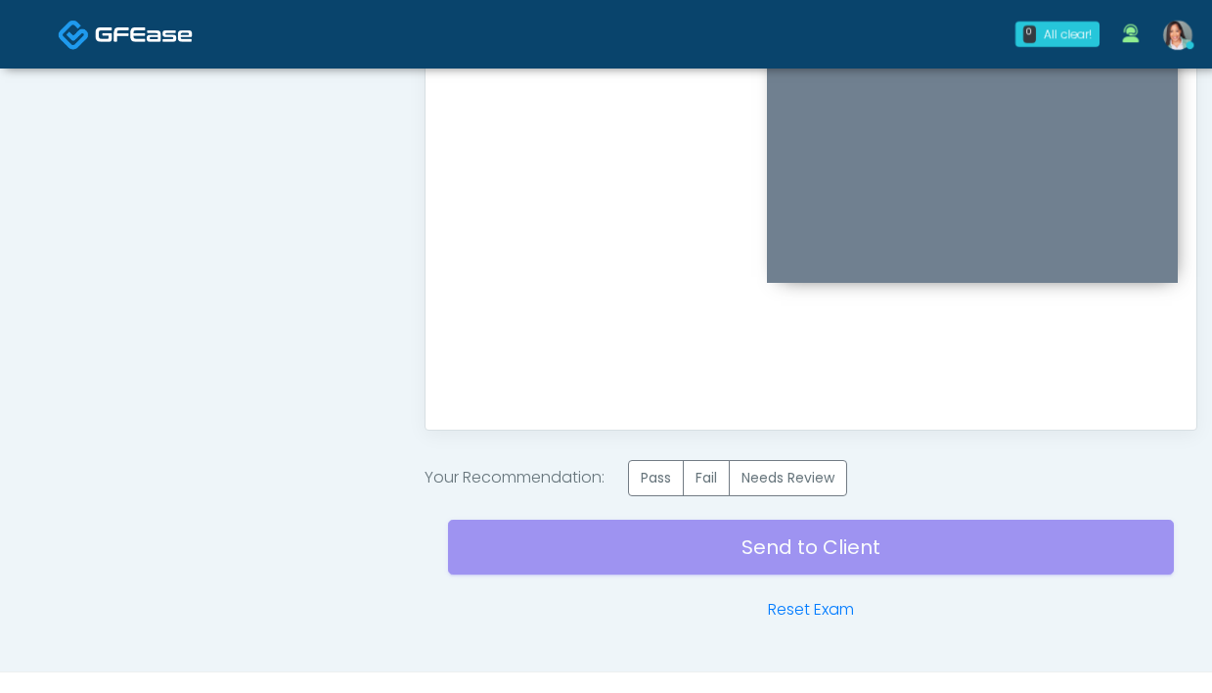
scroll to position [0, 0]
click at [659, 474] on label "Pass" at bounding box center [656, 478] width 56 height 36
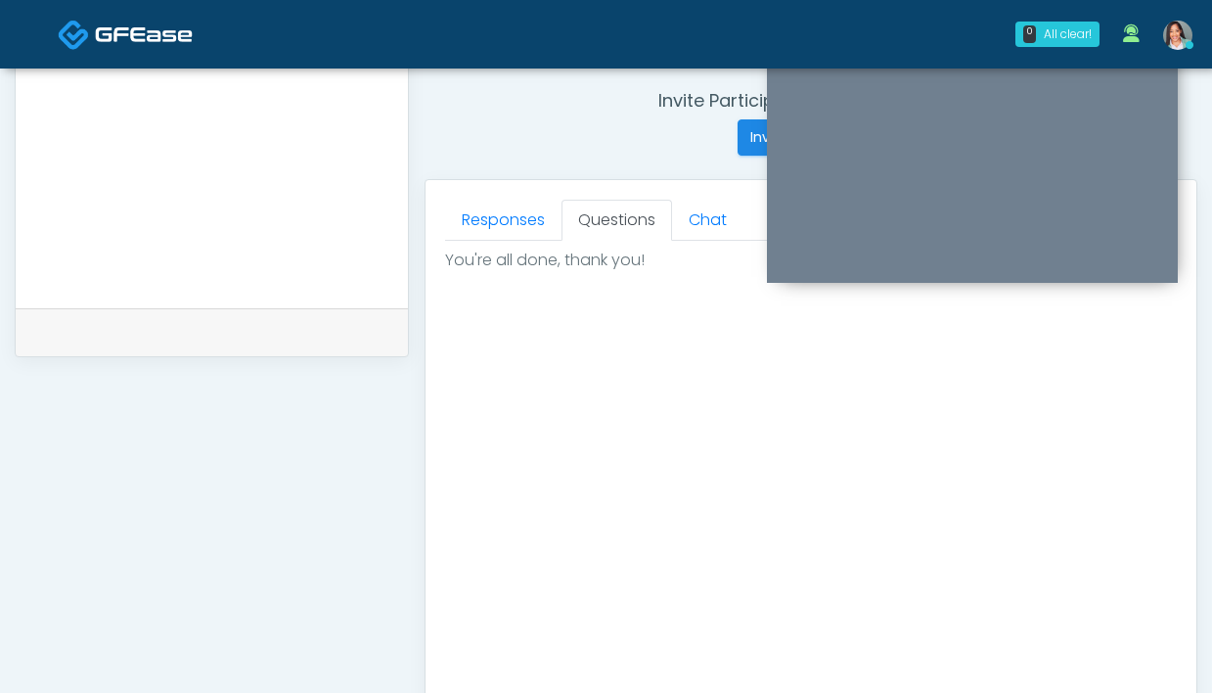
scroll to position [658, 0]
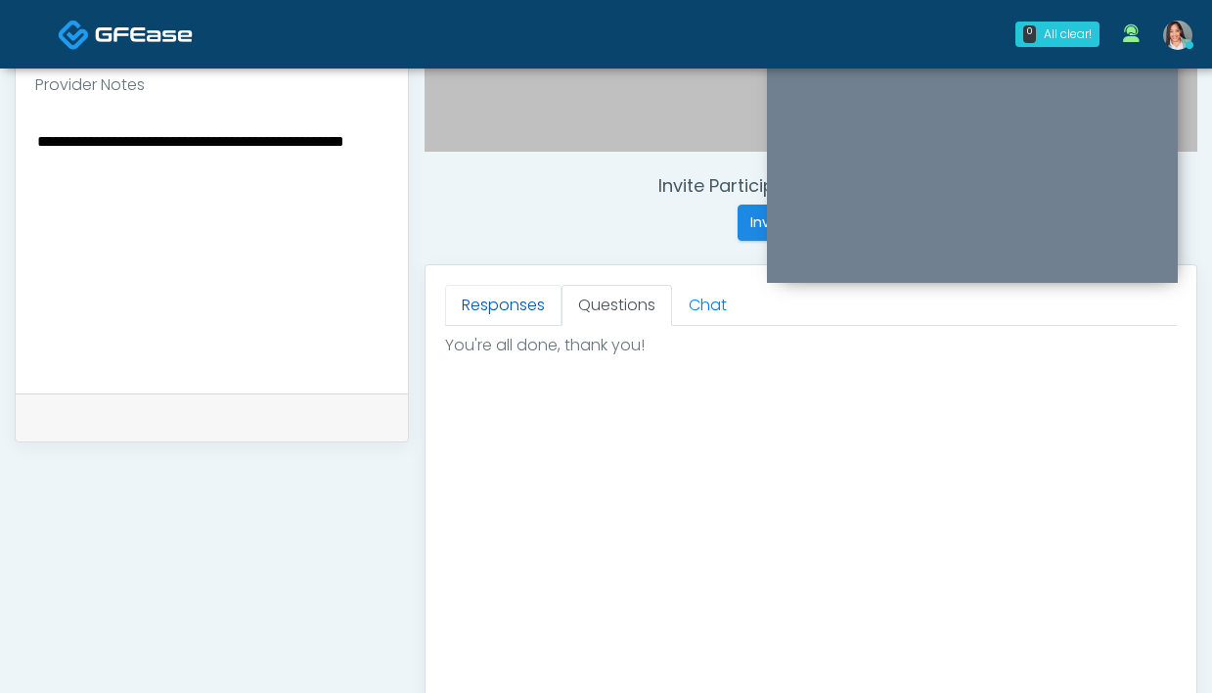
click at [495, 306] on link "Responses" at bounding box center [503, 305] width 116 height 41
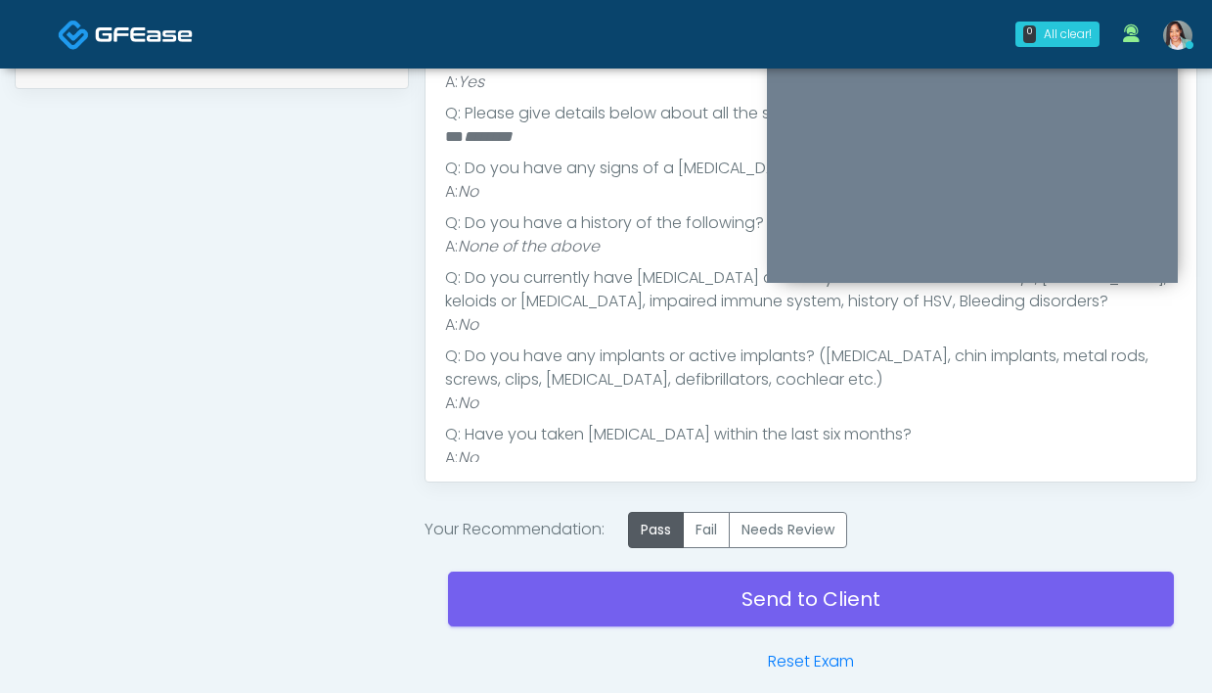
scroll to position [1100, 0]
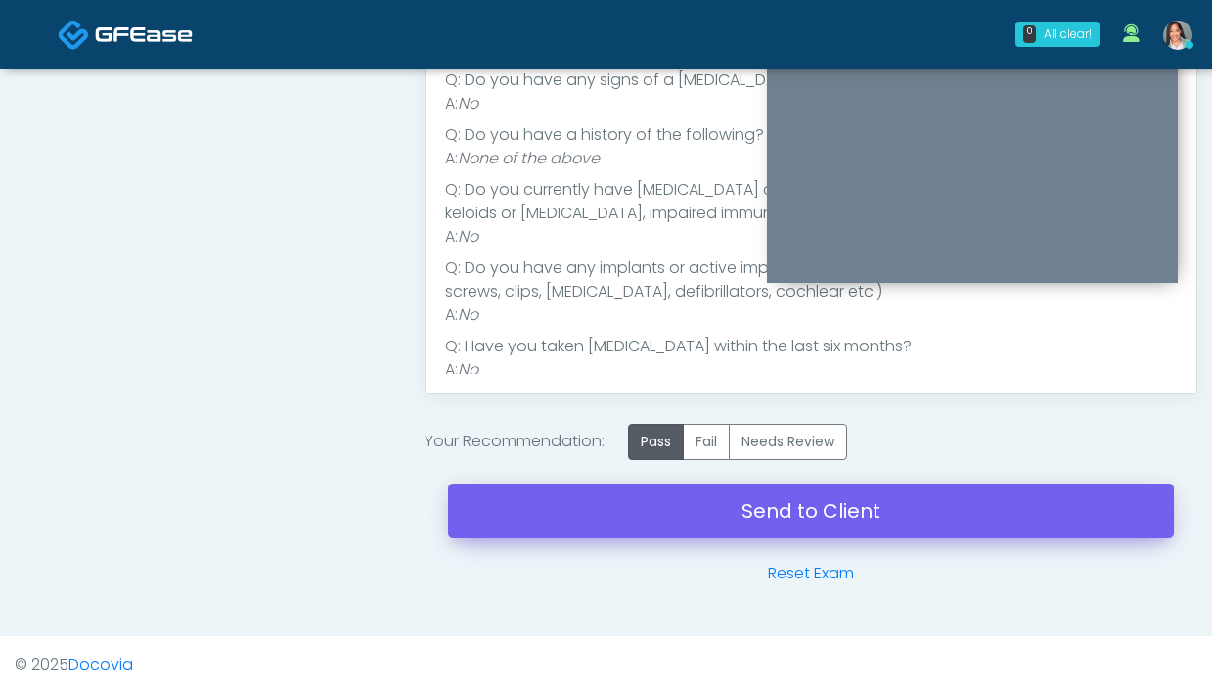
drag, startPoint x: 647, startPoint y: 545, endPoint x: 645, endPoint y: 518, distance: 27.5
click at [647, 545] on div "Send to Client Reset Exam" at bounding box center [811, 522] width 726 height 125
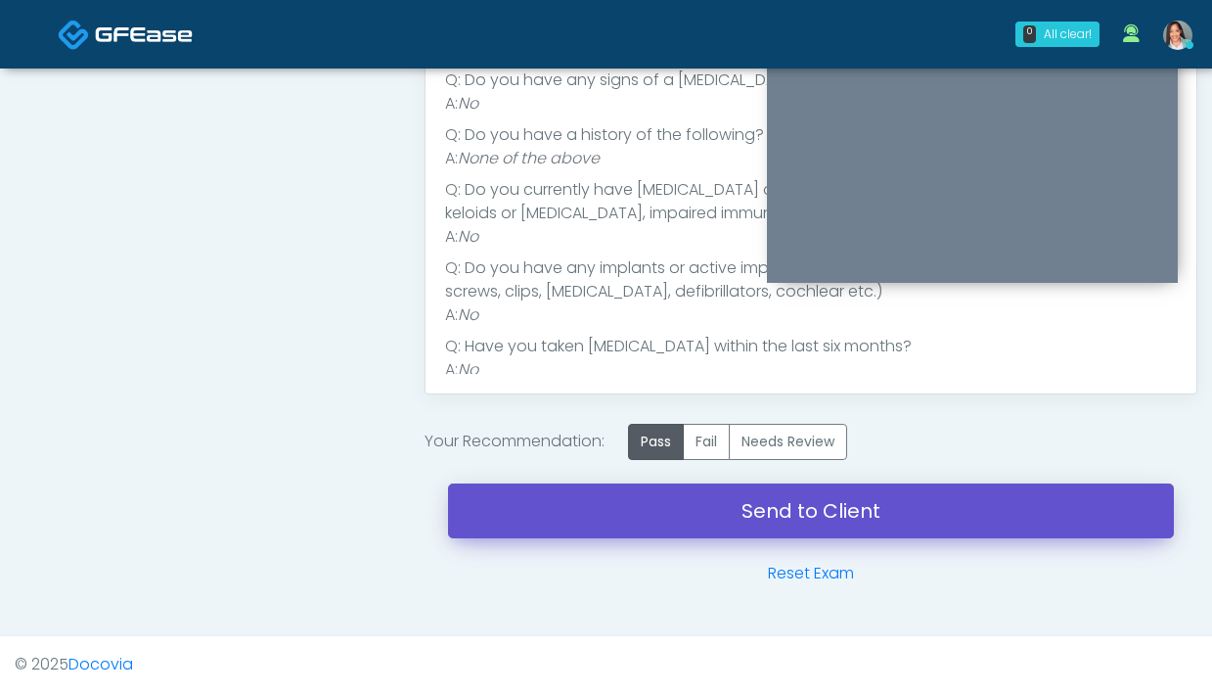
click at [645, 516] on link "Send to Client" at bounding box center [811, 510] width 726 height 55
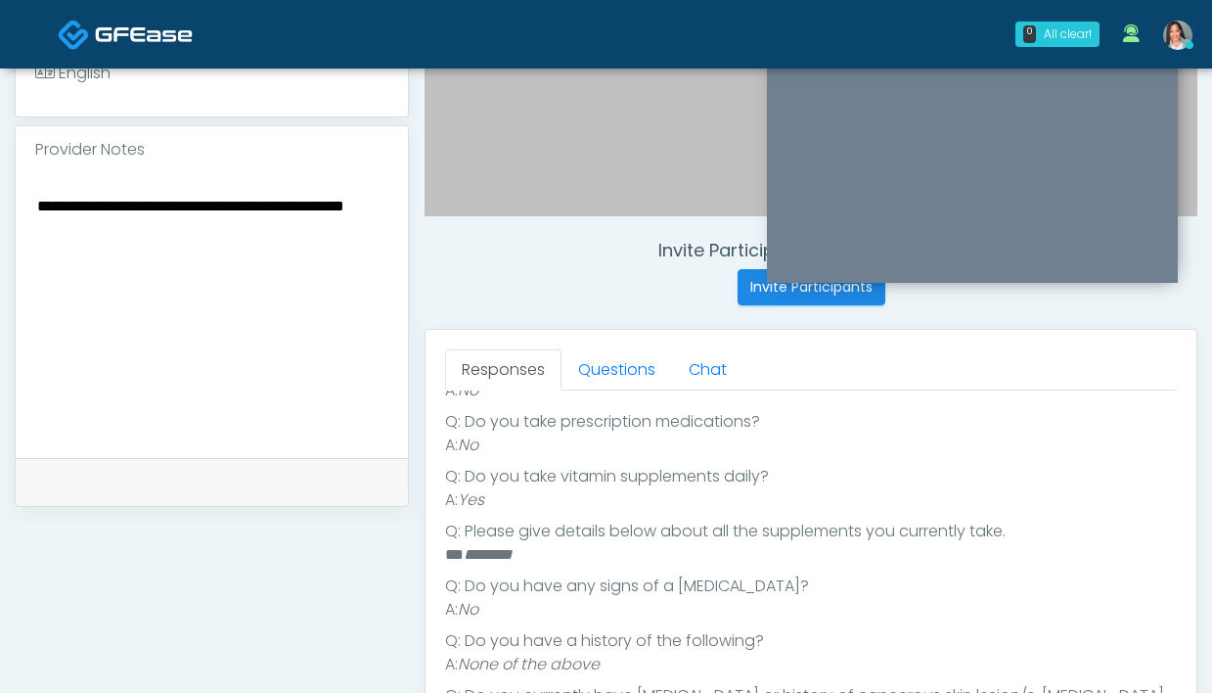
scroll to position [0, 0]
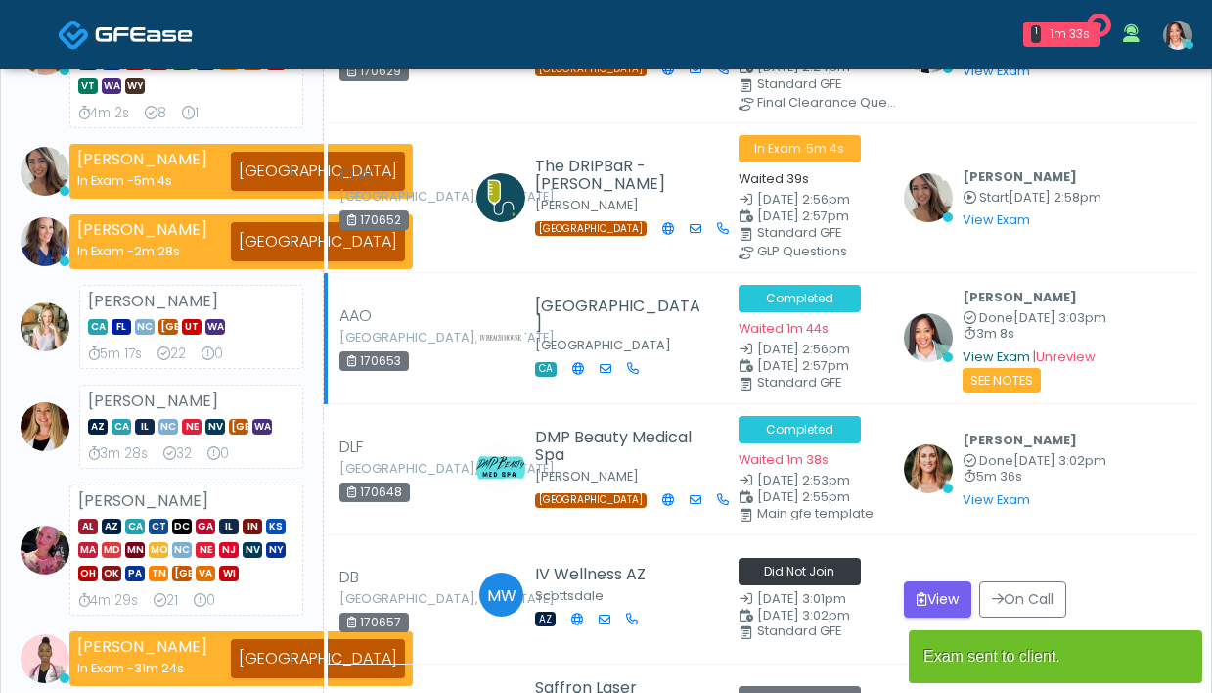
drag, startPoint x: 989, startPoint y: 354, endPoint x: 967, endPoint y: 354, distance: 22.5
click at [989, 354] on link "View Exam" at bounding box center [997, 356] width 68 height 17
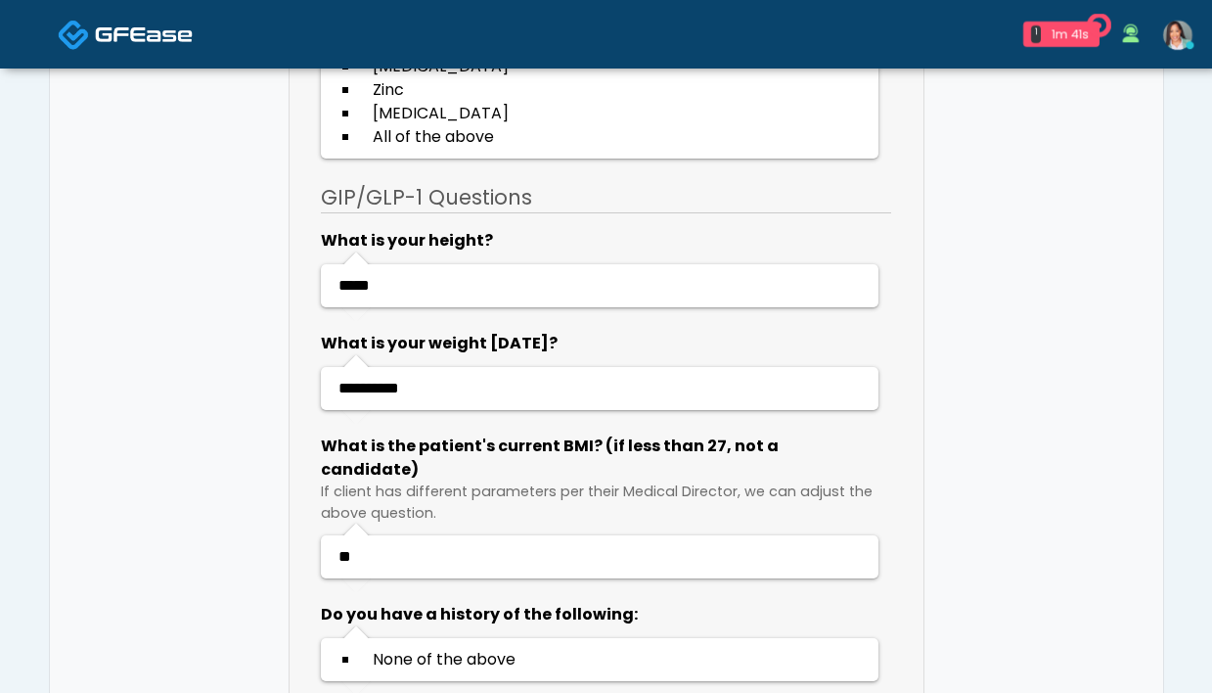
scroll to position [4694, 0]
drag, startPoint x: 1169, startPoint y: 42, endPoint x: 1166, endPoint y: 54, distance: 12.1
click at [1169, 42] on img at bounding box center [1177, 35] width 29 height 29
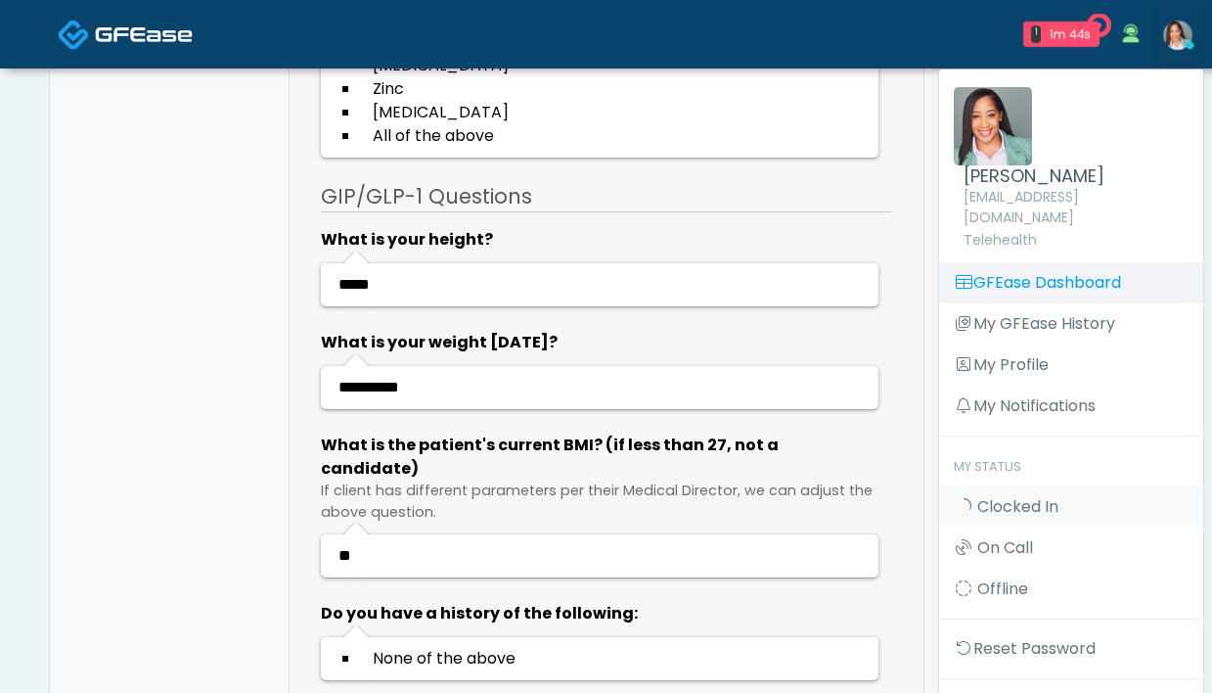
click at [1046, 262] on link "GFEase Dashboard" at bounding box center [1071, 282] width 264 height 41
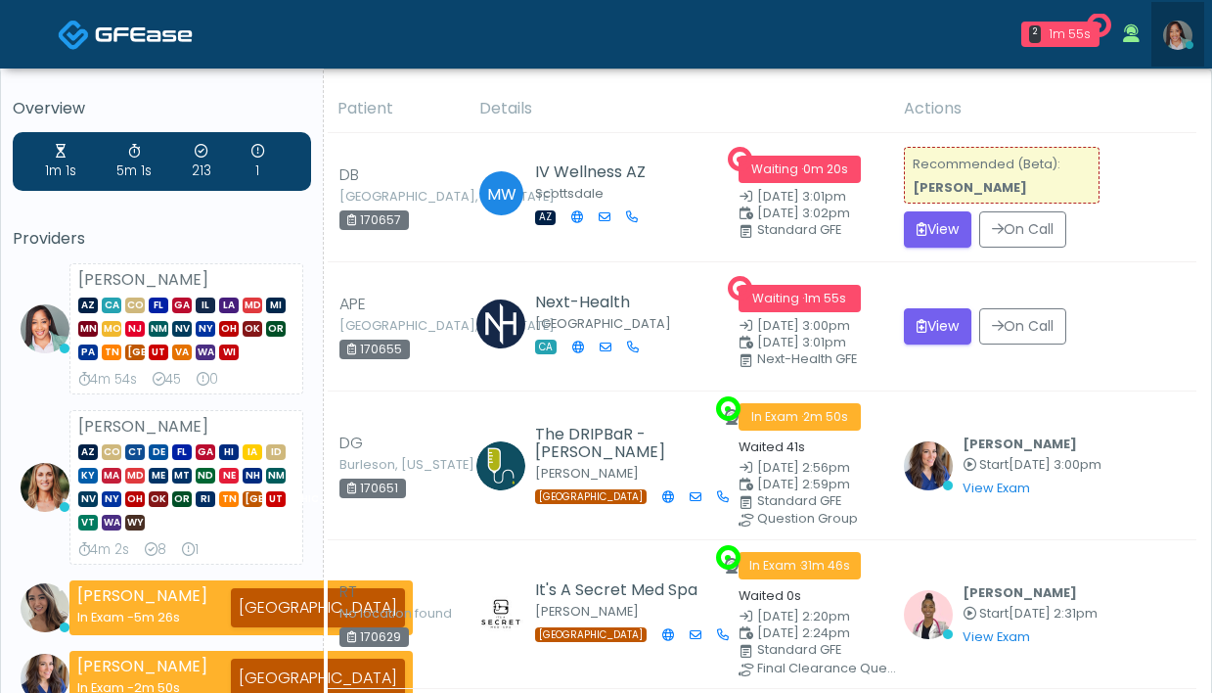
drag, startPoint x: 1182, startPoint y: 34, endPoint x: 1176, endPoint y: 68, distance: 33.8
click at [1182, 34] on img at bounding box center [1177, 35] width 29 height 29
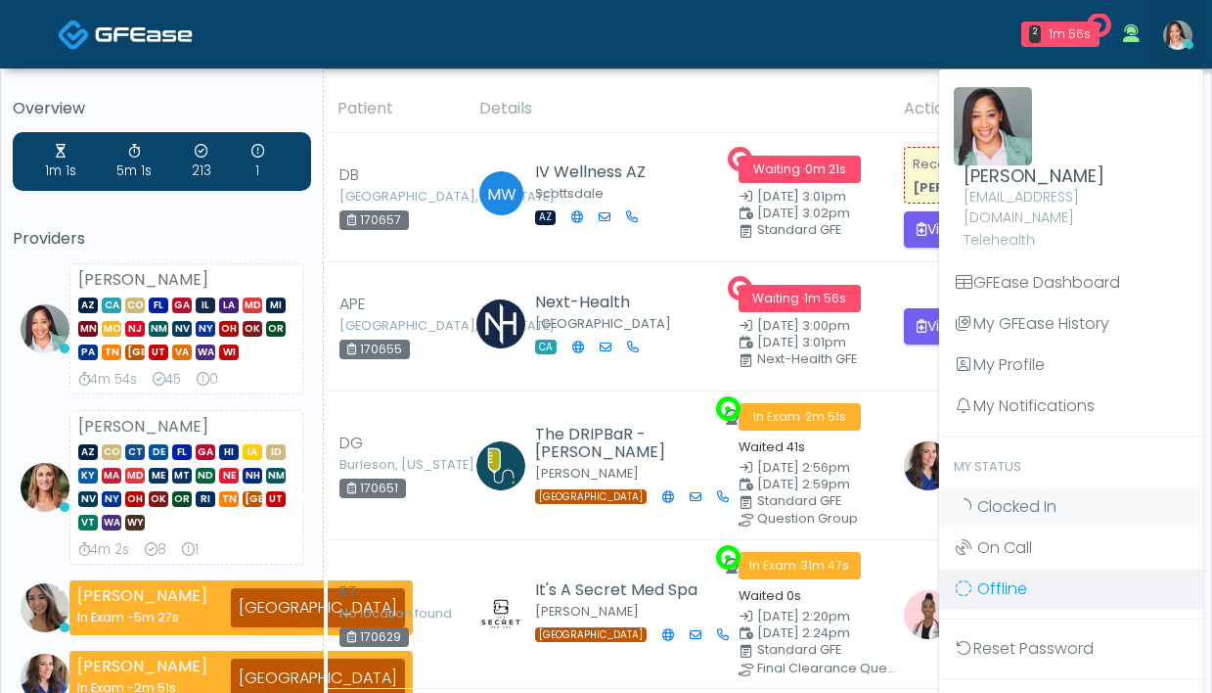
click at [1037, 582] on link "Offline" at bounding box center [1071, 588] width 264 height 41
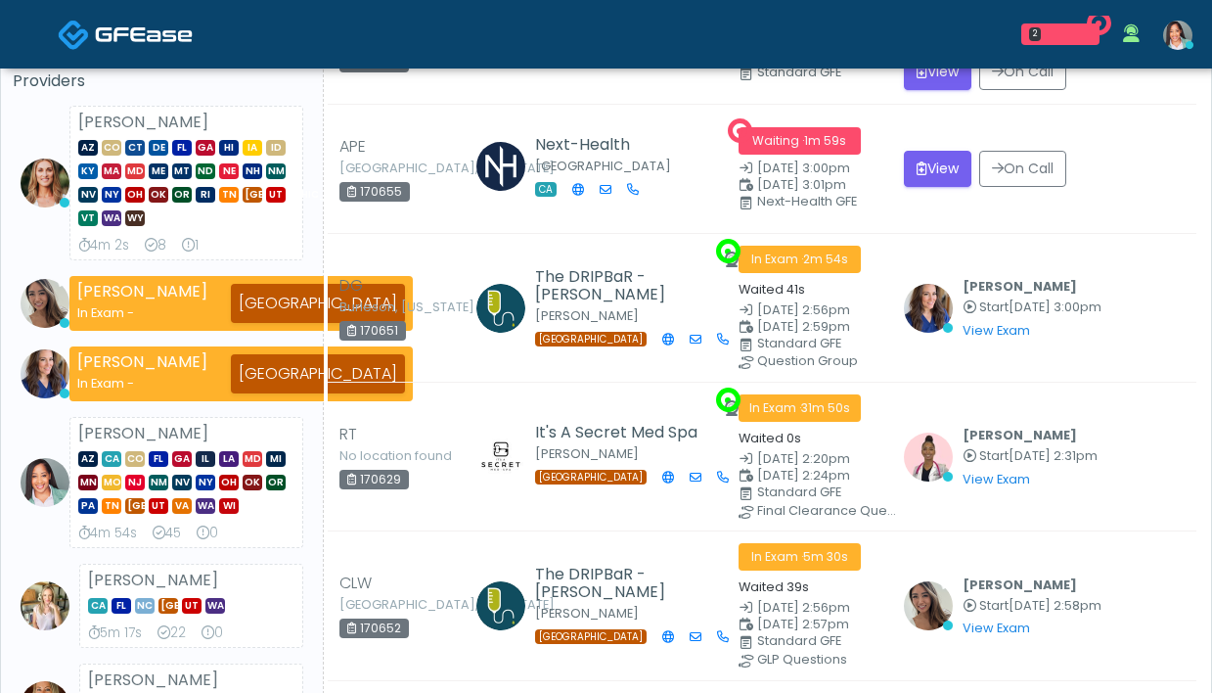
scroll to position [828, 0]
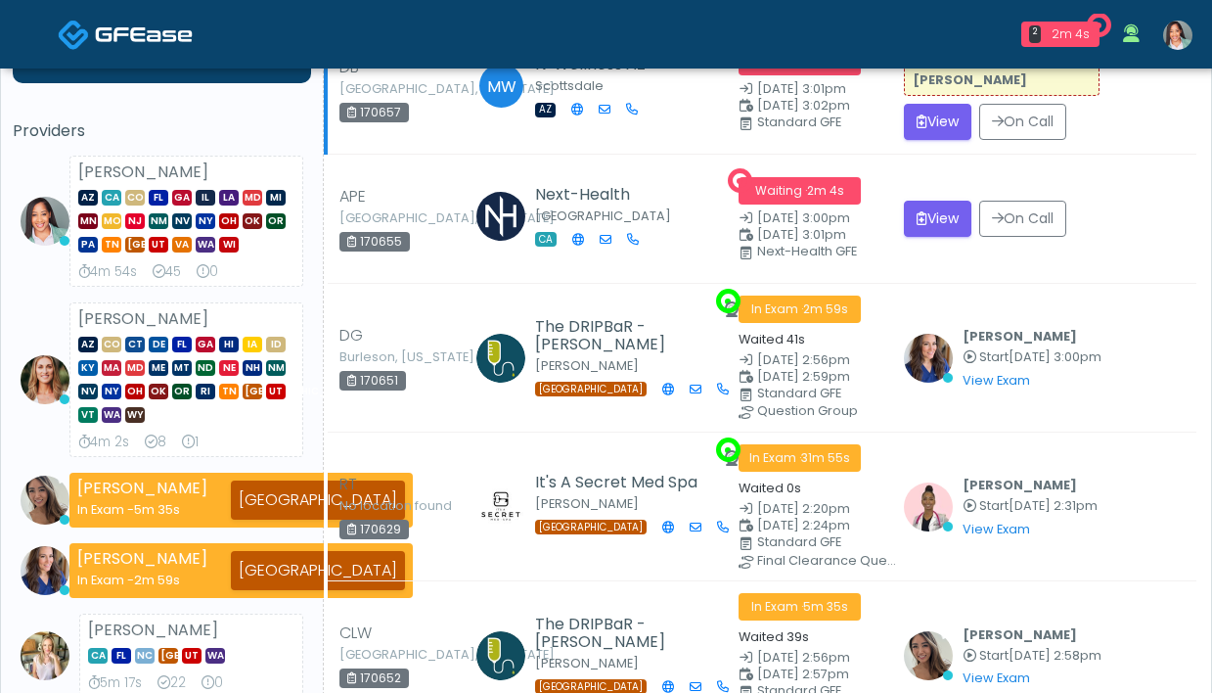
scroll to position [5, 0]
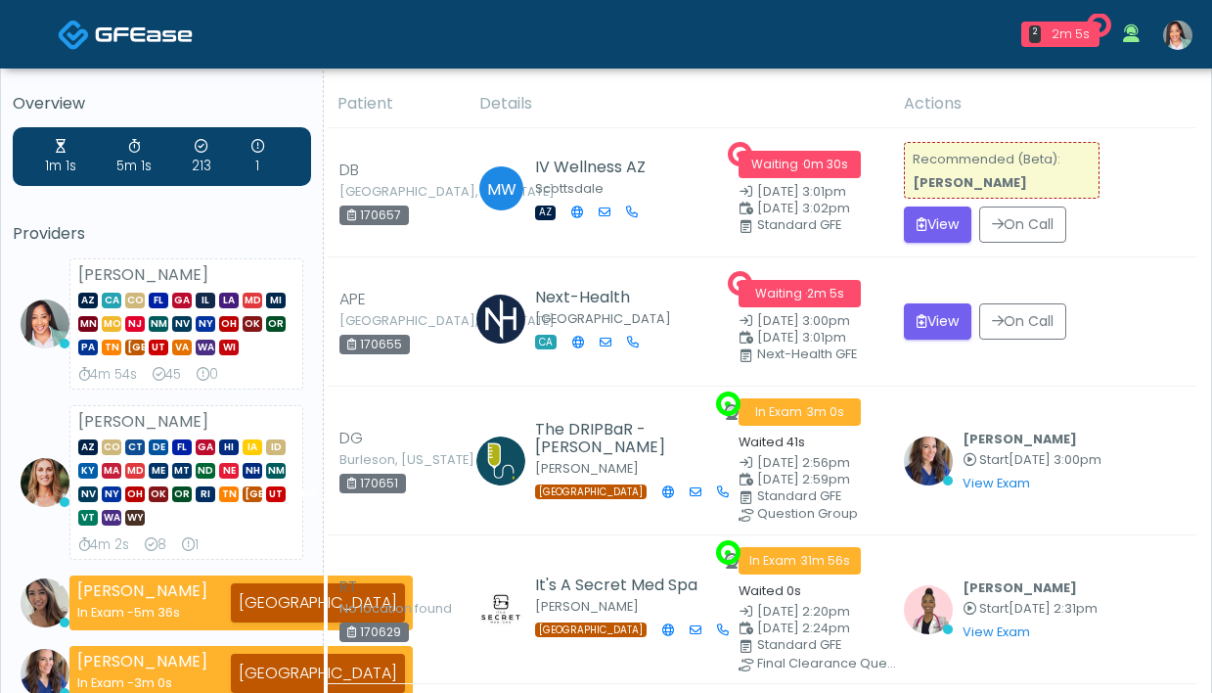
click at [1171, 35] on img at bounding box center [1177, 35] width 29 height 29
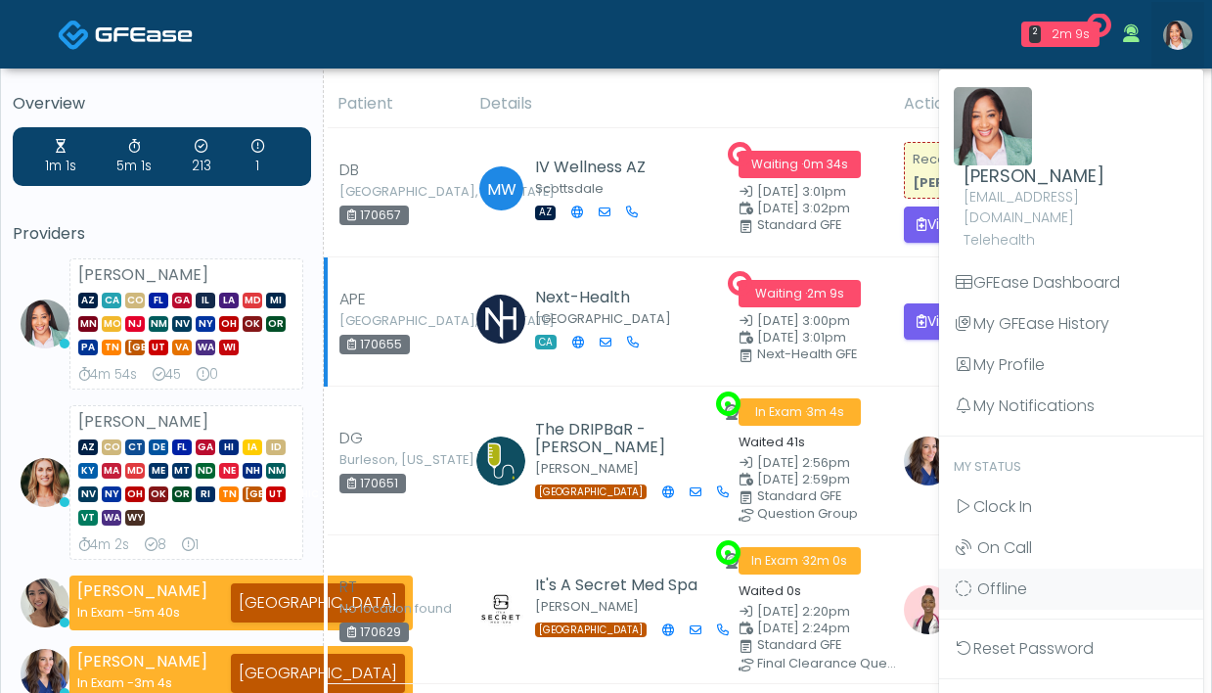
drag, startPoint x: 985, startPoint y: 684, endPoint x: 610, endPoint y: 283, distance: 549.6
